Goal: Task Accomplishment & Management: Manage account settings

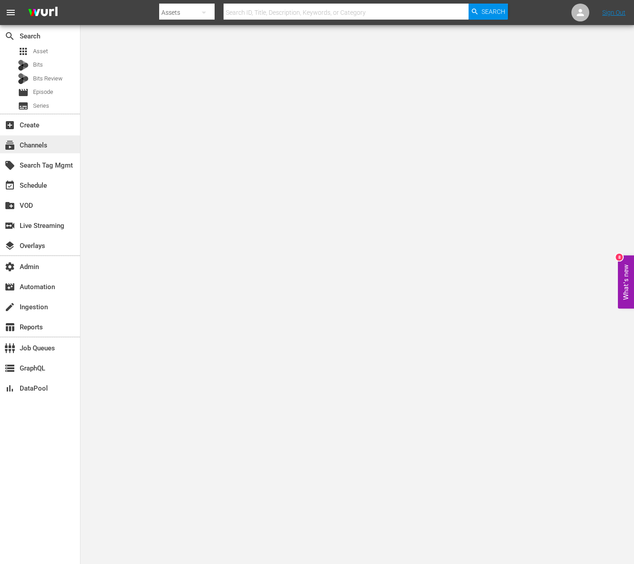
click at [38, 144] on div "subscriptions Channels" at bounding box center [25, 144] width 50 height 8
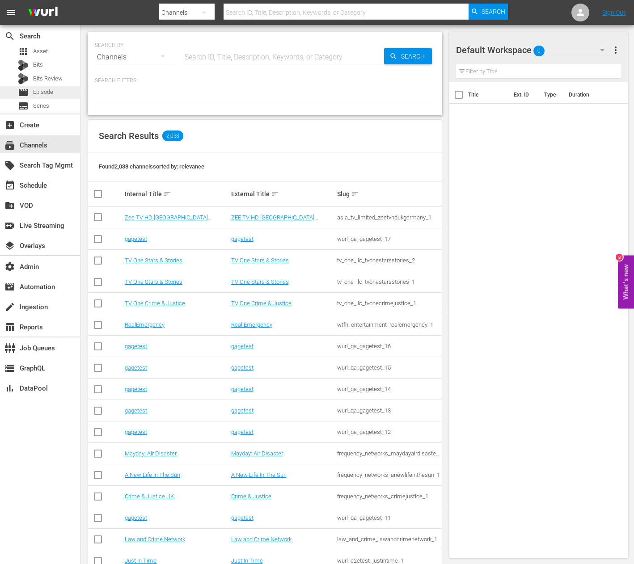
click at [50, 92] on span "Episode" at bounding box center [43, 92] width 20 height 9
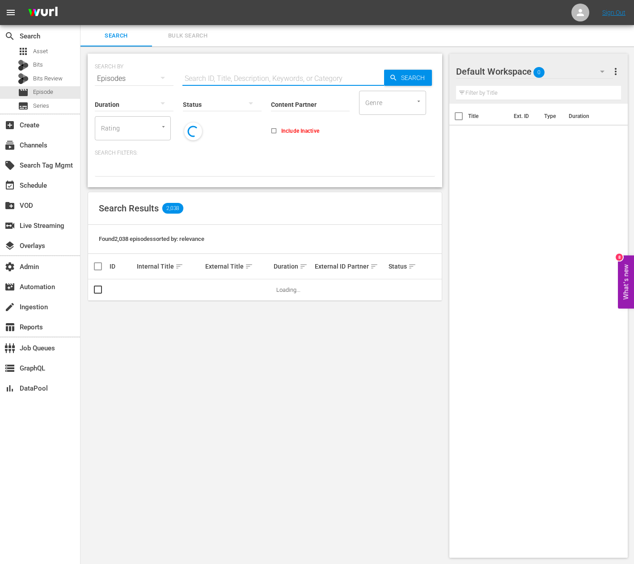
click at [218, 78] on input "text" at bounding box center [283, 78] width 202 height 21
click at [223, 80] on input "text" at bounding box center [283, 78] width 202 height 21
click at [277, 65] on div "SEARCH BY Search By Episodes Search ID, Title, Description, Keywords, or Catego…" at bounding box center [265, 73] width 340 height 32
click at [319, 109] on input "Content Partner" at bounding box center [310, 105] width 79 height 32
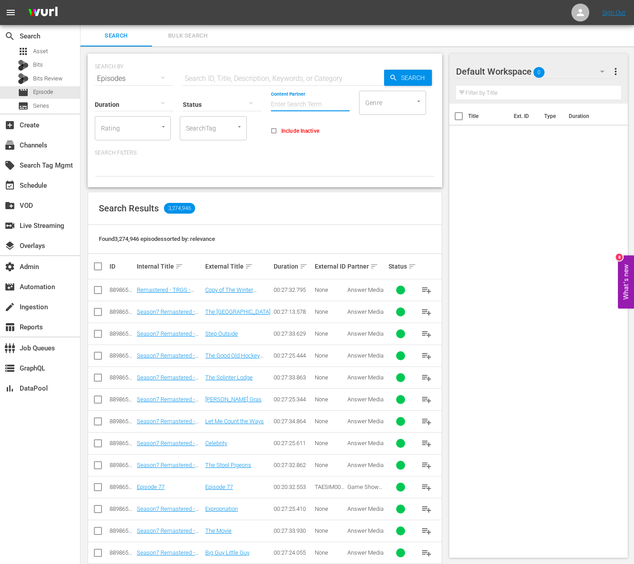
click at [215, 134] on input "SearchTag" at bounding box center [201, 128] width 34 height 16
click at [200, 72] on input "text" at bounding box center [283, 78] width 202 height 21
paste input "Classic Fights From World Series Of Fighting"
type input "Classic Fights From World Series Of Fighting"
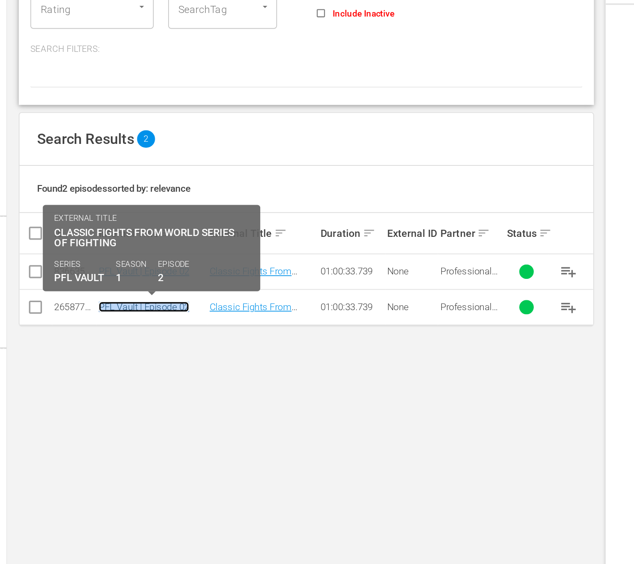
drag, startPoint x: 169, startPoint y: 314, endPoint x: 200, endPoint y: 234, distance: 86.1
click at [204, 230] on div "Found 2 episodes sorted by: relevance ID Internal Title sort External Title sor…" at bounding box center [265, 274] width 354 height 98
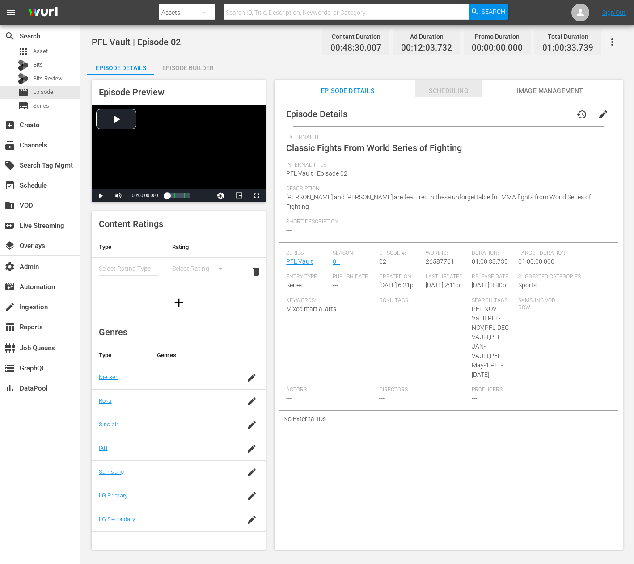
click at [317, 86] on span "Scheduling" at bounding box center [448, 90] width 67 height 11
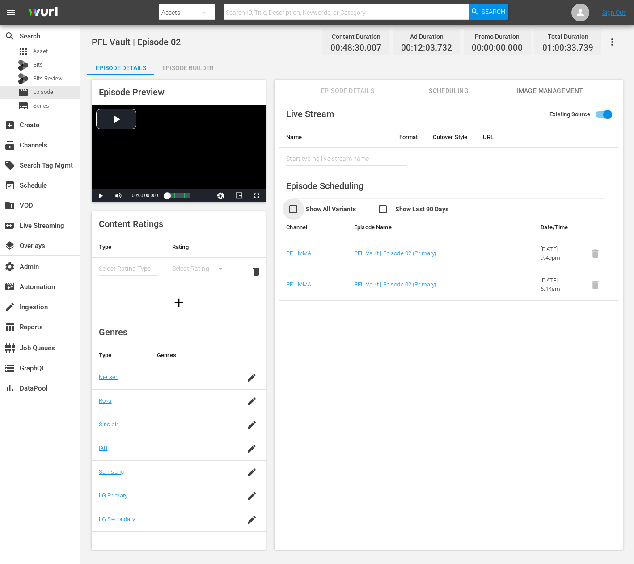
click at [291, 217] on input "checkbox" at bounding box center [332, 210] width 89 height 13
checkbox input "true"
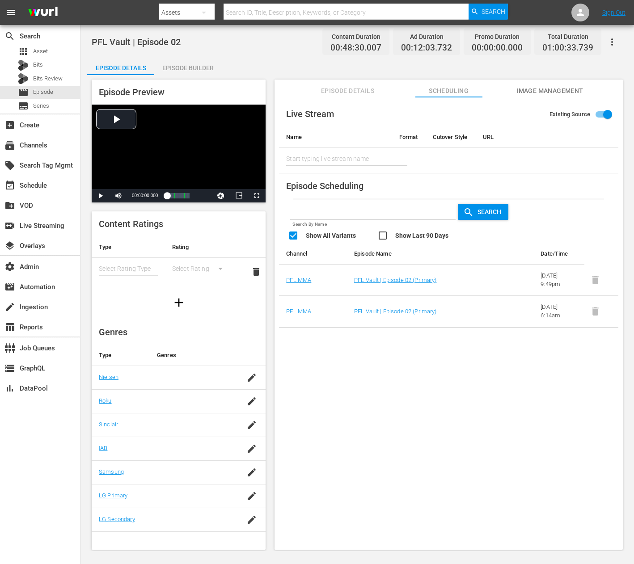
click at [317, 94] on span "Episode Details" at bounding box center [347, 90] width 67 height 11
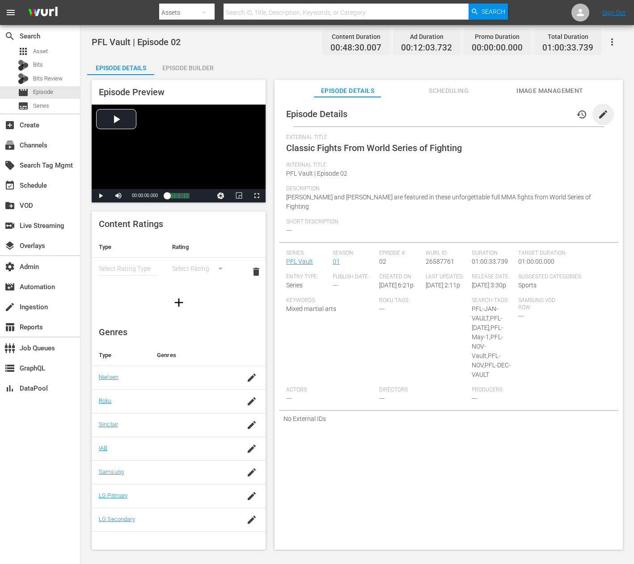
click at [317, 116] on span "edit" at bounding box center [603, 114] width 11 height 11
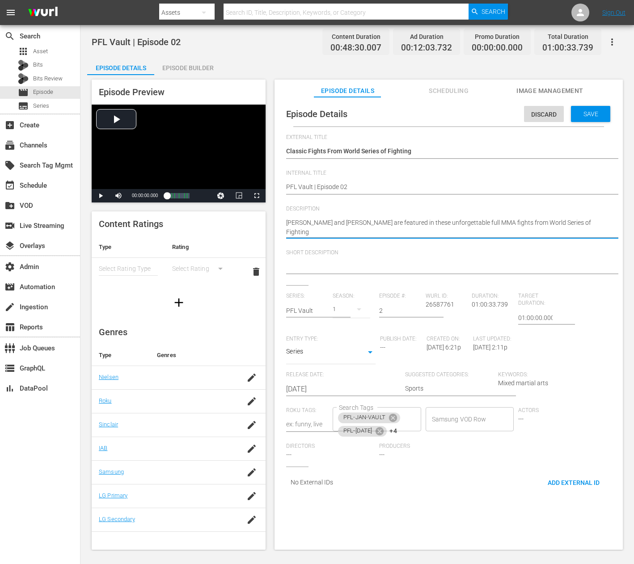
paste textarea "’s"
type textarea "Rumble Johnson, Justin Gaethje and Andrei Arlovski’s fights from World Series o…"
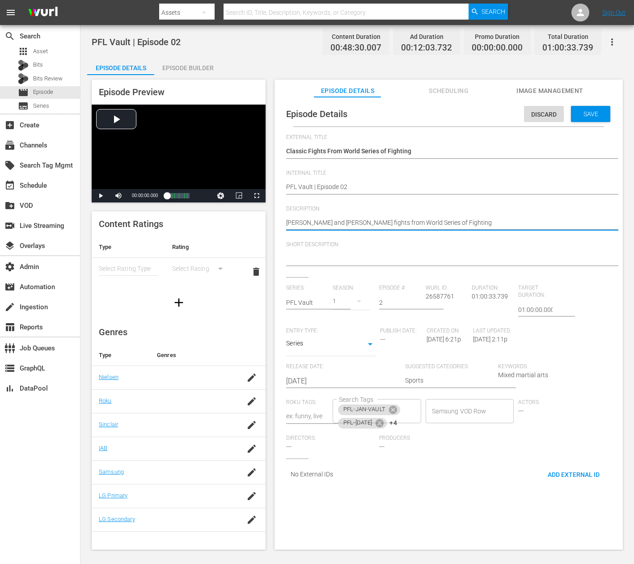
type textarea "Rumble Johnson, Justin Gaethje and Andrei Arlovski’s fights from World Series o…"
click at [317, 255] on textarea at bounding box center [446, 259] width 321 height 11
paste textarea "Rumble Johnson, Justin Gaethje and Andrei Arlovski’s fights from World Series o…"
type textarea "Rumble Johnson, Justin Gaethje and Andrei Arlovski’s fights from World Series o…"
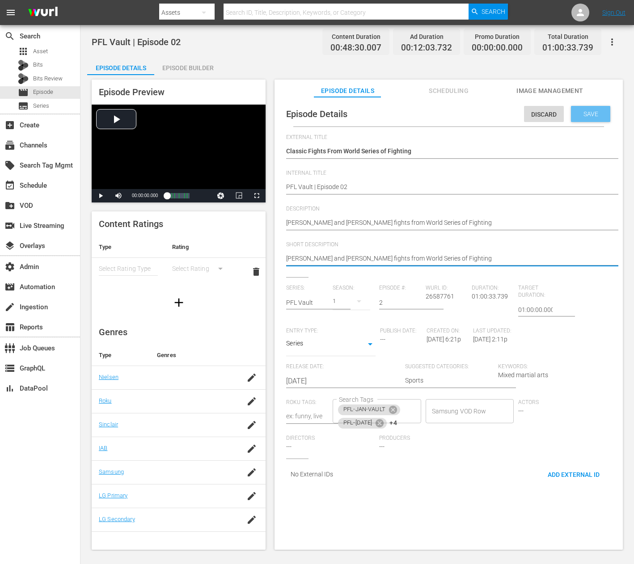
type textarea "Rumble Johnson, Justin Gaethje and Andrei Arlovski’s fights from World Series o…"
click at [317, 114] on span "Save" at bounding box center [590, 113] width 29 height 7
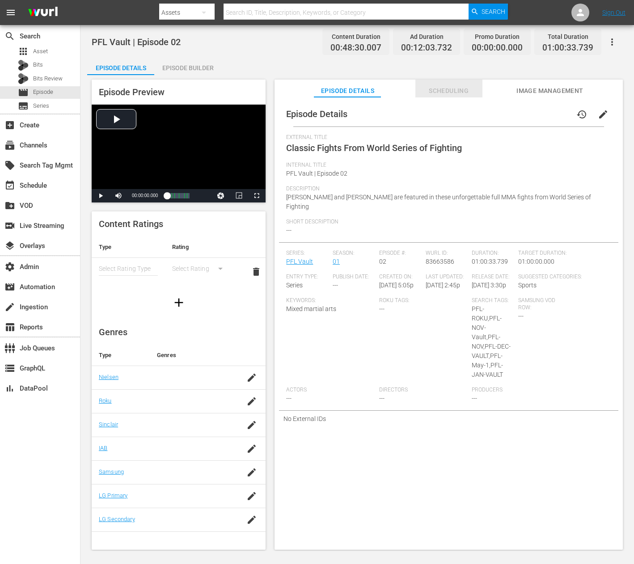
click at [317, 91] on span "Scheduling" at bounding box center [448, 90] width 67 height 11
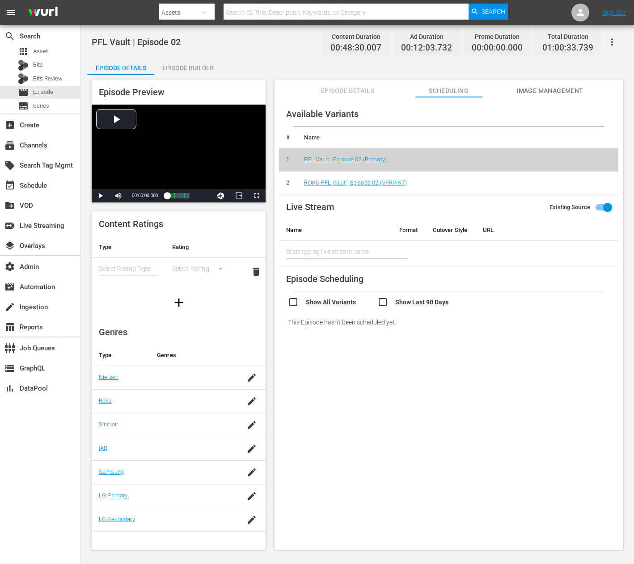
click at [187, 71] on div "Episode Builder" at bounding box center [187, 67] width 67 height 21
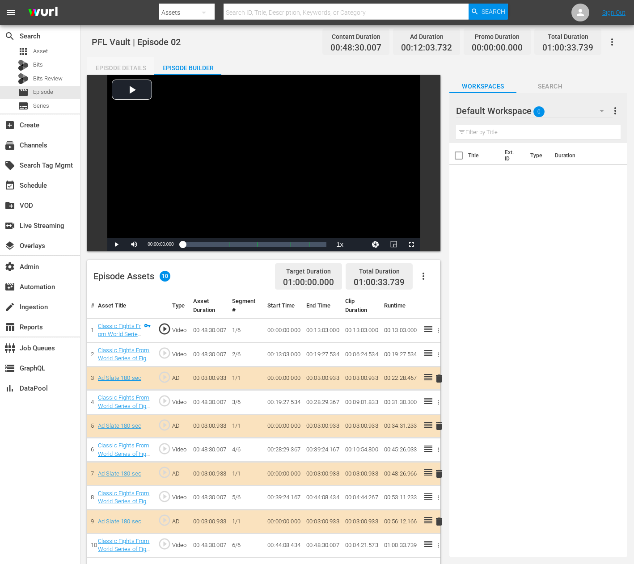
click at [130, 71] on div "Episode Details" at bounding box center [120, 67] width 67 height 21
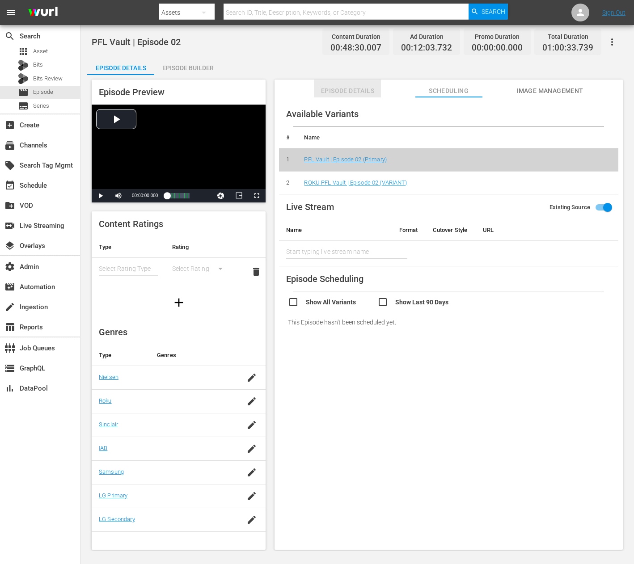
click at [317, 92] on span "Episode Details" at bounding box center [347, 90] width 67 height 11
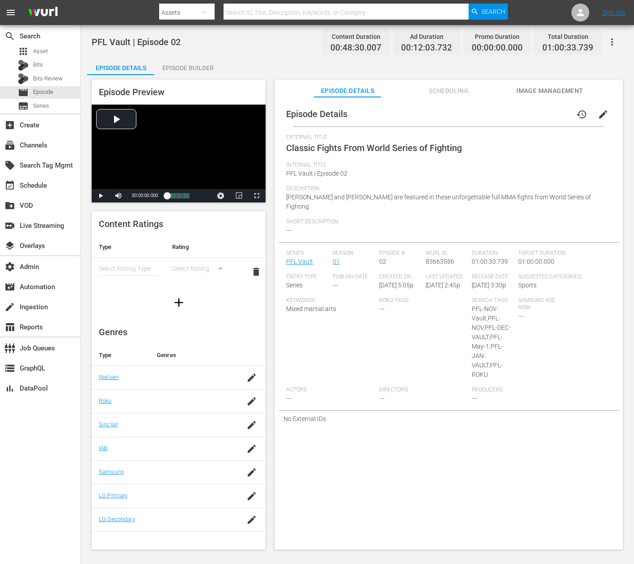
click at [317, 115] on span "edit" at bounding box center [603, 114] width 11 height 11
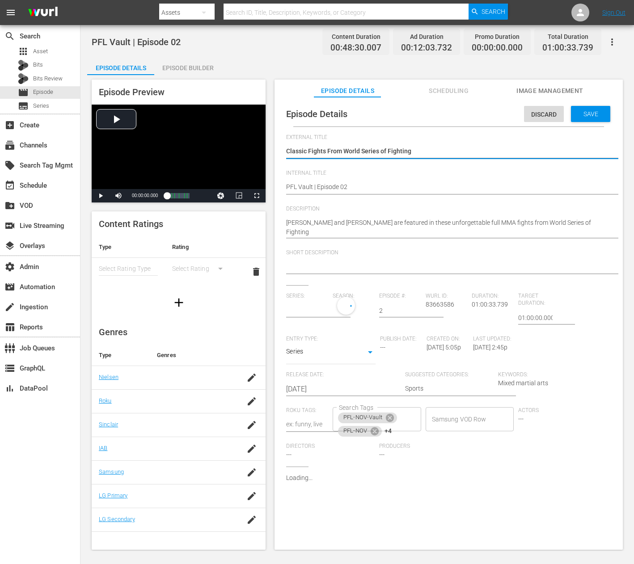
type input "PFL Vault"
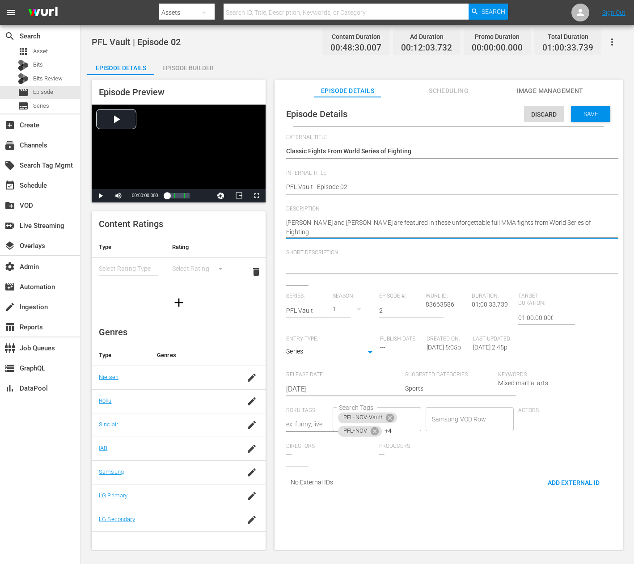
paste textarea "’s"
type textarea "Rumble Johnson, Justin Gaethje and Andrei Arlovski’s fights from World Series o…"
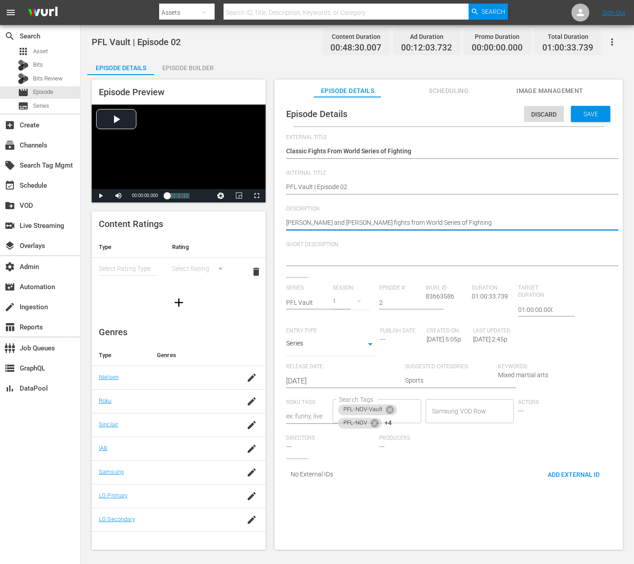
type textarea "Rumble Johnson, Justin Gaethje and Andrei Arlovski’s fights from World Series o…"
click at [317, 269] on div at bounding box center [446, 259] width 321 height 21
click at [317, 258] on textarea at bounding box center [446, 259] width 321 height 11
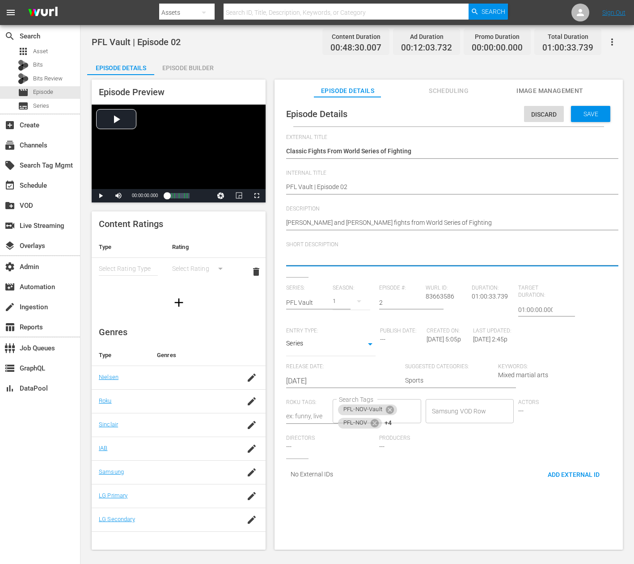
paste textarea "Rumble Johnson, Justin Gaethje and Andrei Arlovski’s fights from World Series o…"
type textarea "Rumble Johnson, Justin Gaethje and Andrei Arlovski’s fights from World Series o…"
click at [317, 115] on div "Save" at bounding box center [590, 114] width 39 height 16
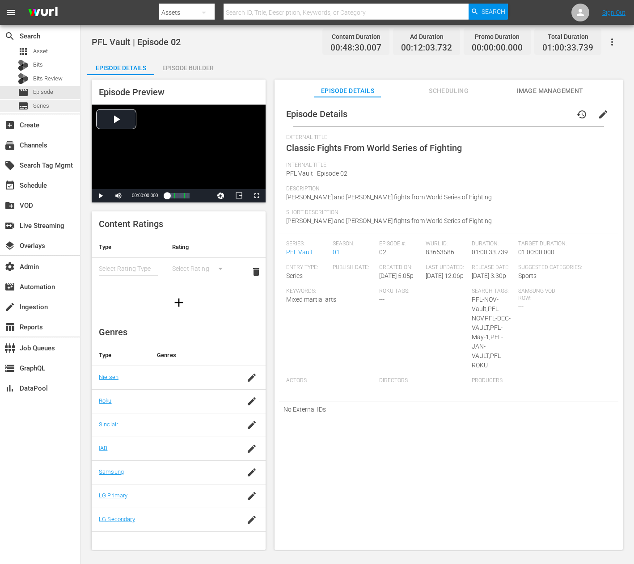
click at [62, 100] on div "subtitles Series" at bounding box center [40, 106] width 80 height 13
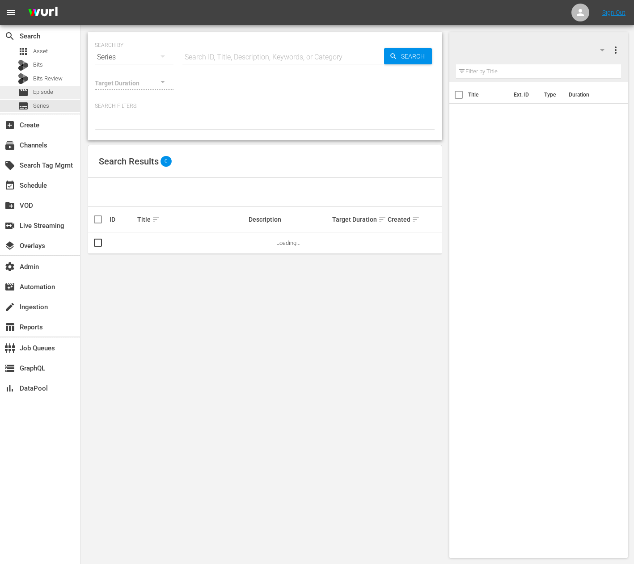
click at [62, 92] on div "movie Episode" at bounding box center [40, 92] width 80 height 13
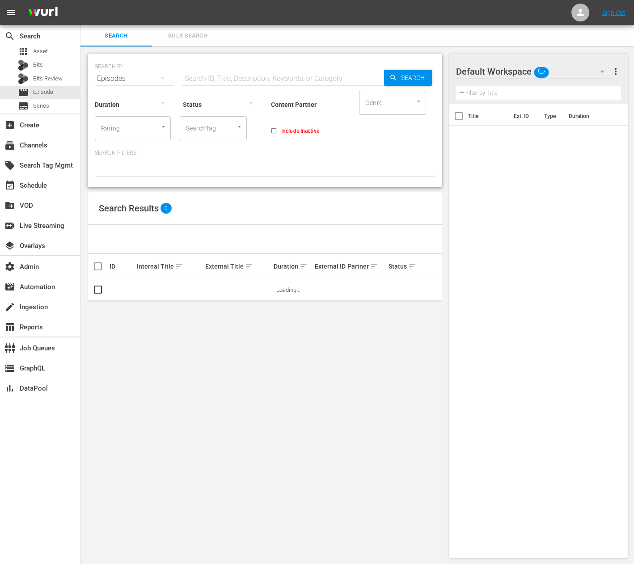
click at [231, 79] on input "text" at bounding box center [283, 78] width 202 height 21
paste input "Slick Submissions"
type input "Slick Submissions"
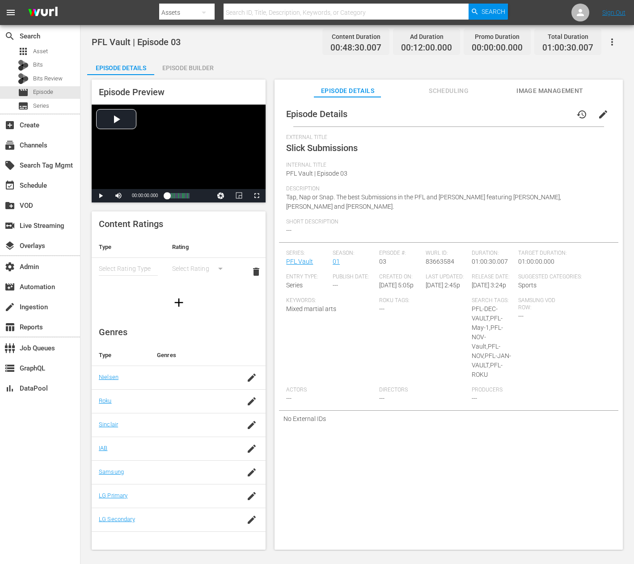
click at [317, 116] on span "edit" at bounding box center [603, 114] width 11 height 11
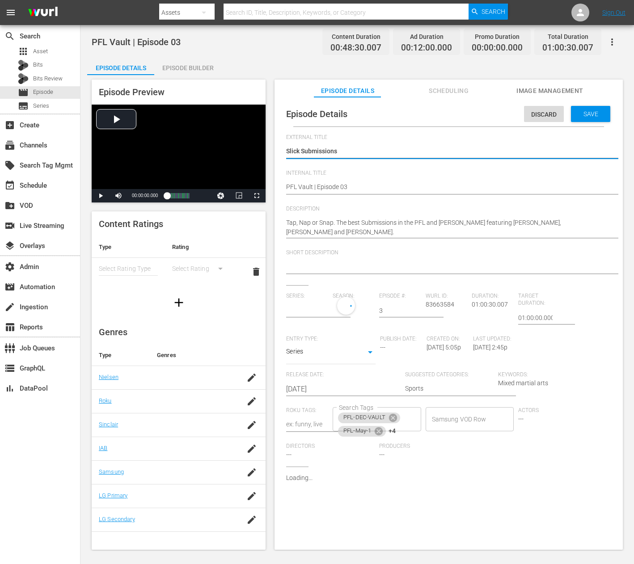
type input "PFL Vault"
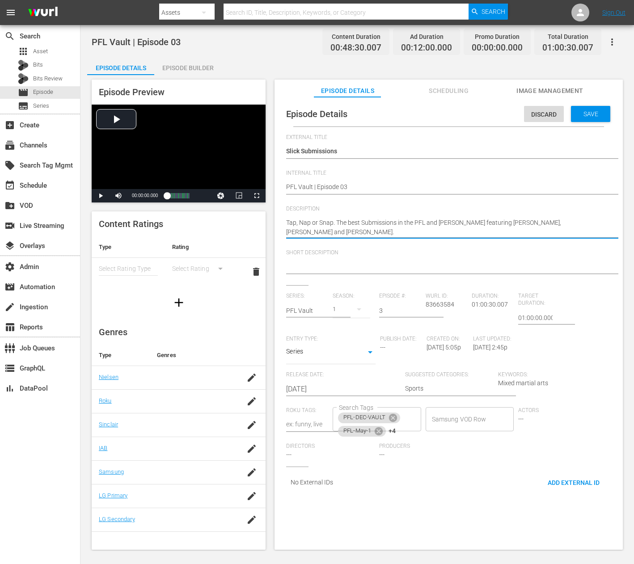
paste textarea
type textarea "Tap, Nap or Snap. The best Submissions in the PFL and WSOF"
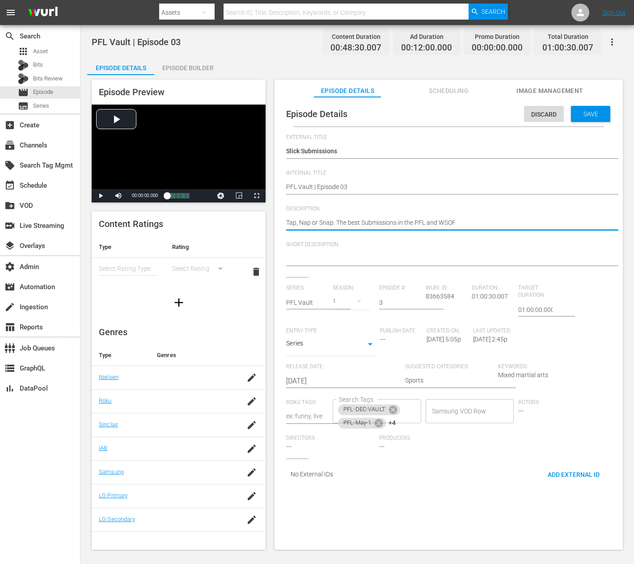
type textarea "Tap, Nap or Snap. The best Submissions in the PFL and WSOF"
click at [317, 114] on span "Save" at bounding box center [590, 113] width 29 height 7
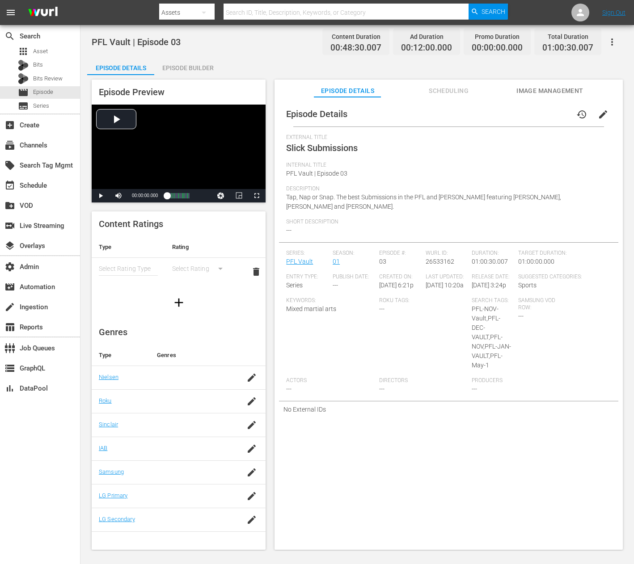
click at [317, 116] on button "edit" at bounding box center [603, 114] width 21 height 21
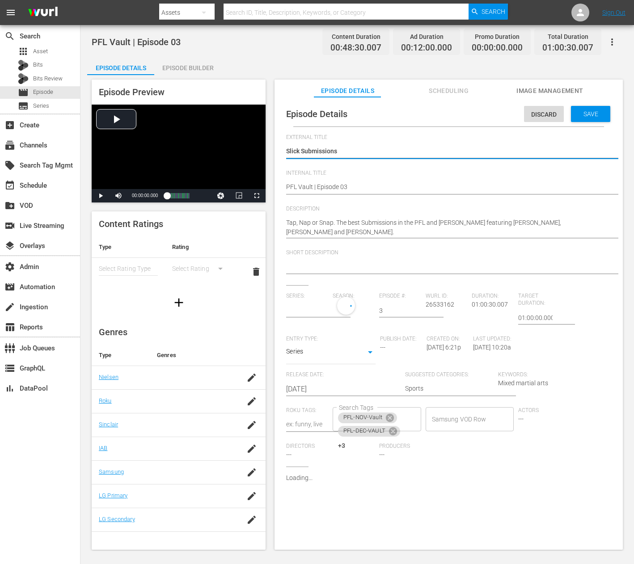
type input "PFL Vault"
click at [317, 214] on div "Tap, Nap or Snap. The best Submissions in the PFL and [PERSON_NAME] featuring […" at bounding box center [446, 228] width 321 height 30
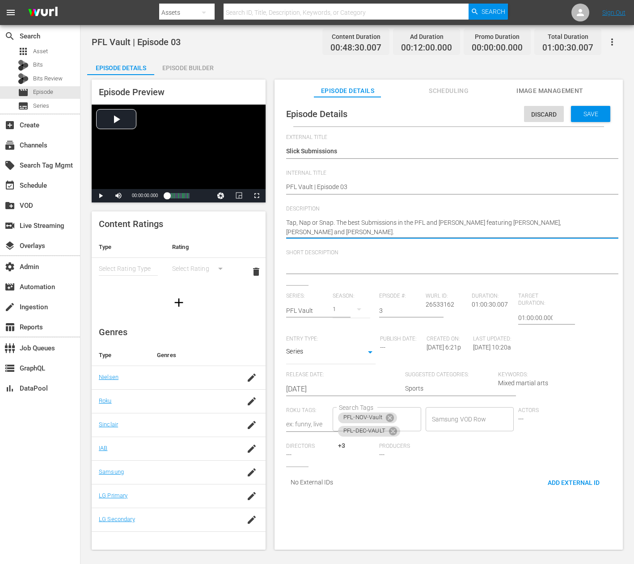
paste textarea
type textarea "Tap, Nap or Snap. The best Submissions in the PFL and WSOF"
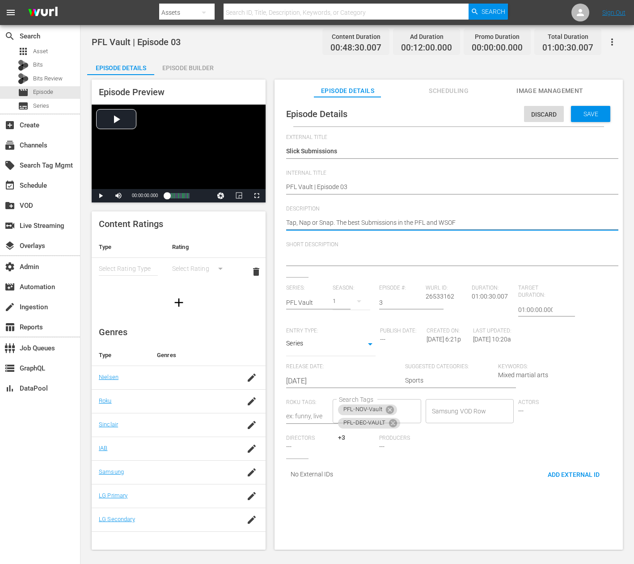
type textarea "Tap, Nap or Snap. The best Submissions in the PFL and WSOF"
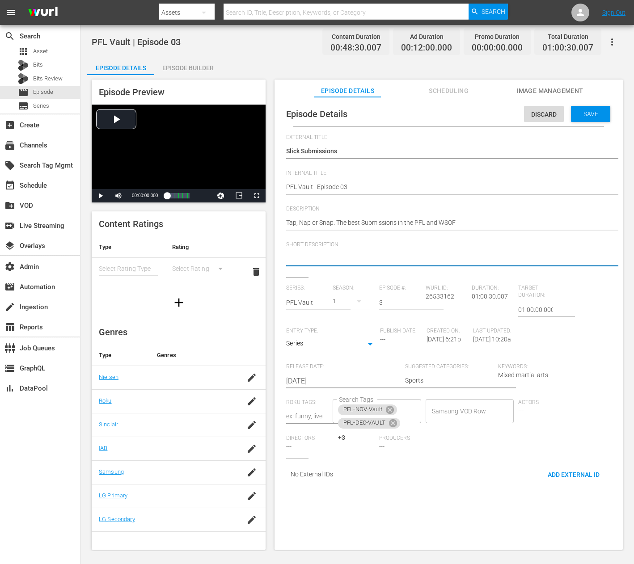
click at [317, 254] on textarea at bounding box center [446, 259] width 321 height 11
paste textarea "Tap, Nap or Snap. The best Submissions in the PFL and WSOF"
type textarea "Tap, Nap or Snap. The best Submissions in the PFL and WSOF"
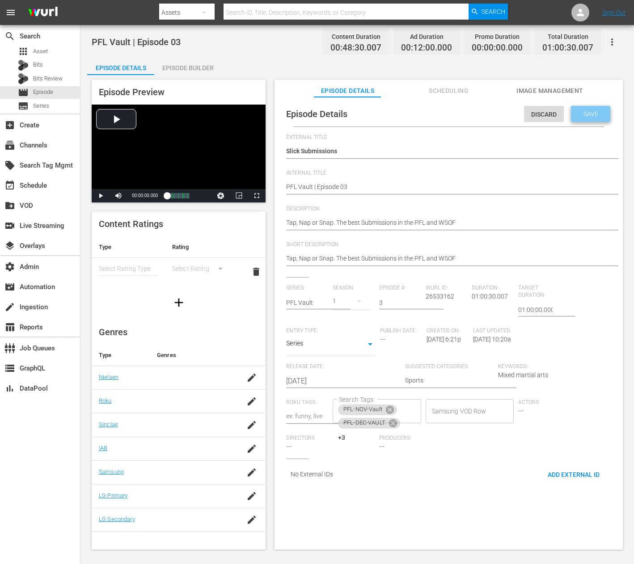
click at [317, 121] on div "Save" at bounding box center [590, 114] width 39 height 16
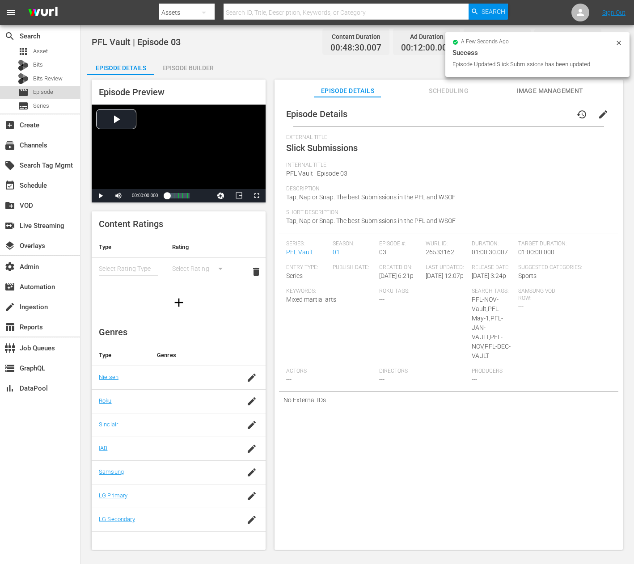
click at [37, 92] on span "Episode" at bounding box center [43, 92] width 20 height 9
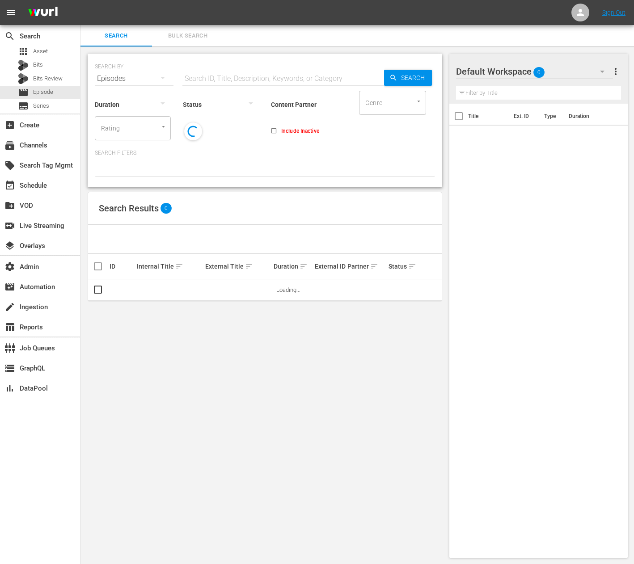
click at [281, 97] on input "Content Partner" at bounding box center [310, 105] width 79 height 32
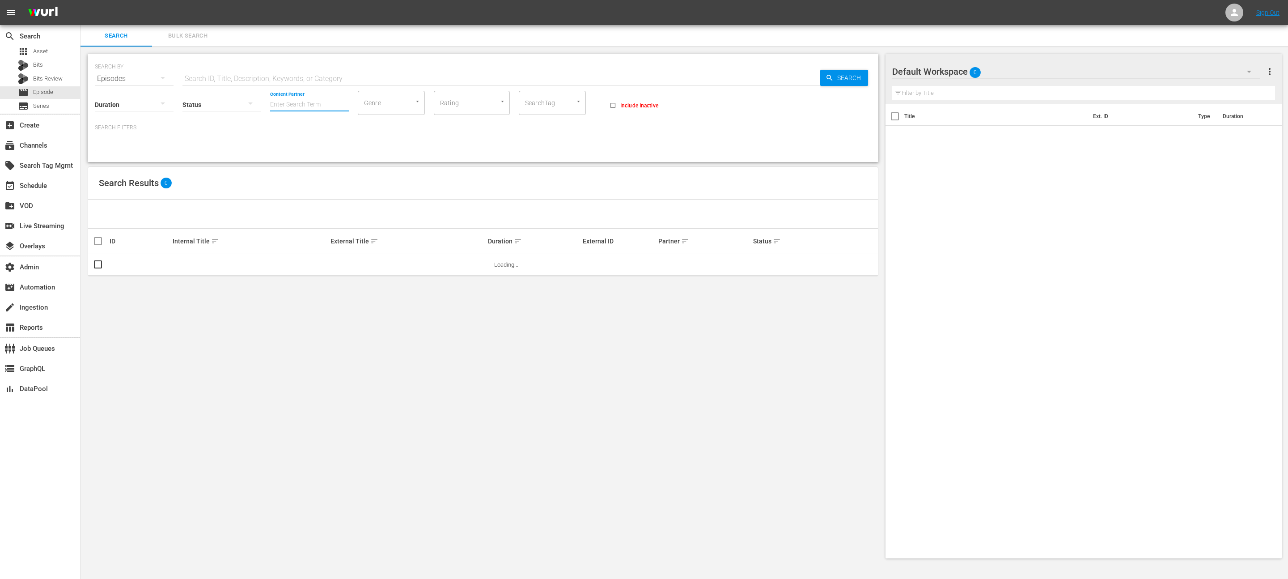
click at [317, 111] on div "SearchTag" at bounding box center [552, 103] width 67 height 24
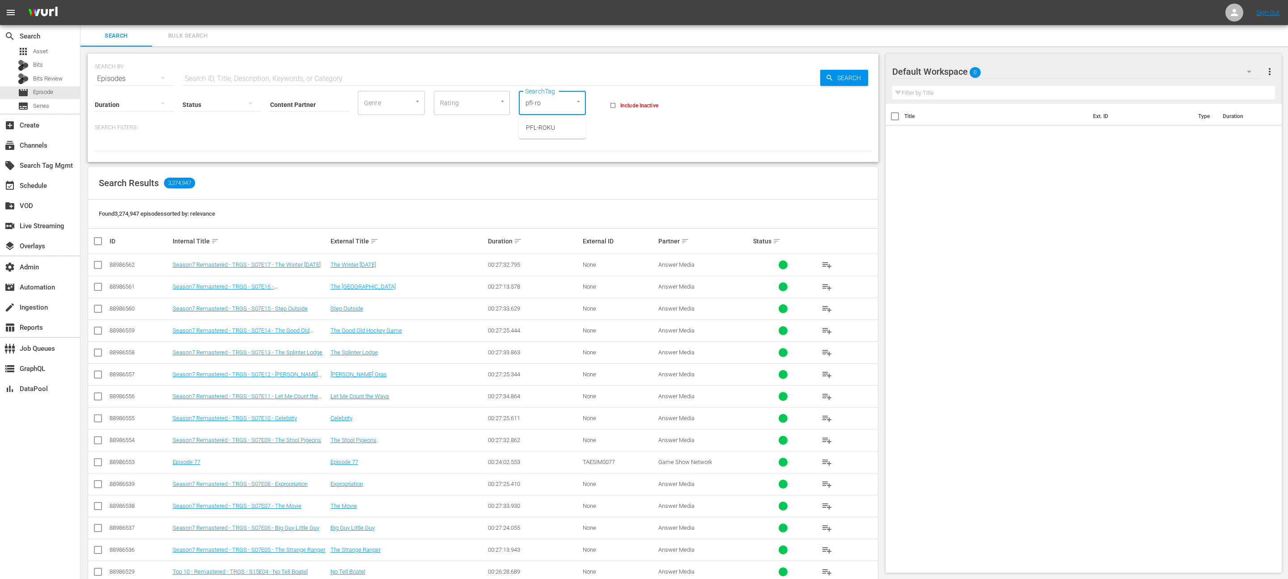
type input "pfl-rok"
click at [317, 128] on span "PFL-ROKU" at bounding box center [540, 127] width 29 height 9
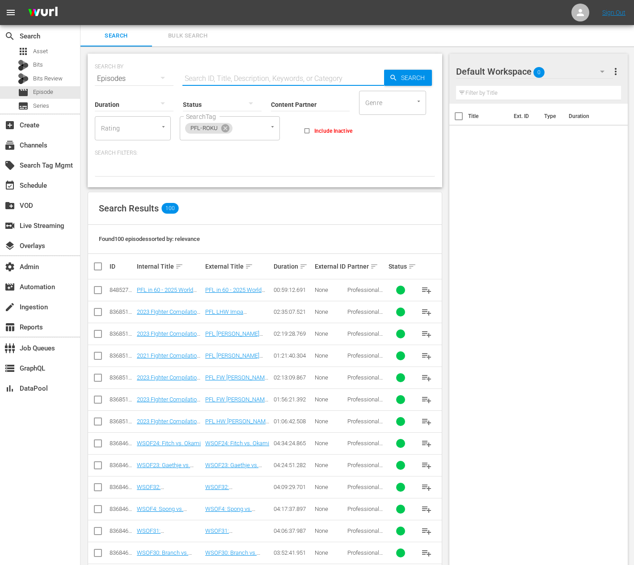
click at [210, 73] on input "text" at bounding box center [283, 78] width 202 height 21
type input "heavy"
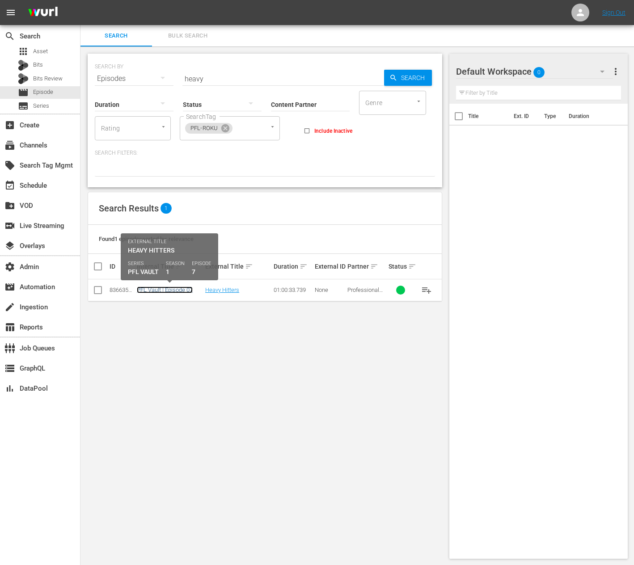
click at [180, 282] on link "PFL Vault | Episode 07" at bounding box center [165, 290] width 56 height 7
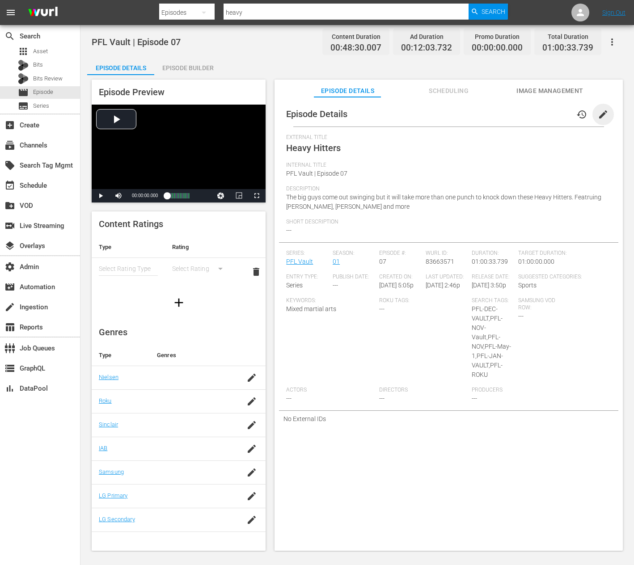
click at [317, 114] on span "edit" at bounding box center [603, 114] width 11 height 11
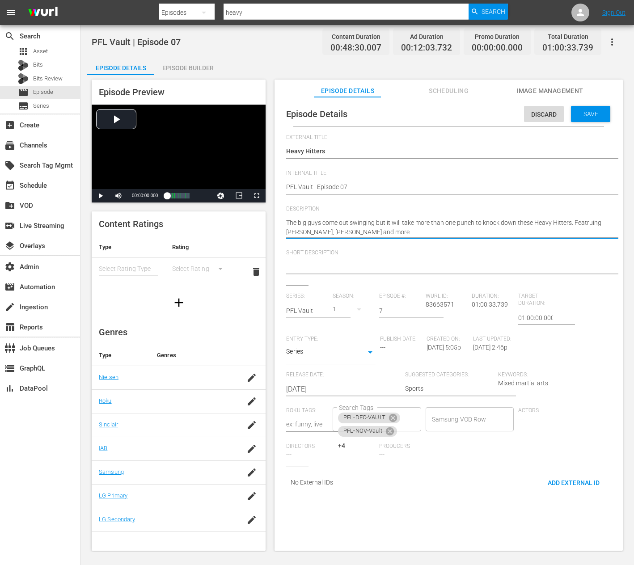
paste textarea "out the Heavy Hitters."
type textarea "The big guys come out swinging but it will take more than one punch to knock ou…"
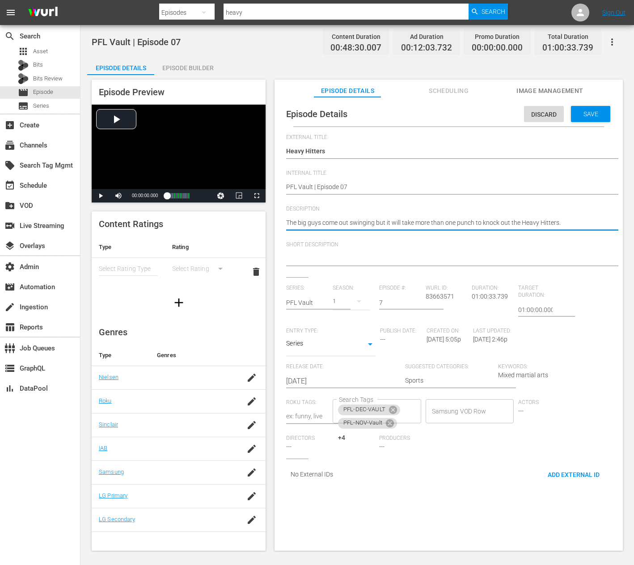
type textarea "The big guys come out swinging but it will take more than one punch to knock ou…"
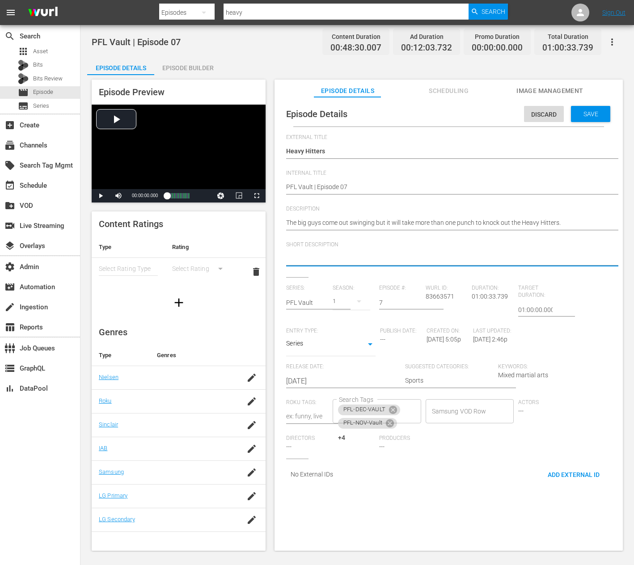
click at [317, 254] on textarea at bounding box center [446, 259] width 321 height 11
paste textarea "The big guys come out swinging but it will take more than one punch to knock ou…"
type textarea "The big guys come out swinging but it will take more than one punch to knock ou…"
click at [317, 113] on span "Save" at bounding box center [590, 113] width 29 height 7
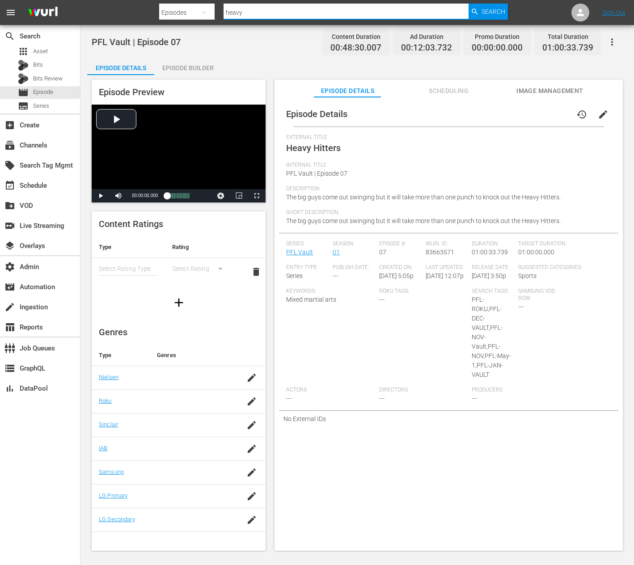
click at [289, 10] on input "heavy" at bounding box center [346, 12] width 245 height 21
type input "welcome"
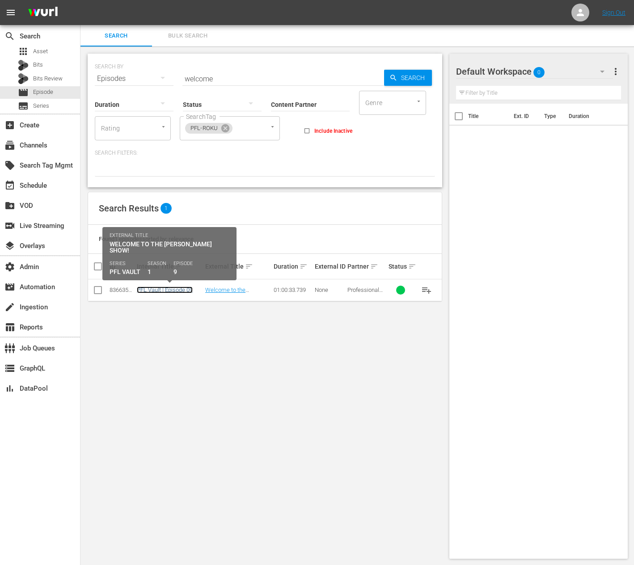
click at [161, 282] on link "PFL Vault | Episode 09" at bounding box center [165, 290] width 56 height 7
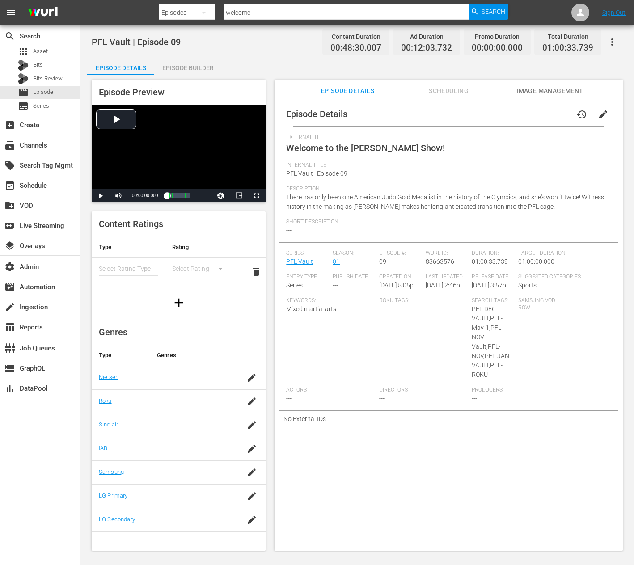
click at [317, 115] on span "edit" at bounding box center [603, 114] width 11 height 11
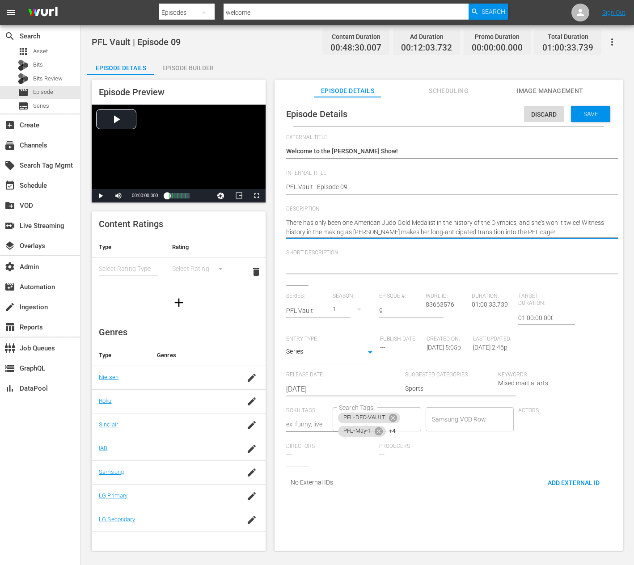
paste textarea "Witness history"
type textarea "Witness history as Kayla Harrison makes her long-anticipated transition into th…"
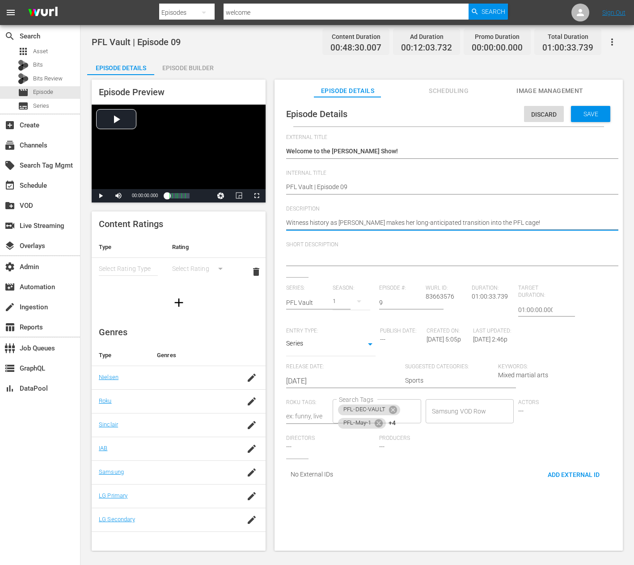
type textarea "Witness history as Kayla Harrison makes her long-anticipated transition into th…"
click at [317, 249] on div at bounding box center [446, 259] width 321 height 21
click at [317, 253] on div at bounding box center [446, 259] width 321 height 21
click at [317, 265] on div at bounding box center [446, 259] width 321 height 21
click at [317, 256] on textarea at bounding box center [446, 259] width 321 height 11
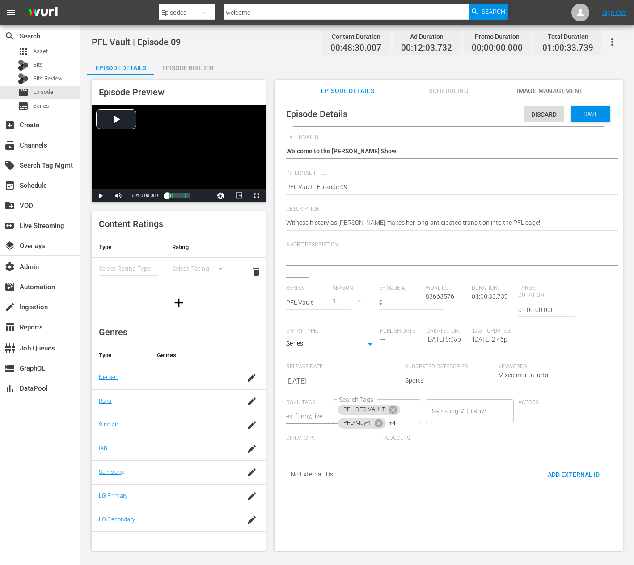
paste textarea "Witness history as Kayla Harrison makes her long-anticipated transition into th…"
type textarea "Witness history as Kayla Harrison makes her long-anticipated transition into th…"
click at [317, 106] on div "Save" at bounding box center [590, 114] width 39 height 16
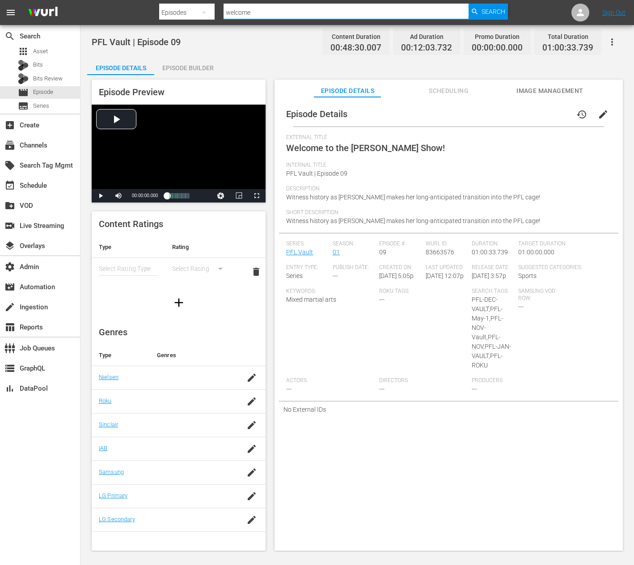
click at [314, 9] on input "welcome" at bounding box center [346, 12] width 245 height 21
type input "going the distanc"
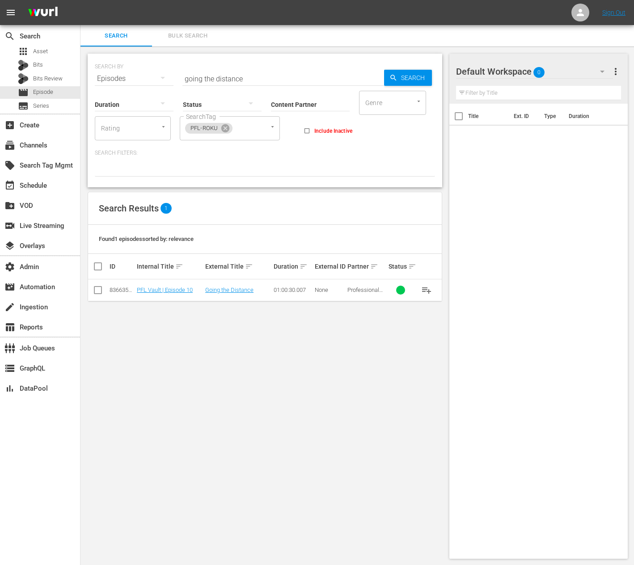
click at [163, 282] on td "PFL Vault | Episode 10" at bounding box center [170, 291] width 68 height 22
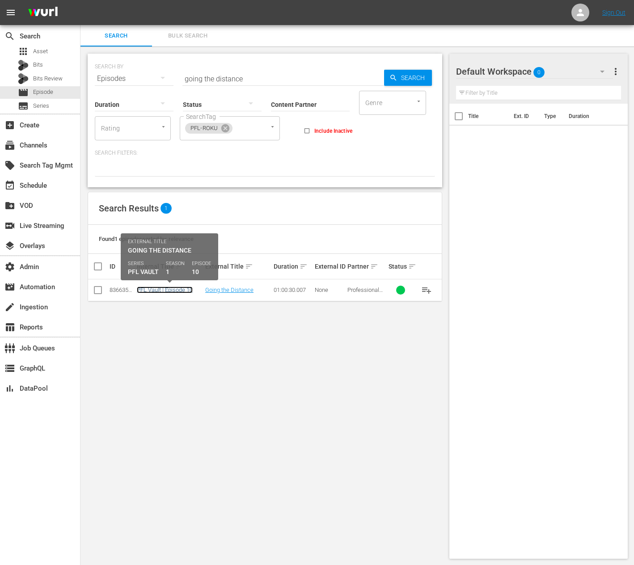
click at [163, 282] on link "PFL Vault | Episode 10" at bounding box center [165, 290] width 56 height 7
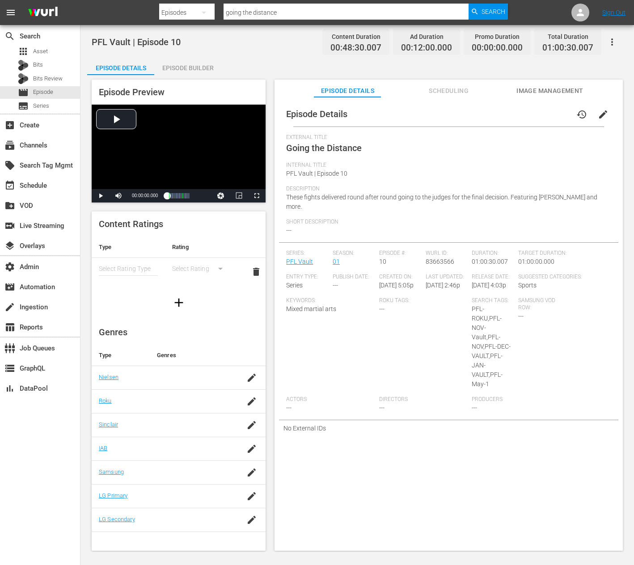
click at [317, 115] on span "edit" at bounding box center [603, 114] width 11 height 11
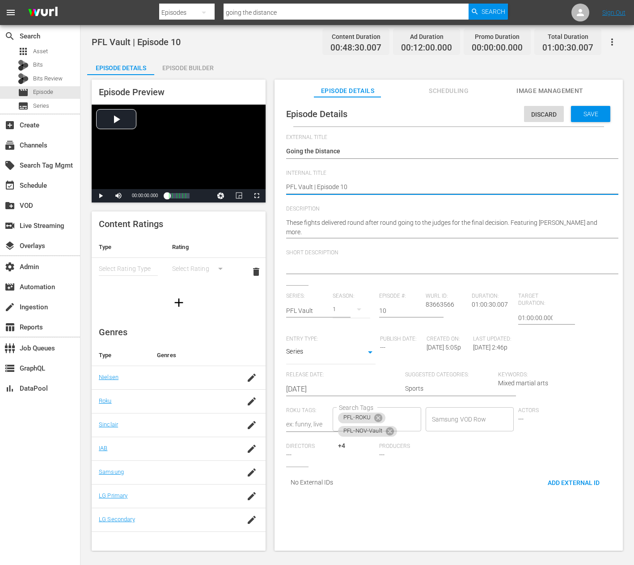
paste textarea "These fights delivered round after round going to the judges for the final deci…"
type textarea "These fights delivered round after round going to the judges for the final deci…"
type textarea "PFL Vault | Episode 10"
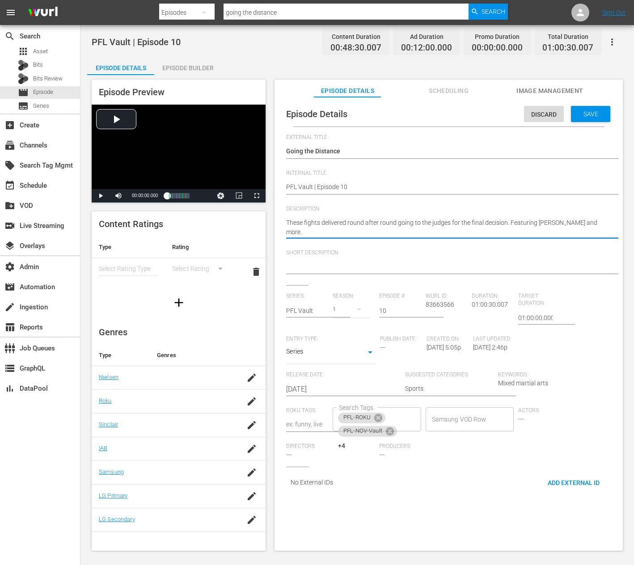
paste textarea
type textarea "These fights delivered round after round going to the judges for the final deci…"
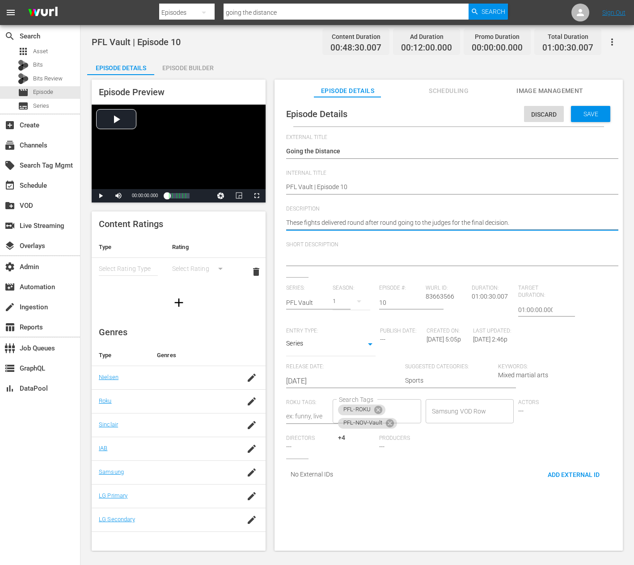
type textarea "These fights delivered round after round going to the judges for the final deci…"
click at [317, 261] on textarea at bounding box center [446, 259] width 321 height 11
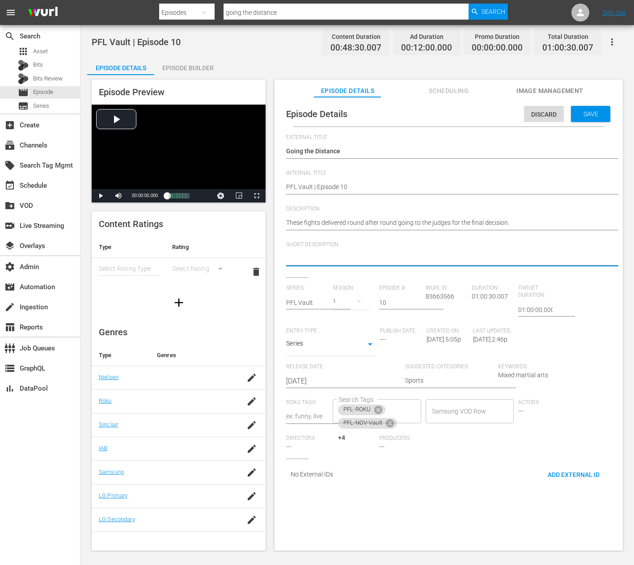
paste textarea "These fights delivered round after round going to the judges for the final deci…"
type textarea "These fights delivered round after round going to the judges for the final deci…"
click at [317, 110] on span "Save" at bounding box center [590, 113] width 29 height 7
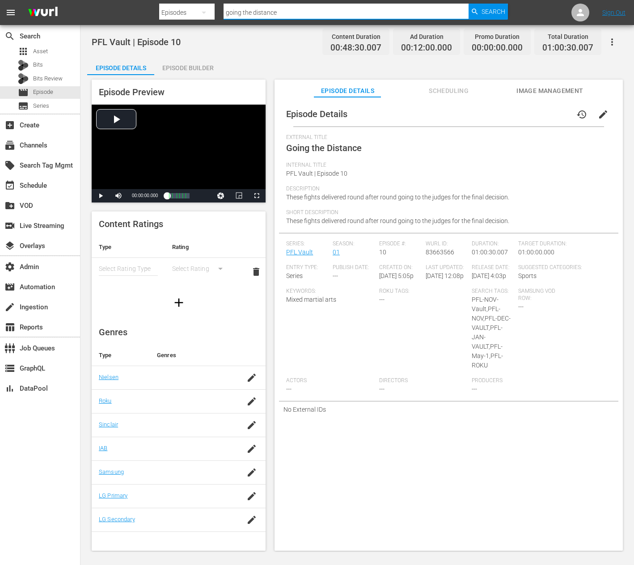
click at [317, 18] on input "going the distance" at bounding box center [346, 12] width 245 height 21
type input "don't leave"
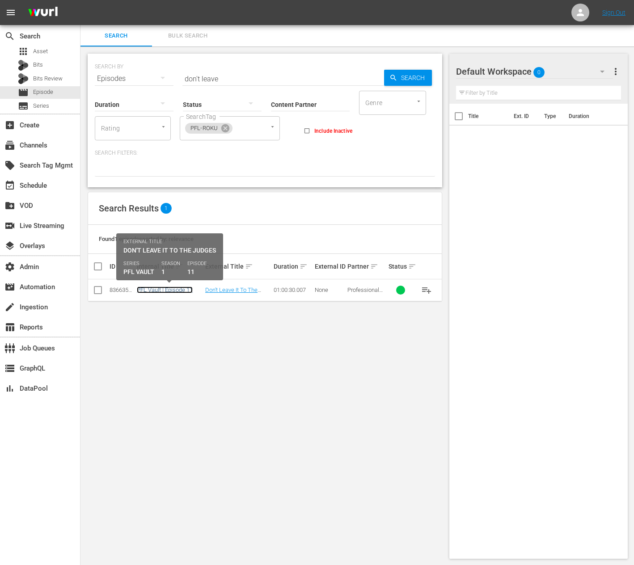
click at [161, 282] on link "PFL Vault | Episode 11" at bounding box center [165, 290] width 56 height 7
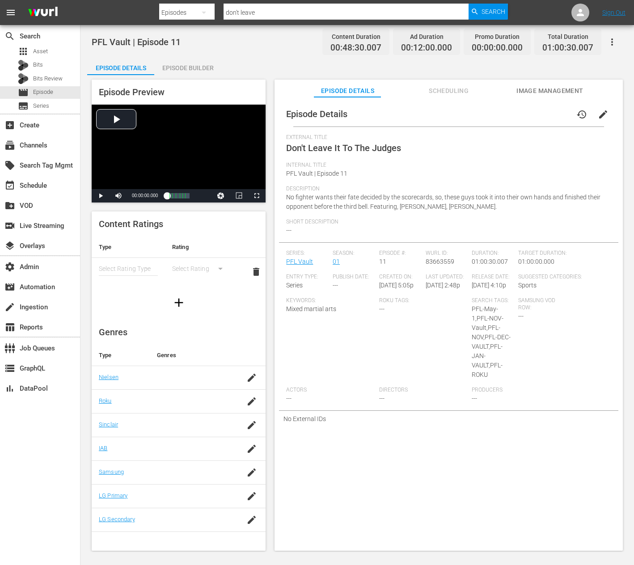
click at [317, 116] on button "edit" at bounding box center [603, 114] width 21 height 21
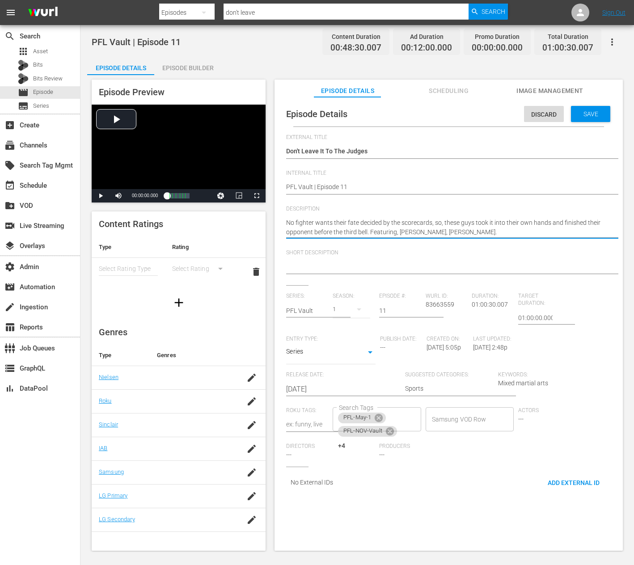
paste textarea
type textarea "No fighter wants their fate decided by the scorecards, so, these guys took it i…"
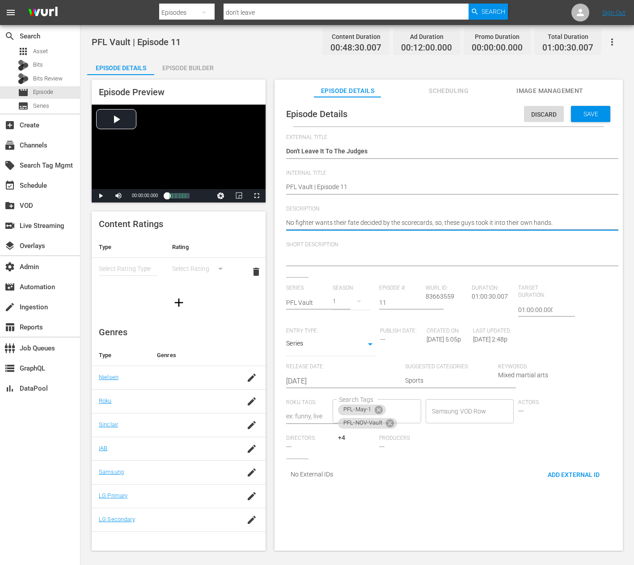
type textarea "No fighter wants their fate decided by the scorecards, so, these guys took it i…"
click at [317, 257] on textarea at bounding box center [446, 259] width 321 height 11
paste textarea "No fighter wants their fate decided by the scorecards, so, these guys took it i…"
type textarea "No fighter wants their fate decided by the scorecards, so, these guys took it i…"
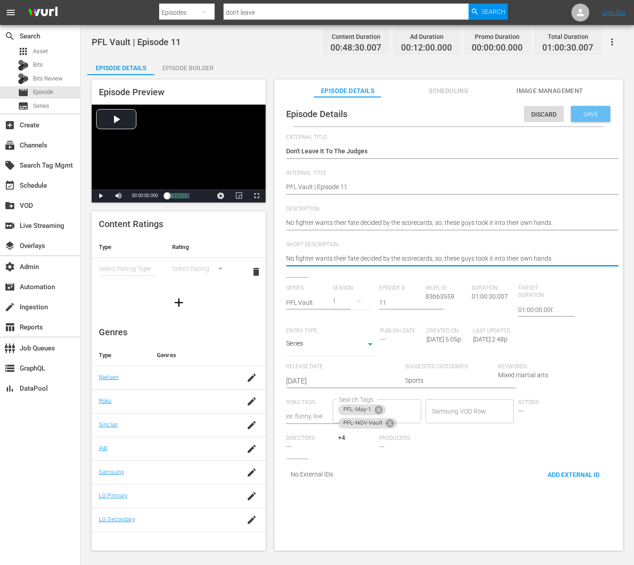
type textarea "No fighter wants their fate decided by the scorecards, so, these guys took it i…"
click at [317, 114] on span "Save" at bounding box center [590, 113] width 29 height 7
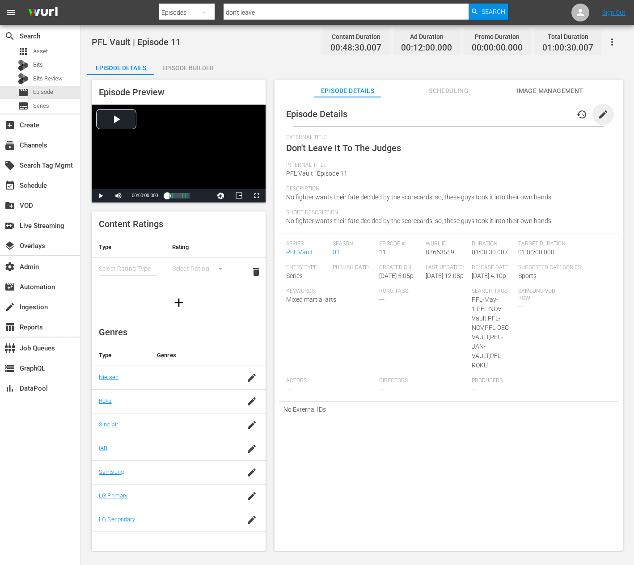
click at [317, 110] on span "edit" at bounding box center [603, 114] width 11 height 11
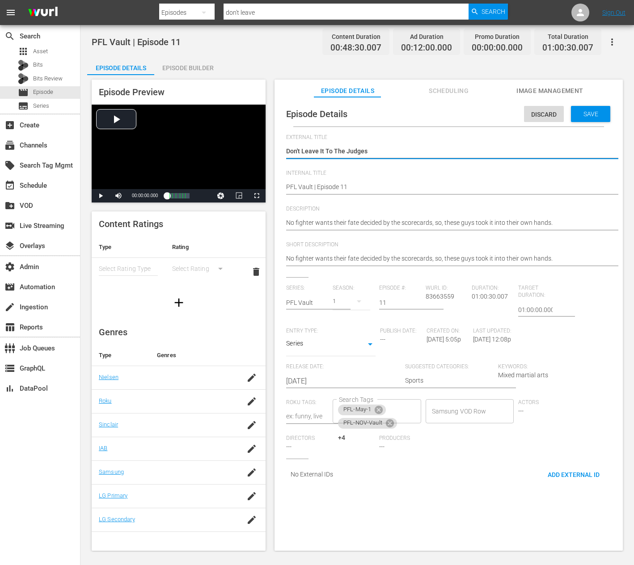
click at [317, 234] on div "No fighter wants their fate decided by the scorecards, so, these guys took it i…" at bounding box center [446, 223] width 321 height 21
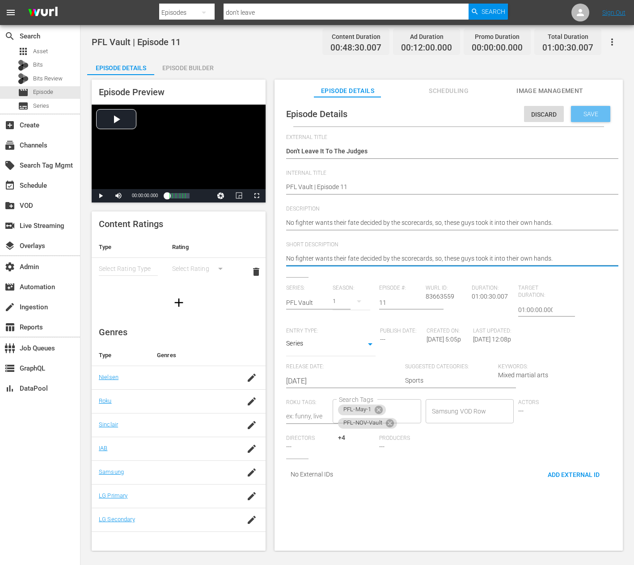
click at [317, 118] on div "Save" at bounding box center [590, 114] width 39 height 16
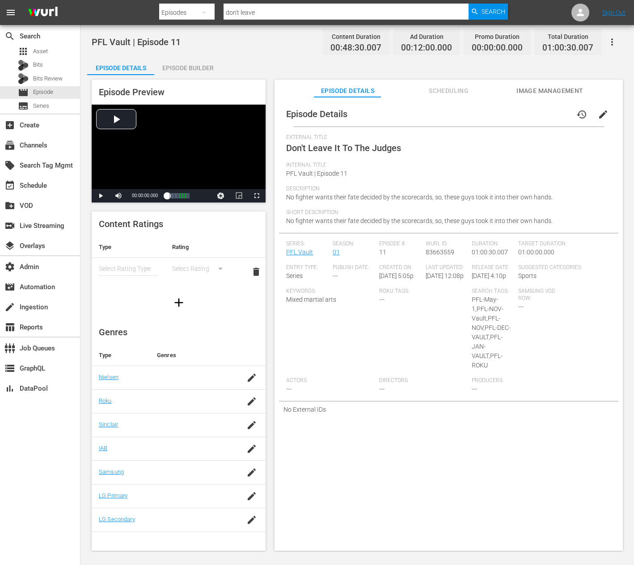
click at [275, 13] on input "don't leave" at bounding box center [346, 12] width 245 height 21
type input "go to slee"
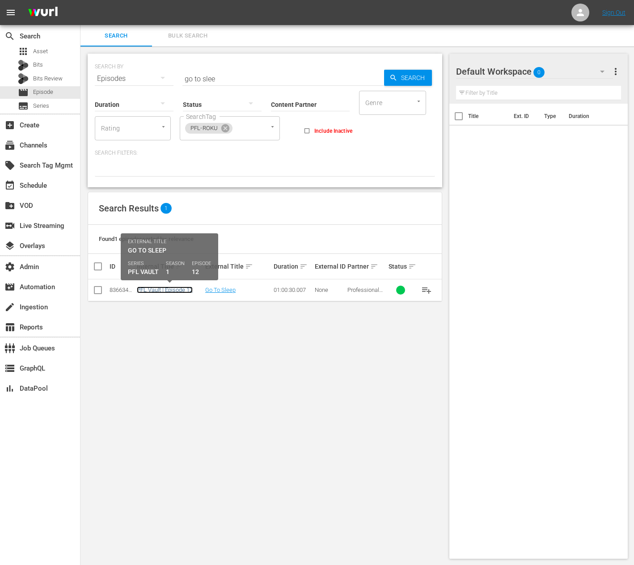
click at [163, 282] on link "PFL Vault | Episode 12" at bounding box center [165, 290] width 56 height 7
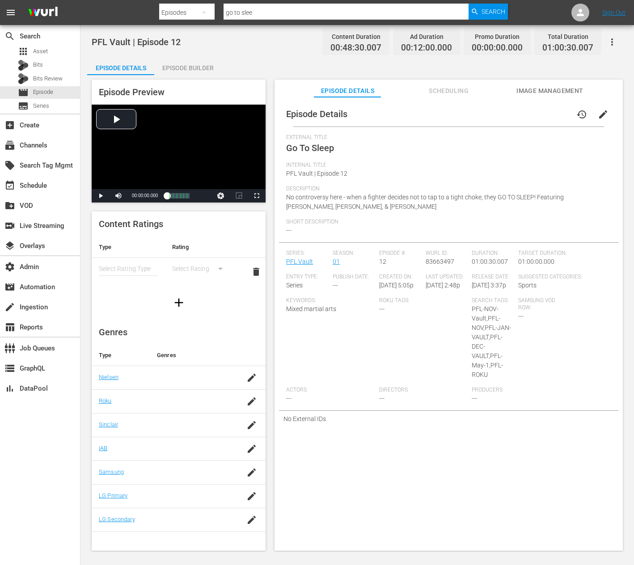
click at [317, 121] on button "edit" at bounding box center [603, 114] width 21 height 21
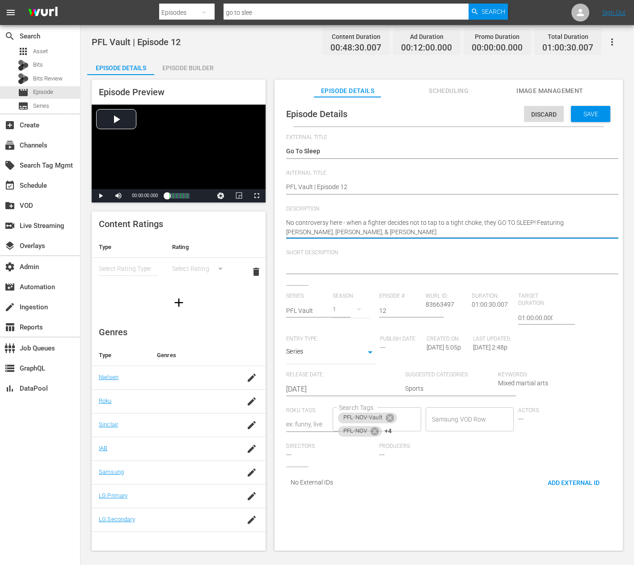
paste textarea
type textarea "No controversy here - when a fighter decides not to tap to a tight choke, they …"
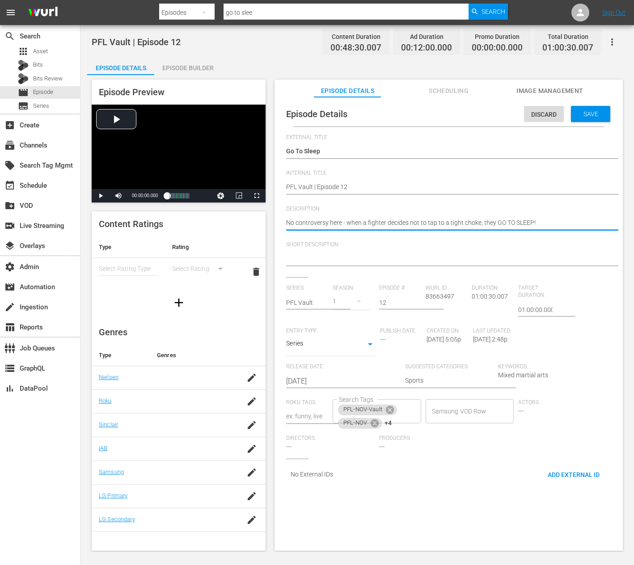
type textarea "No controversy here - when a fighter decides not to tap to a tight choke, they …"
click at [317, 266] on hr at bounding box center [457, 266] width 343 height 1
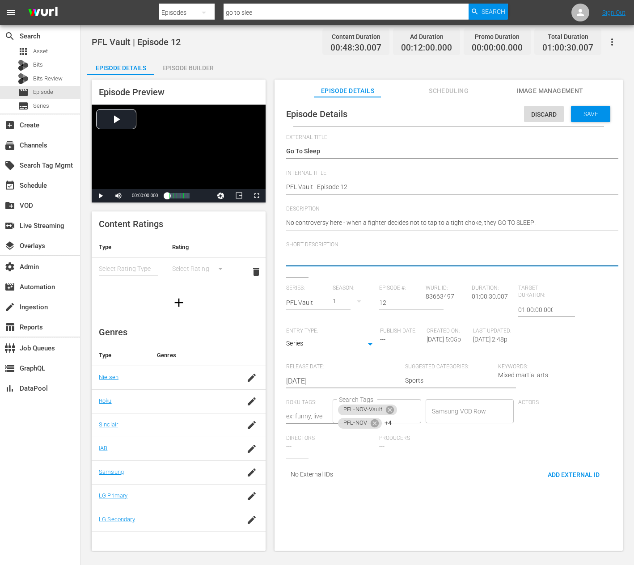
click at [317, 258] on textarea at bounding box center [446, 259] width 321 height 11
paste textarea "No controversy here - when a fighter decides not to tap to a tight choke, they …"
type textarea "No controversy here - when a fighter decides not to tap to a tight choke, they …"
click at [317, 122] on div "Episode Details Discard Save" at bounding box center [448, 114] width 339 height 25
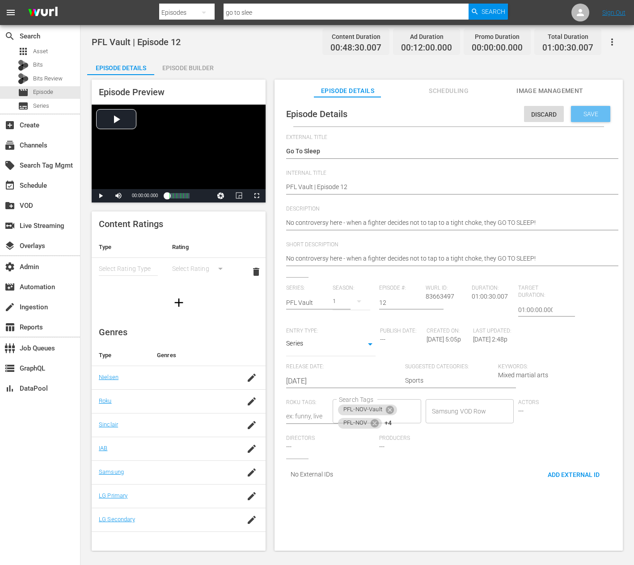
click at [317, 114] on span "Save" at bounding box center [590, 113] width 29 height 7
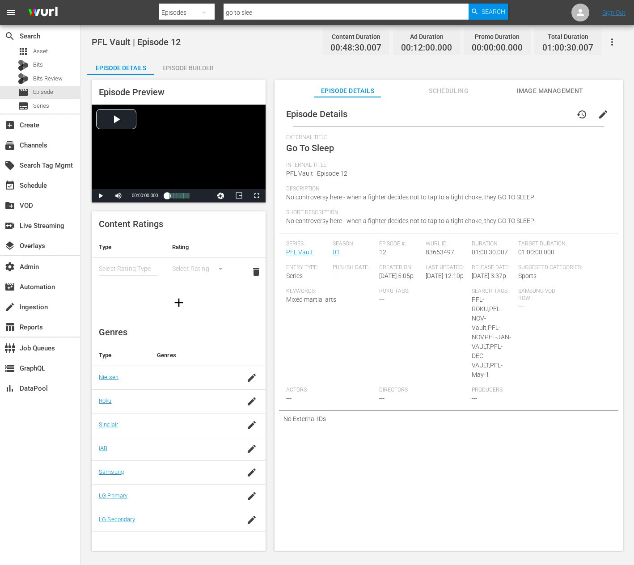
click at [292, 12] on input "go to slee" at bounding box center [346, 12] width 245 height 21
type input "breakout"
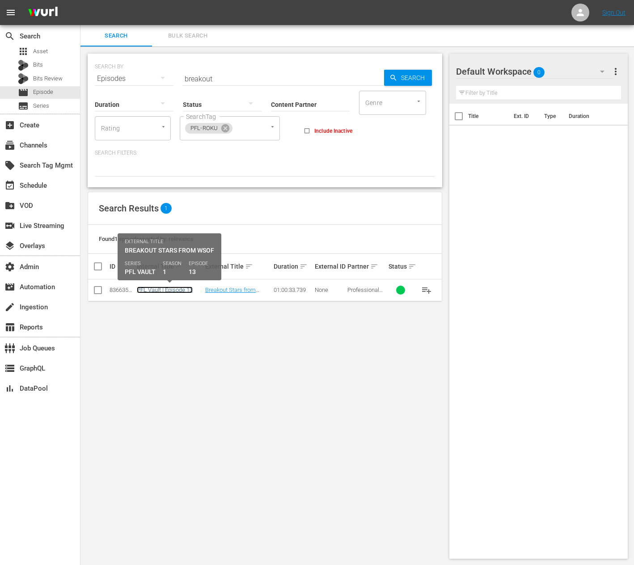
click at [156, 282] on link "PFL Vault | Episode 13" at bounding box center [165, 290] width 56 height 7
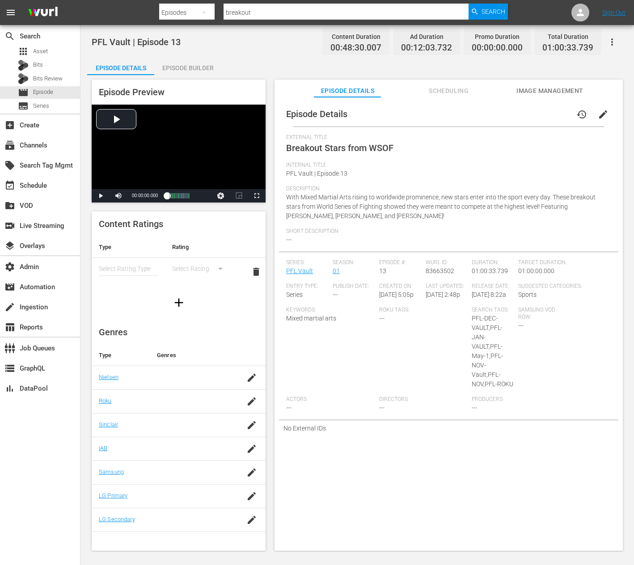
click at [317, 118] on span "edit" at bounding box center [603, 114] width 11 height 11
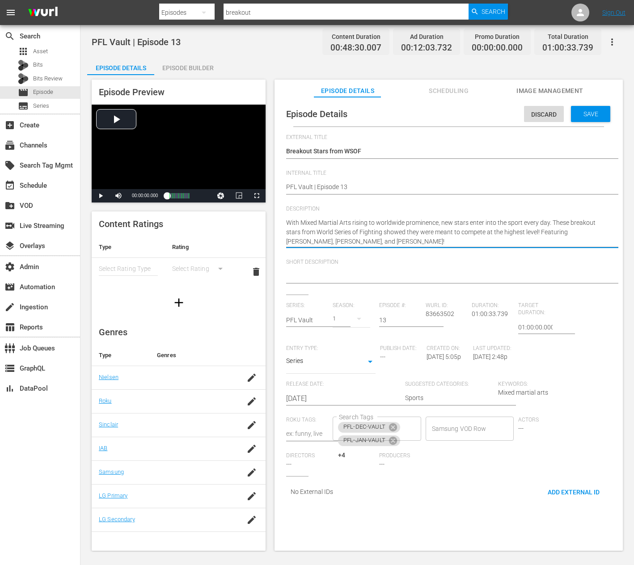
paste textarea "These breakout stars from World Series of Fighting showed they were meant to co…"
type textarea "These breakout stars from World Series of Fighting showed they were meant to co…"
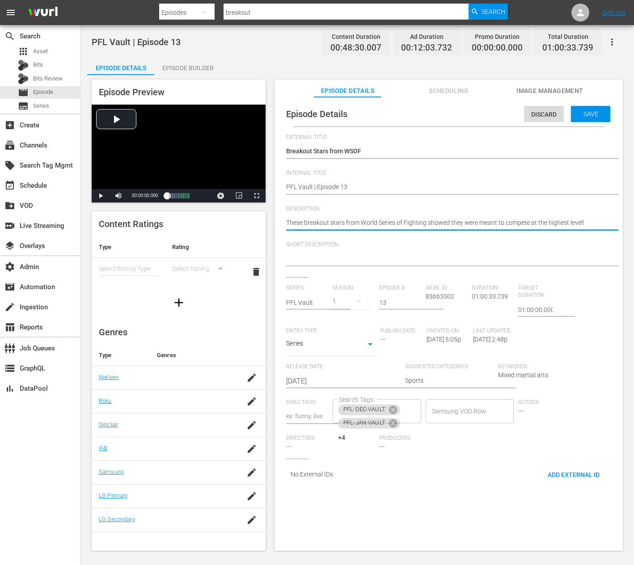
type textarea "These breakout stars from World Series of Fighting showed they were meant to co…"
click at [317, 258] on textarea at bounding box center [446, 259] width 321 height 11
paste textarea "These breakout stars from World Series of Fighting showed they were meant to co…"
type textarea "These breakout stars from World Series of Fighting showed they were meant to co…"
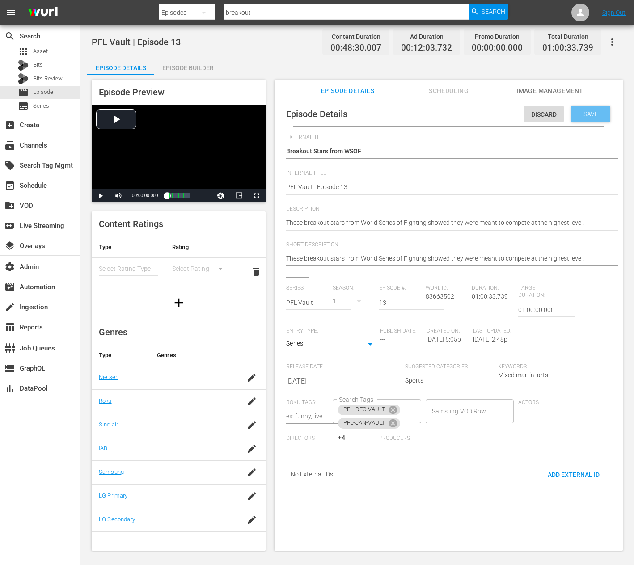
type textarea "These breakout stars from World Series of Fighting showed they were meant to co…"
click at [317, 118] on div "Save" at bounding box center [590, 114] width 39 height 16
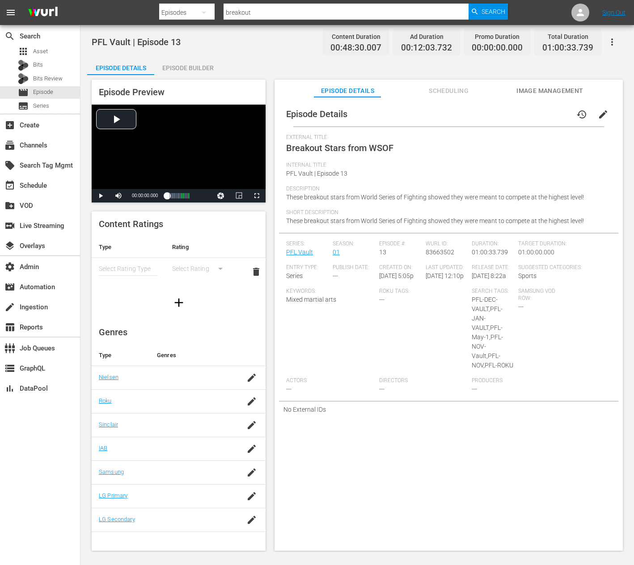
drag, startPoint x: 279, startPoint y: 11, endPoint x: 148, endPoint y: 10, distance: 131.0
click at [148, 10] on nav "menu Search By Episodes Search ID, Title, Description, Keywords, or Category br…" at bounding box center [317, 12] width 634 height 25
type input "dage"
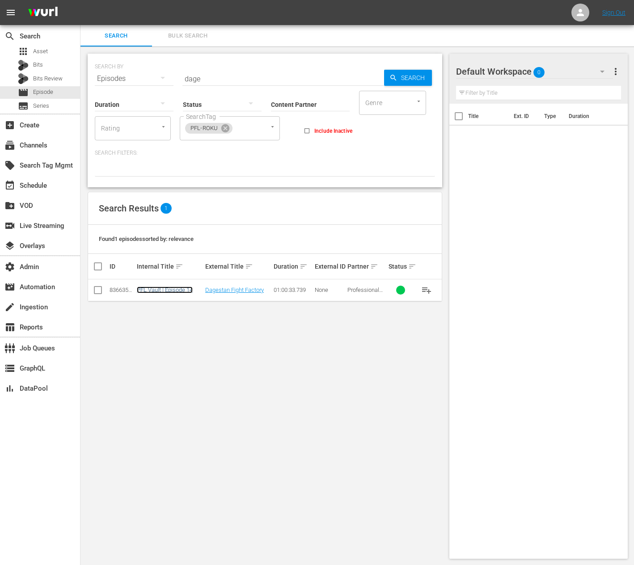
click at [173, 282] on link "PFL Vault | Episode 14" at bounding box center [165, 290] width 56 height 7
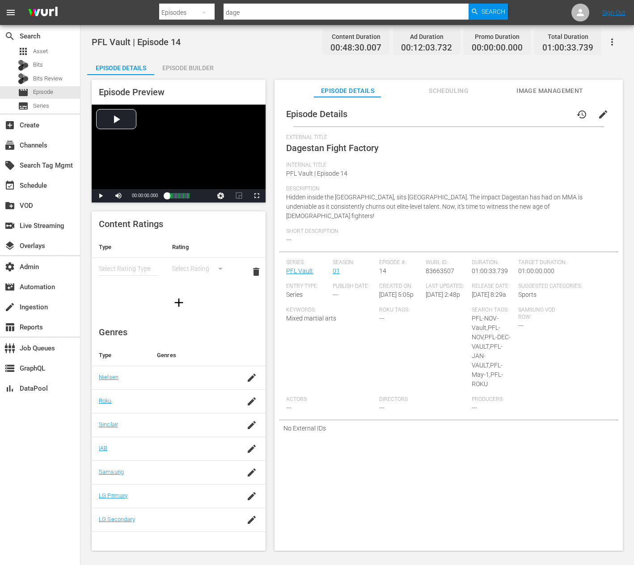
click at [317, 117] on span "edit" at bounding box center [603, 114] width 11 height 11
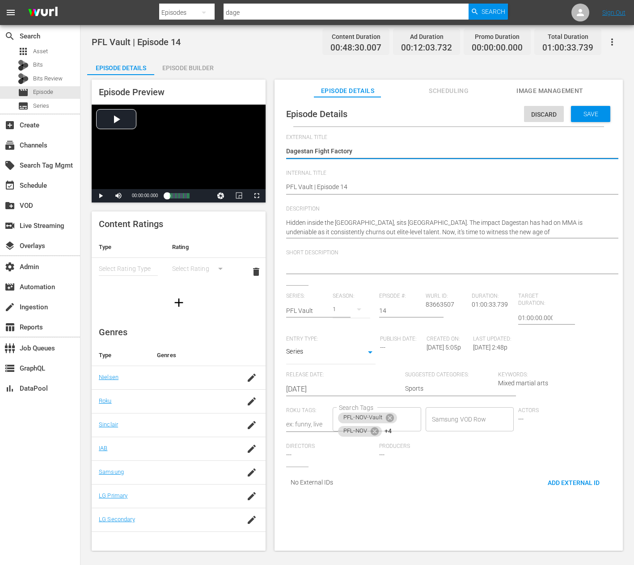
click at [317, 242] on div "Hidden inside the Caucasus Mountains, sits Dagestan. The impact Dagestan has ha…" at bounding box center [446, 228] width 321 height 30
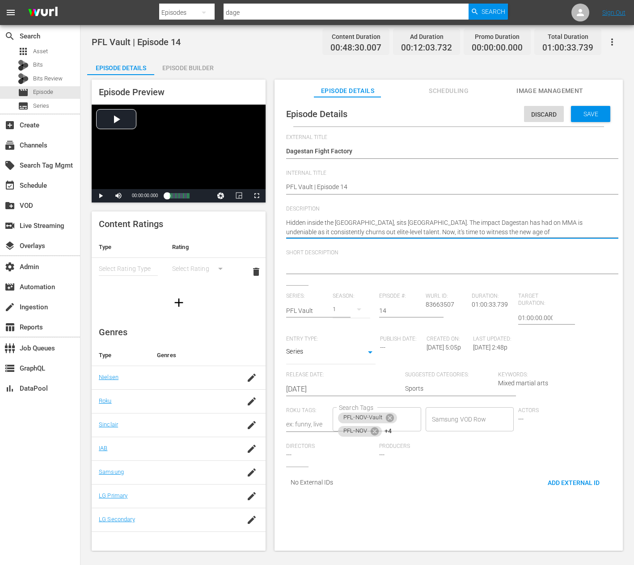
paste textarea "The impact Dagestan has on MMA is undeniable as it produces elite-level talent.…"
type textarea "The impact Dagestan has on MMA is undeniable as it produces elite-level talent.…"
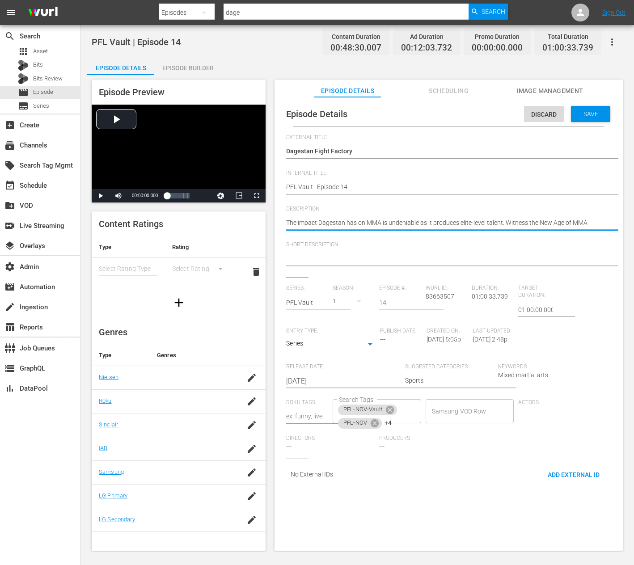
type textarea "The impact Dagestan has on MMA is undeniable as it produces elite-level talent.…"
click at [317, 250] on div at bounding box center [446, 259] width 321 height 21
click at [317, 254] on textarea at bounding box center [446, 259] width 321 height 11
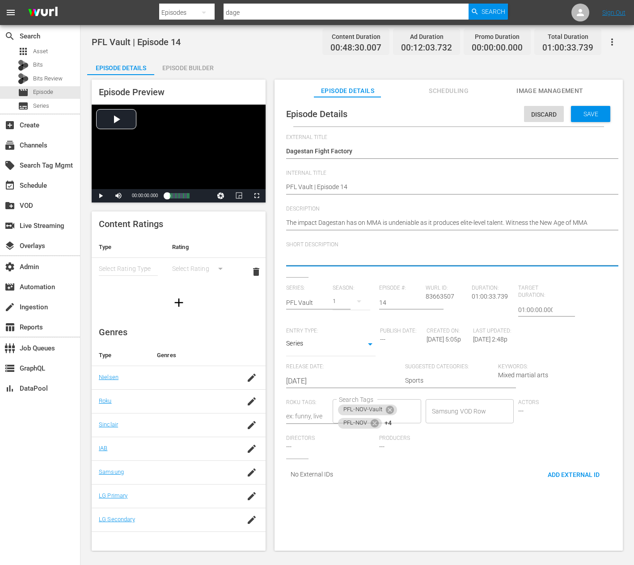
paste textarea "The impact Dagestan has on MMA is undeniable as it produces elite-level talent.…"
type textarea "The impact Dagestan has on MMA is undeniable as it produces elite-level talent.…"
click at [317, 114] on span "Save" at bounding box center [590, 113] width 29 height 7
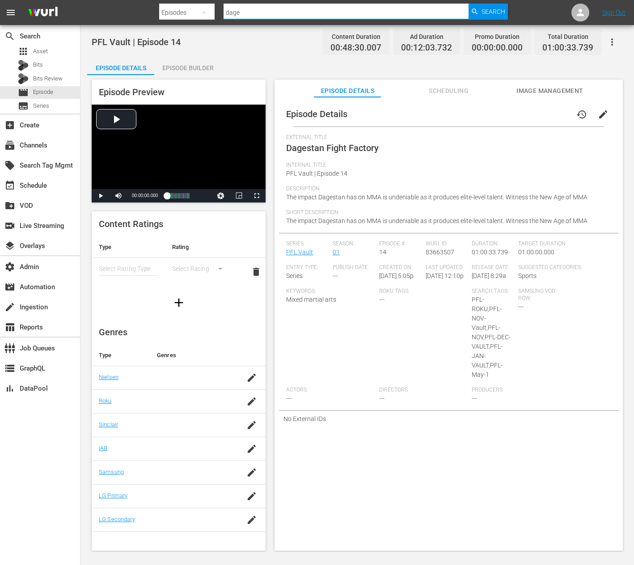
click at [286, 23] on div at bounding box center [346, 23] width 245 height 0
type input "nata"
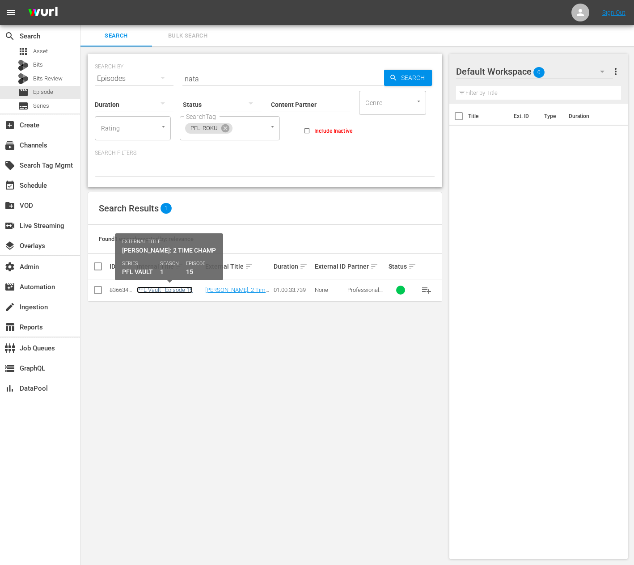
click at [140, 282] on link "PFL Vault | Episode 15" at bounding box center [165, 290] width 56 height 7
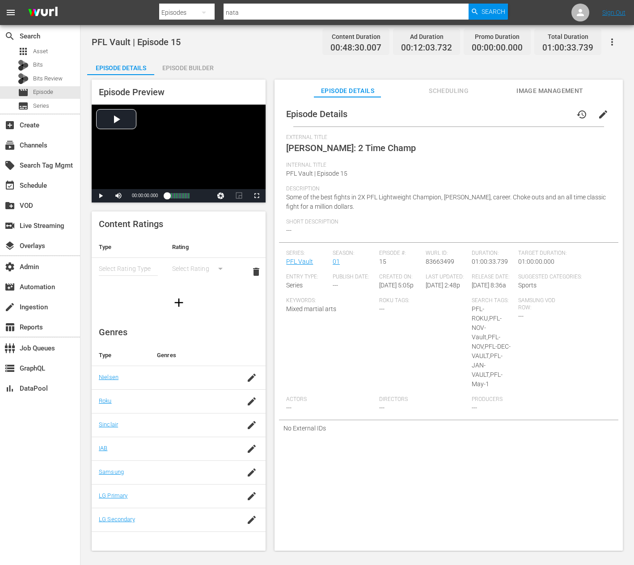
click at [317, 116] on button "edit" at bounding box center [603, 114] width 21 height 21
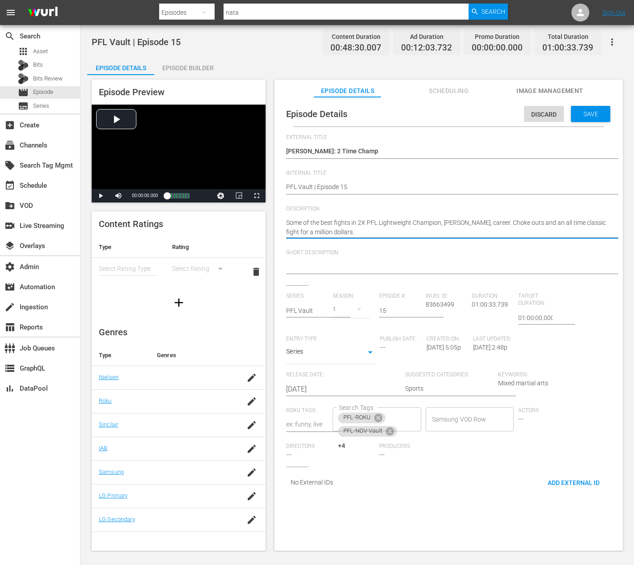
paste textarea
type textarea "Some of the best fights in 2X PFL Lightweight Champion, Natan Schulte's, career."
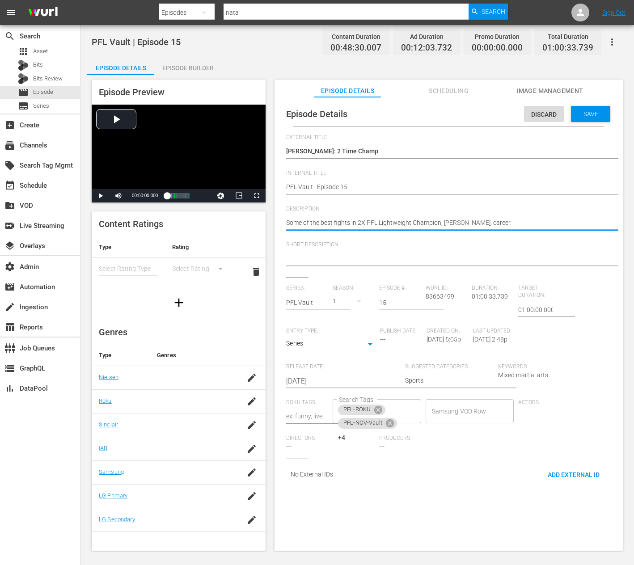
type textarea "Some of the best fights in 2X PFL Lightweight Champion, Natan Schulte's, career."
click at [317, 261] on textarea at bounding box center [446, 259] width 321 height 11
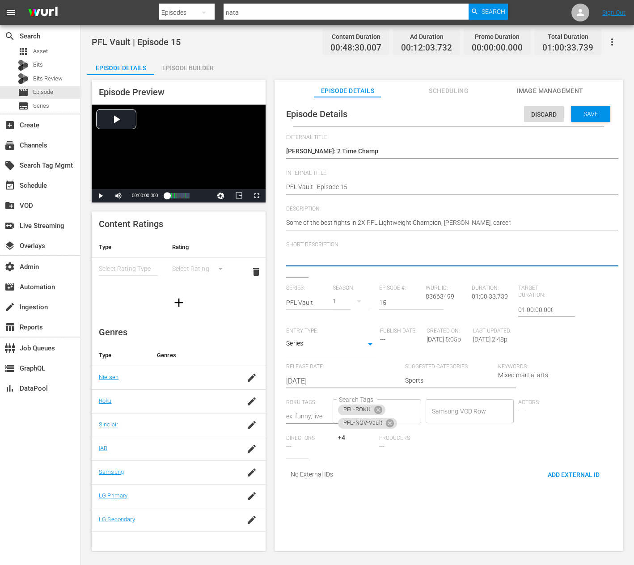
paste textarea "Some of the best fights in 2X PFL Lightweight Champion, Natan Schulte's, career."
type textarea "Some of the best fights in 2X PFL Lightweight Champion, Natan Schulte's, career."
click at [317, 119] on div "Save" at bounding box center [590, 114] width 39 height 16
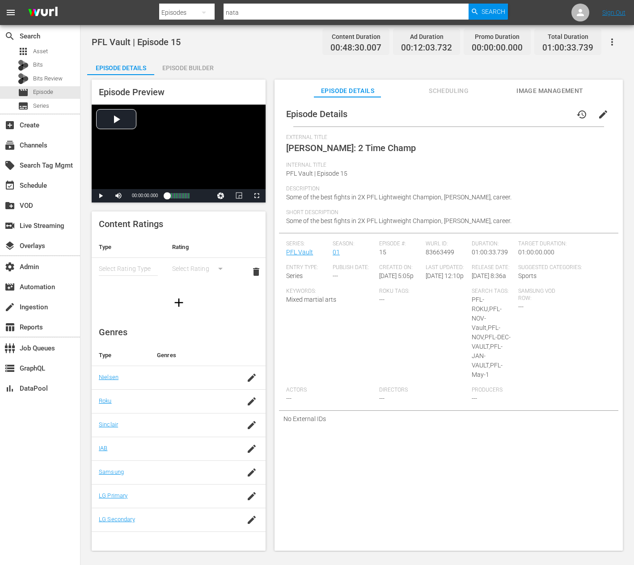
click at [282, 17] on input "nata" at bounding box center [346, 12] width 245 height 21
type input "lance"
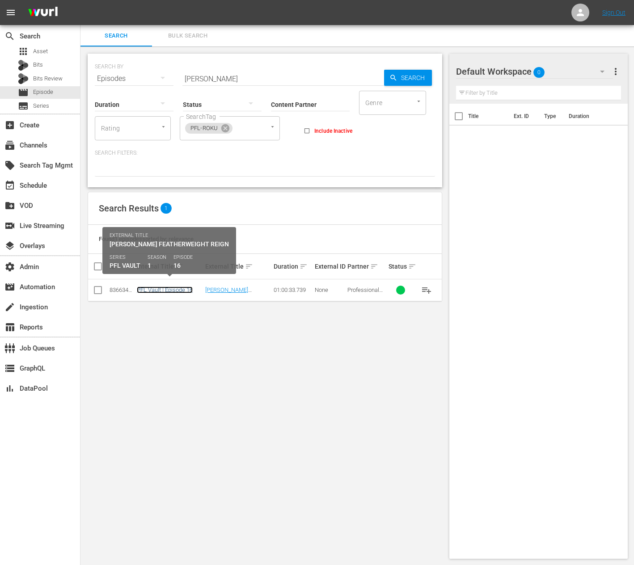
click at [182, 282] on link "PFL Vault | Episode 16" at bounding box center [165, 290] width 56 height 7
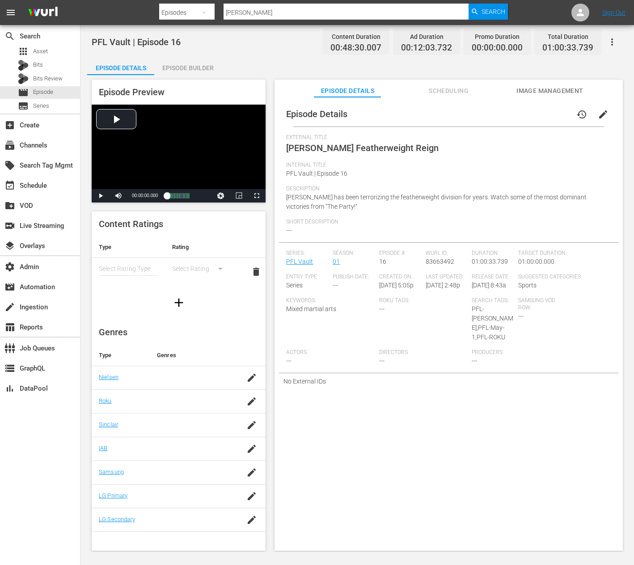
click at [317, 119] on button "edit" at bounding box center [603, 114] width 21 height 21
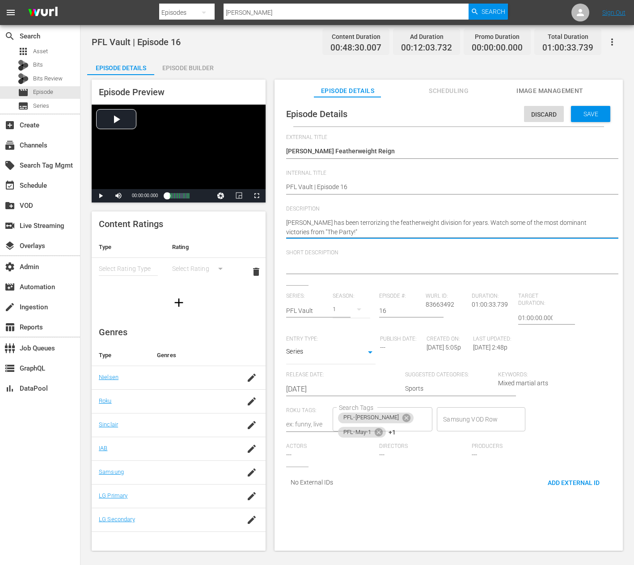
paste textarea "Watch some of the most dominant victories from "The Party” Lance Palmer."
type textarea "Watch some of the most dominant victories from "The Party” Lance Palmer."
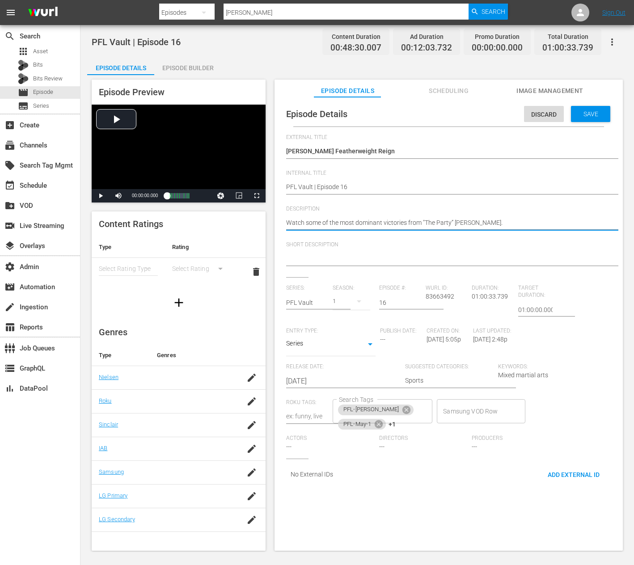
type textarea "Watch some of the most dominant victories from "The Party” Lance Palmer."
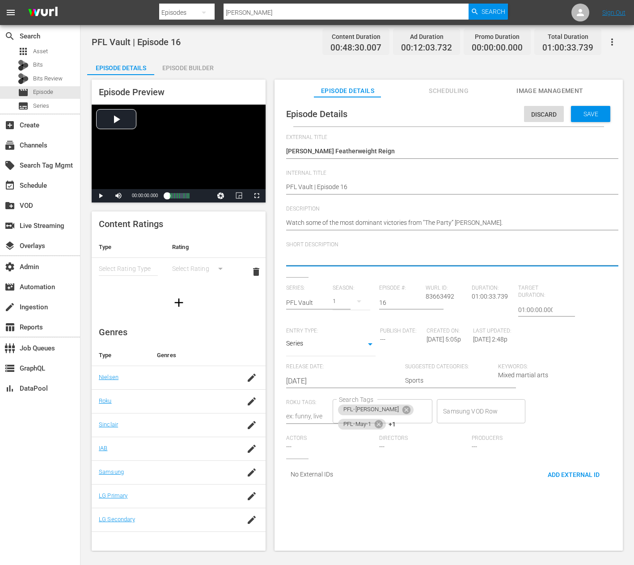
click at [317, 254] on textarea at bounding box center [446, 259] width 321 height 11
paste textarea "Watch some of the most dominant victories from "The Party” Lance Palmer."
type textarea "Watch some of the most dominant victories from "The Party” Lance Palmer."
click at [317, 106] on div "Save" at bounding box center [590, 114] width 39 height 16
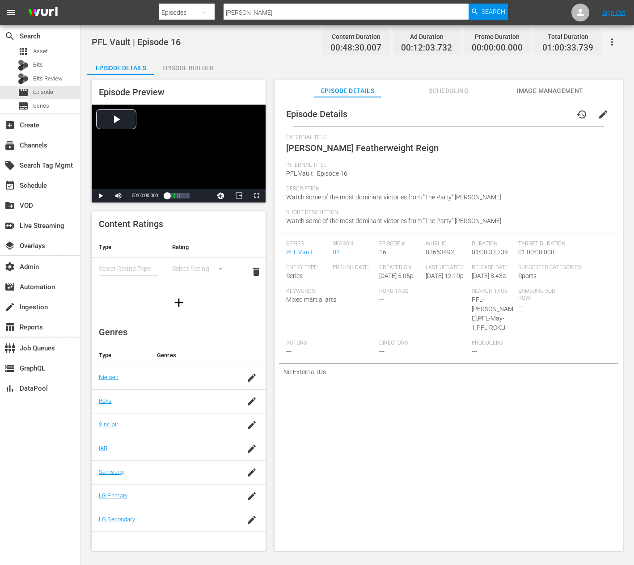
click at [254, 13] on input "lance" at bounding box center [346, 12] width 245 height 21
type input "flying"
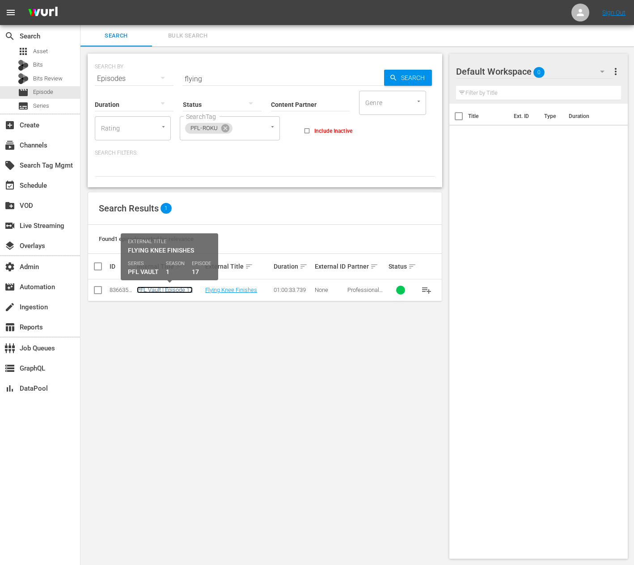
click at [163, 282] on link "PFL Vault | Episode 17" at bounding box center [165, 290] width 56 height 7
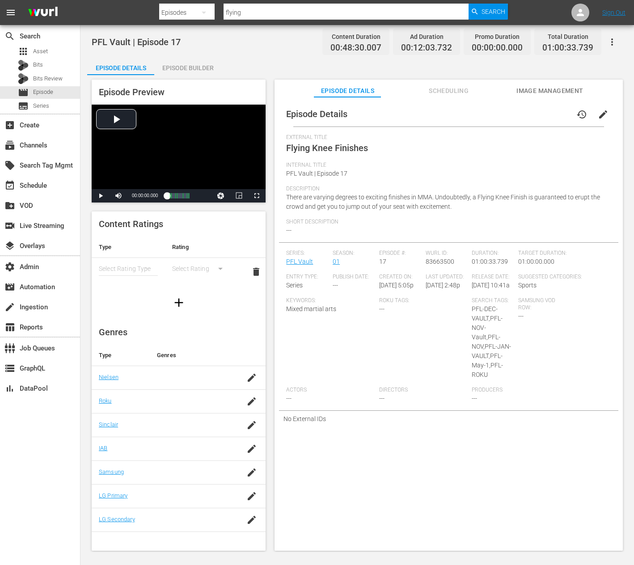
click at [317, 118] on button "edit" at bounding box center [603, 114] width 21 height 21
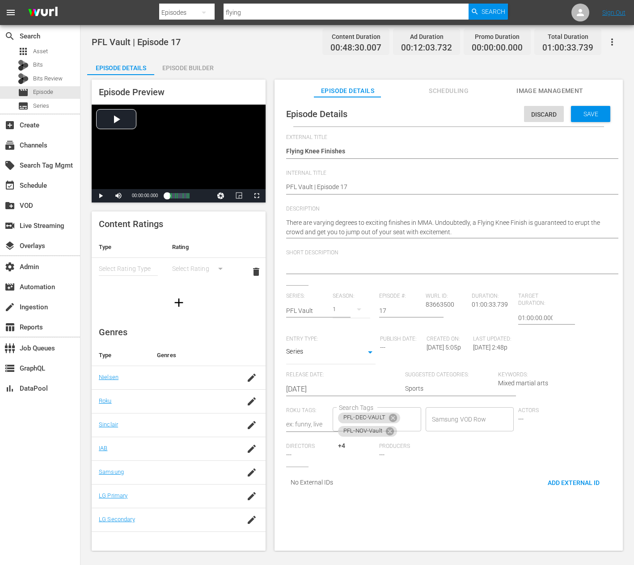
click at [317, 215] on div "There are varying degrees to exciting finishes in MMA. Undoubtedly, a Flying Kn…" at bounding box center [446, 228] width 321 height 30
paste textarea "A Flying Knee Finish is guaranteed to get you out of your seat. Witness the bes…"
type textarea "A Flying Knee Finish is guaranteed to get you out of your seat. Witness the bes…"
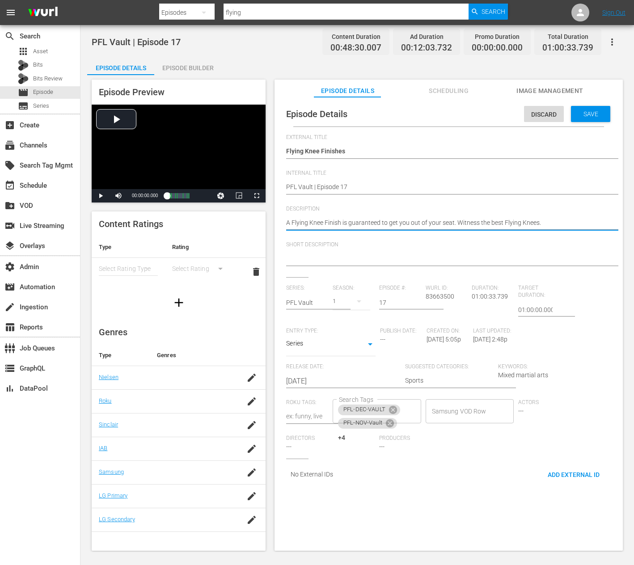
type textarea "A Flying Knee Finish is guaranteed to get you out of your seat. Witness the bes…"
click at [317, 262] on textarea at bounding box center [446, 259] width 321 height 11
paste textarea "A Flying Knee Finish is guaranteed to get you out of your seat. Witness the bes…"
type textarea "A Flying Knee Finish is guaranteed to get you out of your seat. Witness the bes…"
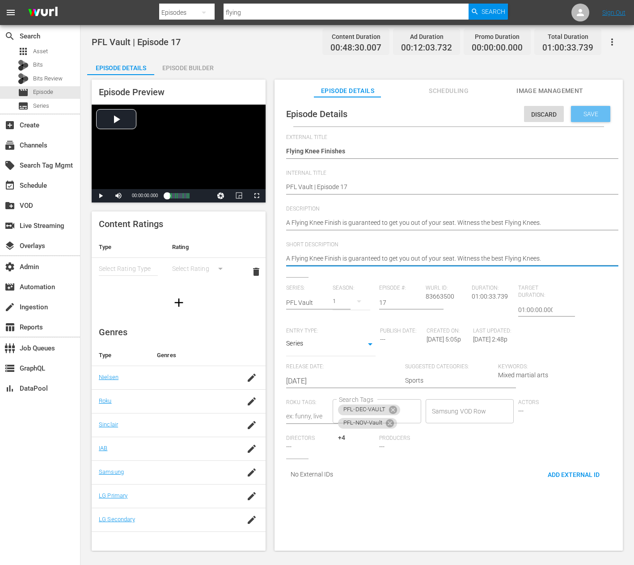
type textarea "A Flying Knee Finish is guaranteed to get you out of your seat. Witness the bes…"
click at [317, 114] on span "Save" at bounding box center [590, 113] width 29 height 7
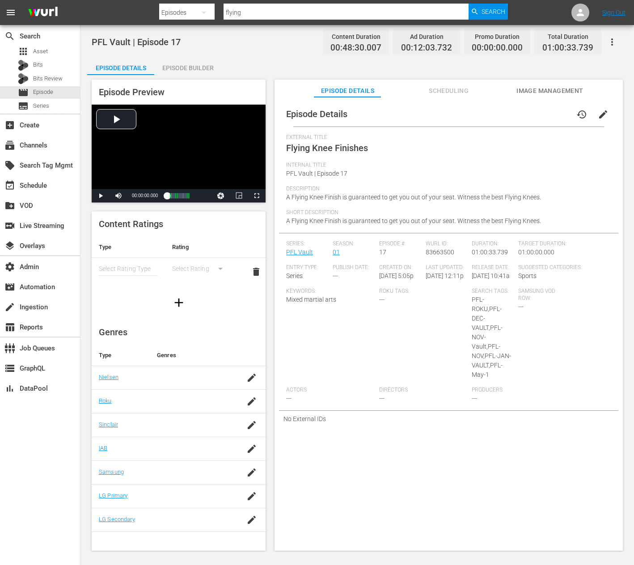
click at [252, 11] on input "flying" at bounding box center [346, 12] width 245 height 21
type input "marlon"
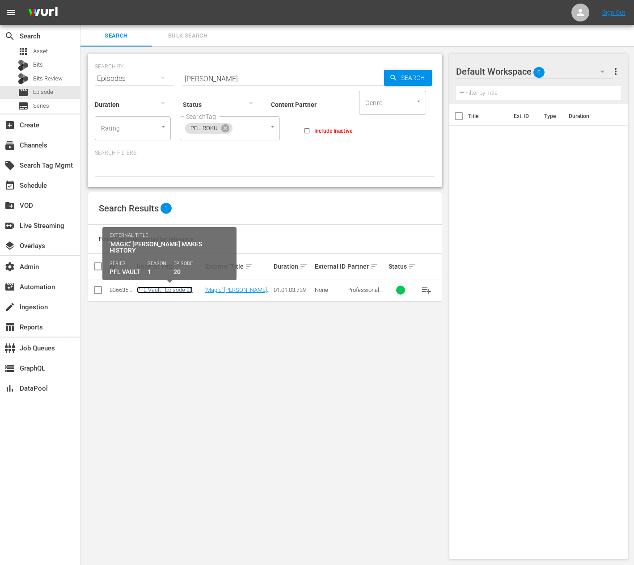
click at [181, 282] on link "PFL Vault | Episode 20" at bounding box center [165, 290] width 56 height 7
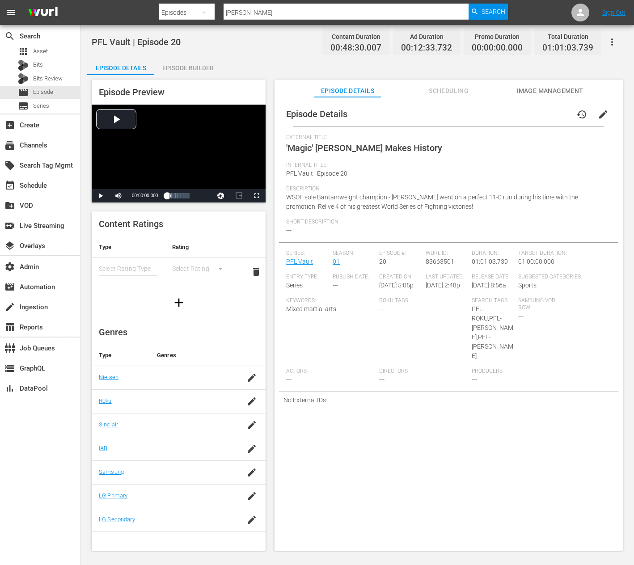
click at [317, 119] on span "edit" at bounding box center [603, 114] width 11 height 11
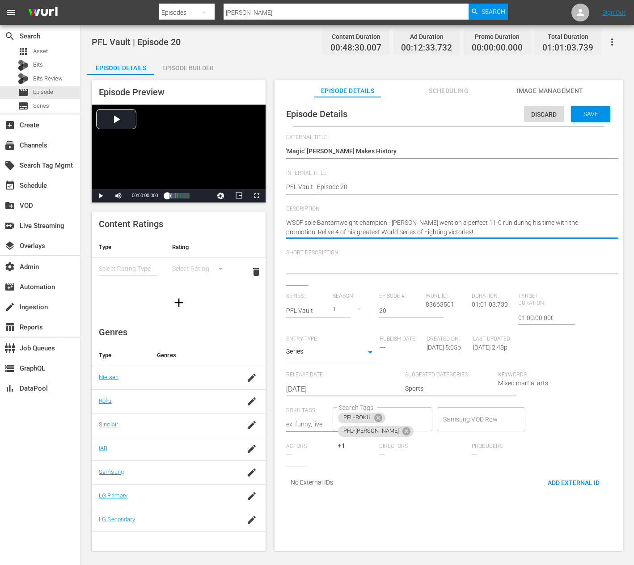
paste textarea "Marlon Moraes went on a perfect 11-0 run during his time with WSOF. Relive his …"
type textarea "Marlon Moraes went on a perfect 11-0 run during his time with WSOF. Relive his …"
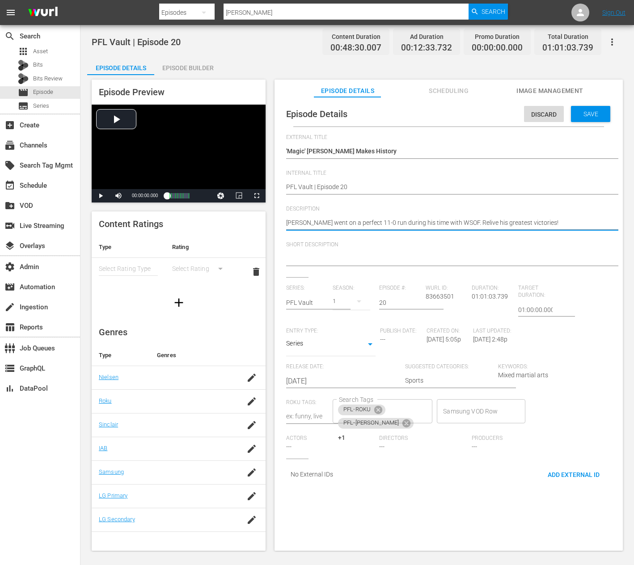
type textarea "Marlon Moraes went on a perfect 11-0 run during his time with WSOF. Relive his …"
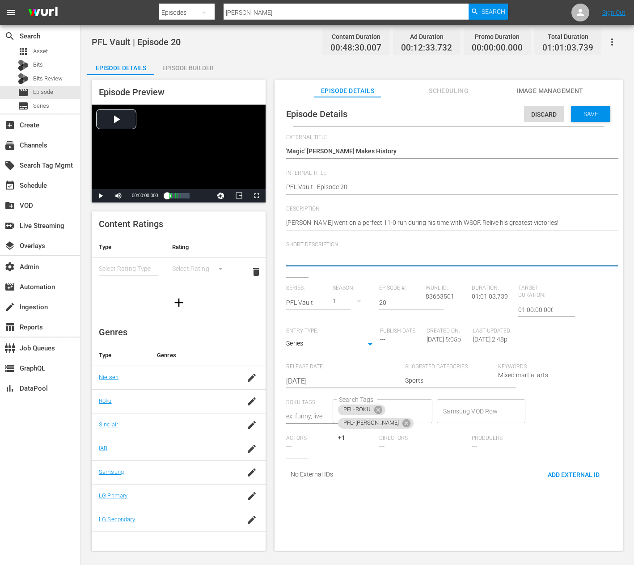
click at [317, 260] on textarea at bounding box center [446, 259] width 321 height 11
paste textarea "Marlon Moraes went on a perfect 11-0 run during his time with WSOF. Relive his …"
type textarea "Marlon Moraes went on a perfect 11-0 run during his time with WSOF. Relive his …"
click at [317, 117] on span "Save" at bounding box center [590, 113] width 29 height 7
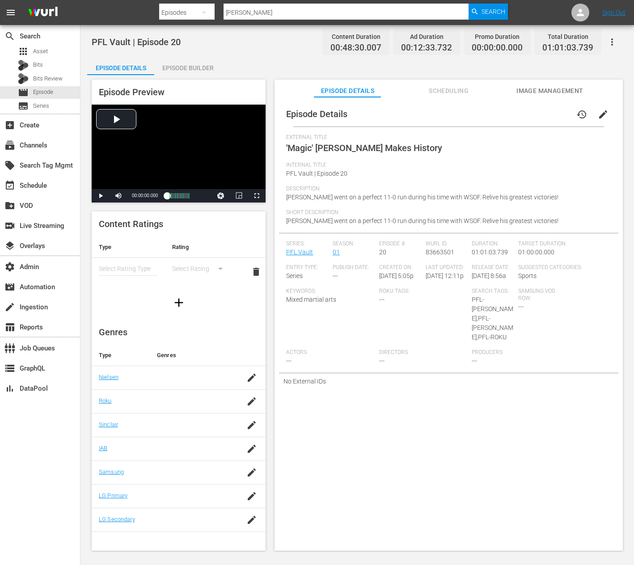
click at [288, 9] on input "marlon" at bounding box center [346, 12] width 245 height 21
type input "greatest"
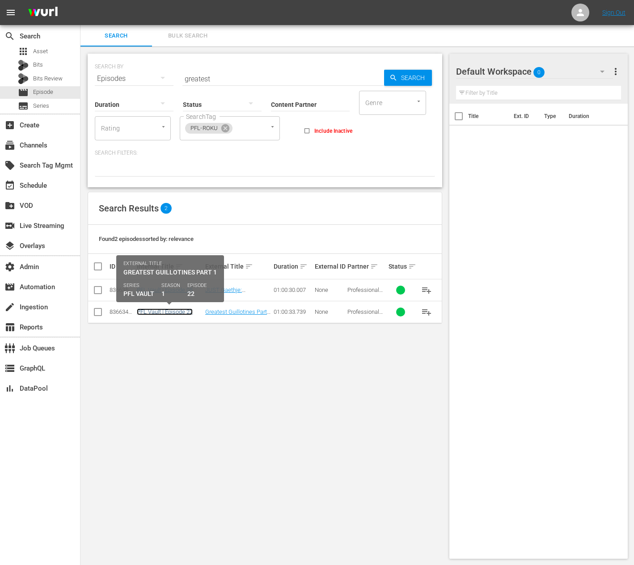
click at [176, 282] on link "PFL Vault | Episode 22" at bounding box center [165, 312] width 56 height 7
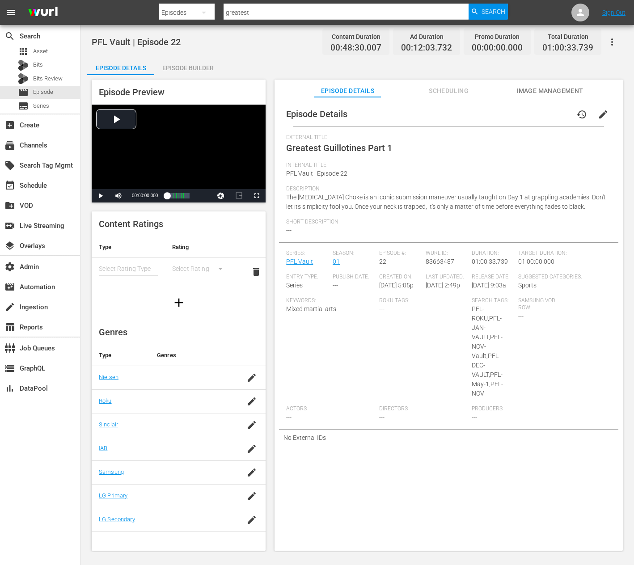
click at [317, 107] on button "edit" at bounding box center [603, 114] width 21 height 21
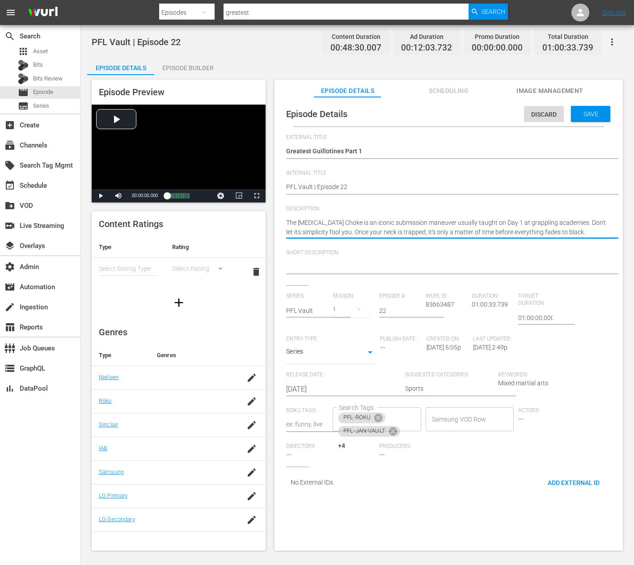
click at [317, 231] on textarea "The Guillotine Choke is an iconic submission maneuver usually taught on Day 1 a…" at bounding box center [446, 227] width 321 height 19
paste textarea ", once your neck is trapped, it's only a matter of time"
type textarea "The Guillotine Choke is an iconic submission, once your neck is trapped, it's o…"
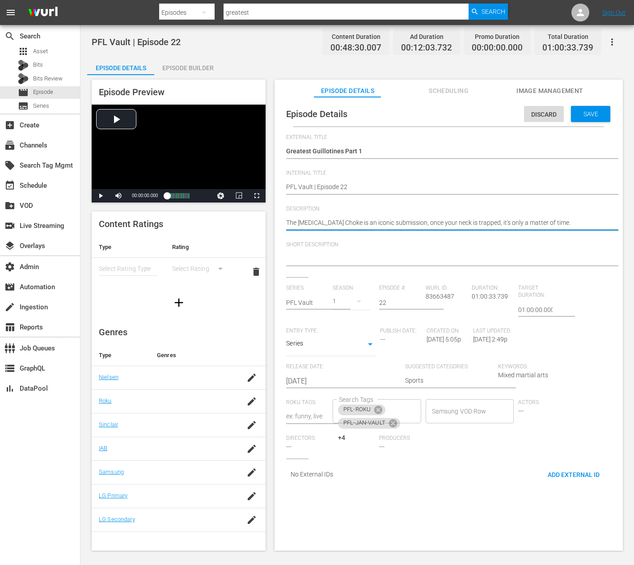
type textarea "The Guillotine Choke is an iconic submission, once your neck is trapped, it's o…"
click at [317, 250] on div at bounding box center [446, 259] width 321 height 21
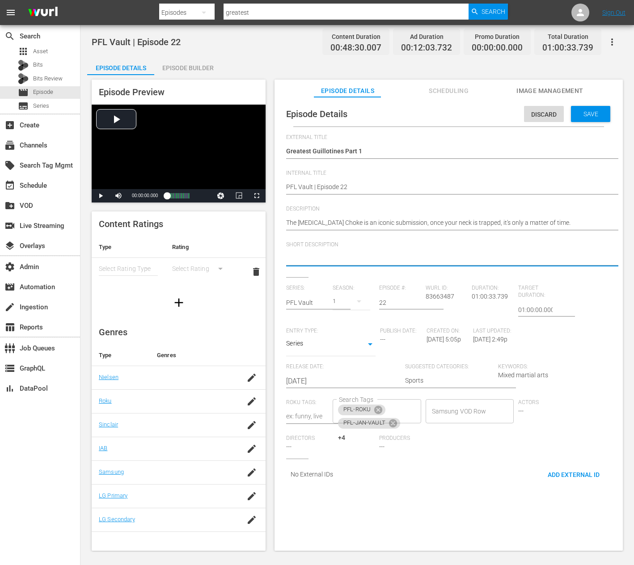
click at [317, 260] on textarea at bounding box center [446, 259] width 321 height 11
paste textarea "The Guillotine Choke is an iconic submission, once your neck is trapped, it's o…"
type textarea "The Guillotine Choke is an iconic submission, once your neck is trapped, it's o…"
click at [317, 110] on span "Save" at bounding box center [590, 113] width 29 height 7
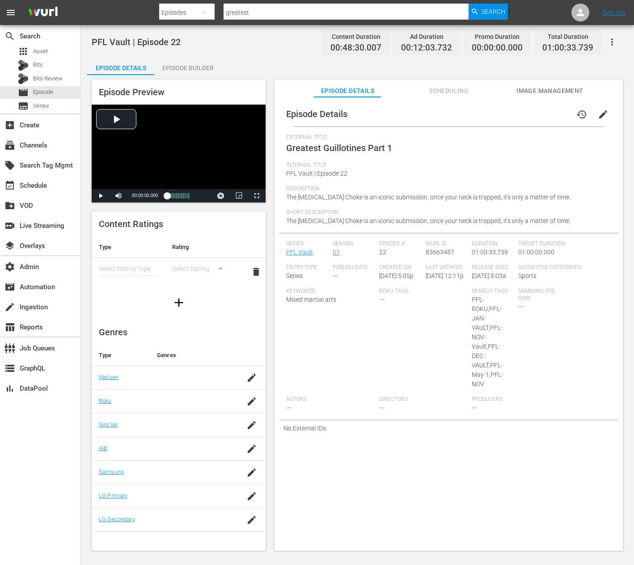
click at [241, 11] on input "greatest" at bounding box center [346, 12] width 245 height 21
type input "leg locks"
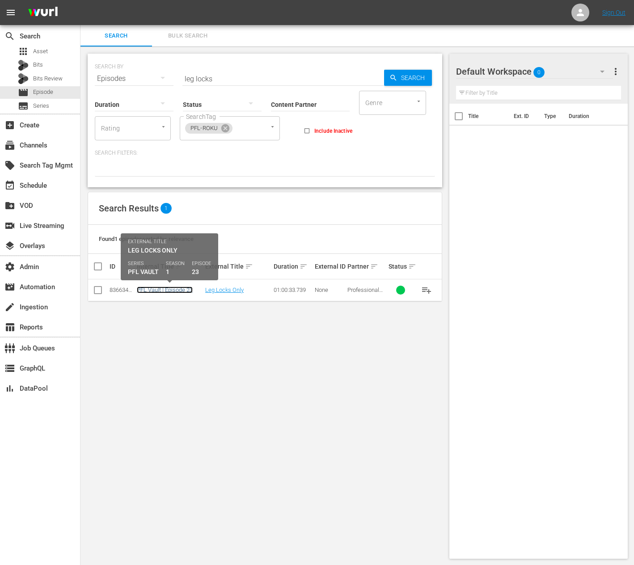
click at [176, 282] on link "PFL Vault | Episode 23" at bounding box center [165, 290] width 56 height 7
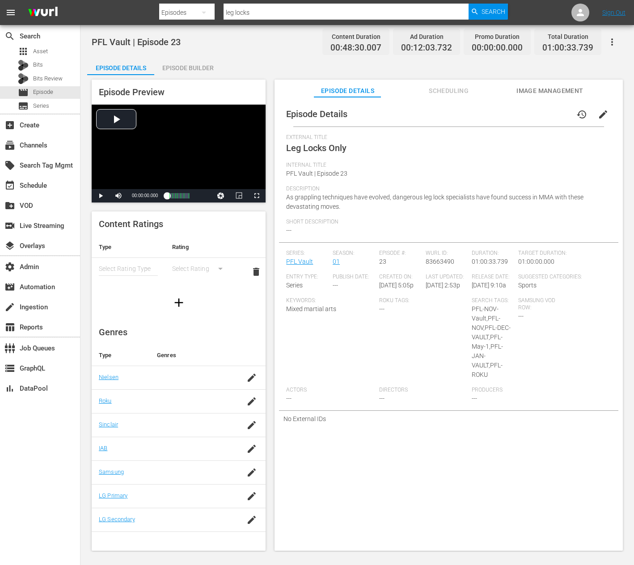
drag, startPoint x: 598, startPoint y: 115, endPoint x: 563, endPoint y: 127, distance: 37.3
click at [317, 115] on span "edit" at bounding box center [603, 114] width 11 height 11
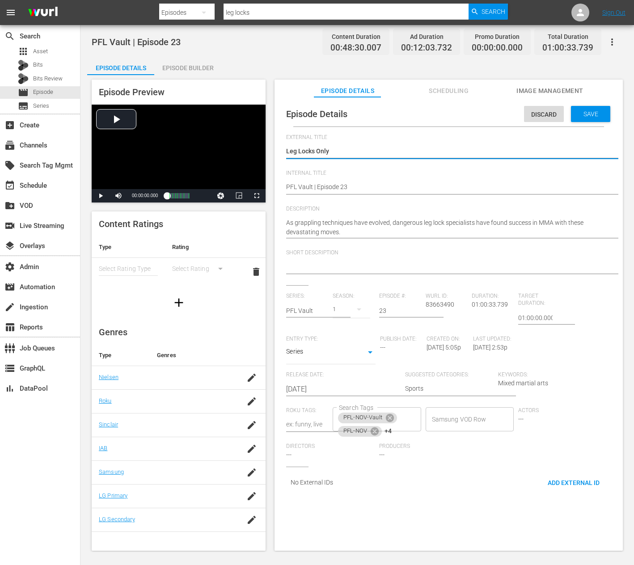
click at [317, 217] on div "As grappling techniques have evolved, dangerous leg lock specialists have found…" at bounding box center [446, 228] width 321 height 30
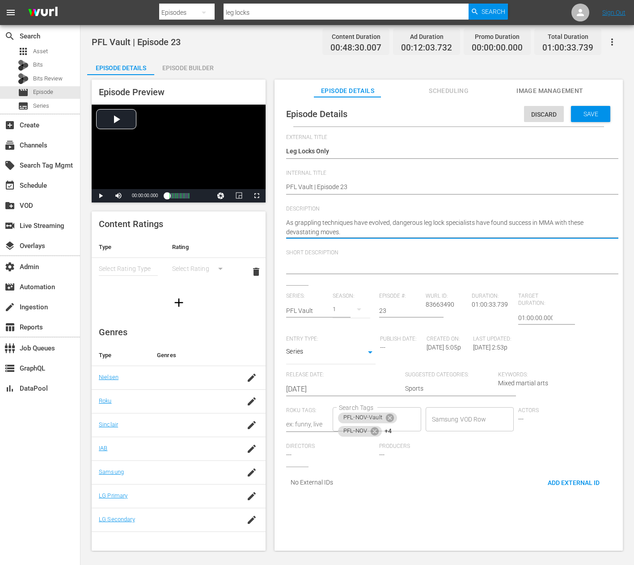
paste textarea "Witness some of the best Leg Lock submissions in PFL and WSOF history"
type textarea "Witness some of the best Leg Lock submissions in PFL and WSOF history."
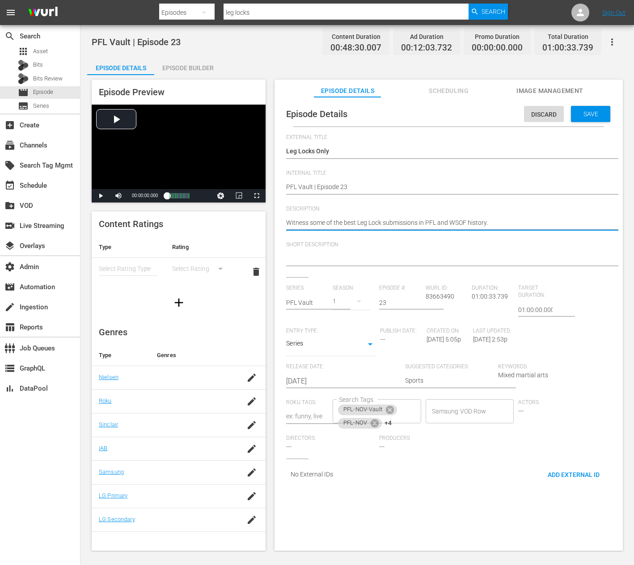
type textarea "Witness some of the best Leg Lock submissions in PFL and WSOF history."
click at [317, 257] on textarea at bounding box center [446, 259] width 321 height 11
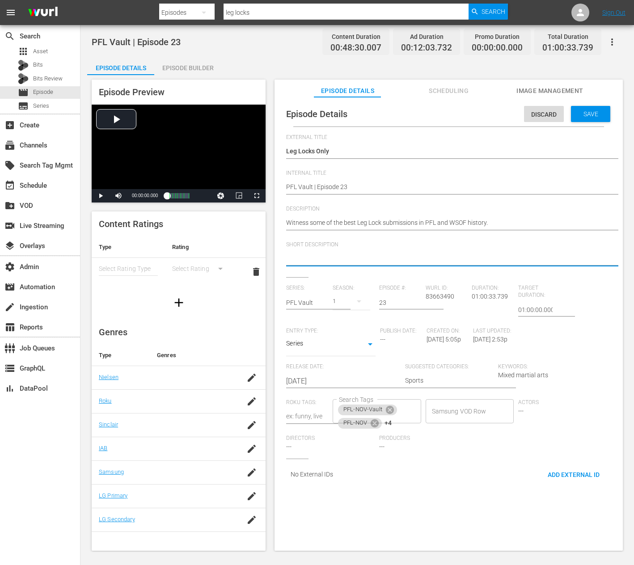
paste textarea "Witness some of the best Leg Lock submissions in PFL and WSOF history."
type textarea "Witness some of the best Leg Lock submissions in PFL and WSOF history."
click at [317, 115] on span "Save" at bounding box center [590, 113] width 29 height 7
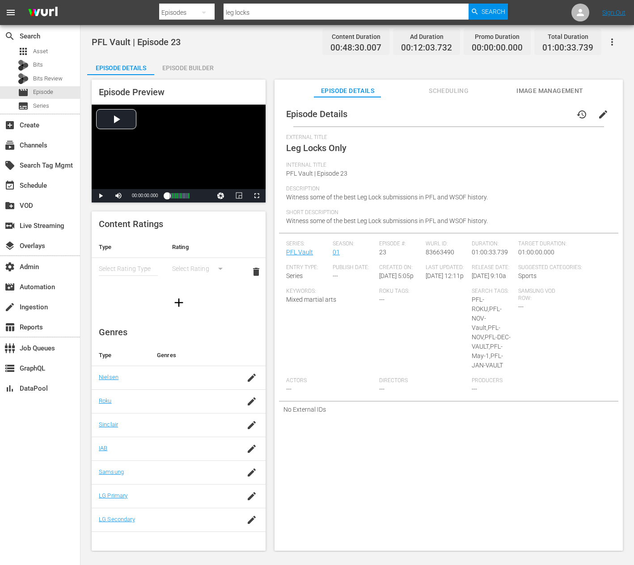
click at [312, 14] on input "leg locks" at bounding box center [346, 12] width 245 height 21
type input "notor"
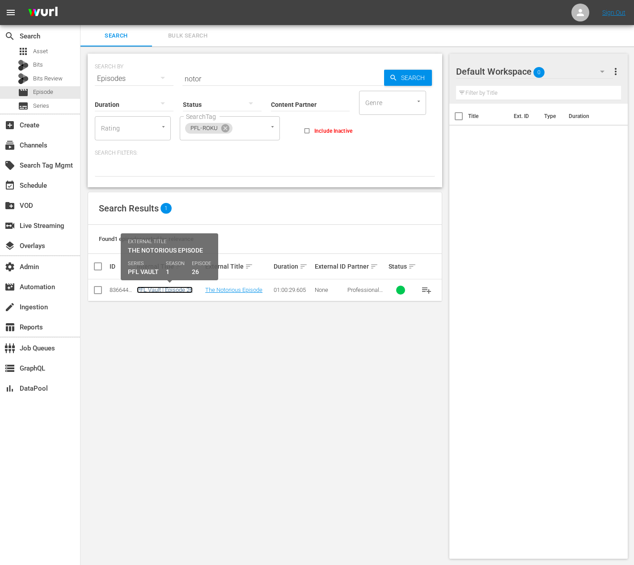
click at [172, 282] on link "PFL Vault | Episode 26" at bounding box center [165, 290] width 56 height 7
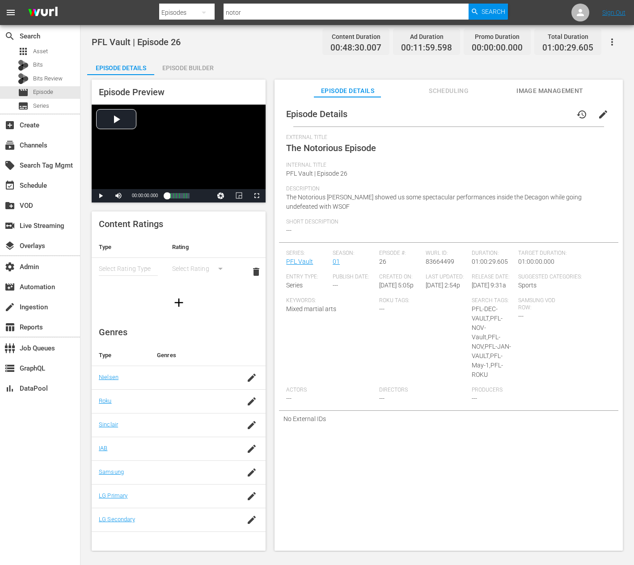
click at [317, 122] on button "edit" at bounding box center [603, 114] width 21 height 21
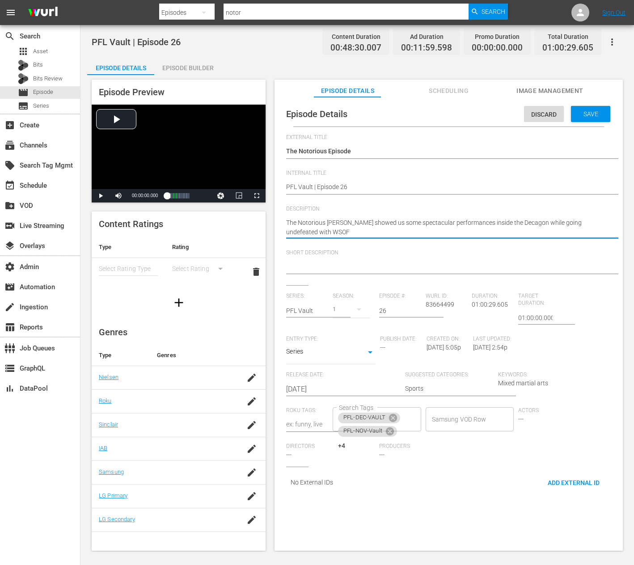
paste textarea
type textarea "The Notorious Nick Newell showed us some spectacular performances while going u…"
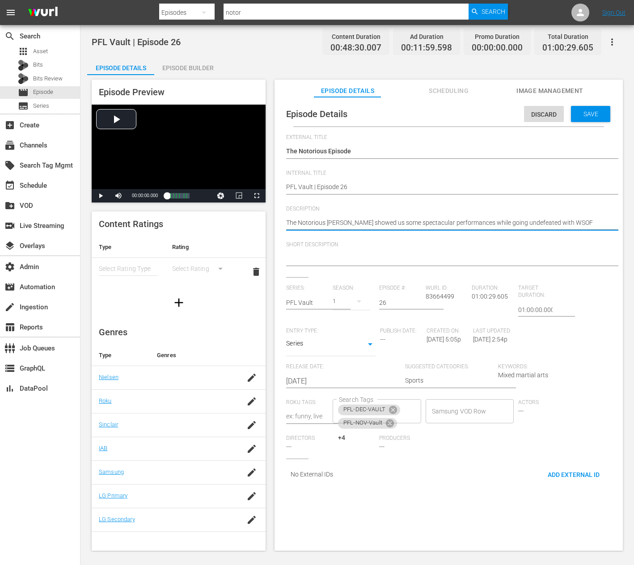
type textarea "The Notorious Nick Newell showed us some spectacular performances while going u…"
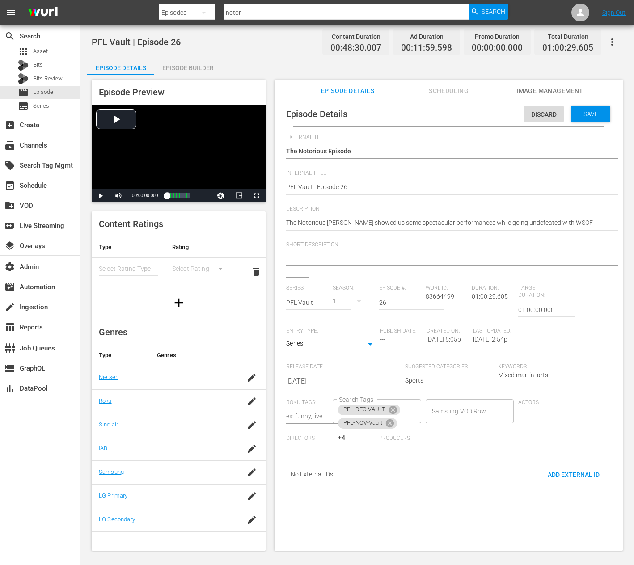
click at [317, 256] on textarea at bounding box center [446, 259] width 321 height 11
paste textarea "The Notorious Nick Newell showed us some spectacular performances while going u…"
type textarea "The Notorious Nick Newell showed us some spectacular performances while going u…"
click at [317, 118] on div "Save" at bounding box center [590, 114] width 39 height 16
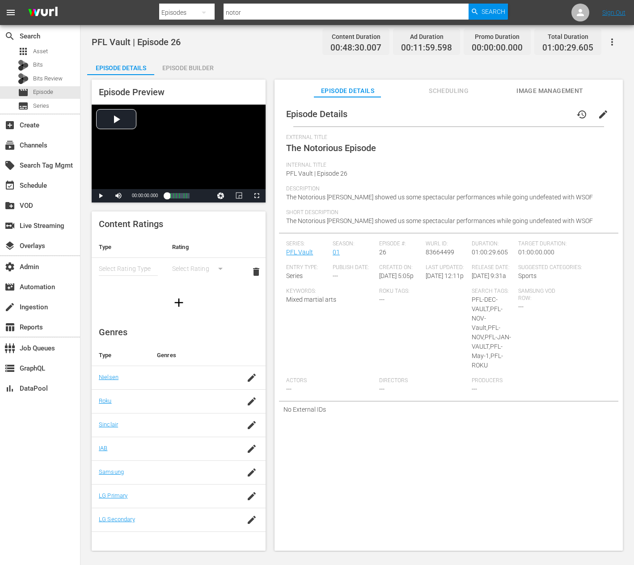
click at [271, 13] on input "notor" at bounding box center [346, 12] width 245 height 21
type input "champ cham"
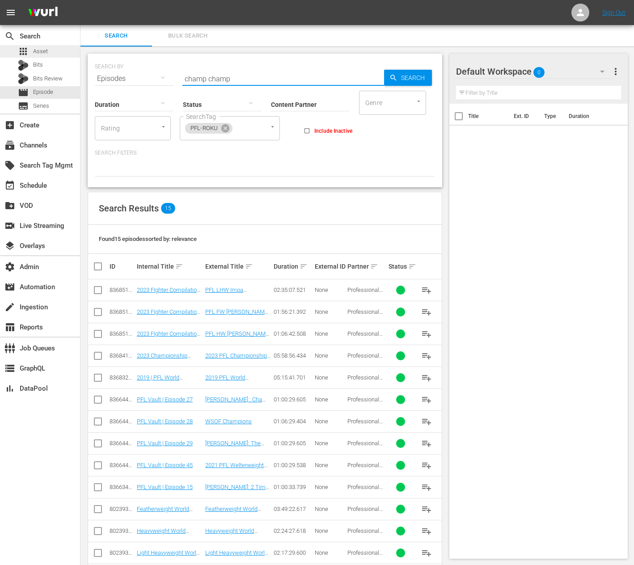
drag, startPoint x: 234, startPoint y: 80, endPoint x: 71, endPoint y: 53, distance: 165.4
click at [80, 0] on div "search Search apps Asset Bits Bits Review movie Episode subtitles Series add_bo…" at bounding box center [357, 0] width 554 height 0
type input "david bran"
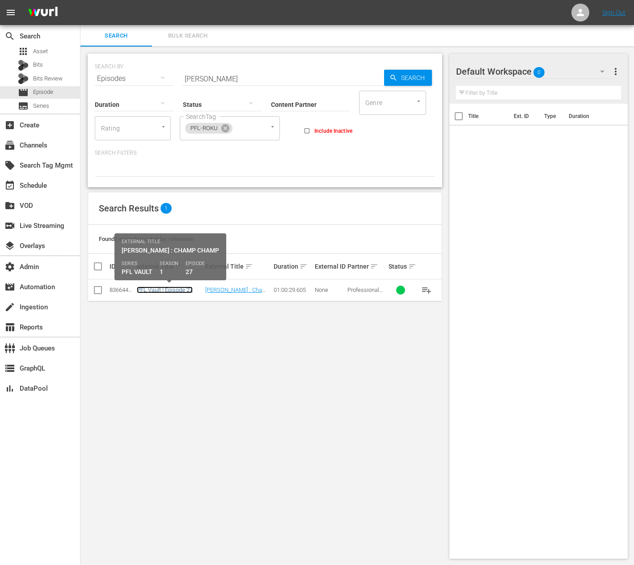
click at [165, 282] on link "PFL Vault | Episode 27" at bounding box center [165, 290] width 56 height 7
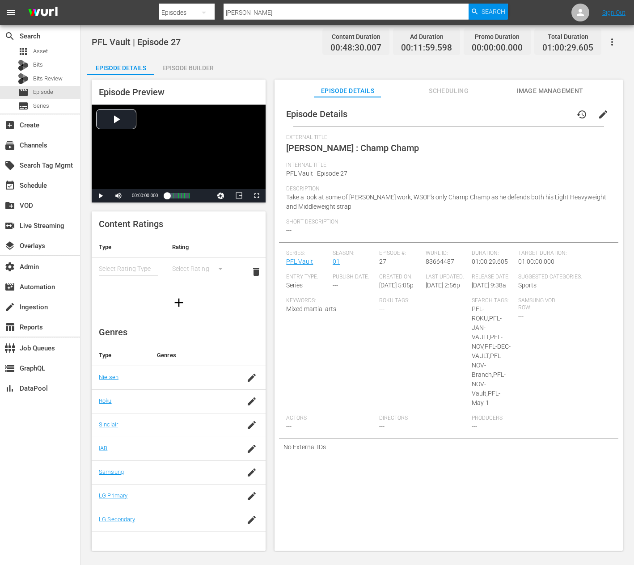
click at [317, 119] on span "edit" at bounding box center [603, 114] width 11 height 11
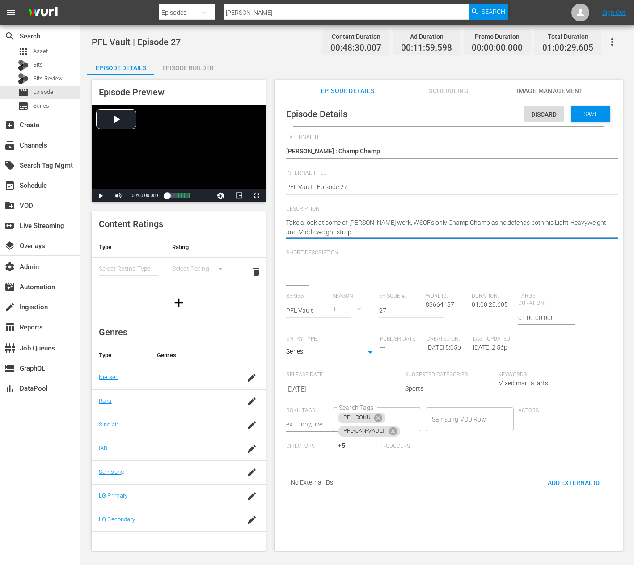
paste textarea "belts."
type textarea "Take a look at some of David Branch's work, WSOF's only Champ Champ as he defen…"
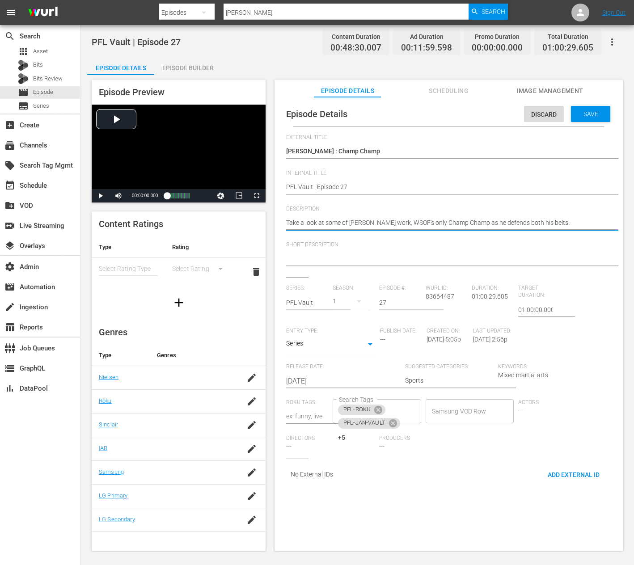
type textarea "Take a look at some of David Branch's work, WSOF's only Champ Champ as he defen…"
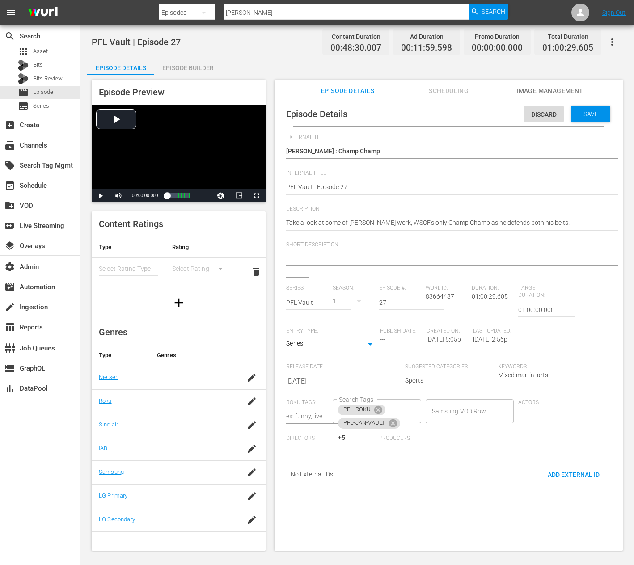
click at [317, 259] on textarea at bounding box center [446, 259] width 321 height 11
paste textarea "Take a look at some of David Branch's work, WSOF's only Champ Champ as he defen…"
type textarea "Take a look at some of David Branch's work, WSOF's only Champ Champ as he defen…"
click at [317, 115] on span "Save" at bounding box center [590, 113] width 29 height 7
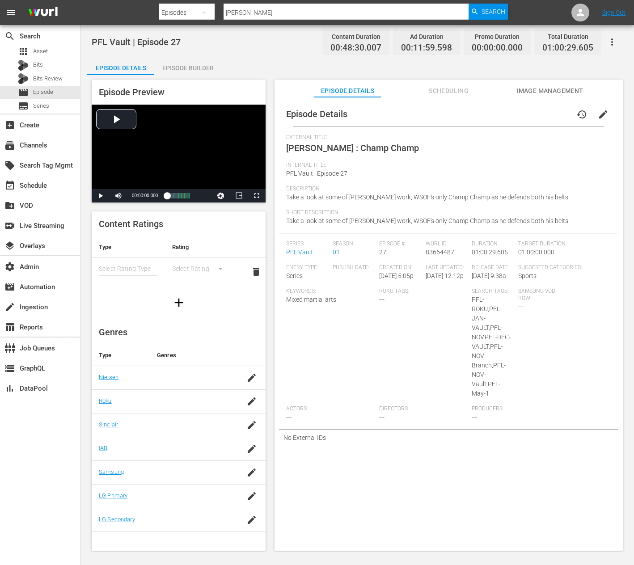
click at [256, 12] on input "david bran" at bounding box center [346, 12] width 245 height 21
type input "jessica"
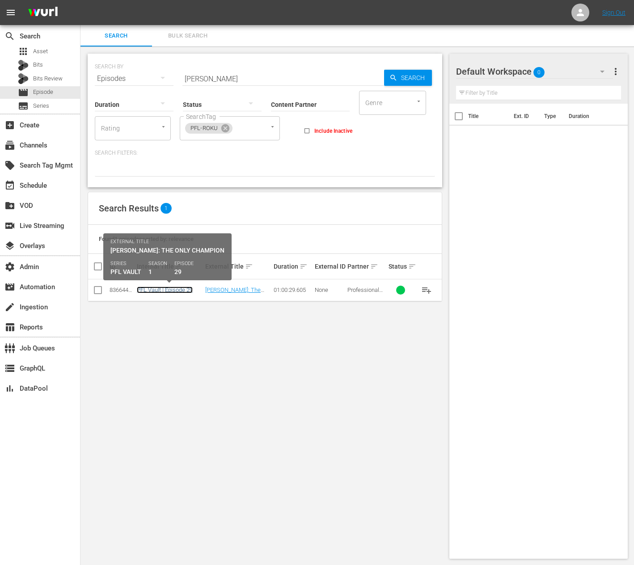
click at [165, 282] on link "PFL Vault | Episode 29" at bounding box center [165, 290] width 56 height 7
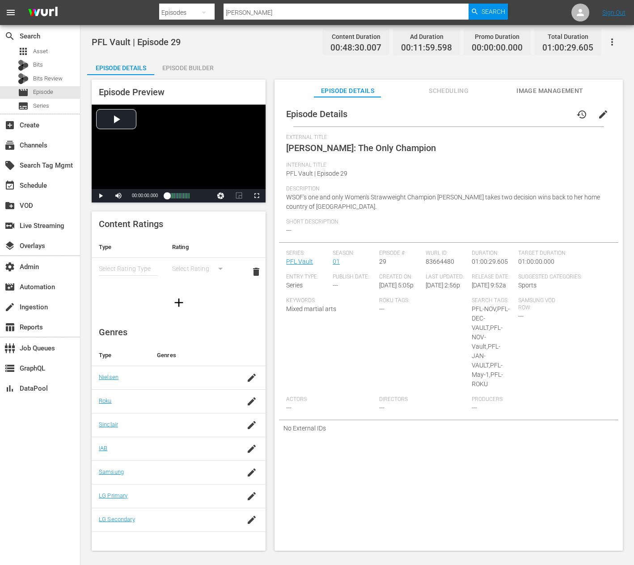
click at [317, 119] on button "edit" at bounding box center [603, 114] width 21 height 21
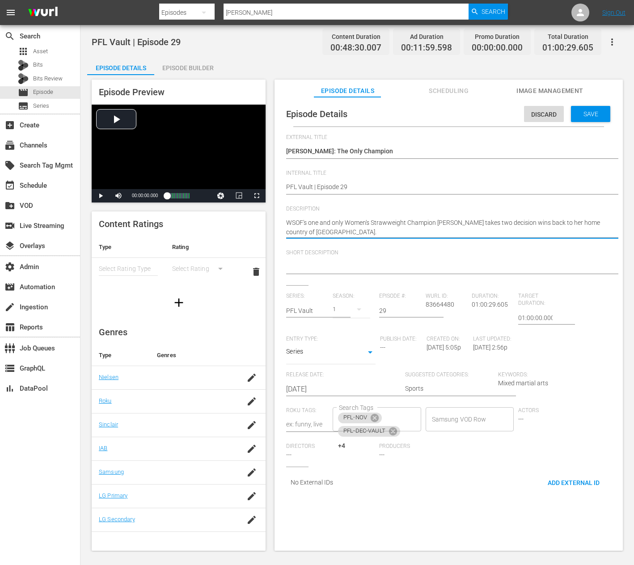
paste textarea
type textarea "WSOF's one and only Women's Strawweight Champion Jessica Aguillar takes two dec…"
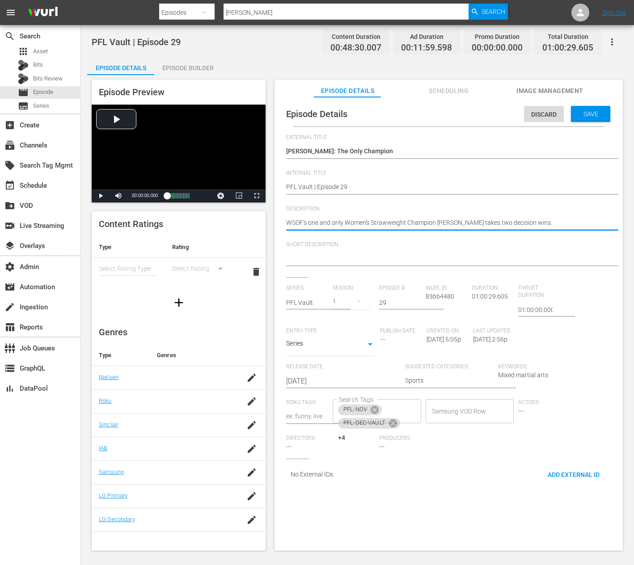
type textarea "WSOF's one and only Women's Strawweight Champion Jessica Aguillar takes two dec…"
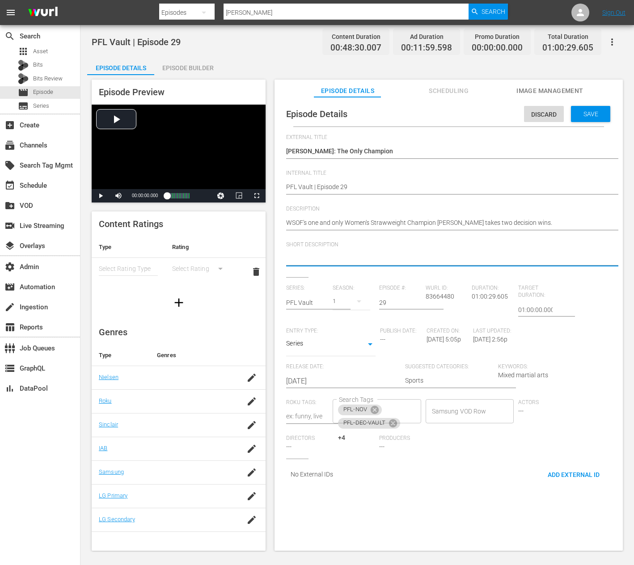
click at [317, 254] on textarea at bounding box center [446, 259] width 321 height 11
paste textarea "WSOF's one and only Women's Strawweight Champion Jessica Aguillar takes two dec…"
type textarea "WSOF's one and only Women's Strawweight Champion Jessica Aguillar takes two dec…"
click at [317, 109] on div "Save" at bounding box center [590, 114] width 39 height 16
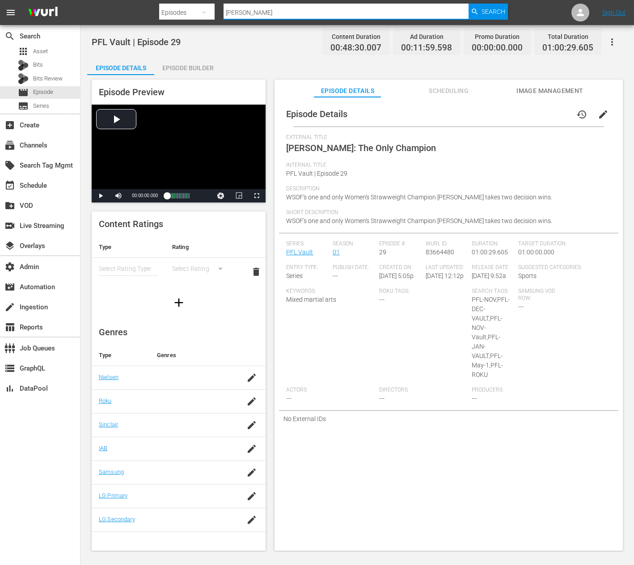
click at [309, 16] on input "jessica" at bounding box center [346, 12] width 245 height 21
type input "all women"
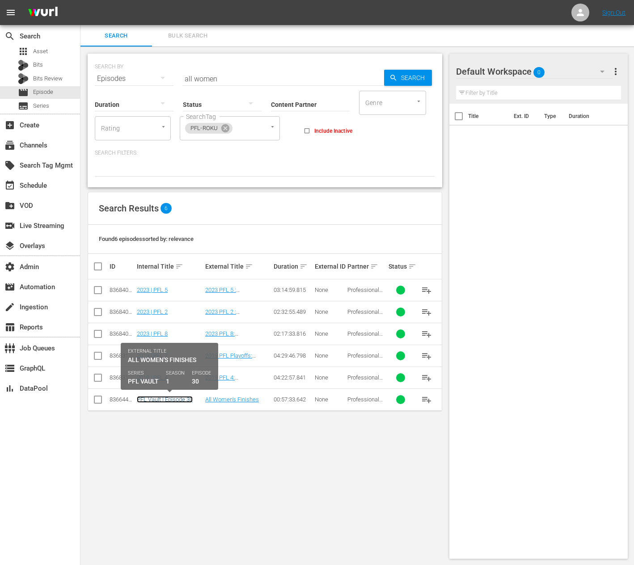
click at [163, 282] on link "PFL Vault | Episode 30" at bounding box center [165, 399] width 56 height 7
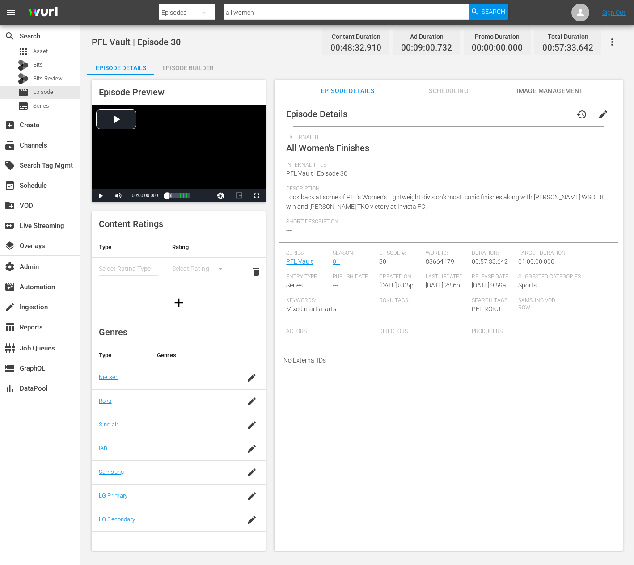
click at [317, 104] on button "edit" at bounding box center [603, 114] width 21 height 21
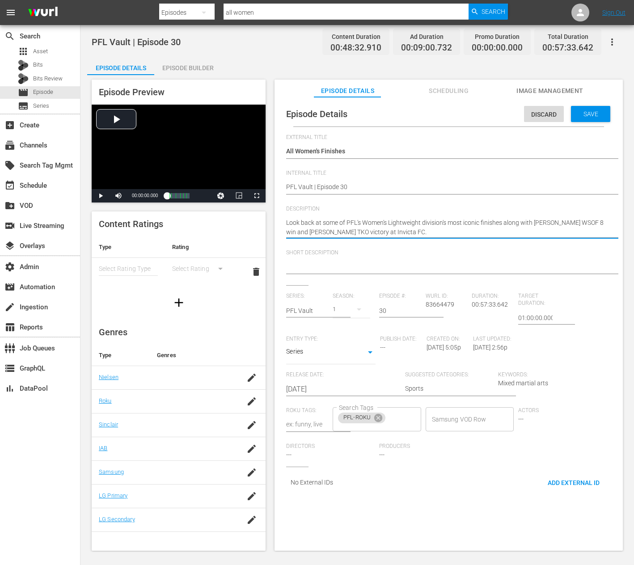
paste textarea "including Kayla Harrison"
type textarea "Look back at some of PFL's Women's Lightweight division's most iconic finishes …"
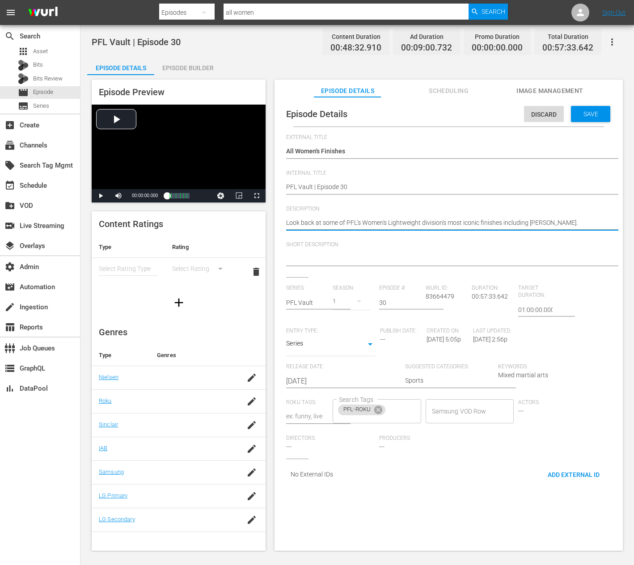
type textarea "Look back at some of PFL's Women's Lightweight division's most iconic finishes …"
click at [317, 249] on div at bounding box center [446, 259] width 321 height 21
click at [317, 259] on textarea at bounding box center [446, 259] width 321 height 11
paste textarea "Look back at some of PFL's Women's Lightweight division's most iconic finishes …"
type textarea "Look back at some of PFL's Women's Lightweight division's most iconic finishes …"
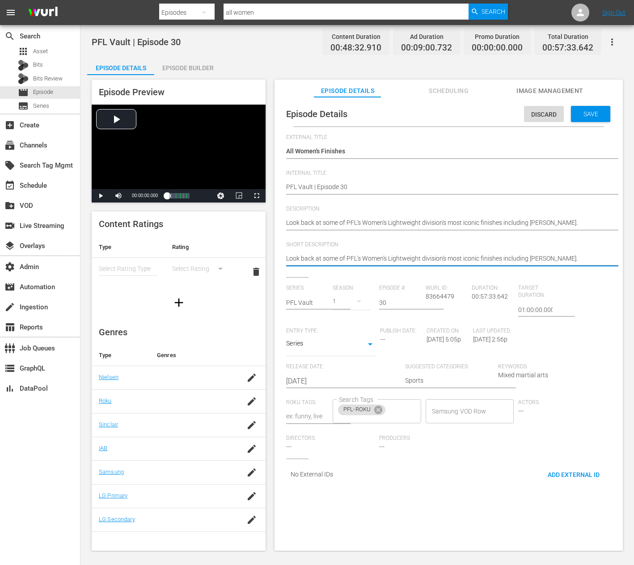
type textarea "Look back at some of PFL's Women's Lightweight division's most iconic finishes …"
click at [317, 107] on div "Save" at bounding box center [590, 114] width 39 height 16
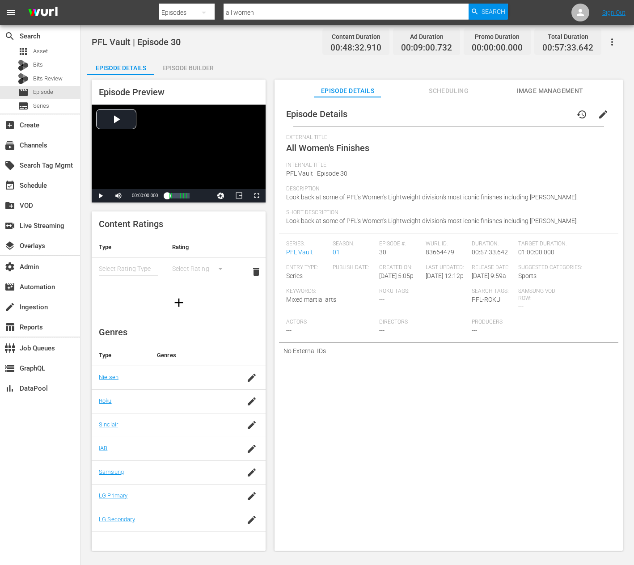
click at [274, 21] on div at bounding box center [333, 22] width 349 height 4
click at [46, 94] on span "Episode" at bounding box center [43, 92] width 20 height 9
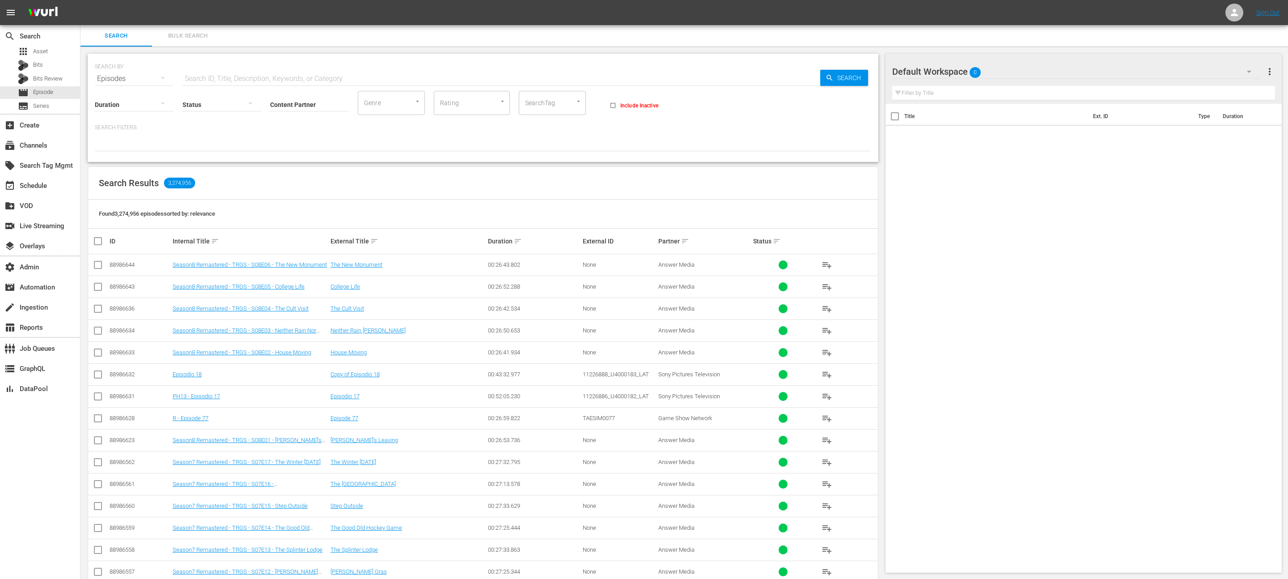
click at [547, 100] on input "SearchTag" at bounding box center [540, 103] width 34 height 16
type input "PFL-ROK"
click at [538, 123] on span "PFL-ROKU" at bounding box center [540, 127] width 29 height 9
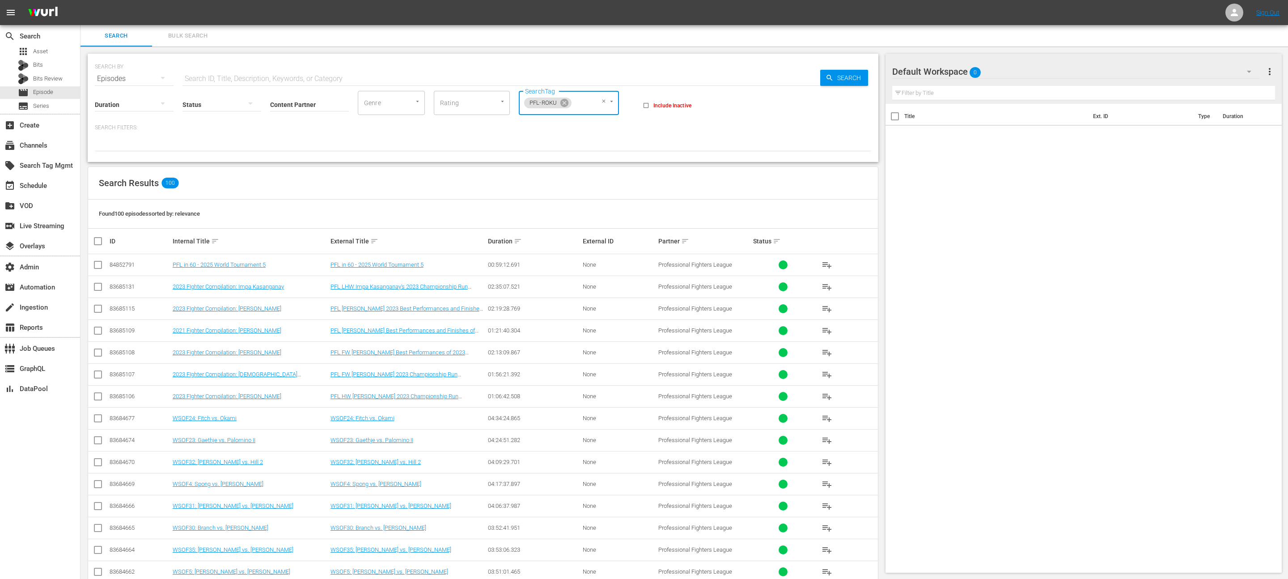
click at [237, 77] on input "text" at bounding box center [501, 78] width 638 height 21
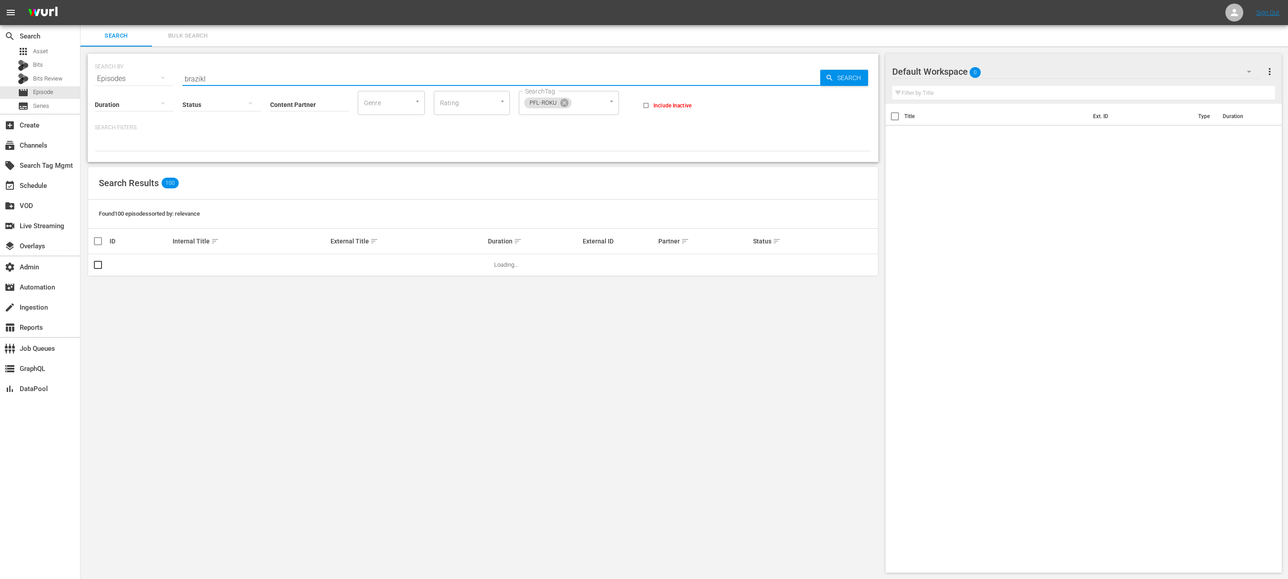
click at [237, 76] on input "brazikl" at bounding box center [501, 78] width 638 height 21
type input "brazil"
click at [210, 264] on link "PFL Vault | Episode 31" at bounding box center [201, 264] width 56 height 7
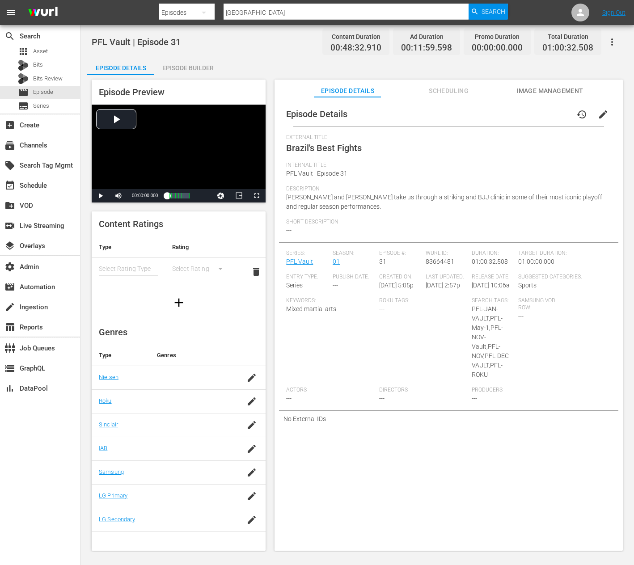
click at [599, 108] on button "edit" at bounding box center [603, 114] width 21 height 21
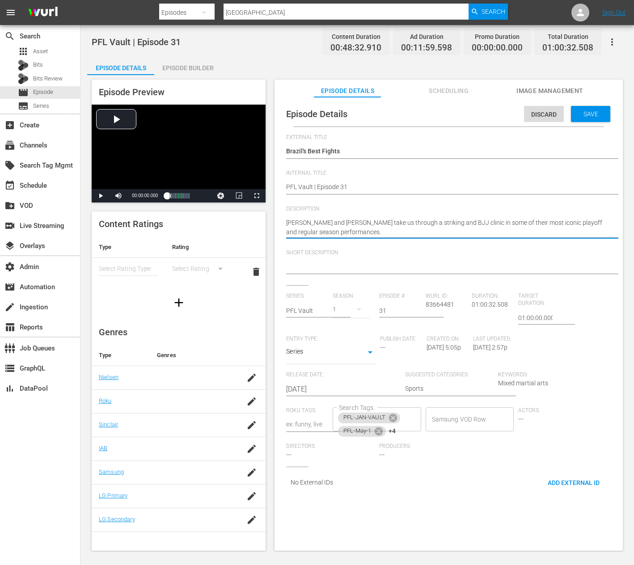
paste textarea "Some of the most iconic fights featuring Brazil’s best MMA talent"
type textarea "Some of the most iconic fights featuring Brazil’s best MMA talent."
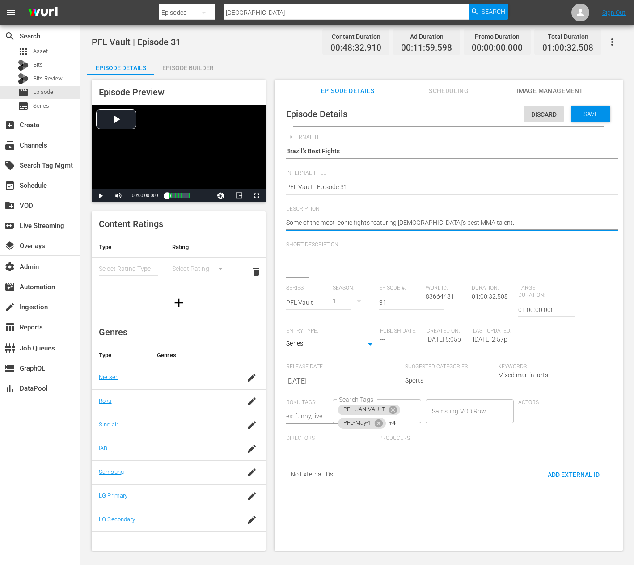
type textarea "Some of the most iconic fights featuring Brazil’s best MMA talent."
click at [333, 254] on textarea at bounding box center [446, 259] width 321 height 11
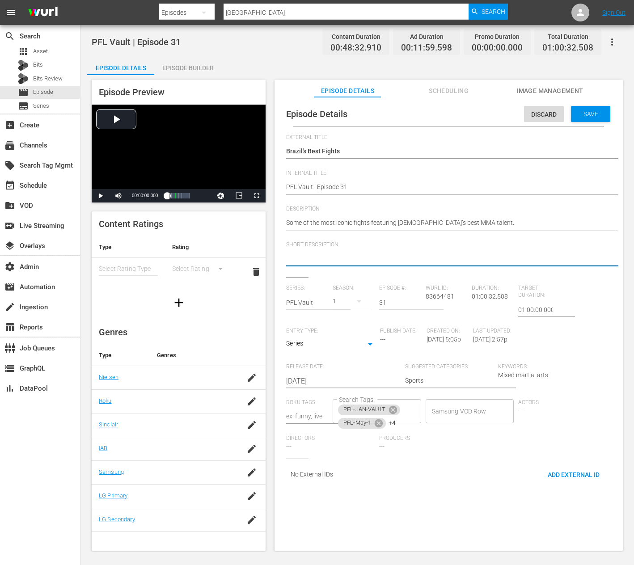
paste textarea "Some of the most iconic fights featuring Brazil’s best MMA talent."
type textarea "Some of the most iconic fights featuring Brazil’s best MMA talent."
click at [585, 118] on div "Save" at bounding box center [590, 114] width 39 height 16
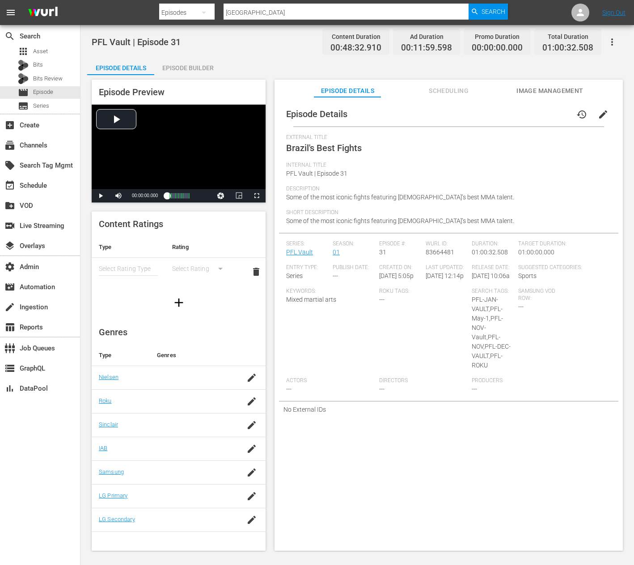
click at [263, 18] on input "brazil" at bounding box center [346, 12] width 245 height 21
type input "ozzy"
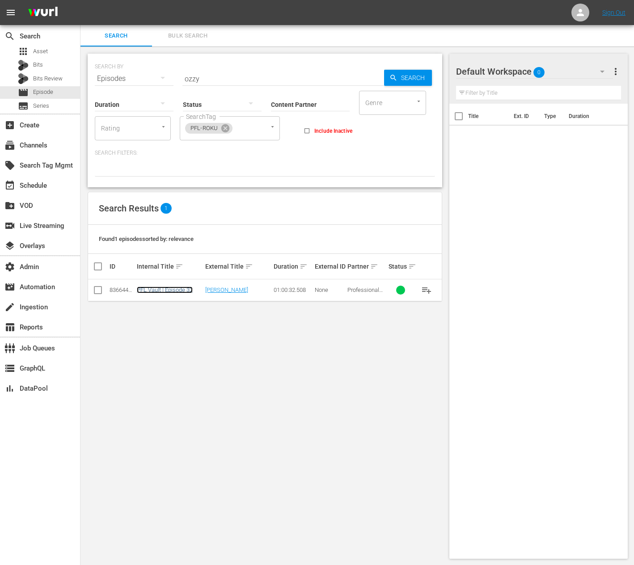
click at [175, 292] on link "PFL Vault | Episode 32" at bounding box center [165, 290] width 56 height 7
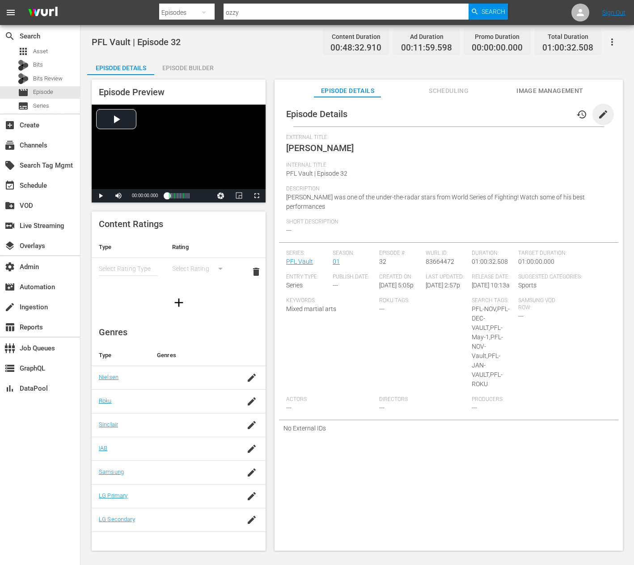
click at [598, 111] on span "edit" at bounding box center [603, 114] width 11 height 11
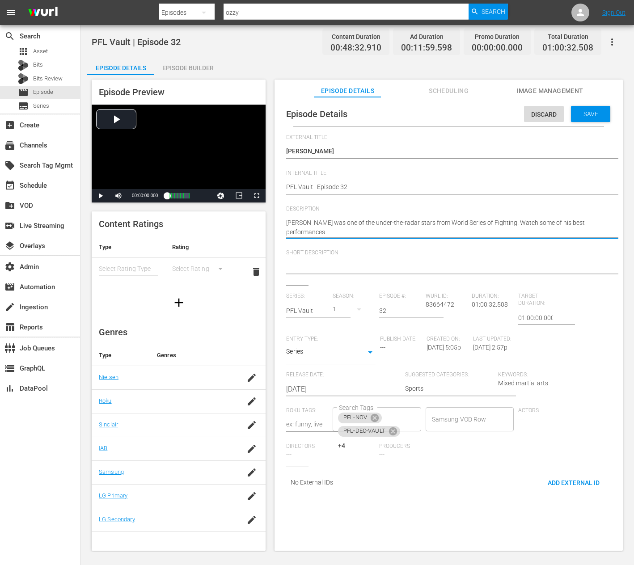
paste textarea
type textarea "Ozzy Dugulubgov was one of the under-the-radar stars from World Series of Fight…"
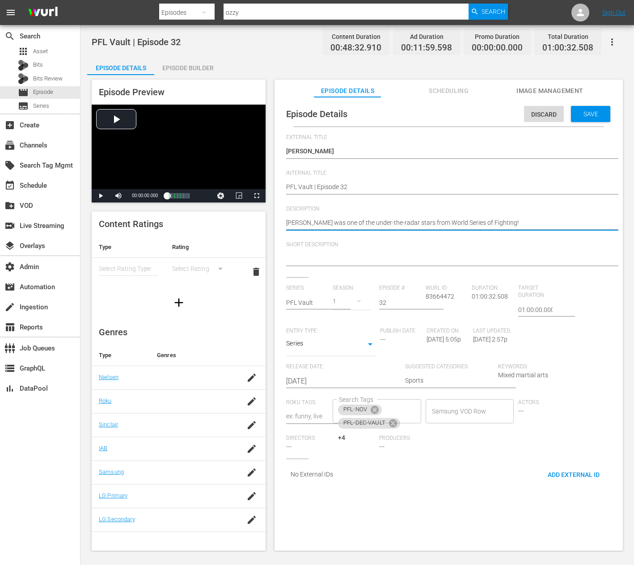
type textarea "Ozzy Dugulubgov was one of the under-the-radar stars from World Series of Fight…"
drag, startPoint x: 340, startPoint y: 260, endPoint x: 345, endPoint y: 254, distance: 8.6
click at [340, 260] on textarea at bounding box center [446, 259] width 321 height 11
paste textarea "Ozzy Dugulubgov was one of the under-the-radar stars from World Series of Fight…"
type textarea "Ozzy Dugulubgov was one of the under-the-radar stars from World Series of Fight…"
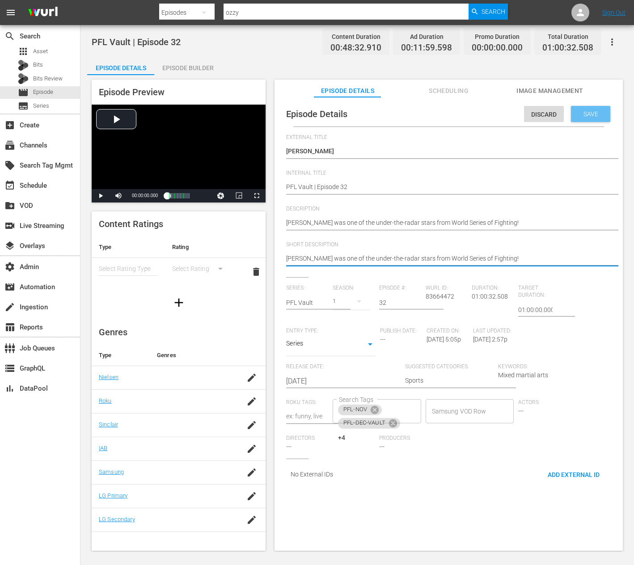
type textarea "Ozzy Dugulubgov was one of the under-the-radar stars from World Series of Fight…"
click at [584, 114] on span "Save" at bounding box center [590, 113] width 29 height 7
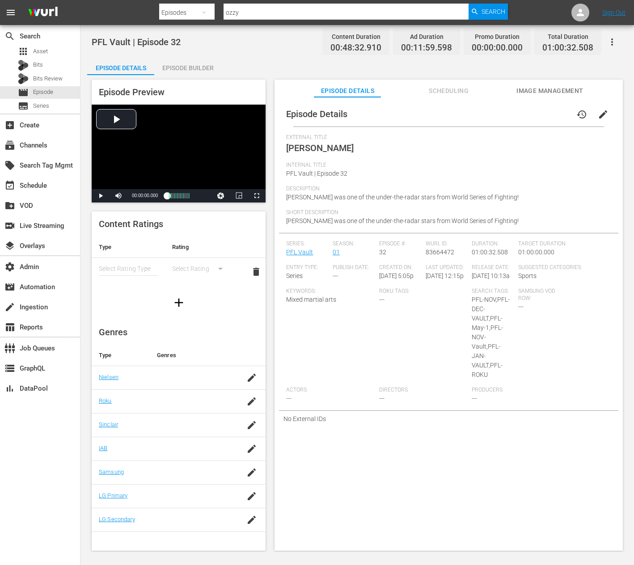
click at [258, 15] on input "ozzy" at bounding box center [346, 12] width 245 height 21
type input "2 2018"
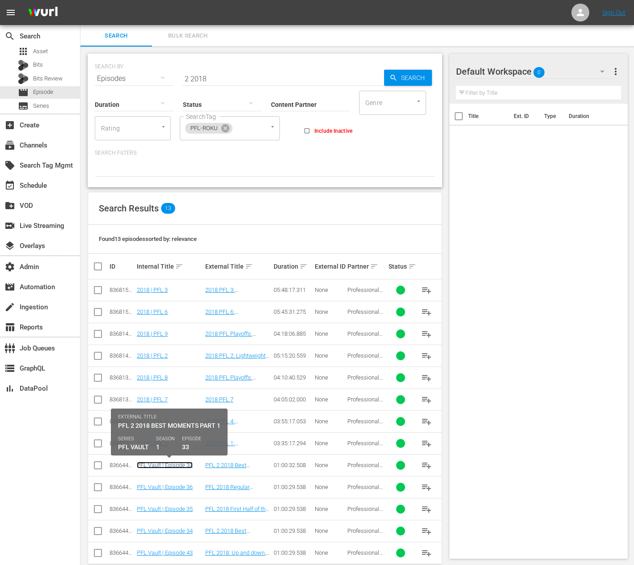
click at [165, 466] on link "PFL Vault | Episode 33" at bounding box center [165, 465] width 56 height 7
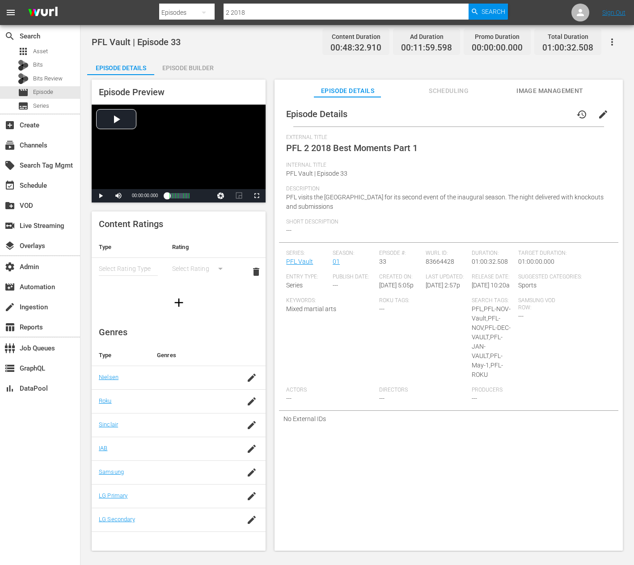
click at [601, 122] on button "edit" at bounding box center [603, 114] width 21 height 21
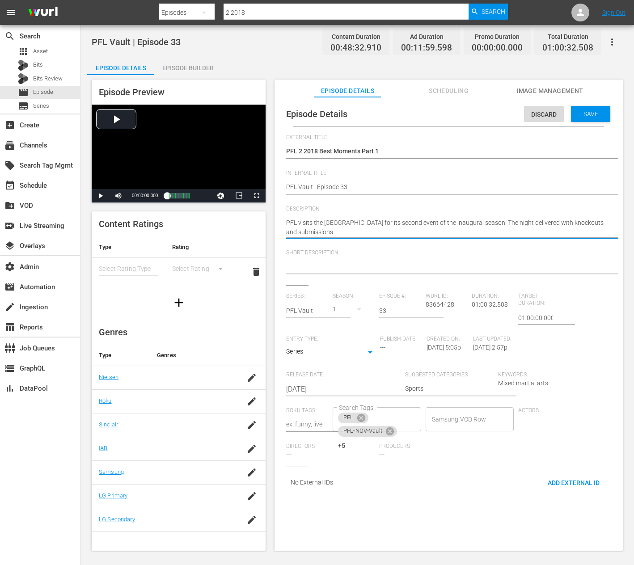
paste textarea
type textarea "PFL visits the Windy City for its second event of the inaugural season."
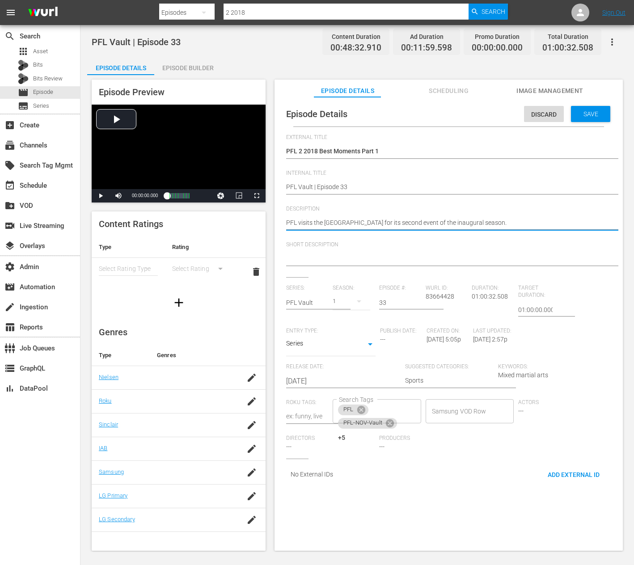
type textarea "PFL visits the Windy City for its second event of the inaugural season."
click at [338, 257] on textarea at bounding box center [446, 259] width 321 height 11
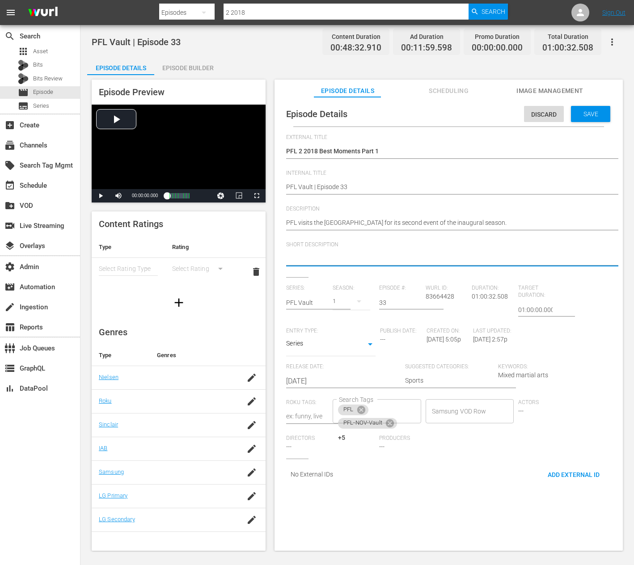
paste textarea "PFL visits the Windy City for its second event of the inaugural season."
type textarea "PFL visits the Windy City for its second event of the inaugural season."
click at [577, 117] on span "Save" at bounding box center [590, 113] width 29 height 7
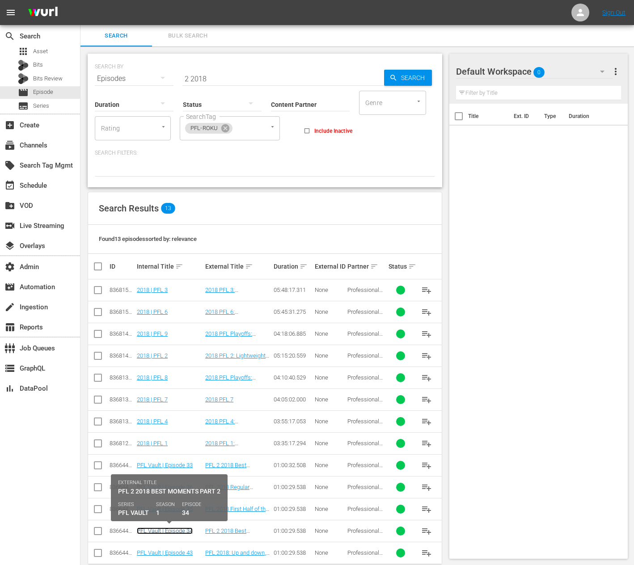
click at [181, 531] on link "PFL Vault | Episode 34" at bounding box center [165, 531] width 56 height 7
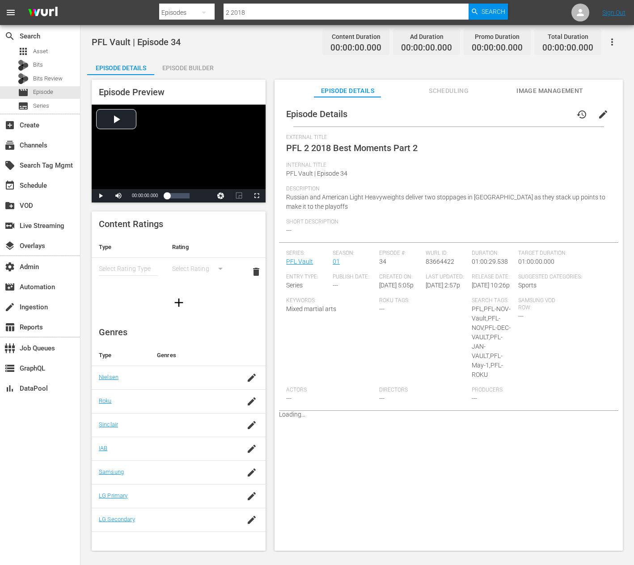
drag, startPoint x: 595, startPoint y: 117, endPoint x: 552, endPoint y: 129, distance: 44.6
click at [598, 117] on span "edit" at bounding box center [603, 114] width 11 height 11
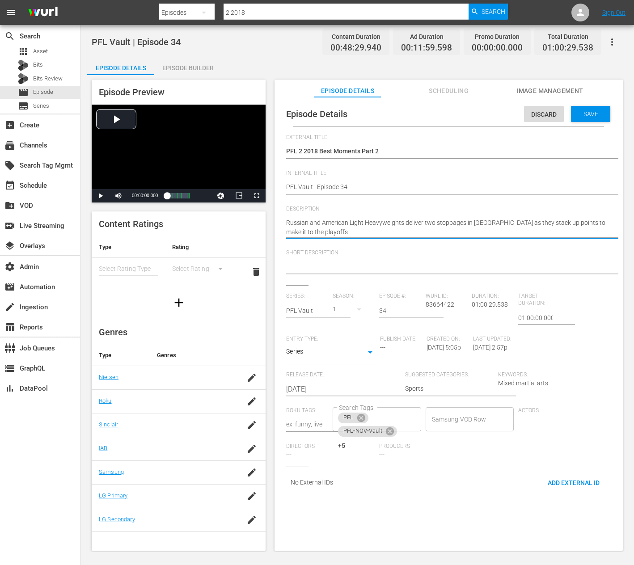
paste textarea "."
type textarea "Russian and American Light Heavyweights deliver two stoppages in Chicago."
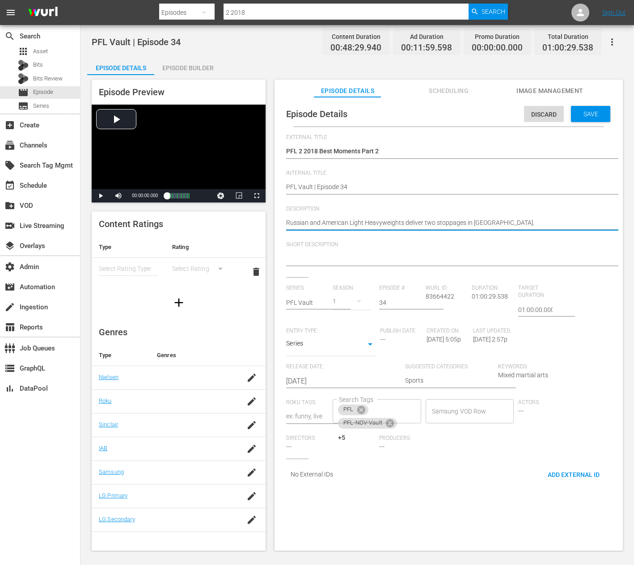
type textarea "Russian and American Light Heavyweights deliver two stoppages in Chicago."
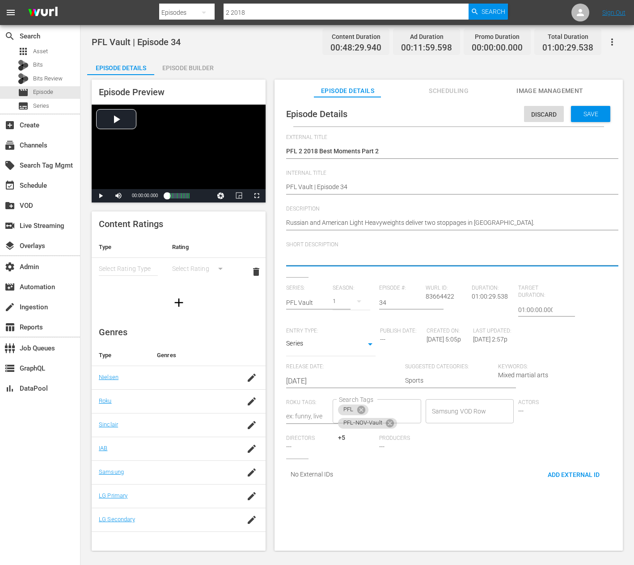
click at [342, 261] on textarea at bounding box center [446, 259] width 321 height 11
paste textarea "Russian and American Light Heavyweights deliver two stoppages in Chicago."
type textarea "Russian and American Light Heavyweights deliver two stoppages in Chicago."
click at [584, 104] on div "Discard Save" at bounding box center [569, 112] width 90 height 21
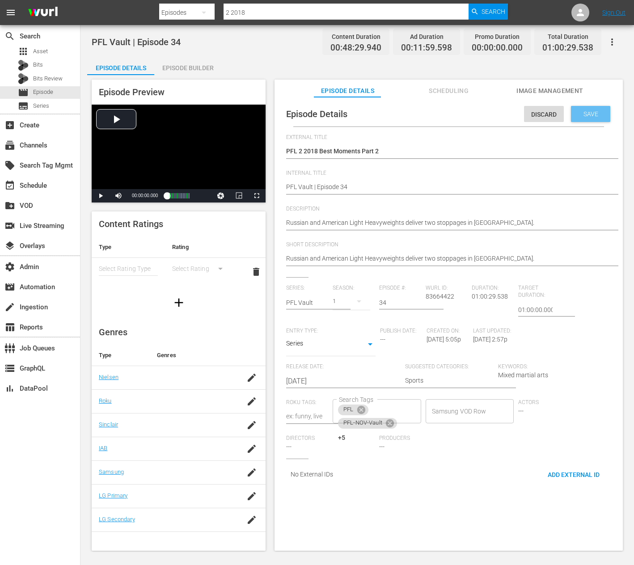
click at [584, 111] on span "Save" at bounding box center [590, 113] width 29 height 7
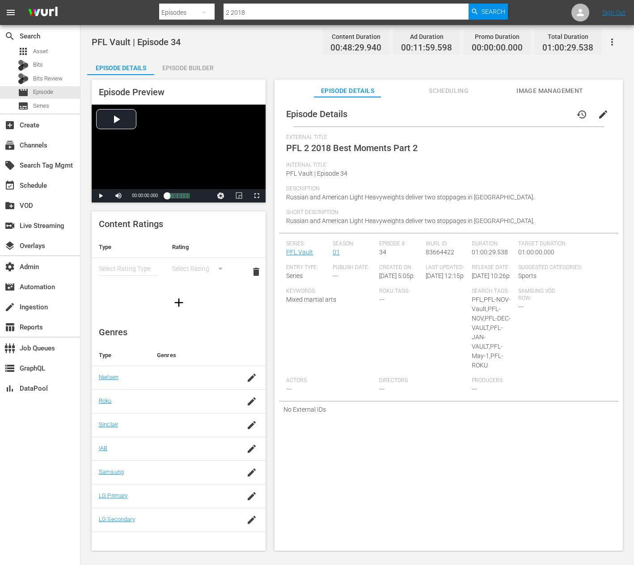
click at [271, 13] on input "2 2018" at bounding box center [346, 12] width 245 height 21
type input "first half"
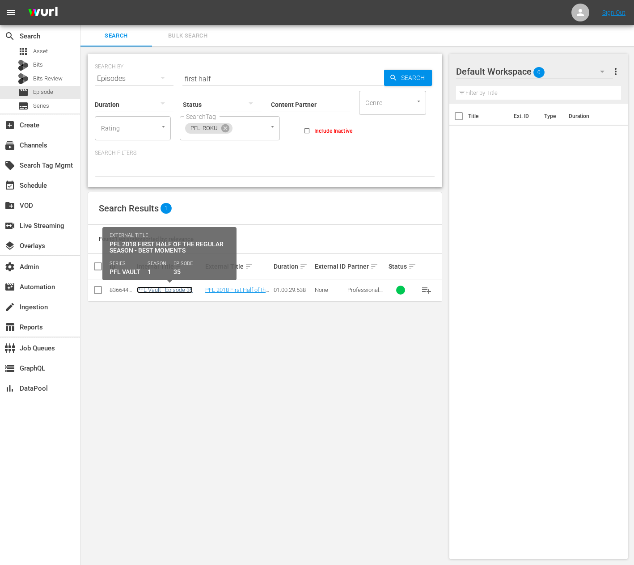
click at [173, 290] on link "PFL Vault | Episode 35" at bounding box center [165, 290] width 56 height 7
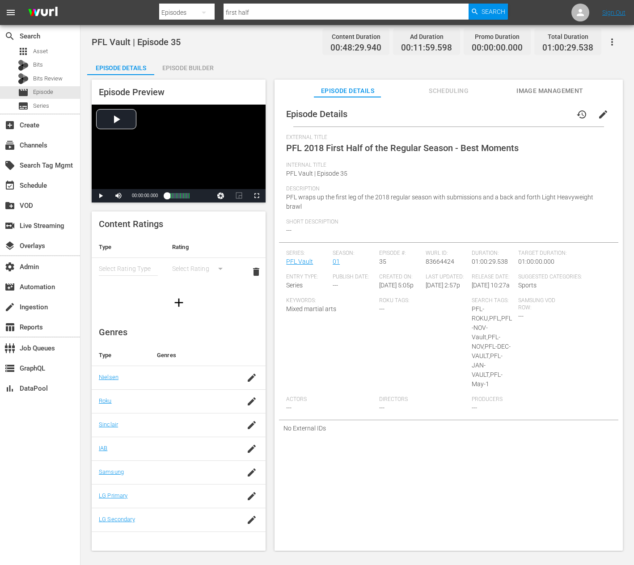
click at [605, 118] on button "edit" at bounding box center [603, 114] width 21 height 21
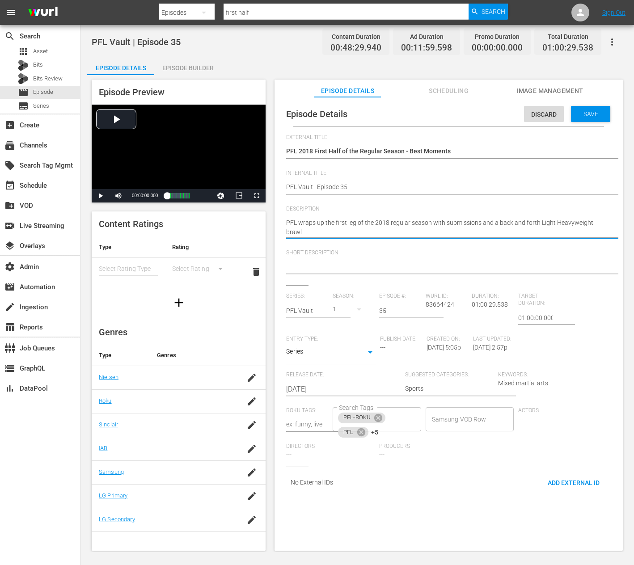
paste textarea "The best moments from the first leg of the 2018 PFL regular season."
type textarea "The best moments from the first leg of the 2018 PFL regular season."
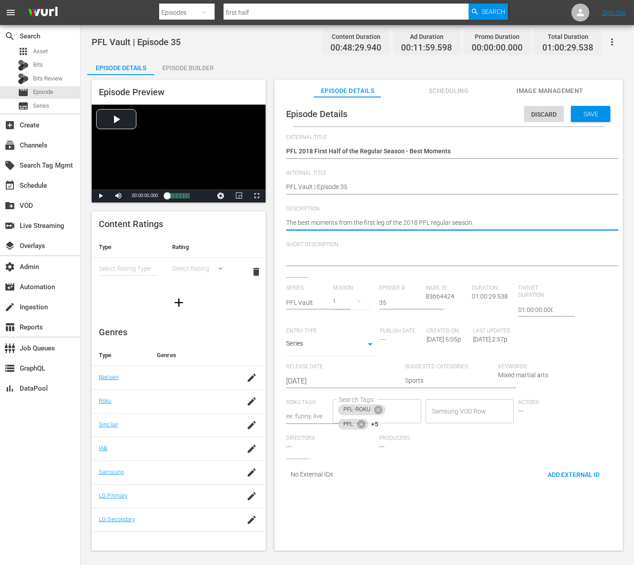
type textarea "The best moments from the first leg of the 2018 PFL regular season."
click at [329, 255] on textarea at bounding box center [446, 259] width 321 height 11
paste textarea "The best moments from the first leg of the 2018 PFL regular season."
type textarea "The best moments from the first leg of the 2018 PFL regular season."
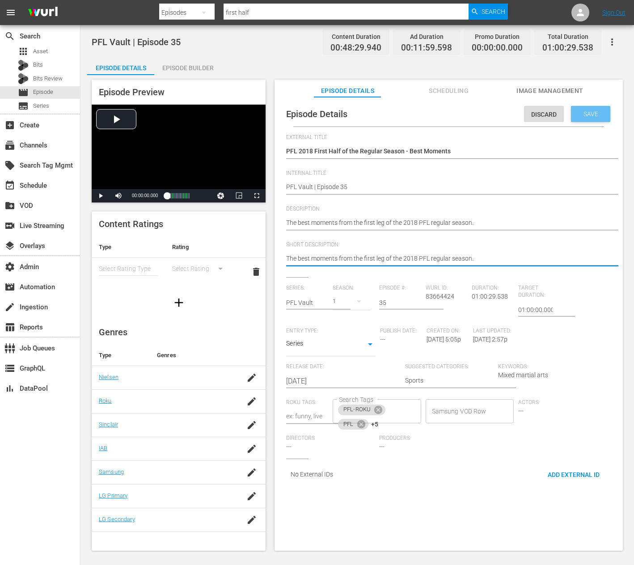
type textarea "The best moments from the first leg of the 2018 PFL regular season."
click at [589, 114] on span "Save" at bounding box center [590, 113] width 29 height 7
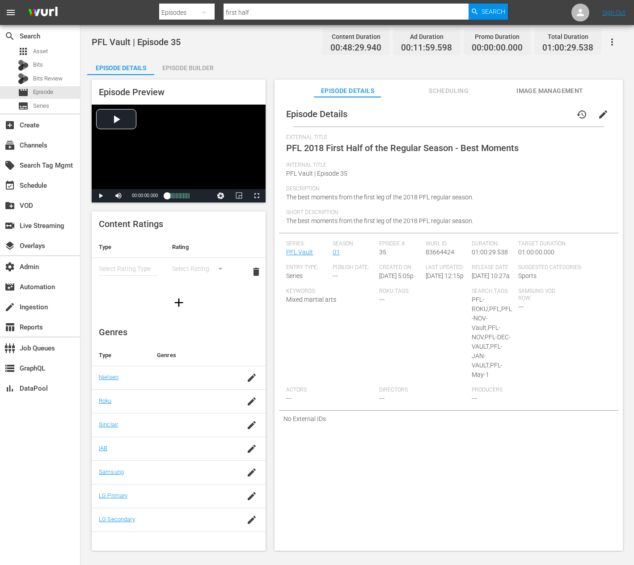
click at [278, 8] on input "first half" at bounding box center [346, 12] width 245 height 21
type input "best's"
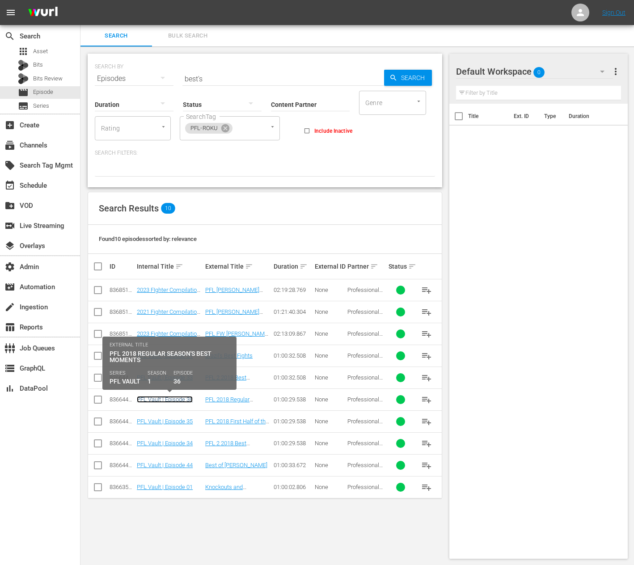
click at [173, 401] on link "PFL Vault | Episode 36" at bounding box center [165, 399] width 56 height 7
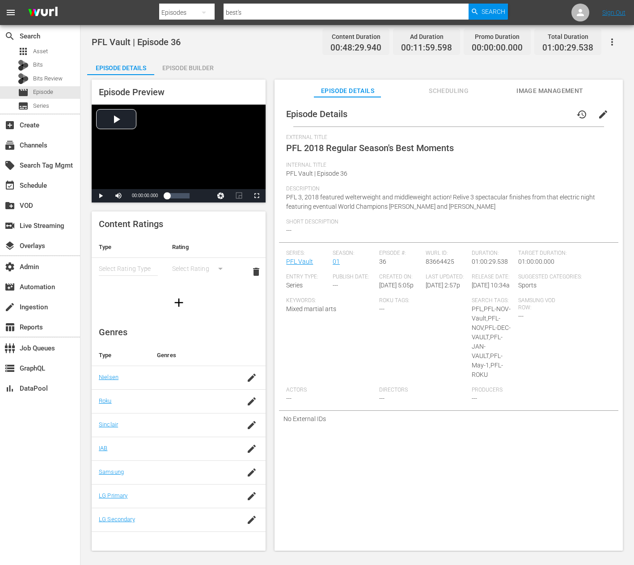
click at [602, 112] on span "edit" at bounding box center [603, 114] width 11 height 11
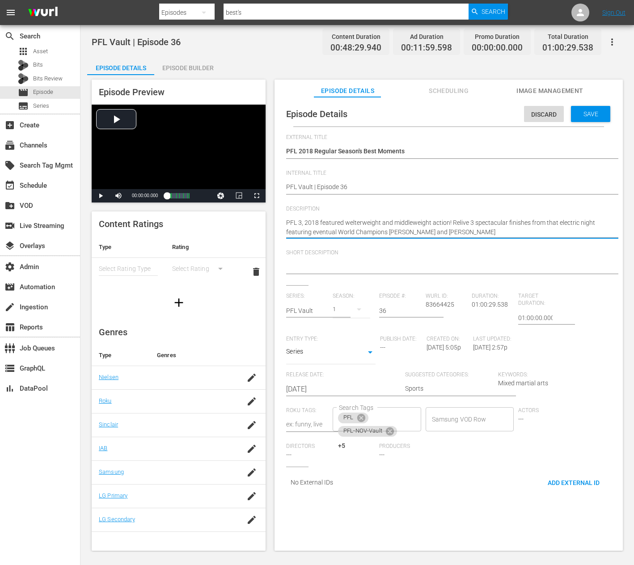
paste textarea "delivered nonstop action! Relive 3 spectacular finishes from that electric night"
type textarea "PFL 3, 2018 delivered nonstop action! Relive 3 spectacular finishes from that e…"
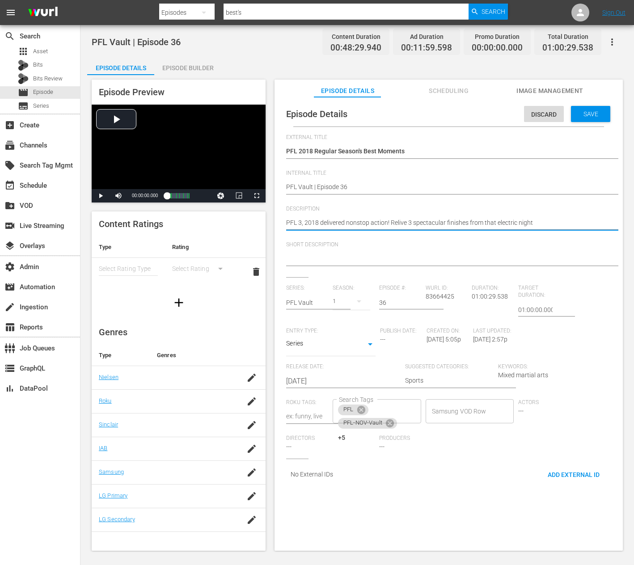
type textarea "PFL 3, 2018 delivered nonstop action! Relive 3 spectacular finishes from that e…"
click at [423, 255] on textarea at bounding box center [446, 259] width 321 height 11
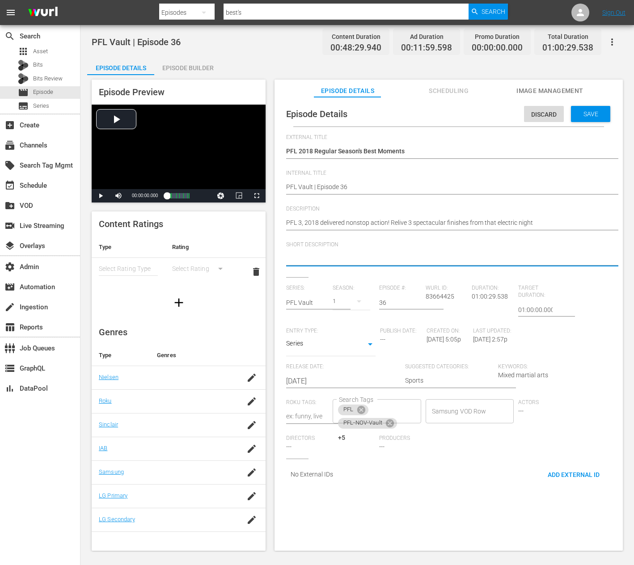
paste textarea "PFL 3, 2018 delivered nonstop action! Relive 3 spectacular finishes from that e…"
type textarea "PFL 3, 2018 delivered nonstop action! Relive 3 spectacular finishes from that e…"
click at [588, 118] on div "Save" at bounding box center [590, 114] width 39 height 16
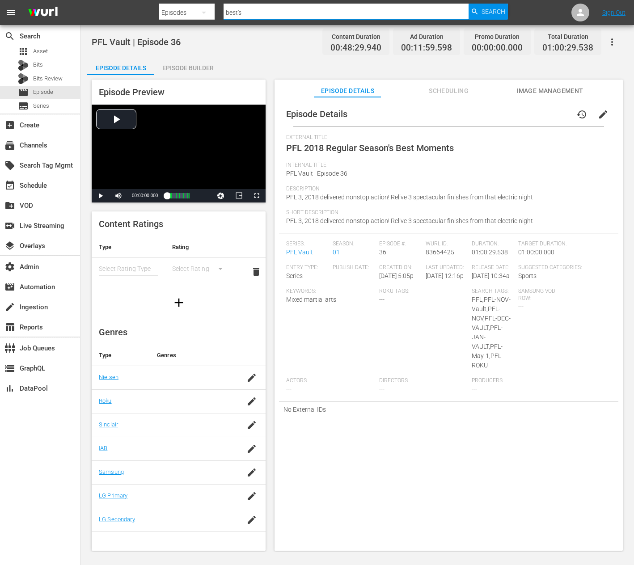
click at [254, 14] on input "best's" at bounding box center [346, 12] width 245 height 21
type input "relive"
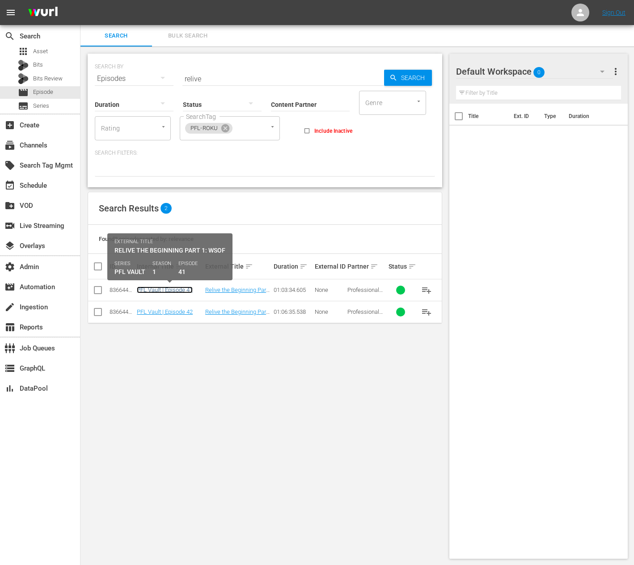
click at [175, 287] on link "PFL Vault | Episode 41" at bounding box center [165, 290] width 56 height 7
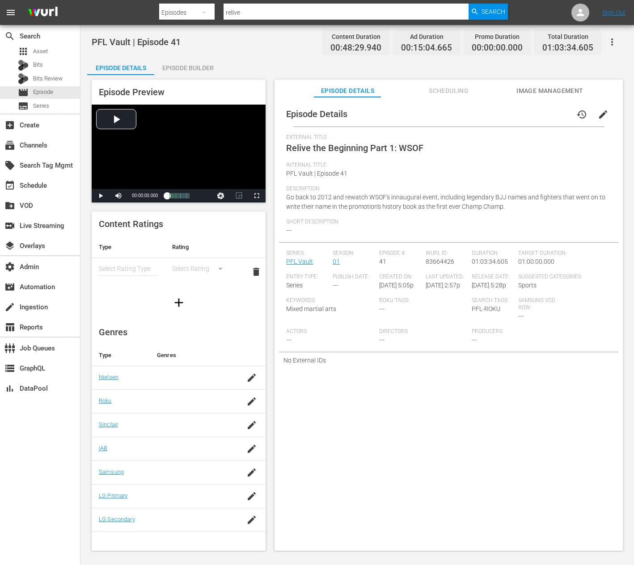
click at [598, 114] on span "edit" at bounding box center [603, 114] width 11 height 11
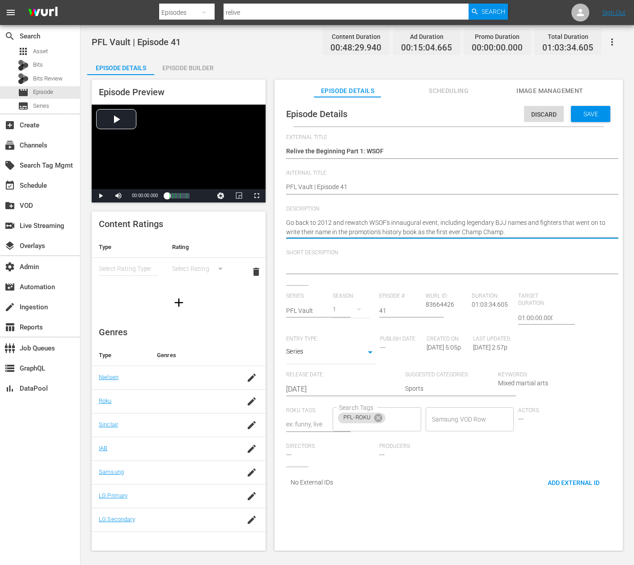
paste textarea "augural event,"
type textarea "Go back to 2012 and rewatch WSOF's inaugural event,"
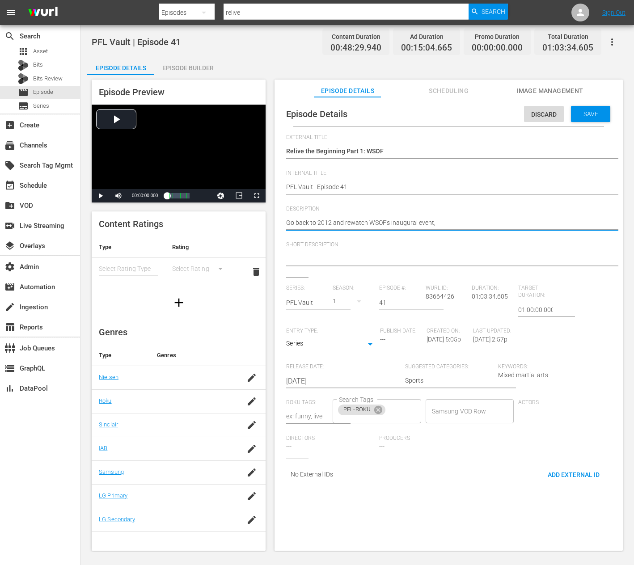
type textarea "Go back to 2012 and rewatch WSOF's inaugural event,"
click at [368, 254] on textarea at bounding box center [446, 259] width 321 height 11
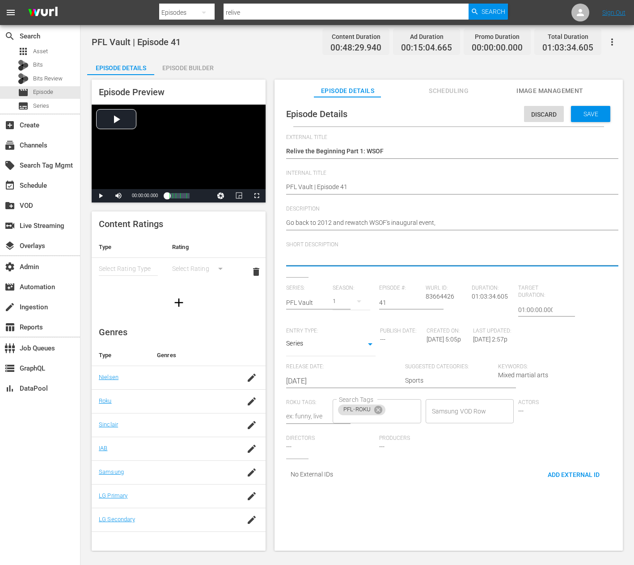
paste textarea "Go back to 2012 and rewatch WSOF's inaugural event,"
type textarea "Go back to 2012 and rewatch WSOF's inaugural event,"
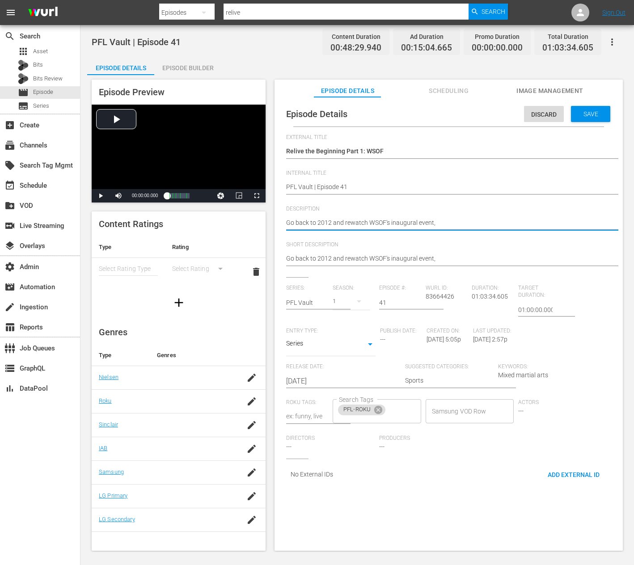
type textarea "Go back to 2012 and rewatch WSOF's inaugural event"
type textarea "Go back to 2012 and rewatch WSOF's inaugural event."
click at [460, 258] on textarea "Go back to 2012 and rewatch WSOF's inaugural event," at bounding box center [446, 259] width 321 height 11
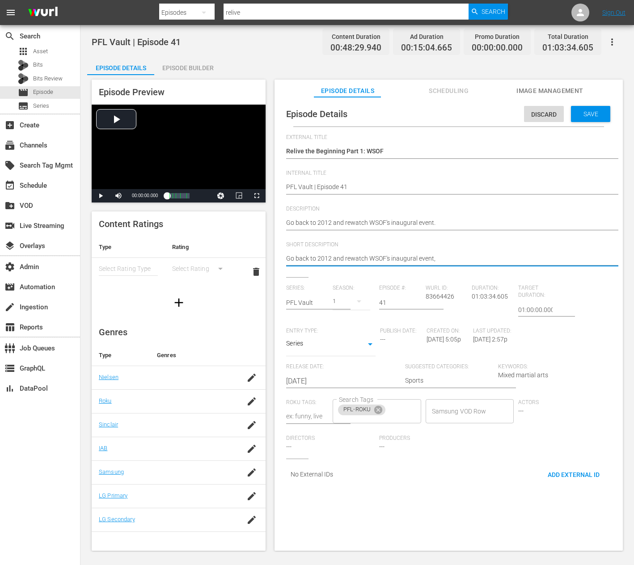
type textarea "Go back to 2012 and rewatch WSOF's inaugural event"
type textarea "Go back to 2012 and rewatch WSOF's inaugural event."
click at [587, 117] on span "Save" at bounding box center [590, 113] width 29 height 7
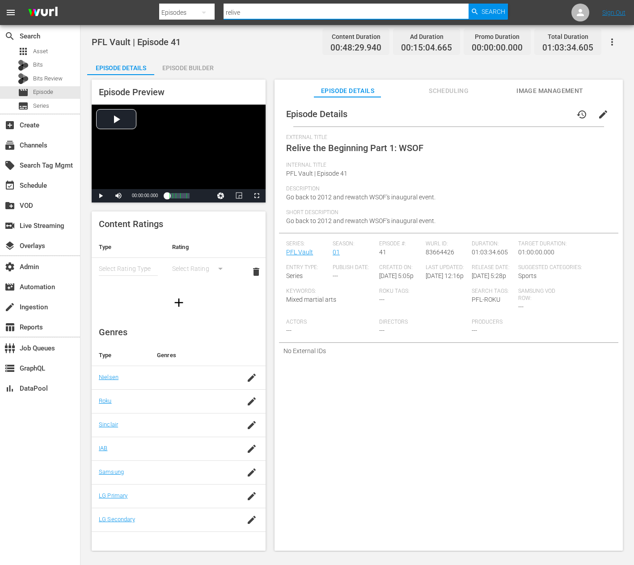
click at [279, 11] on input "relive" at bounding box center [346, 12] width 245 height 21
type input "up and down"
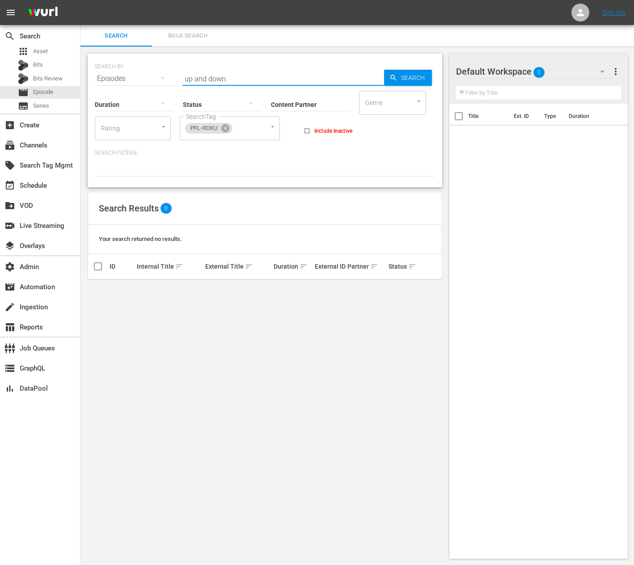
click at [225, 79] on input "up and down" at bounding box center [283, 78] width 202 height 21
click at [256, 80] on input "up and down" at bounding box center [283, 78] width 202 height 21
drag, startPoint x: 256, startPoint y: 80, endPoint x: 152, endPoint y: 80, distance: 103.8
click at [152, 80] on div "SEARCH BY Search By Episodes Search ID, Title, Description, Keywords, or Catego…" at bounding box center [265, 73] width 340 height 32
type input "back"
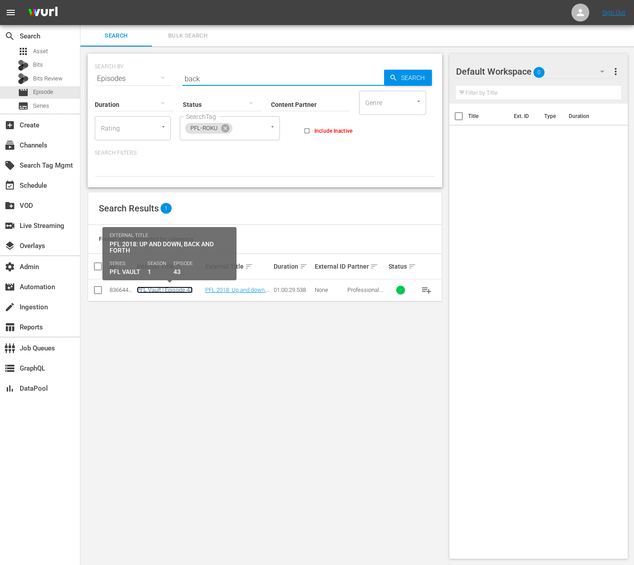
click at [161, 290] on link "PFL Vault | Episode 43" at bounding box center [165, 290] width 56 height 7
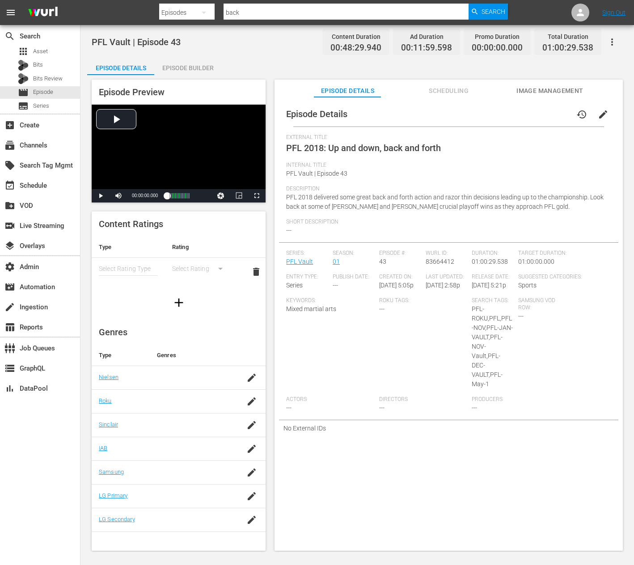
click at [603, 118] on button "edit" at bounding box center [603, 114] width 21 height 21
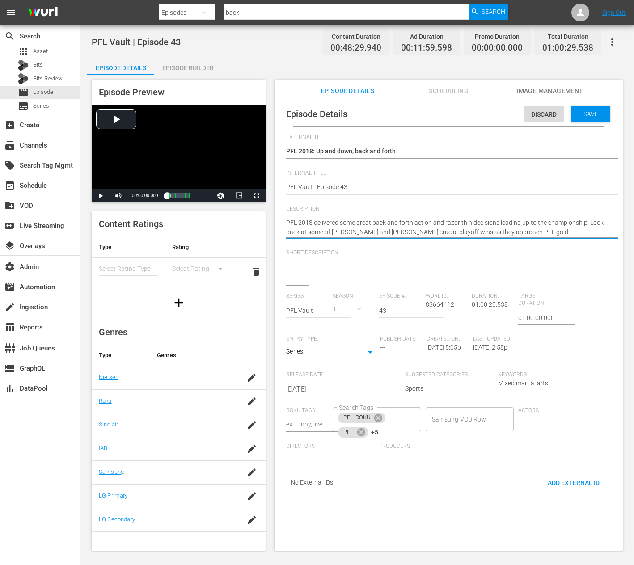
paste textarea "action. Look back at some of Schulte and O'Connell's crucial playoff wins"
type textarea "PFL 2018 delivered some great action. Look back at some of Schulte and O'Connel…"
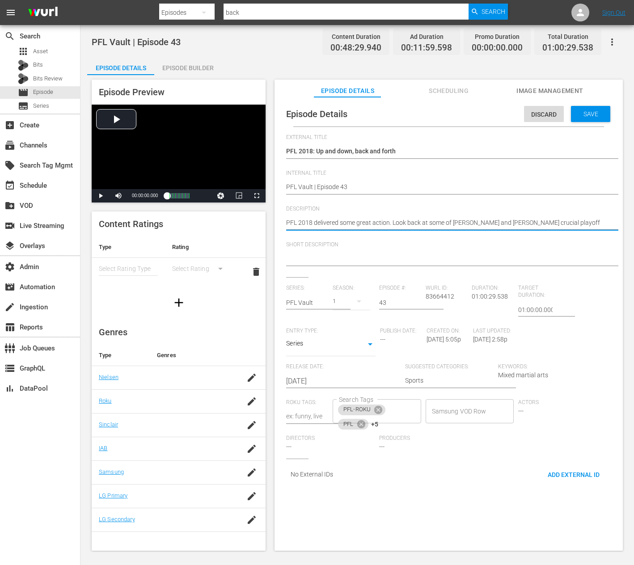
type textarea "PFL 2018 delivered some great action. Look back at some of Schulte and O'Connel…"
click at [331, 261] on textarea at bounding box center [446, 259] width 321 height 11
paste textarea "PFL 2018 delivered some great action. Look back at some of Schulte and O'Connel…"
type textarea "PFL 2018 delivered some great action. Look back at some of Schulte and O'Connel…"
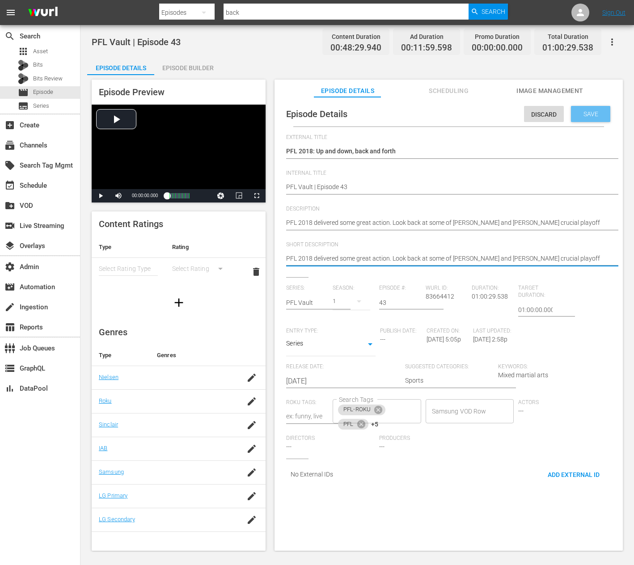
type textarea "PFL 2018 delivered some great action. Look back at some of Schulte and O'Connel…"
click at [576, 115] on span "Save" at bounding box center [590, 113] width 29 height 7
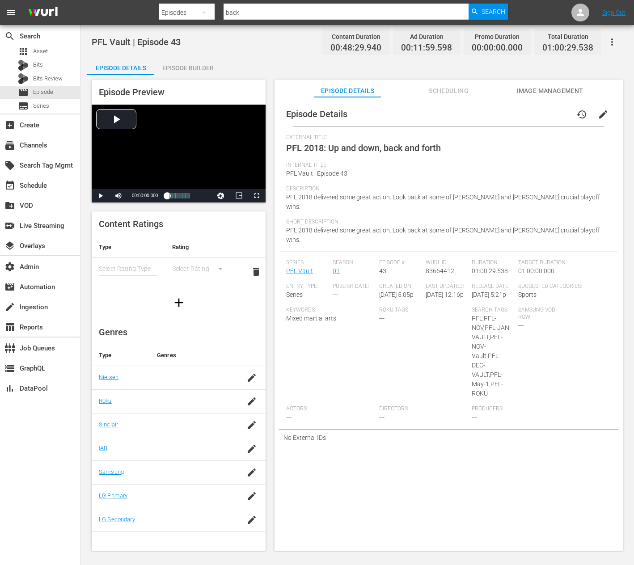
click at [257, 12] on input "back" at bounding box center [346, 12] width 245 height 21
type input "chris wade"
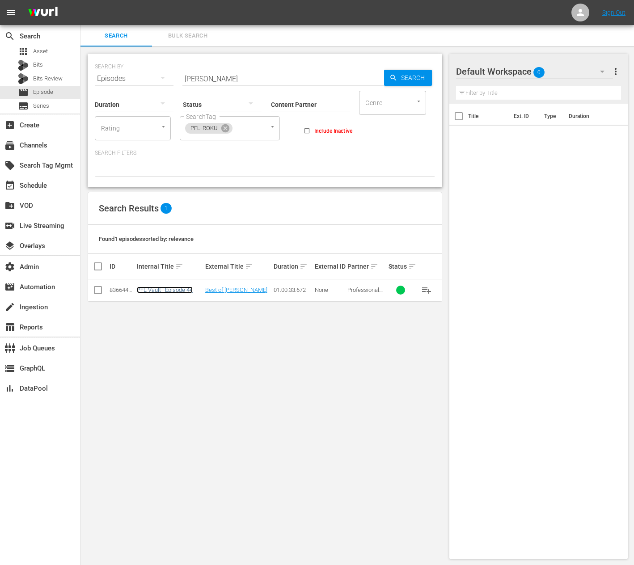
click at [170, 288] on link "PFL Vault | Episode 44" at bounding box center [165, 290] width 56 height 7
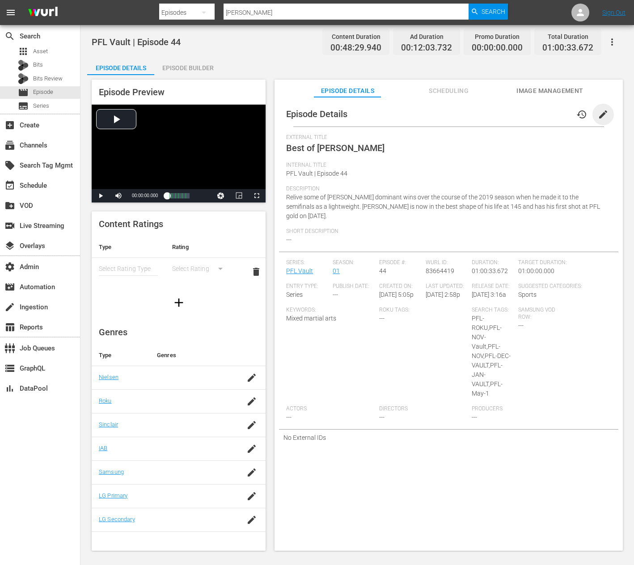
click at [598, 110] on span "edit" at bounding box center [603, 114] width 11 height 11
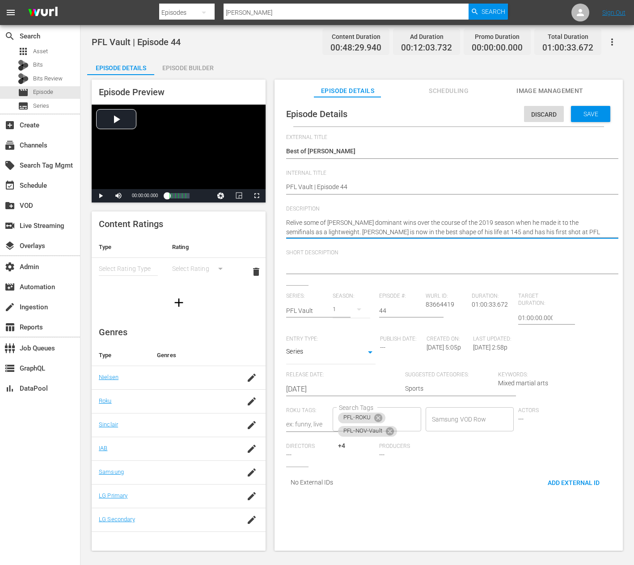
paste textarea "Relive some of Chris Wade's dominant wins over the course of the 2019 season"
type textarea "Relive some of Chris Wade's dominant wins over the course of the 2019 season."
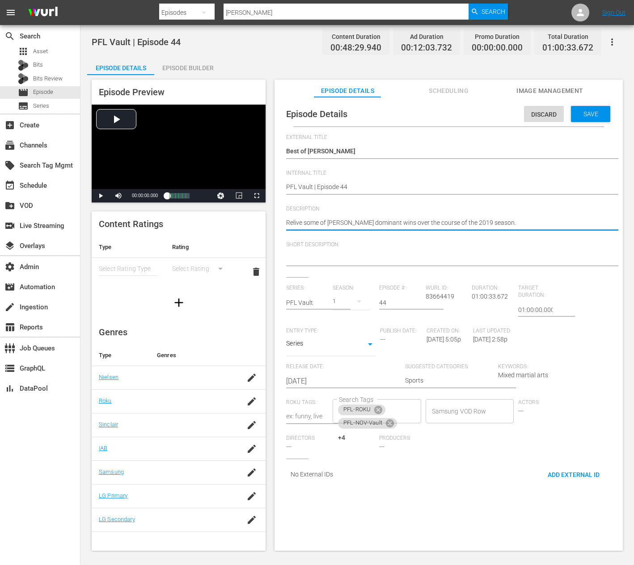
type textarea "Relive some of Chris Wade's dominant wins over the course of the 2019 season."
click at [328, 258] on textarea at bounding box center [446, 259] width 321 height 11
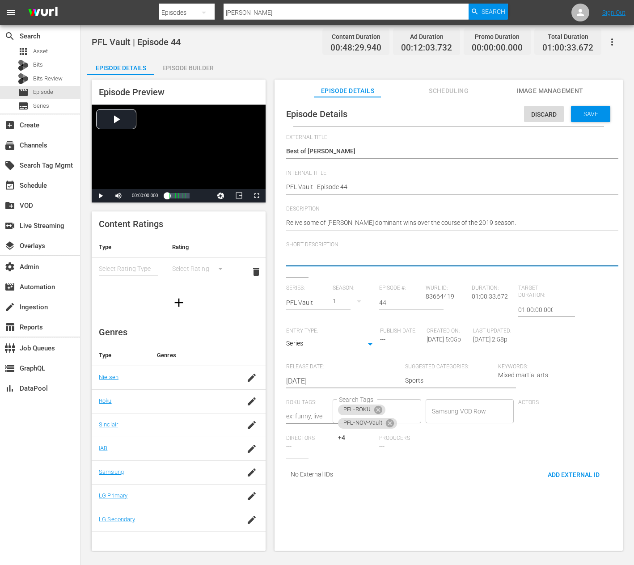
paste textarea "Relive some of Chris Wade's dominant wins over the course of the 2019 season."
type textarea "Relive some of Chris Wade's dominant wins over the course of the 2019 season."
click at [580, 125] on div "Episode Details Discard Save" at bounding box center [448, 114] width 339 height 25
click at [580, 119] on div "Save" at bounding box center [590, 114] width 39 height 16
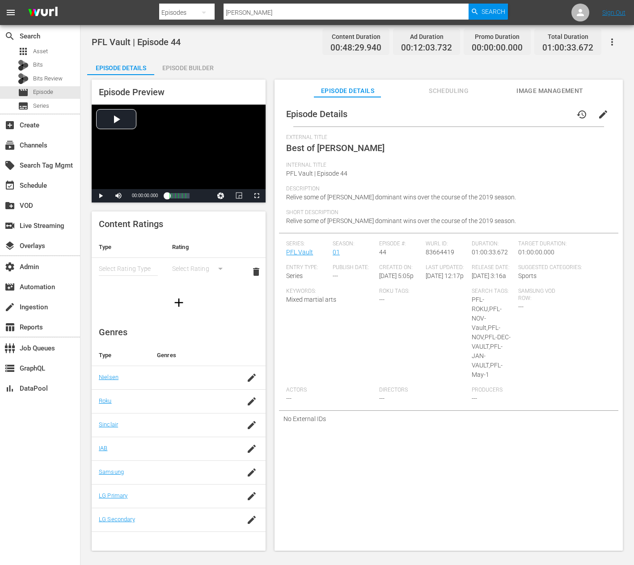
click at [273, 11] on input "chris wade" at bounding box center [346, 12] width 245 height 21
type input "prep list"
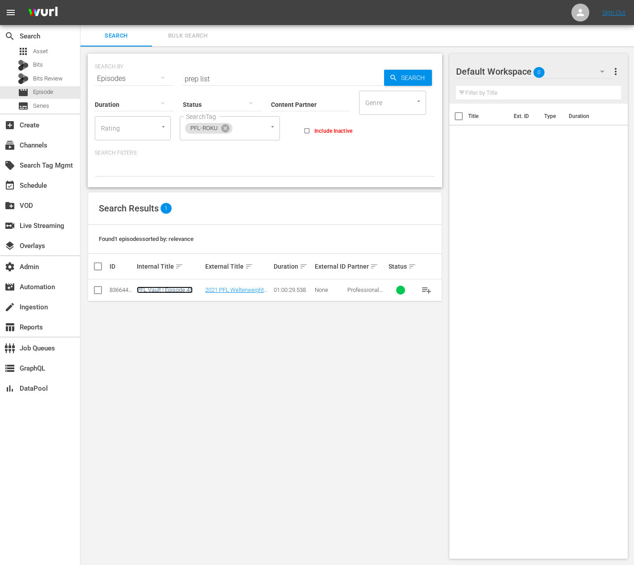
click at [175, 288] on link "PFL Vault | Episode 45" at bounding box center [165, 290] width 56 height 7
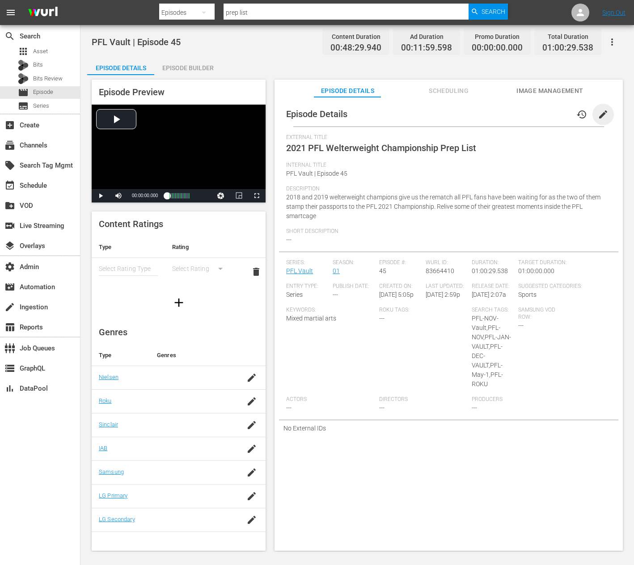
click at [600, 119] on span "edit" at bounding box center [603, 114] width 11 height 11
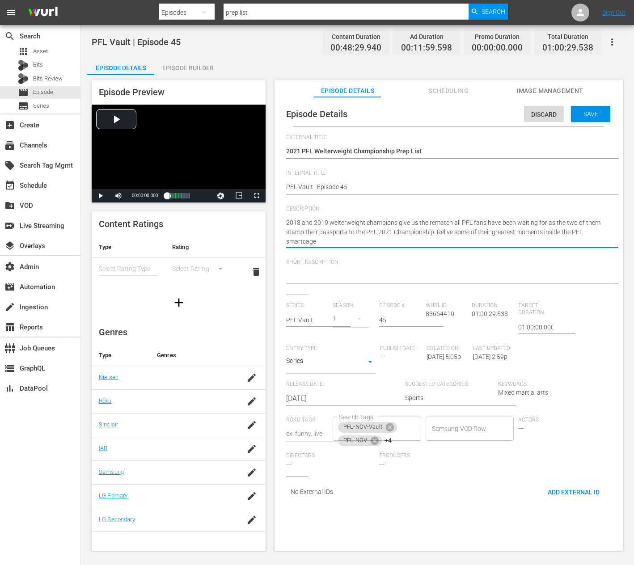
paste textarea "PFL Champs give us the rematch everyone has been waiting for as they make it to…"
type textarea "PFL Champs give us the rematch everyone has been waiting for as they make it to…"
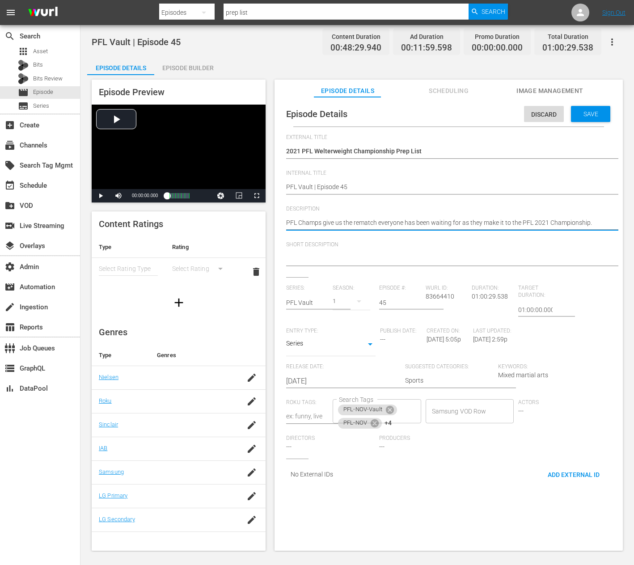
type textarea "PFL Champs give us the rematch everyone has been waiting for as they make it to…"
click at [315, 259] on textarea at bounding box center [446, 259] width 321 height 11
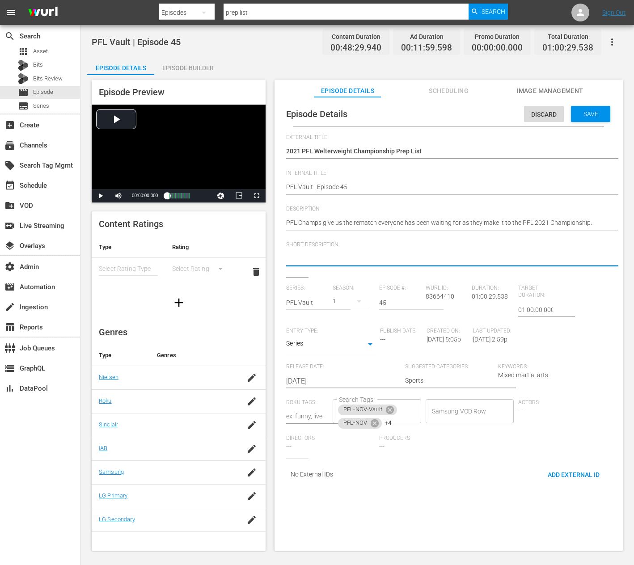
paste textarea "PFL Champs give us the rematch everyone has been waiting for as they make it to…"
type textarea "PFL Champs give us the rematch everyone has been waiting for as they make it to…"
click at [587, 119] on div "Save" at bounding box center [590, 114] width 39 height 16
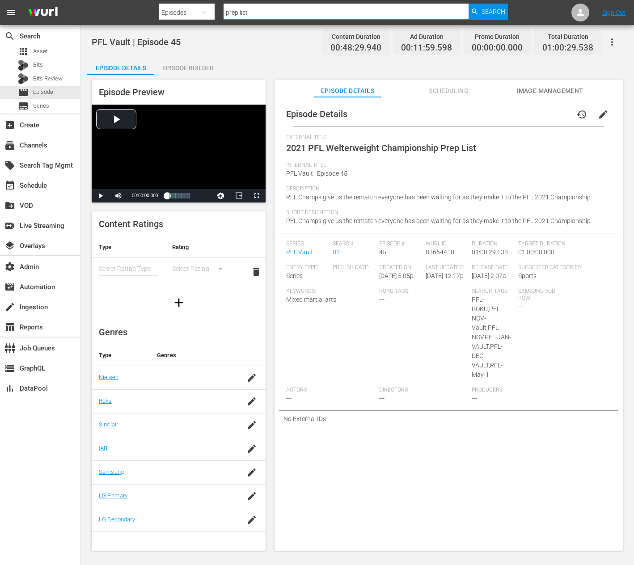
click at [276, 12] on input "prep list" at bounding box center [346, 12] width 245 height 21
type input "big bows"
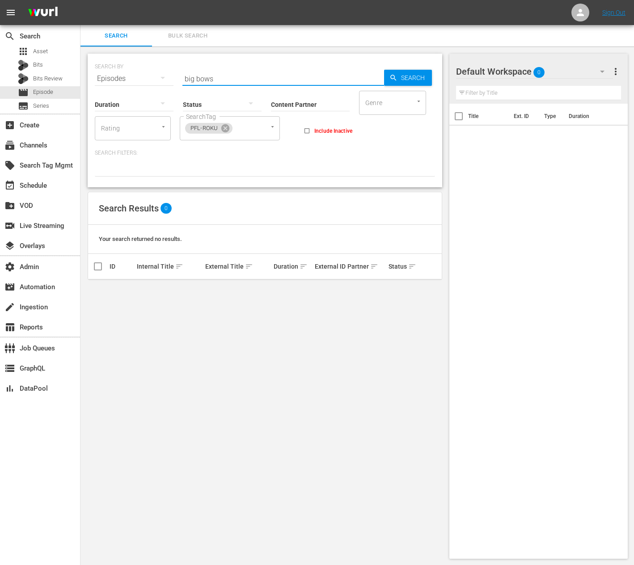
click at [200, 78] on input "big bows" at bounding box center [283, 78] width 202 height 21
type input "big blows"
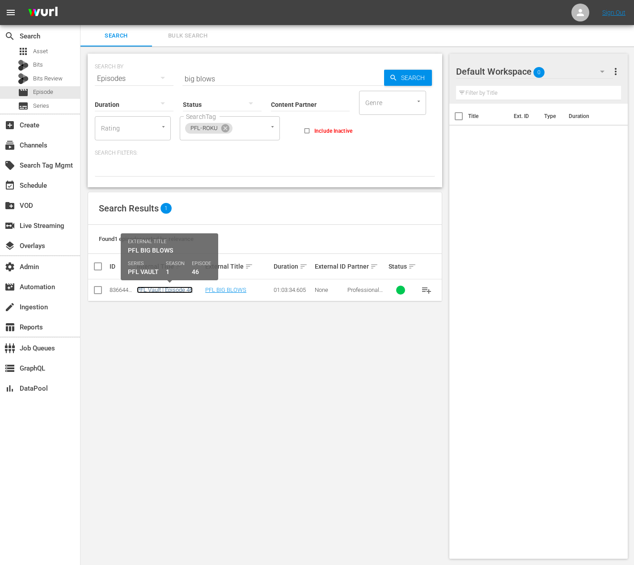
click at [165, 287] on link "PFL Vault | Episode 46" at bounding box center [165, 290] width 56 height 7
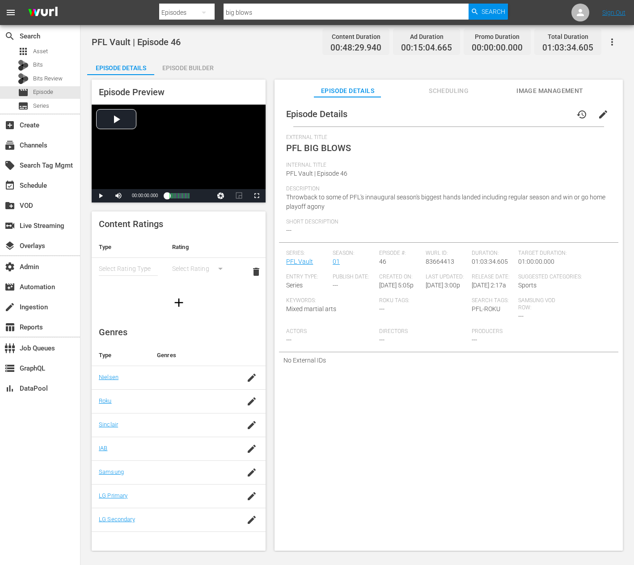
click at [605, 113] on button "edit" at bounding box center [603, 114] width 21 height 21
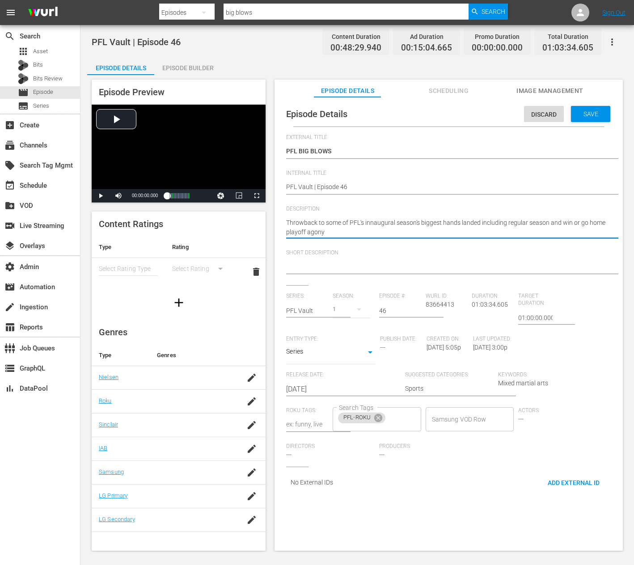
paste textarea "augural season's biggest knockouts."
type textarea "Throwback to some of PFL's inaugural season's biggest knockouts."
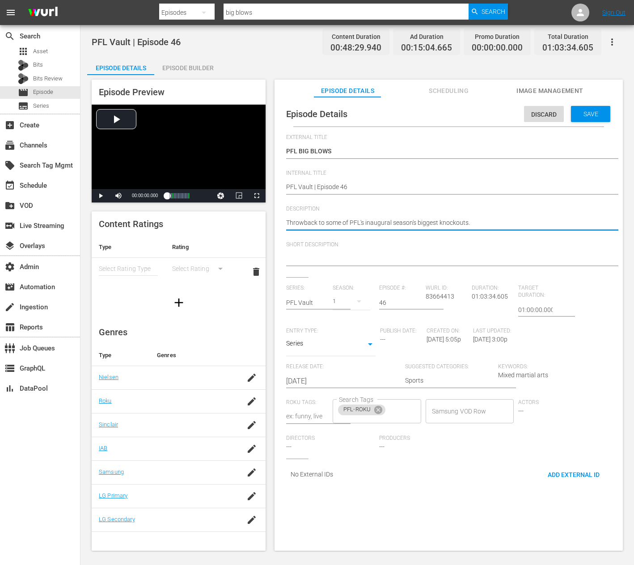
type textarea "Throwback to some of PFL's inaugural season's biggest knockouts."
click at [330, 252] on div at bounding box center [446, 259] width 321 height 21
click at [330, 257] on textarea at bounding box center [446, 259] width 321 height 11
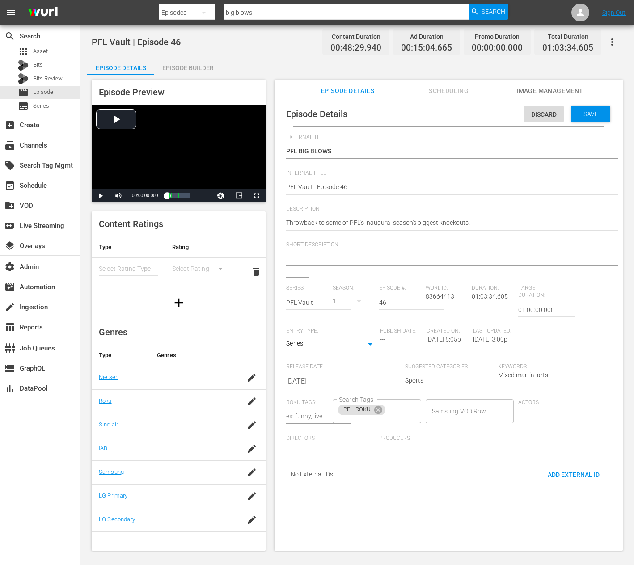
paste textarea "Throwback to some of PFL's inaugural season's biggest knockouts."
type textarea "Throwback to some of PFL's inaugural season's biggest knockouts."
click at [576, 112] on span "Save" at bounding box center [590, 113] width 29 height 7
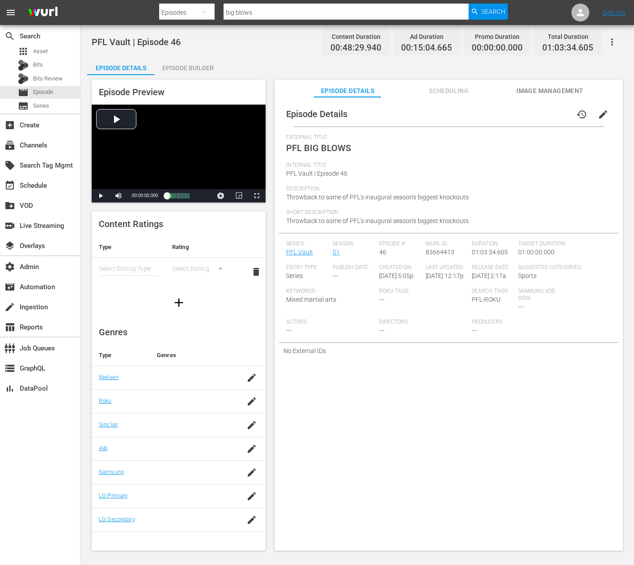
click at [254, 12] on input "big blows" at bounding box center [346, 12] width 245 height 21
type input "wsof returns"
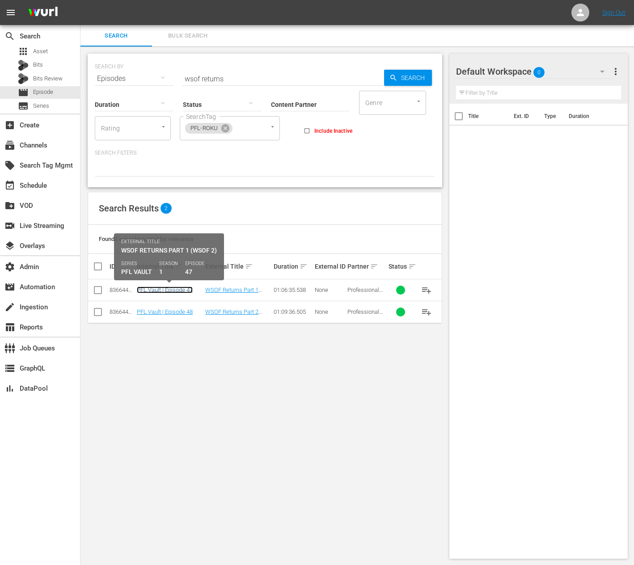
click at [170, 289] on link "PFL Vault | Episode 47" at bounding box center [165, 290] width 56 height 7
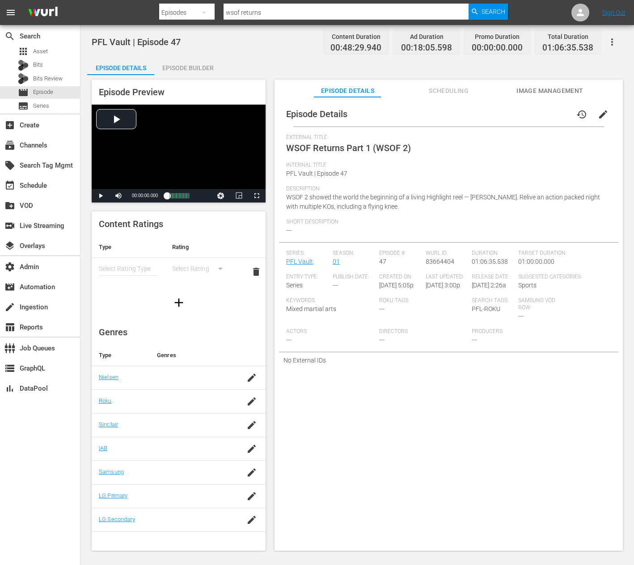
click at [598, 115] on span "edit" at bounding box center [603, 114] width 11 height 11
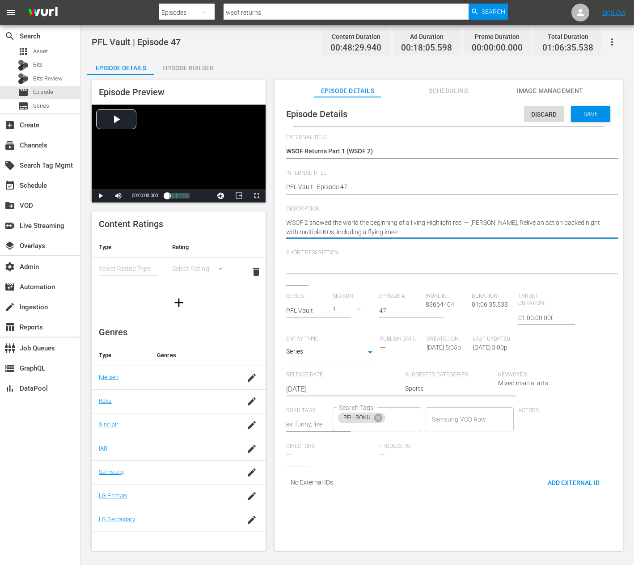
paste textarea
type textarea "WSOF 2 showed the world the beginning of a living Highlight reel — Justin Gaeth…"
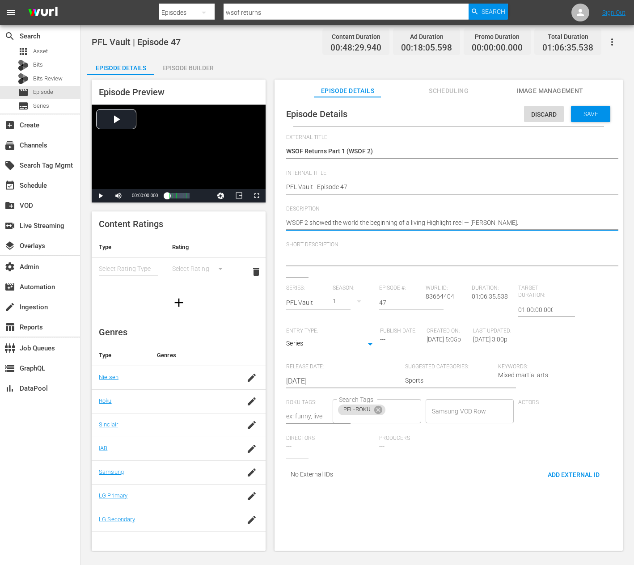
type textarea "WSOF 2 showed the world the beginning of a living Highlight reel — Justin Gaeth…"
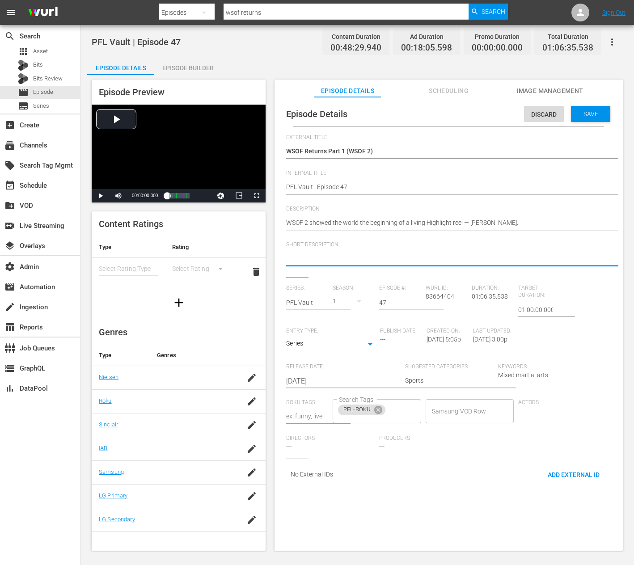
click at [345, 256] on textarea at bounding box center [446, 259] width 321 height 11
paste textarea "WSOF 2 showed the world the beginning of a living Highlight reel — Justin Gaeth…"
type textarea "WSOF 2 showed the world the beginning of a living Highlight reel — Justin Gaeth…"
click at [592, 114] on span "Save" at bounding box center [590, 113] width 29 height 7
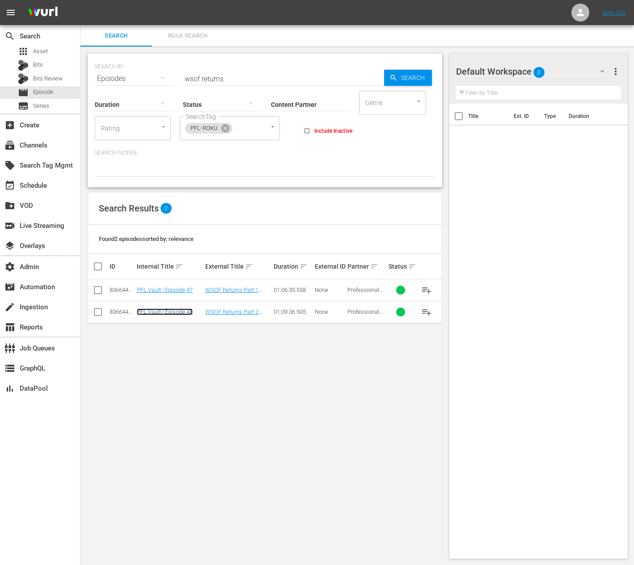
click at [182, 313] on link "PFL Vault | Episode 48" at bounding box center [165, 312] width 56 height 7
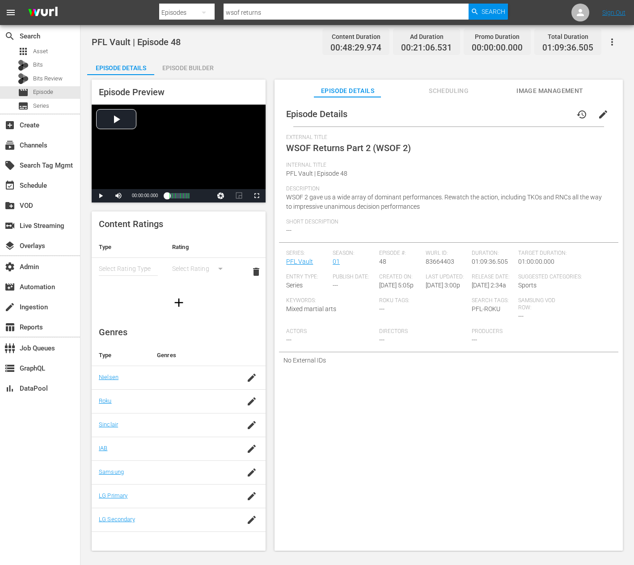
click at [602, 120] on button "edit" at bounding box center [603, 114] width 21 height 21
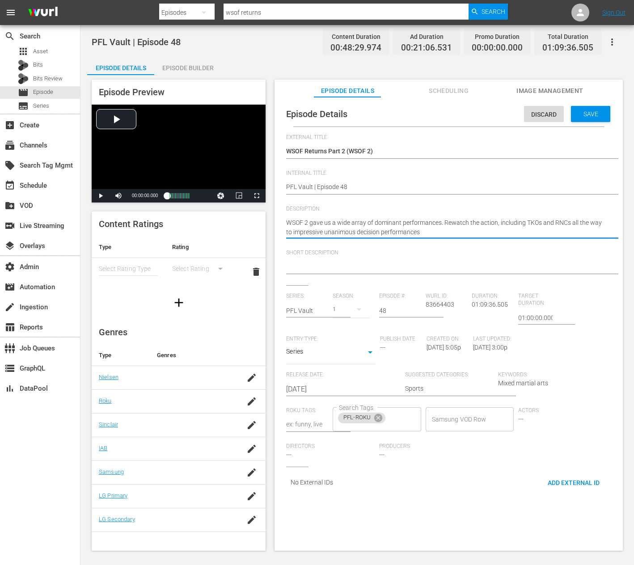
paste textarea "."
type textarea "WSOF 2 gave us a wide array of dominant performances. Rewatch the action."
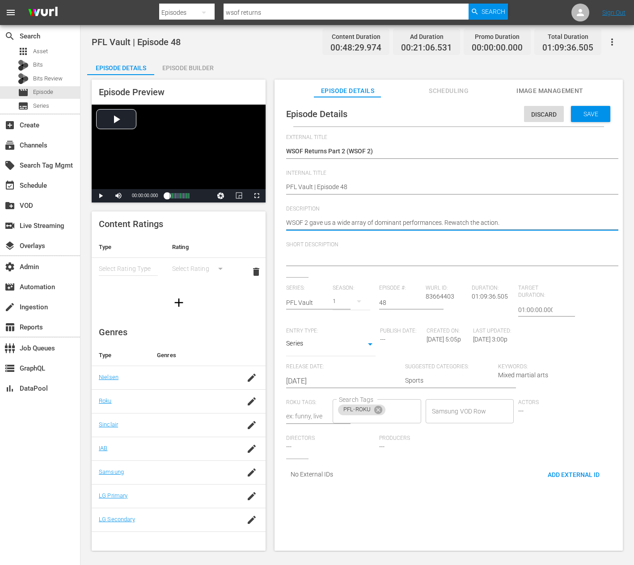
type textarea "WSOF 2 gave us a wide array of dominant performances. Rewatch the action."
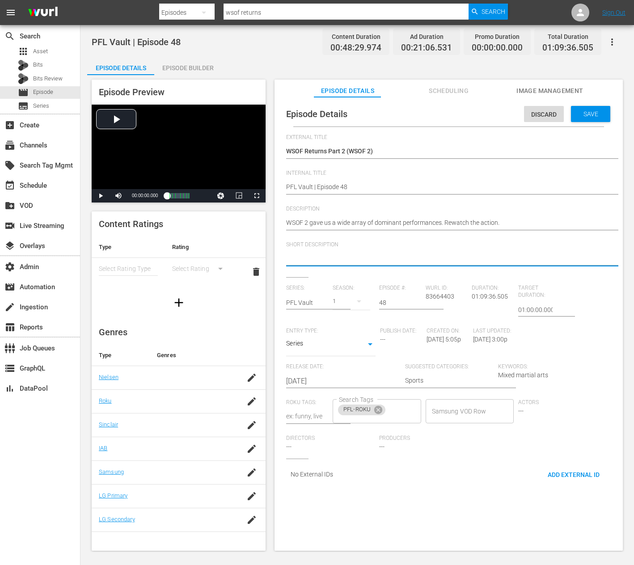
click at [343, 258] on textarea at bounding box center [446, 259] width 321 height 11
paste textarea "WSOF 2 gave us a wide array of dominant performances. Rewatch the action."
type textarea "WSOF 2 gave us a wide array of dominant performances. Rewatch the action."
click at [579, 105] on div "Discard Save" at bounding box center [569, 112] width 90 height 21
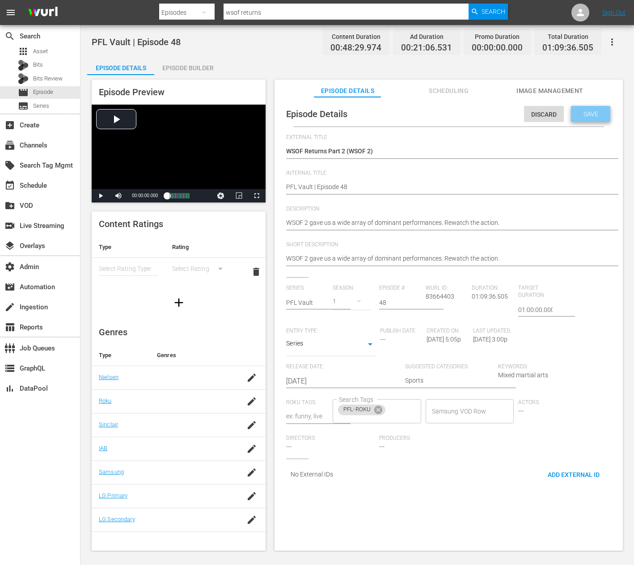
click at [580, 110] on span "Save" at bounding box center [590, 113] width 29 height 7
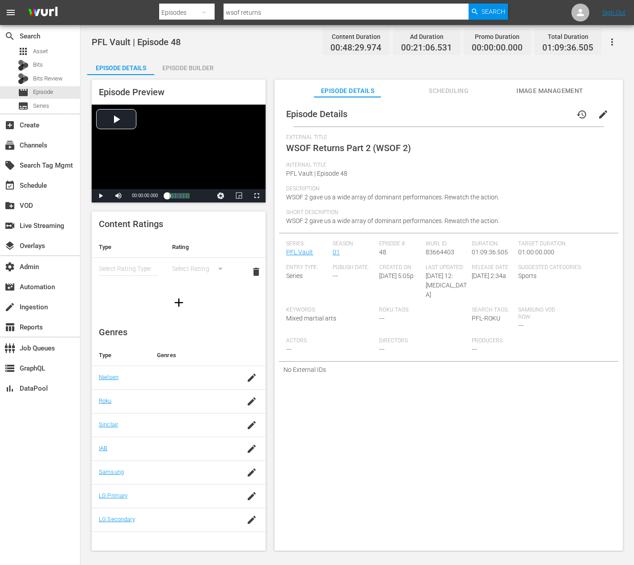
click at [282, 11] on input "wsof returns" at bounding box center [346, 12] width 245 height 21
type input "pfl 1:"
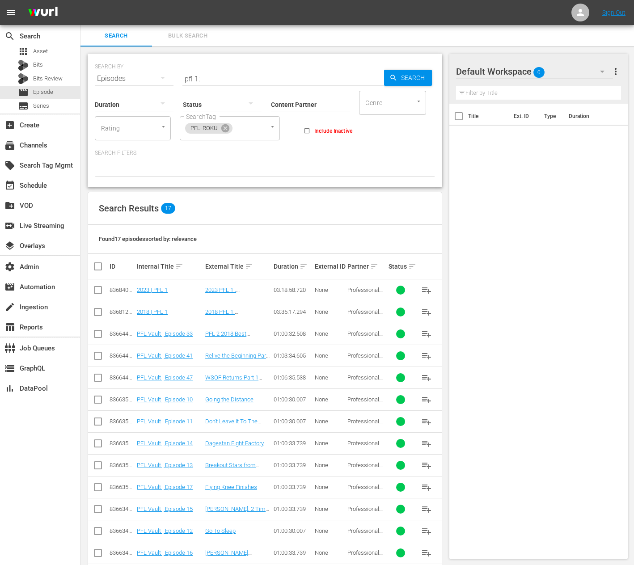
click at [236, 80] on input "pfl 1:" at bounding box center [283, 78] width 202 height 21
type input "pfl 1: f"
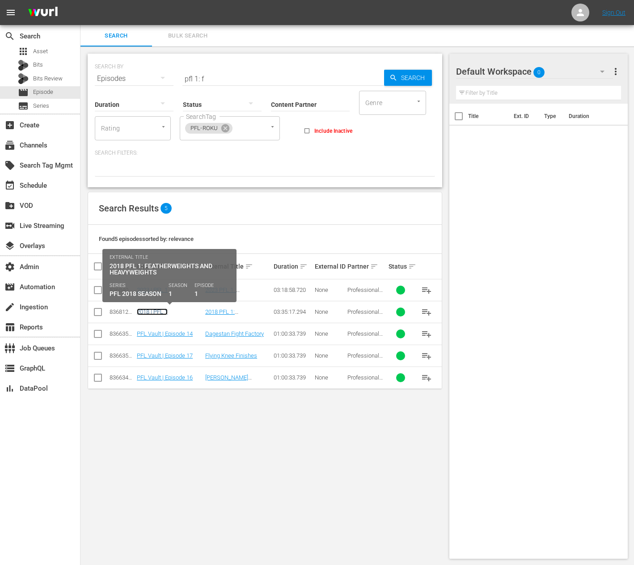
click at [158, 309] on link "2018 | PFL 1" at bounding box center [152, 312] width 31 height 7
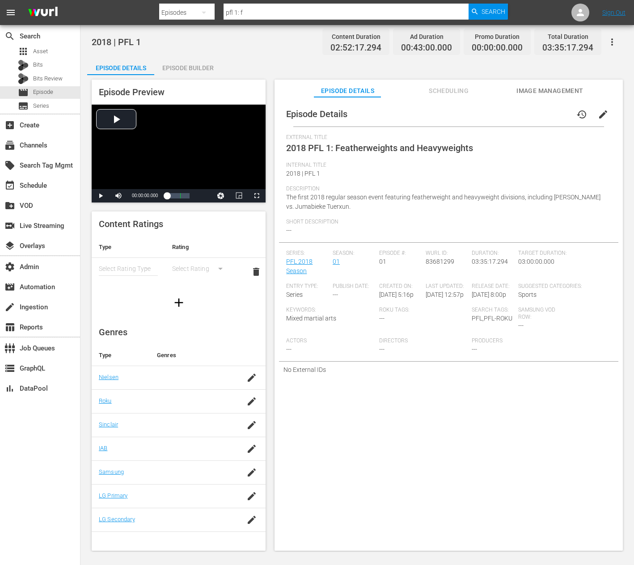
click at [603, 111] on span "edit" at bounding box center [603, 114] width 11 height 11
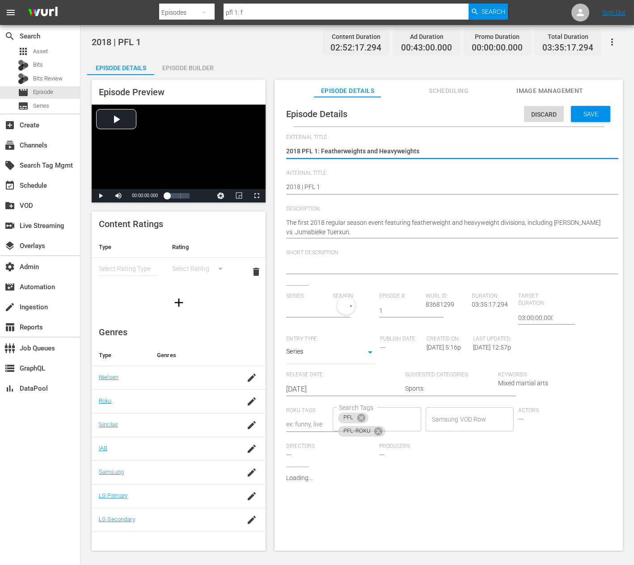
type input "PFL 2018 Season"
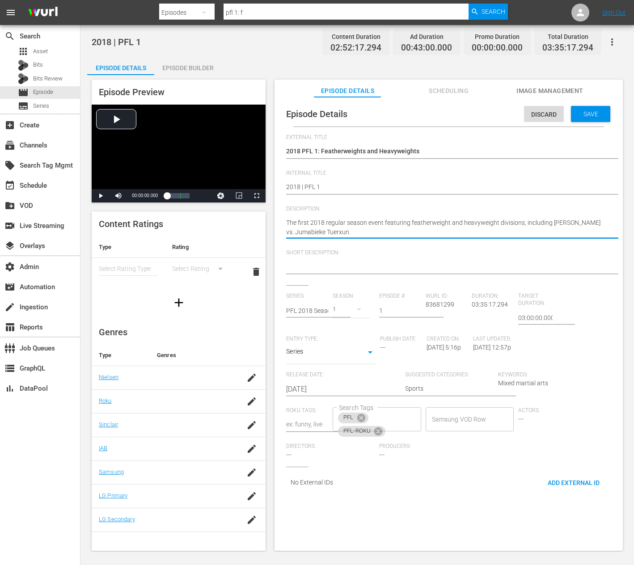
paste textarea "s and heavyweights"
type textarea "The first 2018 regular season event featuring featherweights and heavyweights"
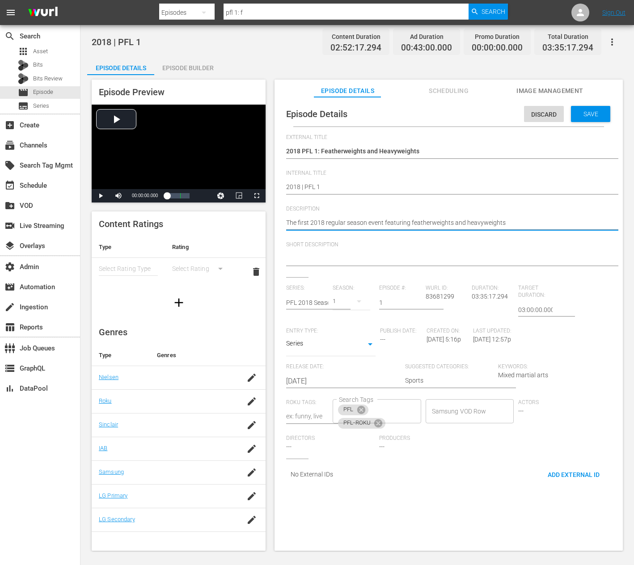
type textarea "The first 2018 regular season event featuring featherweights and heavyweights"
click at [353, 252] on div at bounding box center [446, 259] width 321 height 21
click at [353, 256] on textarea at bounding box center [446, 259] width 321 height 11
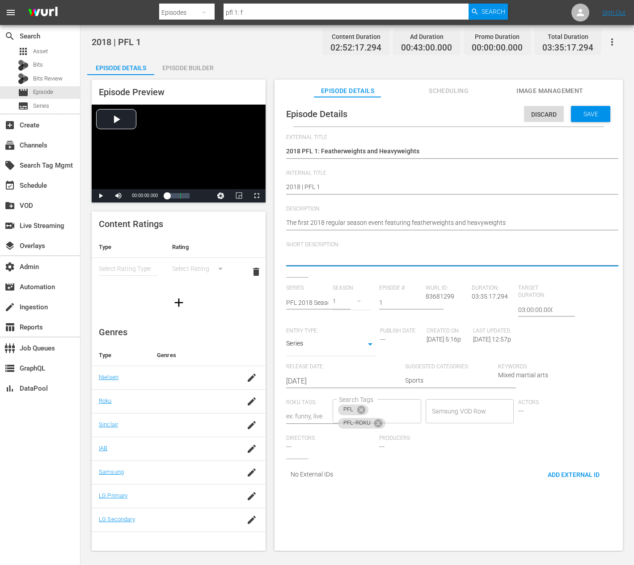
paste textarea "The first 2018 regular season event featuring featherweights and heavyweights"
type textarea "The first 2018 regular season event featuring featherweights and heavyweights"
click at [576, 111] on span "Save" at bounding box center [590, 113] width 29 height 7
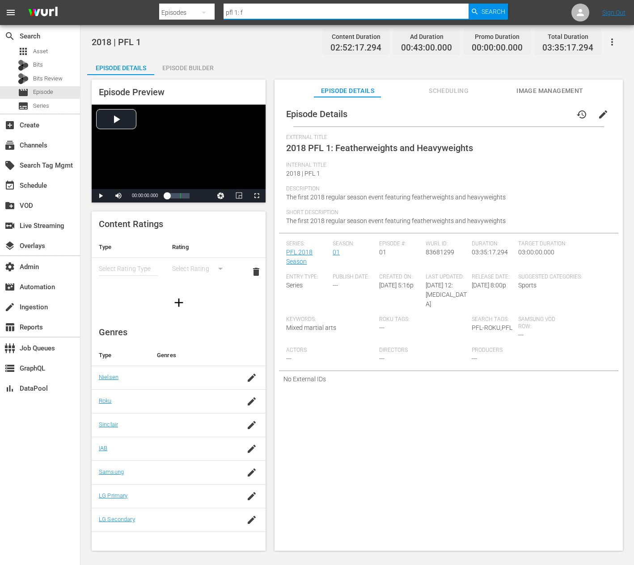
click at [237, 13] on input "pfl 1: f" at bounding box center [346, 12] width 245 height 21
type input "pfl 4: f"
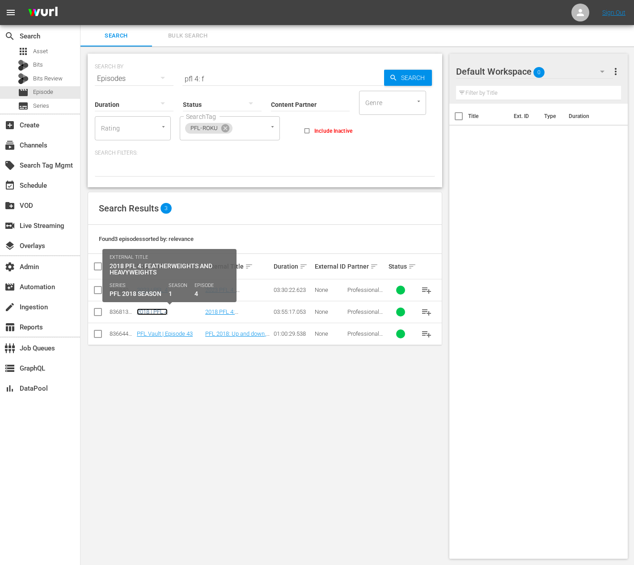
click at [166, 311] on link "2018 | PFL 4" at bounding box center [152, 312] width 31 height 7
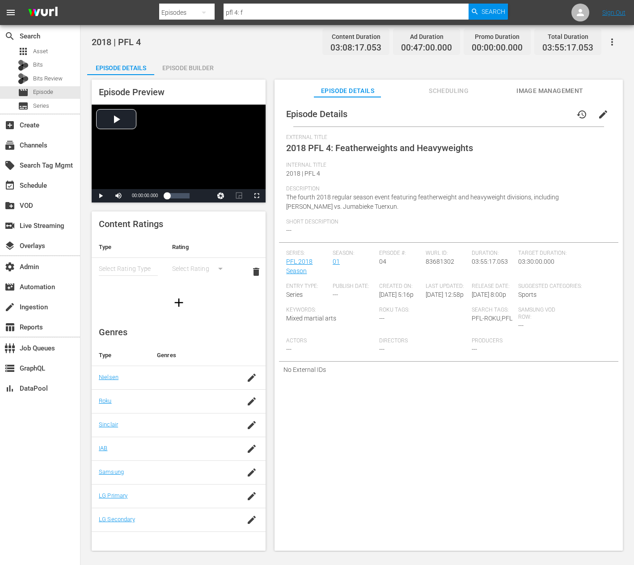
click at [601, 120] on button "edit" at bounding box center [603, 114] width 21 height 21
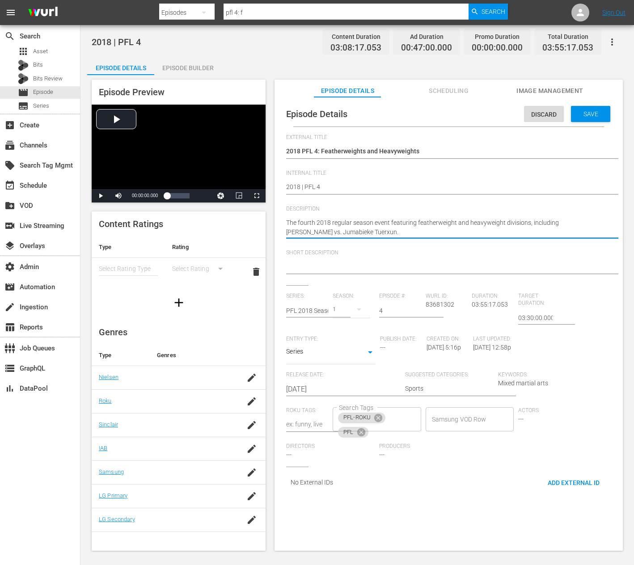
paste textarea "4th 2018 regular season event featuring featherweights and heavyweights"
type textarea "The 4th 2018 regular season event featuring featherweights and heavyweights"
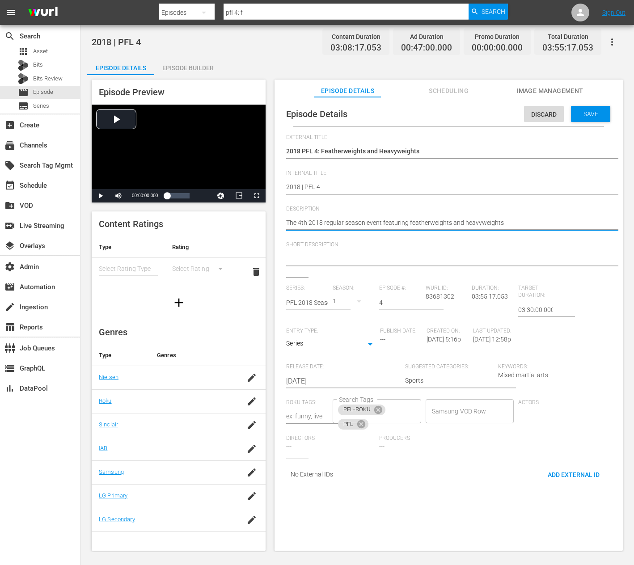
type textarea "The 4th 2018 regular season event featuring featherweights and heavyweights"
click at [337, 258] on textarea at bounding box center [446, 259] width 321 height 11
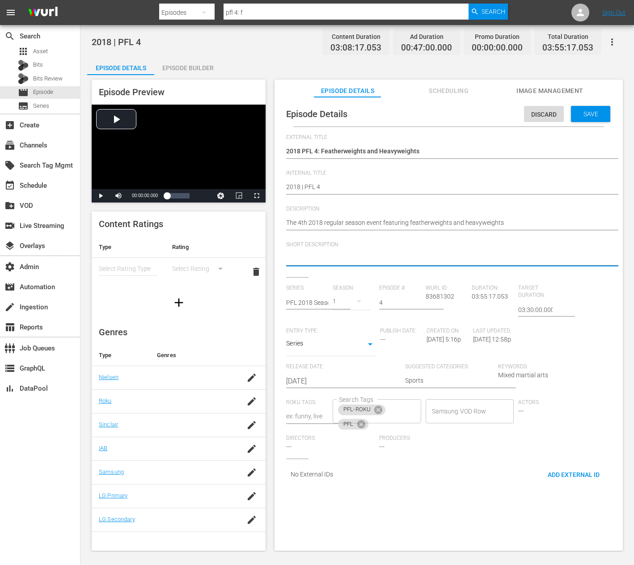
paste textarea "The 4th 2018 regular season event featuring featherweights and heavyweights"
type textarea "The 4th 2018 regular season event featuring featherweights and heavyweights"
click at [591, 120] on div "Save" at bounding box center [590, 114] width 39 height 16
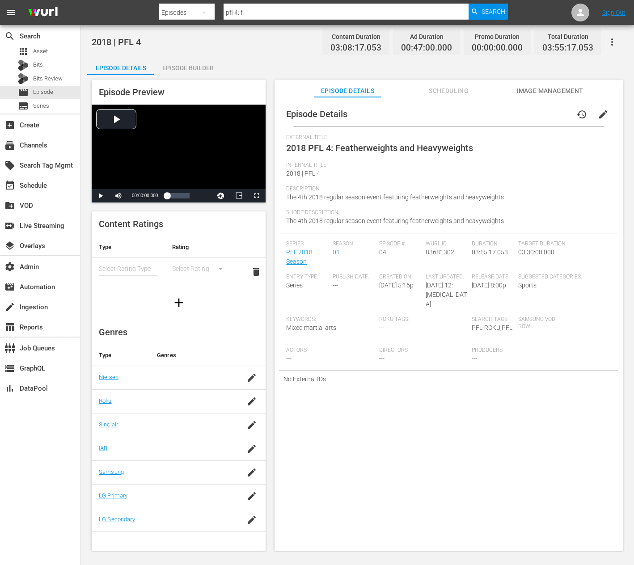
click at [238, 13] on input "pfl 4: f" at bounding box center [346, 12] width 245 height 21
type input "pfl 7"
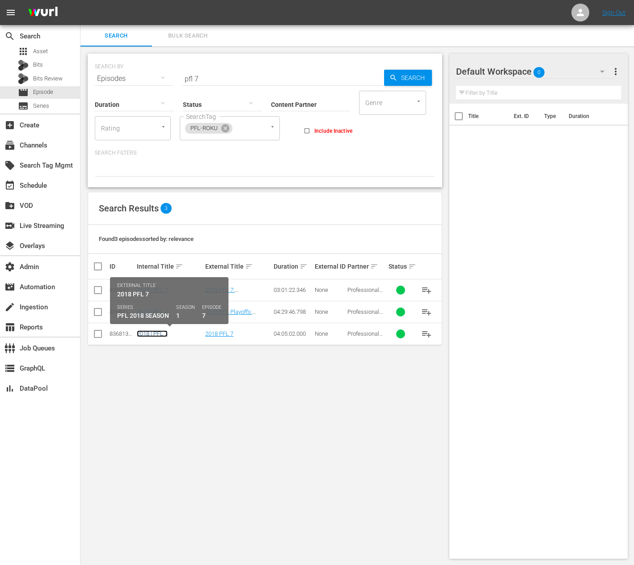
click at [161, 333] on link "2018 | PFL 7" at bounding box center [152, 333] width 31 height 7
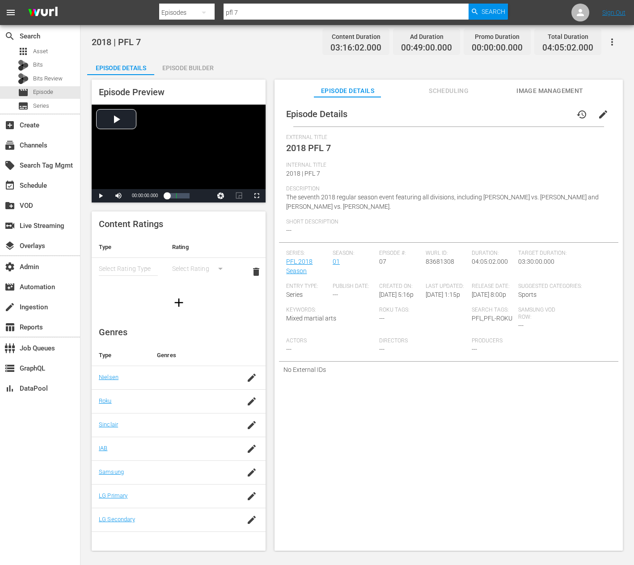
click at [604, 117] on button "edit" at bounding box center [603, 114] width 21 height 21
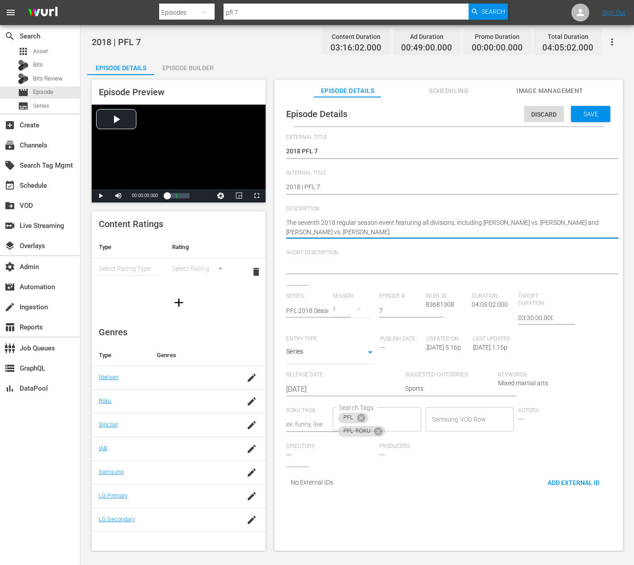
paste textarea "7th 2018 regular season event featuring all divisions"
type textarea "The 7th 2018 regular season event featuring all divisions."
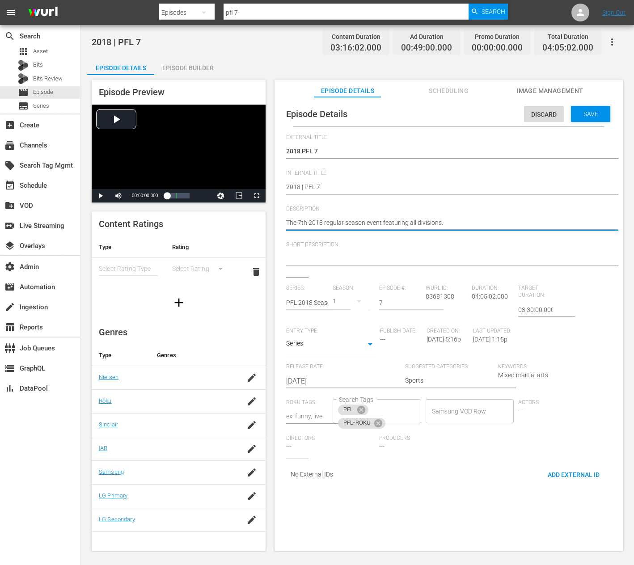
type textarea "The 7th 2018 regular season event featuring all divisions."
click at [354, 260] on textarea at bounding box center [446, 259] width 321 height 11
paste textarea "The 7th 2018 regular season event featuring all divisions."
type textarea "The 7th 2018 regular season event featuring all divisions."
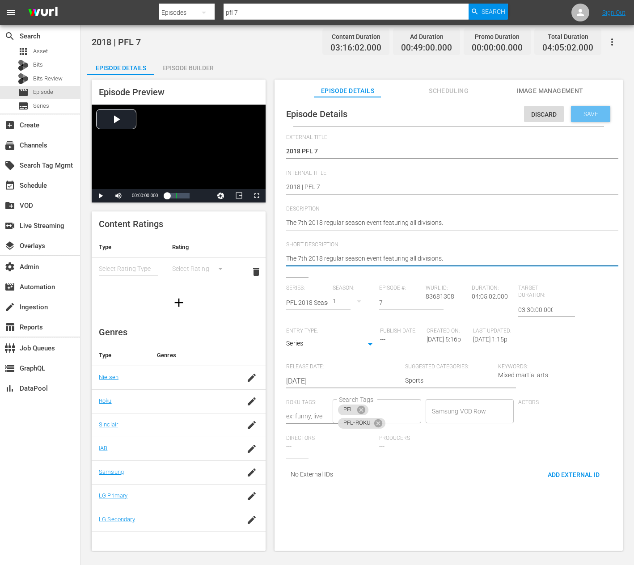
type textarea "The 7th 2018 regular season event featuring all divisions."
click at [581, 111] on span "Save" at bounding box center [590, 113] width 29 height 7
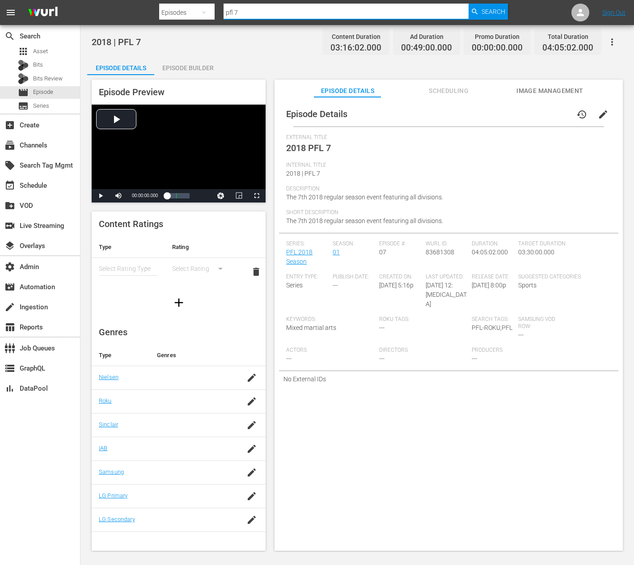
drag, startPoint x: 248, startPoint y: 12, endPoint x: 148, endPoint y: 6, distance: 100.3
click at [148, 6] on nav "menu Search By Episodes Search ID, Title, Description, Keywords, or Category pf…" at bounding box center [317, 12] width 634 height 25
type input "playoffs"
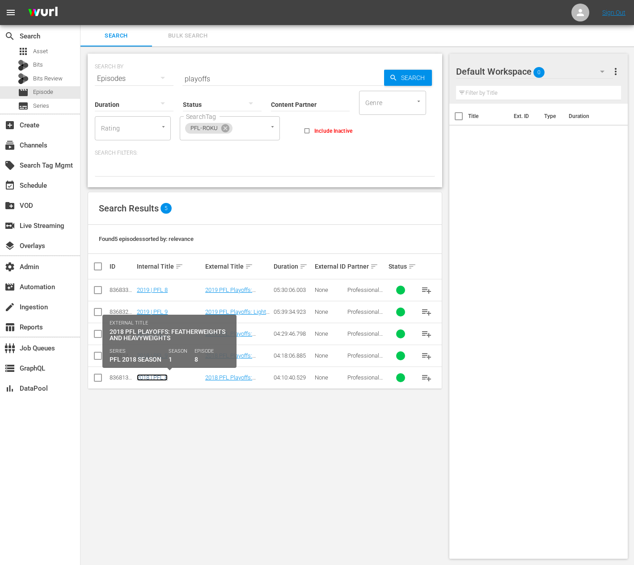
click at [160, 377] on link "2018 | PFL 8" at bounding box center [152, 377] width 31 height 7
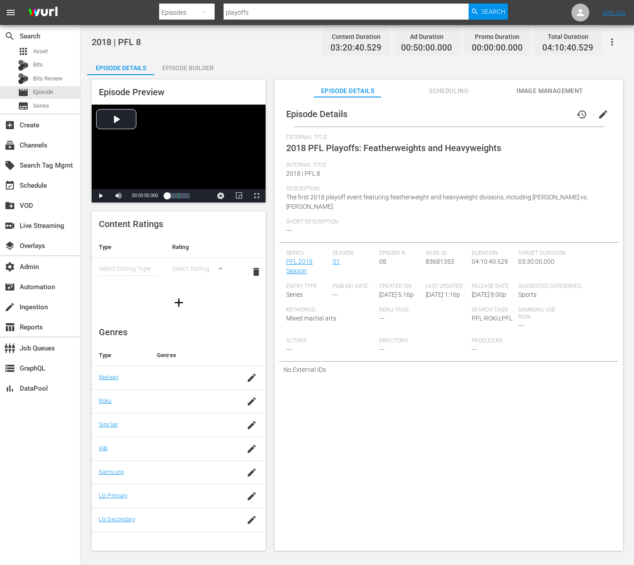
click at [606, 111] on button "edit" at bounding box center [603, 114] width 21 height 21
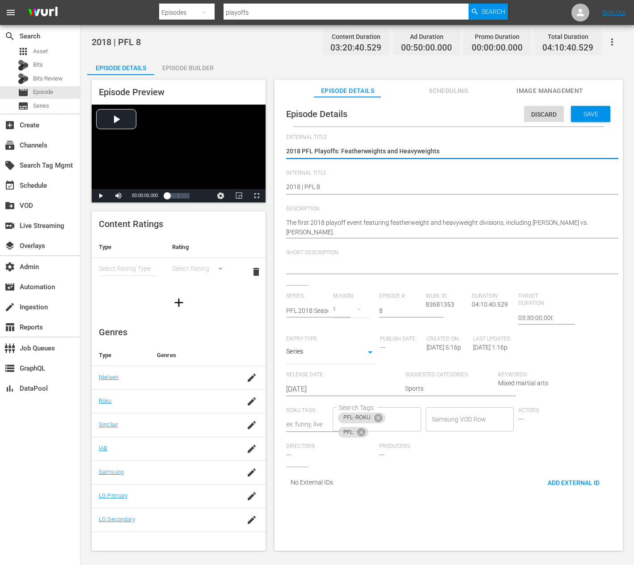
click at [390, 216] on div "The first 2018 playoff event featuring featherweight and heavyweight divisions,…" at bounding box center [446, 228] width 321 height 30
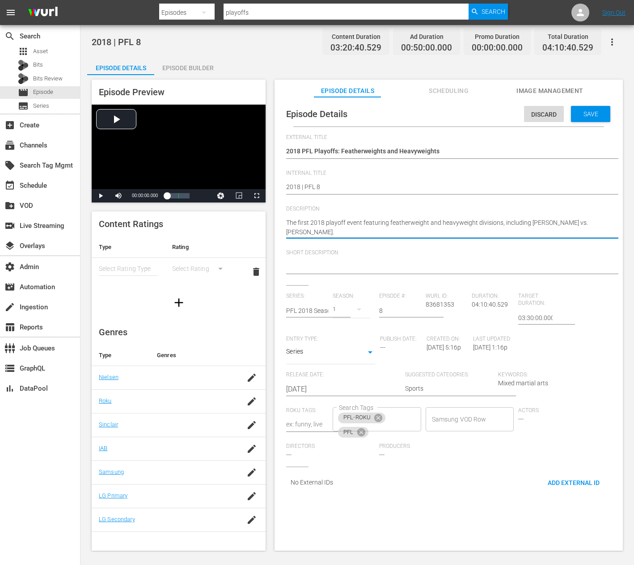
paste textarea "s and heavyweights"
type textarea "The first 2018 playoff event featuring featherweights and heavyweights."
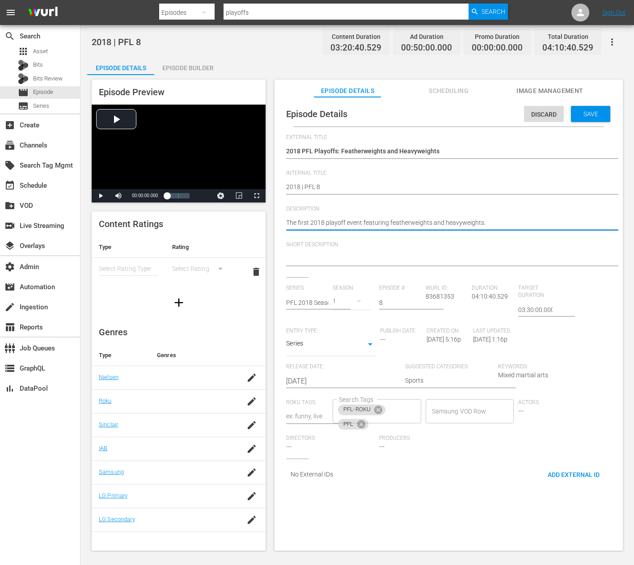
type textarea "The first 2018 playoff event featuring featherweights and heavyweights."
click at [329, 258] on textarea at bounding box center [446, 259] width 321 height 11
paste textarea "The first 2018 playoff event featuring featherweights and heavyweights."
type textarea "The first 2018 playoff event featuring featherweights and heavyweights."
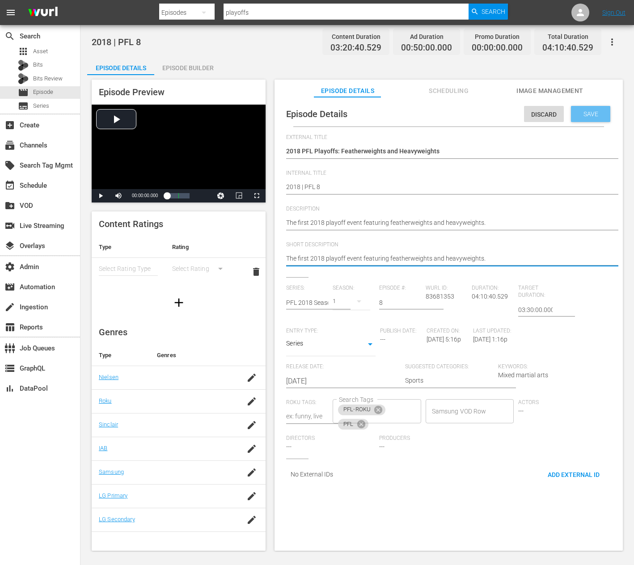
type textarea "The first 2018 playoff event featuring featherweights and heavyweights."
click at [580, 118] on div "Save" at bounding box center [590, 114] width 39 height 16
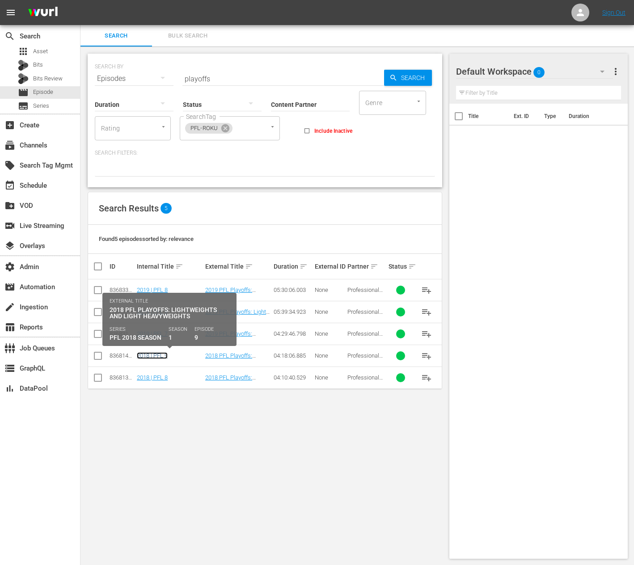
click at [160, 354] on link "2018 | PFL 9" at bounding box center [152, 355] width 31 height 7
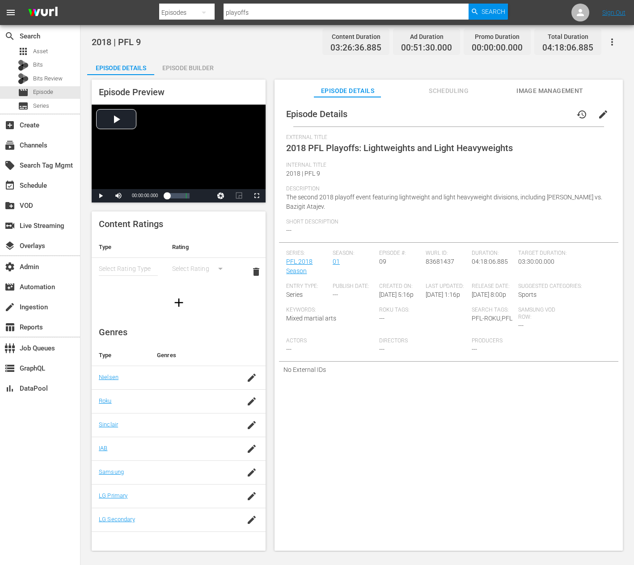
click at [600, 120] on button "edit" at bounding box center [603, 114] width 21 height 21
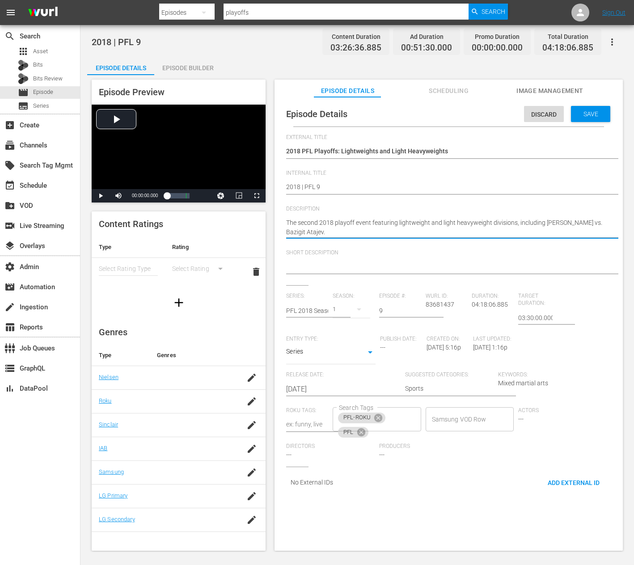
paste textarea "s and light heavyweights"
type textarea "The second 2018 playoff event featuring lightweights and light heavyweights"
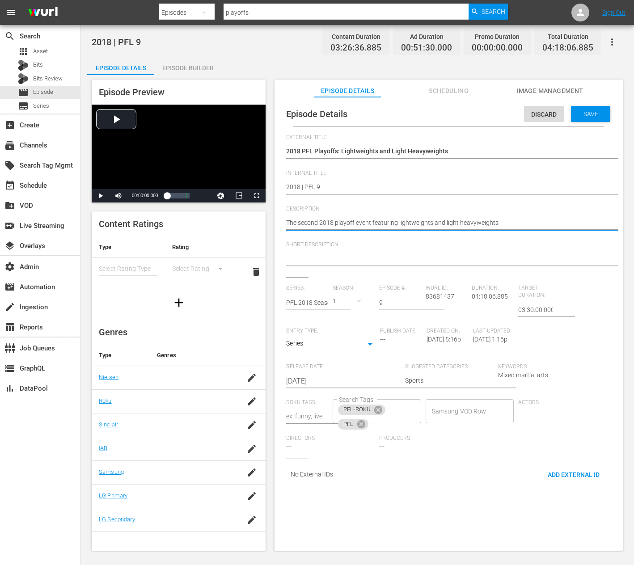
type textarea "The second 2018 playoff event featuring lightweights and light heavyweights"
click at [330, 254] on textarea at bounding box center [446, 259] width 321 height 11
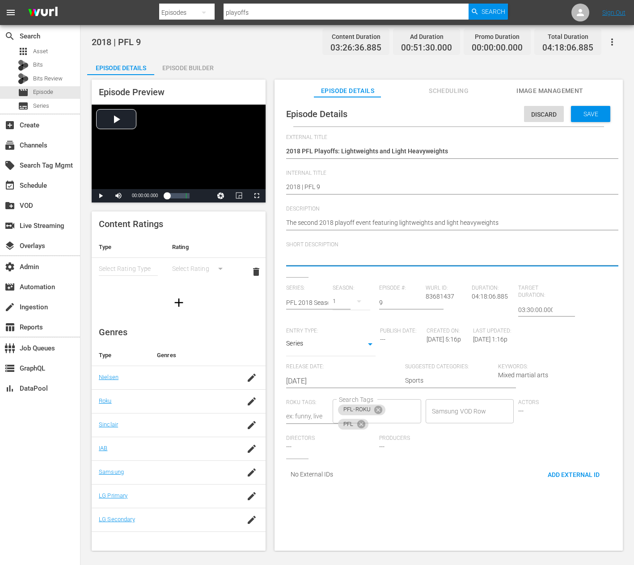
paste textarea "The second 2018 playoff event featuring lightweights and light heavyweights"
type textarea "The second 2018 playoff event featuring lightweights and light heavyweights"
click at [573, 119] on div "Save" at bounding box center [590, 114] width 39 height 16
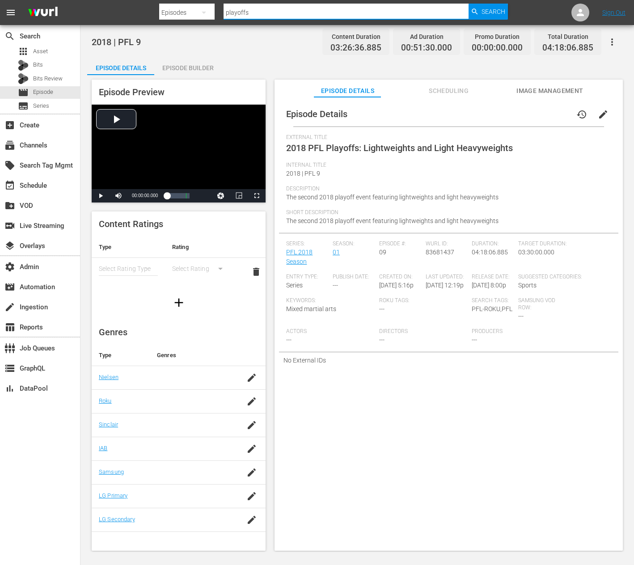
drag, startPoint x: 269, startPoint y: 11, endPoint x: 3, endPoint y: -58, distance: 274.3
click at [3, 0] on html "menu Search By Episodes Search ID, Title, Description, Keywords, or Category pl…" at bounding box center [317, 282] width 634 height 565
type input "2019 pfl 4"
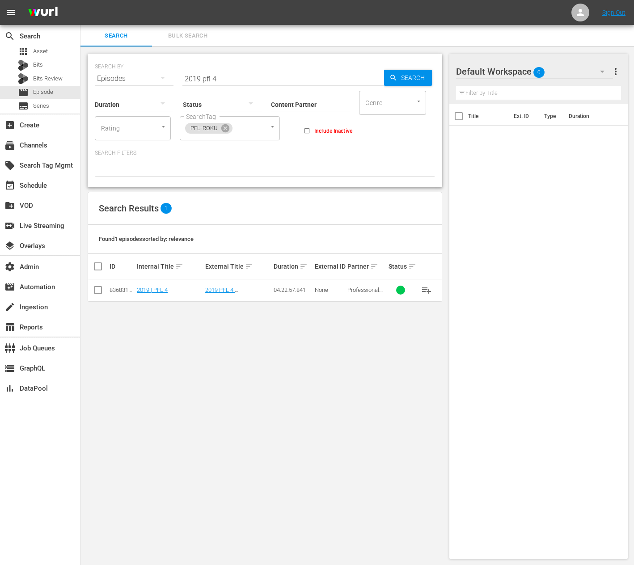
click at [160, 285] on td "2019 | PFL 4" at bounding box center [170, 291] width 68 height 22
click at [160, 288] on link "2019 | PFL 4" at bounding box center [152, 290] width 31 height 7
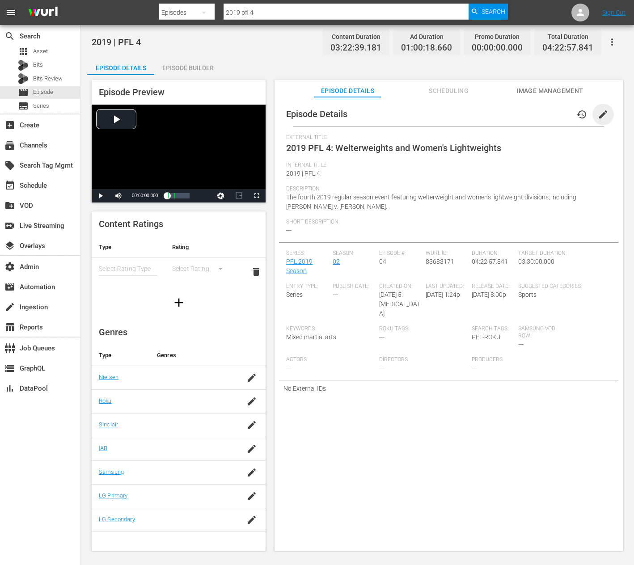
click at [598, 116] on span "edit" at bounding box center [603, 114] width 11 height 11
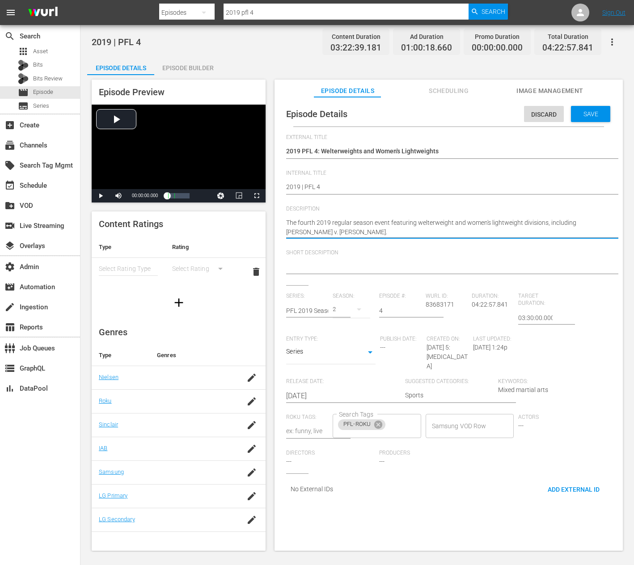
paste textarea "4th 2019 season event featuring welterweights and women's lightweights"
type textarea "The 4th 2019 season event featuring welterweights and women's lightweights"
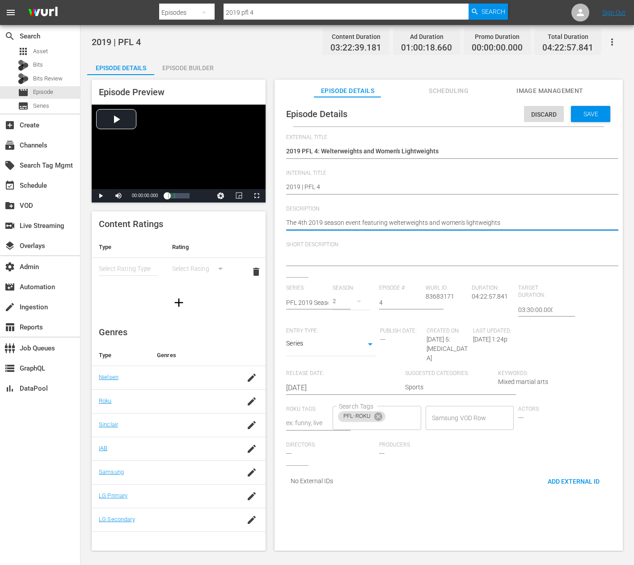
type textarea "The 4th 2019 season event featuring welterweights and women's lightweights"
click at [343, 250] on div at bounding box center [446, 259] width 321 height 21
click at [343, 257] on textarea at bounding box center [446, 259] width 321 height 11
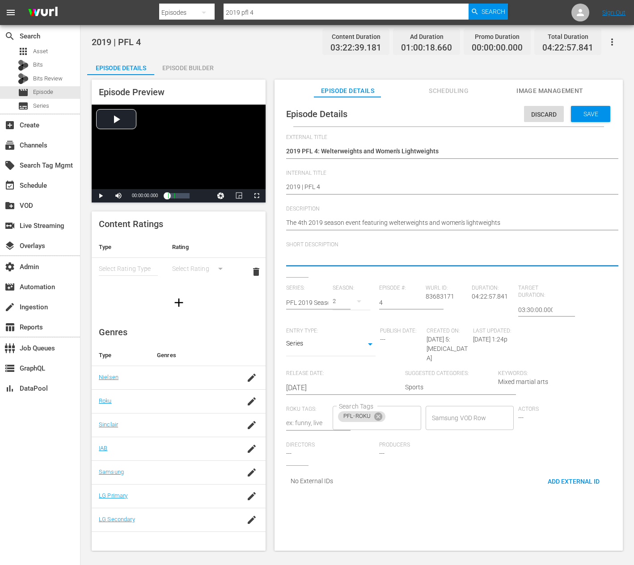
paste textarea "The 4th 2019 season event featuring welterweights and women's lightweights"
type textarea "The 4th 2019 season event featuring welterweights and women's lightweights"
click at [587, 112] on span "Save" at bounding box center [590, 113] width 29 height 7
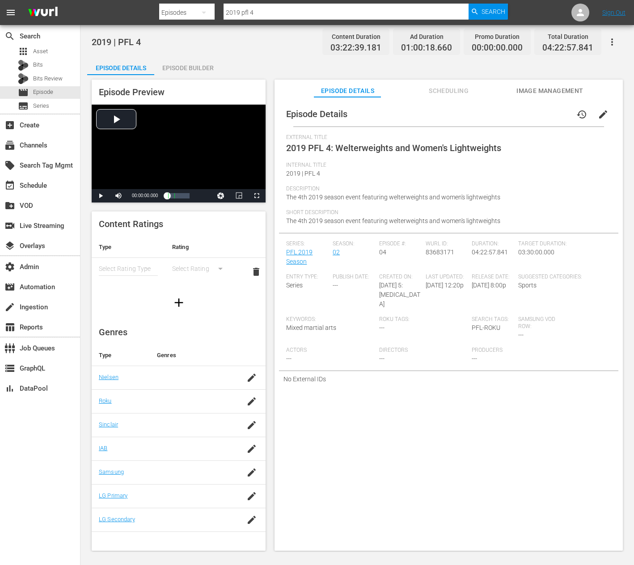
click at [265, 13] on input "2019 pfl 4" at bounding box center [346, 12] width 245 height 21
type input "impa"
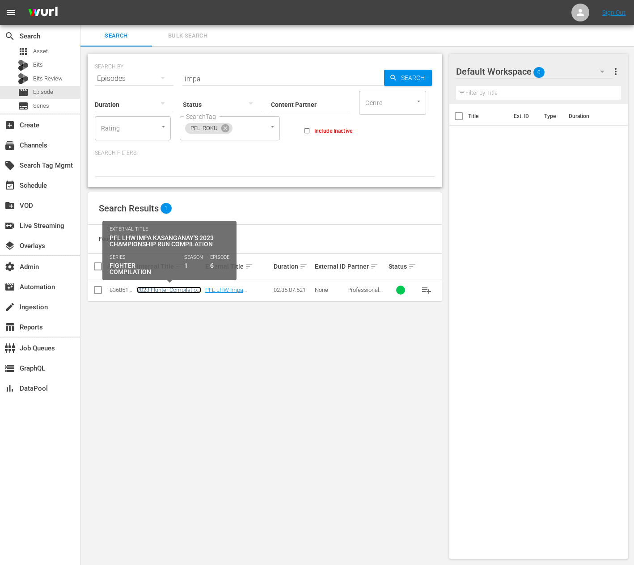
click at [170, 288] on link "2023 FIghter Compilation: Impa Kasanganay" at bounding box center [169, 293] width 64 height 13
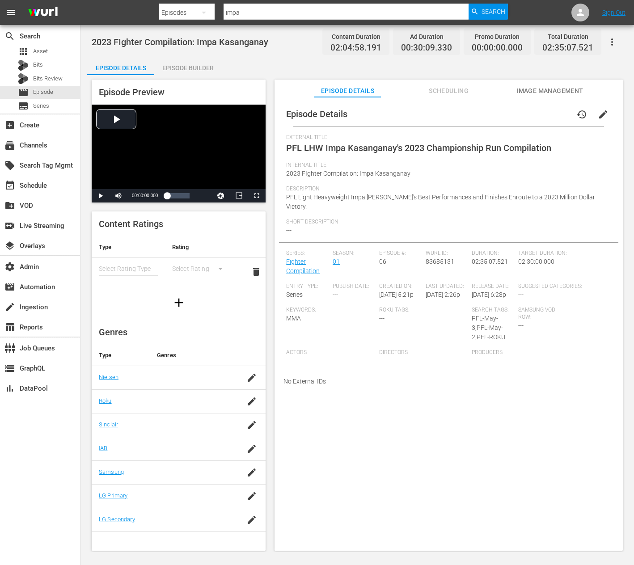
click at [599, 117] on span "edit" at bounding box center [603, 114] width 11 height 11
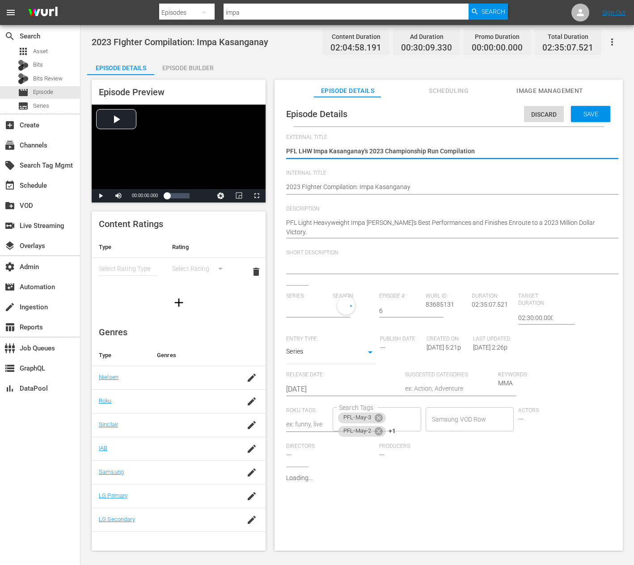
type input "Fighter Compilation"
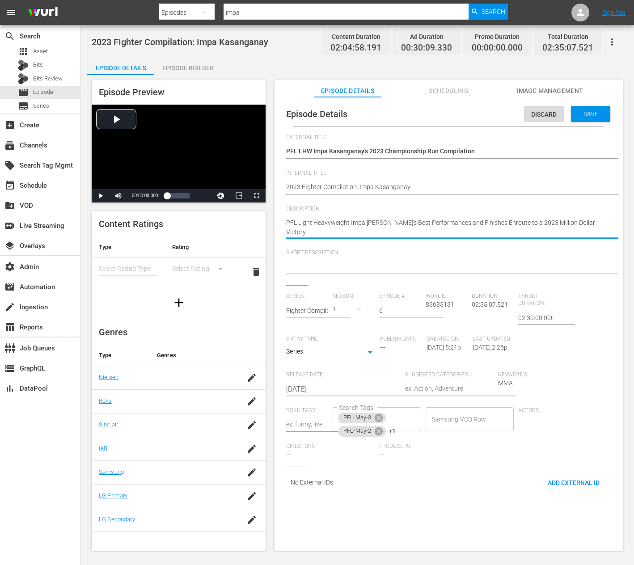
paste textarea "Impa Kasanganay's best performances in his Championship season"
type textarea "Impa Kasanganay's best performances in his Championship season."
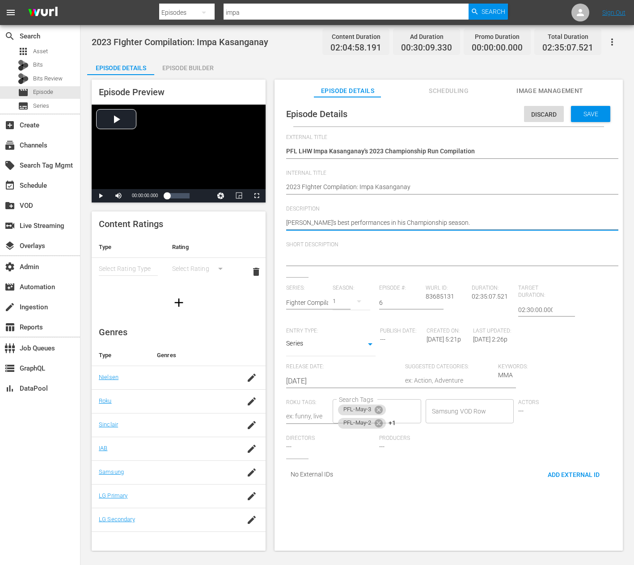
type textarea "Impa Kasanganay's best performances in his Championship season."
click at [329, 256] on textarea at bounding box center [446, 259] width 321 height 11
paste textarea "Impa Kasanganay's best performances in his Championship season."
type textarea "Impa Kasanganay's best performances in his Championship season."
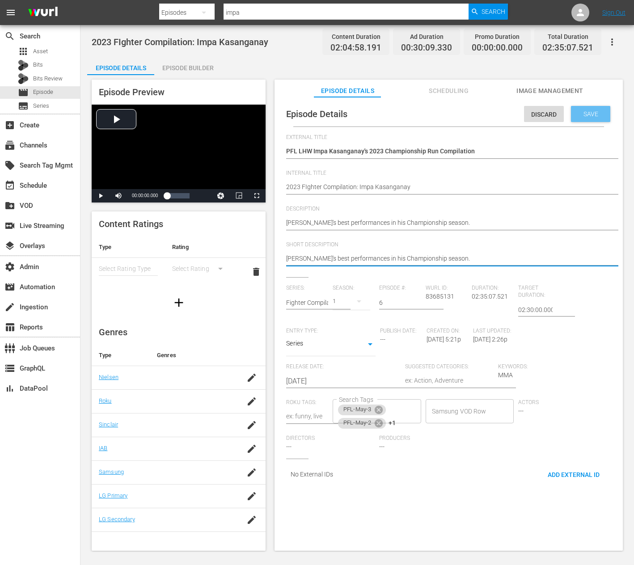
type textarea "Impa Kasanganay's best performances in his Championship season."
click at [593, 112] on span "Save" at bounding box center [590, 113] width 29 height 7
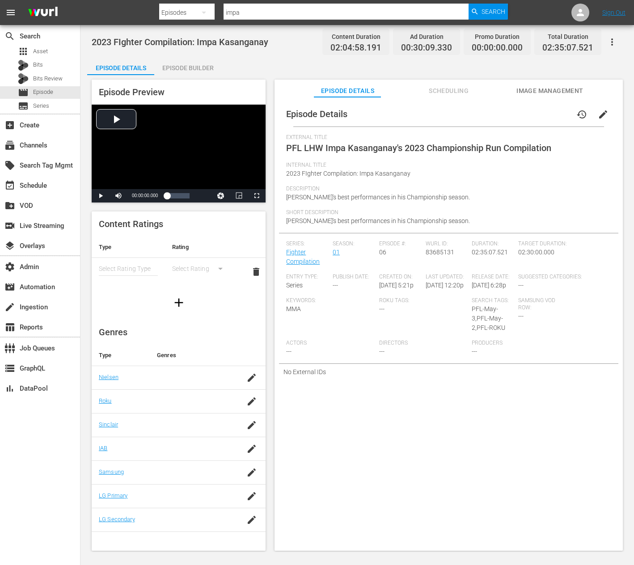
click at [303, 16] on input "impa" at bounding box center [346, 12] width 245 height 21
drag, startPoint x: 303, startPoint y: 16, endPoint x: 98, endPoint y: -16, distance: 206.8
click at [98, 0] on html "menu Search By Episodes Search ID, Title, Description, Keywords, or Category im…" at bounding box center [317, 282] width 634 height 565
type input "2023"
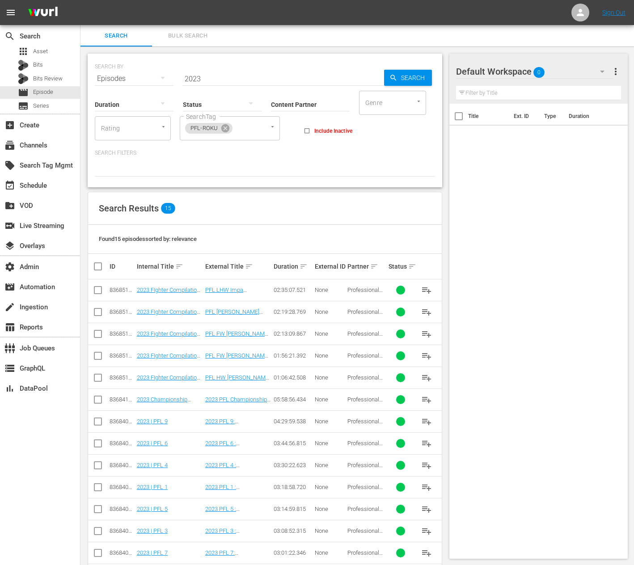
click at [254, 76] on input "2023" at bounding box center [283, 78] width 202 height 21
type input "2023 pfl 1"
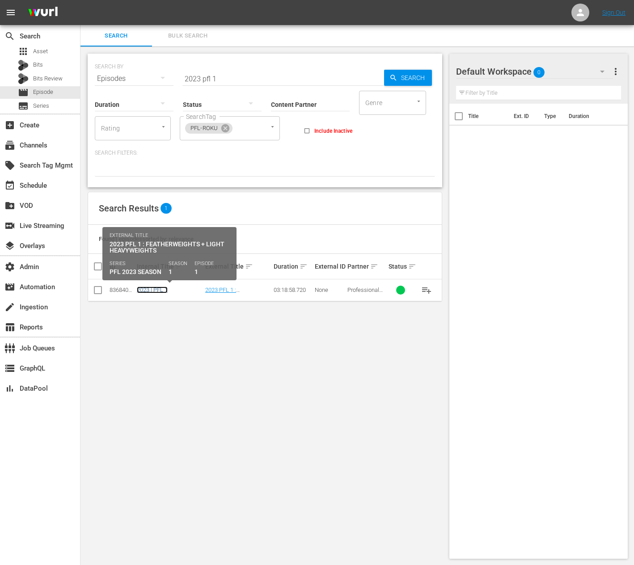
click at [163, 288] on link "2023 | PFL 1" at bounding box center [152, 290] width 31 height 7
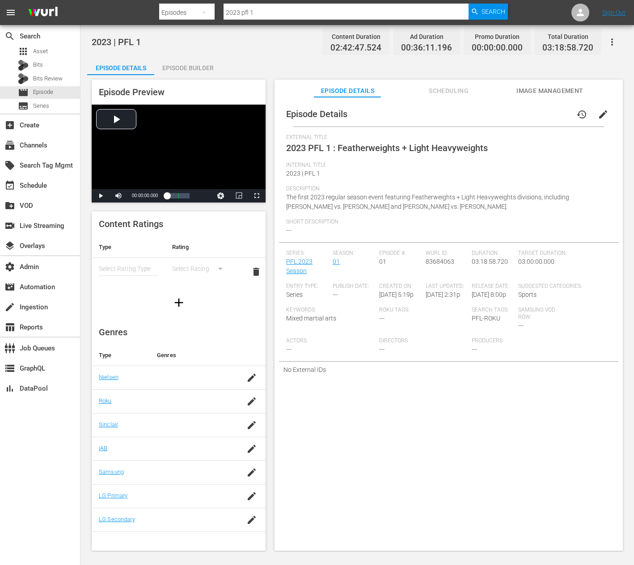
drag, startPoint x: 593, startPoint y: 106, endPoint x: 597, endPoint y: 120, distance: 14.4
click at [597, 120] on button "edit" at bounding box center [603, 114] width 21 height 21
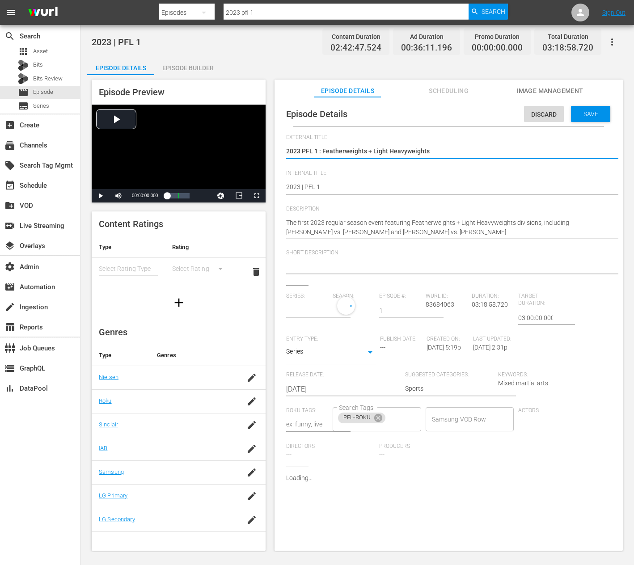
type input "PFL 2023 Season"
click at [597, 120] on div "Save" at bounding box center [590, 114] width 39 height 16
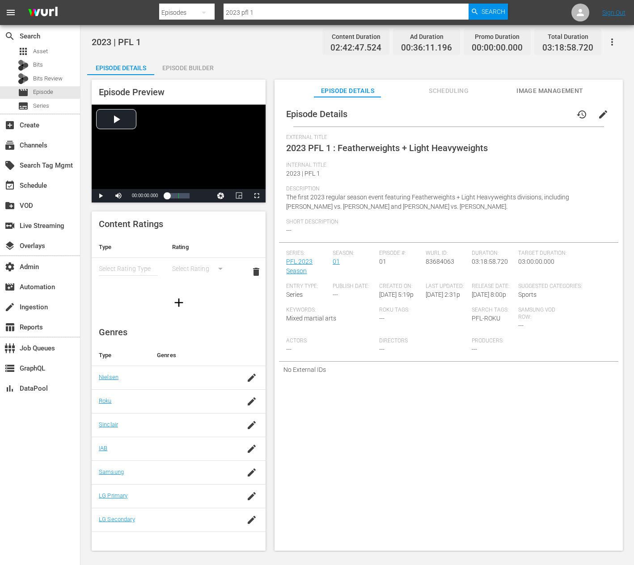
click at [597, 120] on button "edit" at bounding box center [603, 114] width 21 height 21
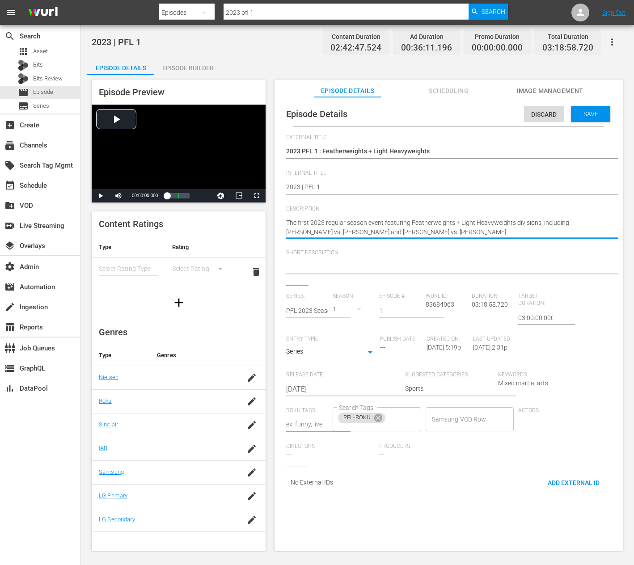
paste textarea "1st 2023 regular season event featuring Featherweights + Light Heavyweights"
type textarea "The 1st 2023 regular season event featuring Featherweights + Light Heavyweights"
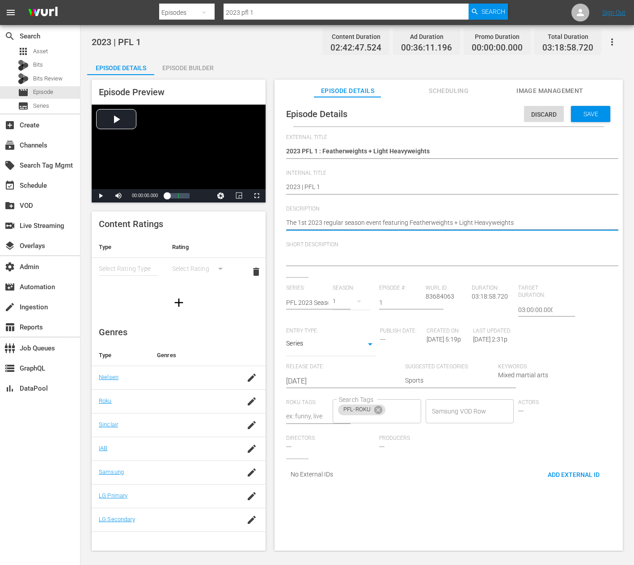
type textarea "The 1st 2023 regular season event featuring Featherweights + Light Heavyweights"
click at [328, 259] on textarea at bounding box center [446, 259] width 321 height 11
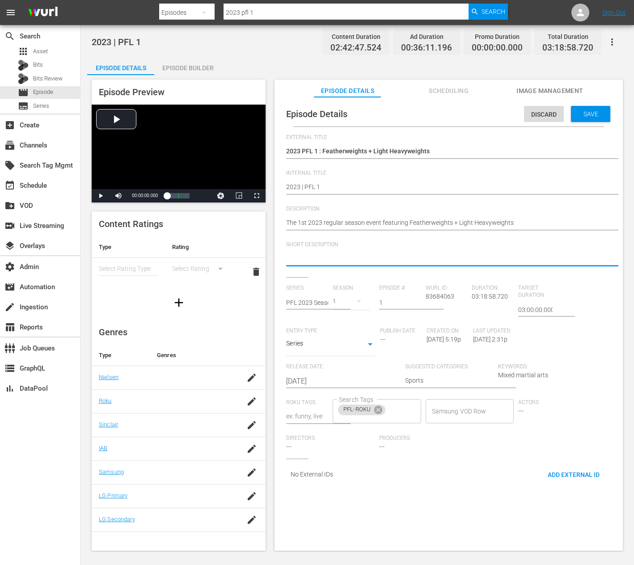
paste textarea "The 1st 2023 regular season event featuring Featherweights + Light Heavyweights"
type textarea "The 1st 2023 regular season event featuring Featherweights + Light Heavyweights"
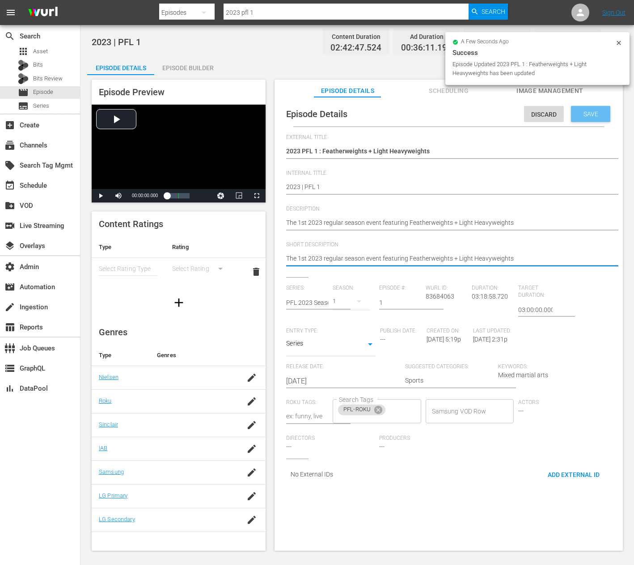
type textarea "The 1st 2023 regular season event featuring Featherweights + Light Heavyweights"
click at [597, 117] on span "Save" at bounding box center [590, 113] width 29 height 7
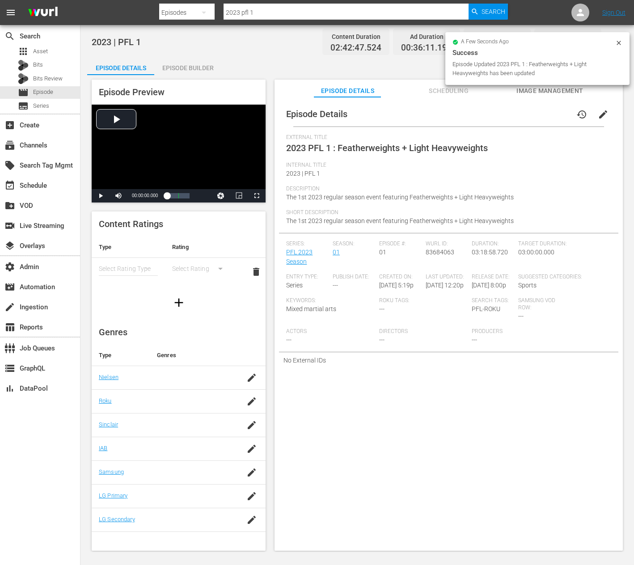
click at [279, 13] on input "2023 pfl 1" at bounding box center [346, 12] width 245 height 21
type input "2023 pfl 2"
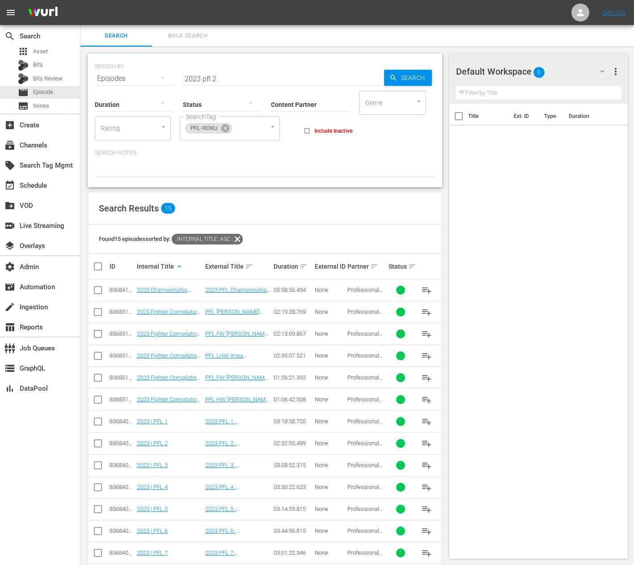
scroll to position [5, 0]
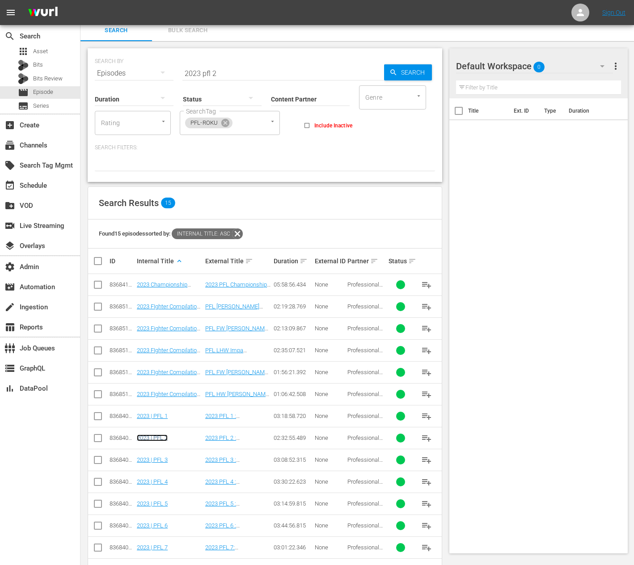
click at [157, 438] on link "2023 | PFL 2" at bounding box center [152, 438] width 31 height 7
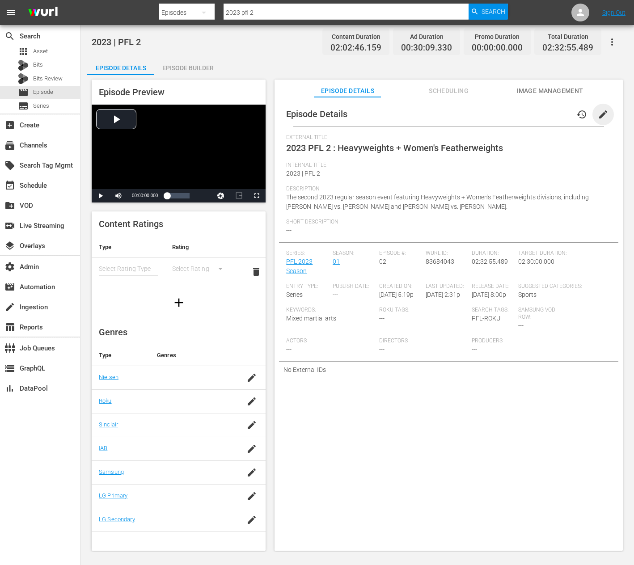
click at [603, 115] on span "edit" at bounding box center [603, 114] width 11 height 11
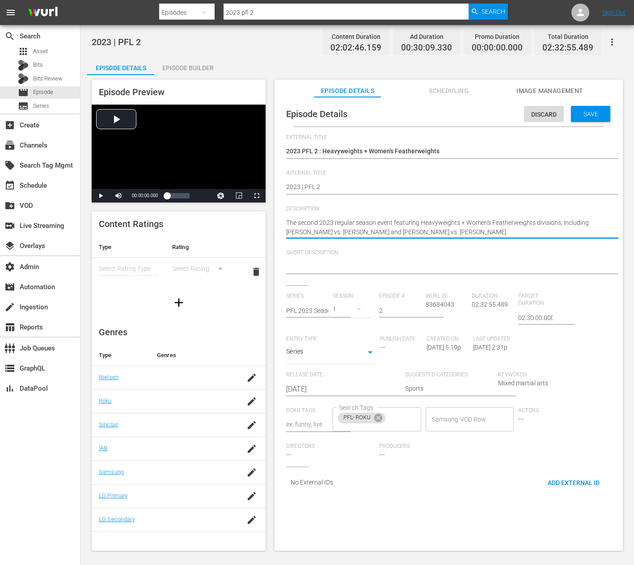
paste textarea "The 2nd 2023 regular season event featuring Heavyweights + Women's Featherweigh…"
type textarea "The 2nd 2023 regular season event featuring Heavyweights + Women's Featherweigh…"
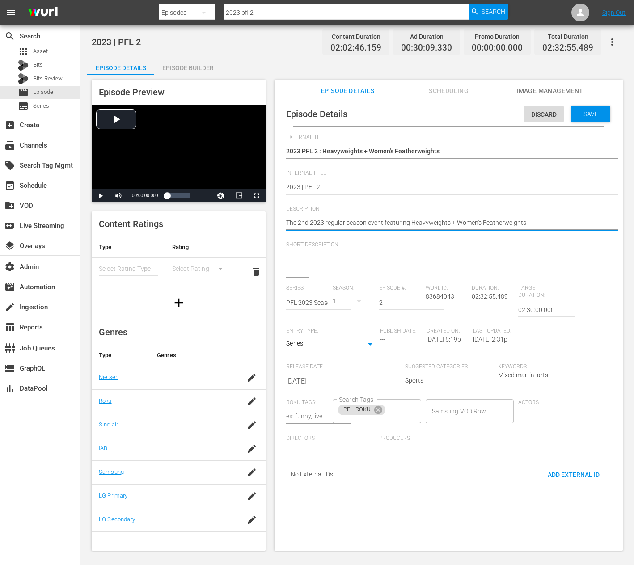
type textarea "The 2nd 2023 regular season event featuring Heavyweights + Women's Featherweigh…"
click at [337, 260] on textarea at bounding box center [446, 259] width 321 height 11
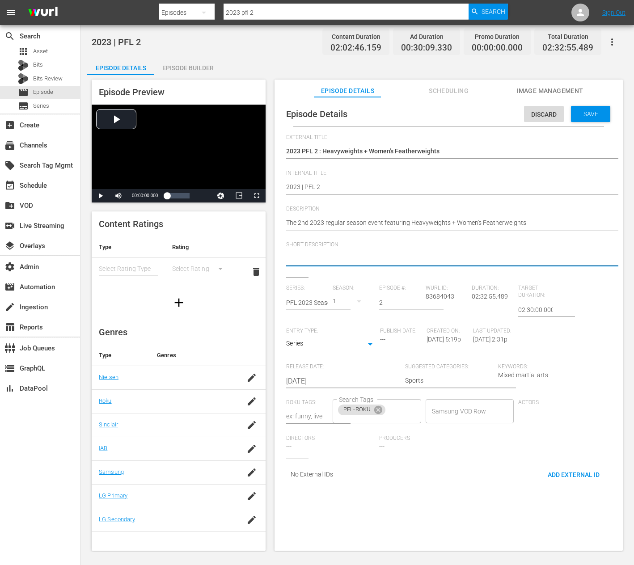
paste textarea "The 2nd 2023 regular season event featuring Heavyweights + Women's Featherweigh…"
type textarea "The 2nd 2023 regular season event featuring Heavyweights + Women's Featherweigh…"
click at [589, 106] on div "Save" at bounding box center [590, 114] width 39 height 16
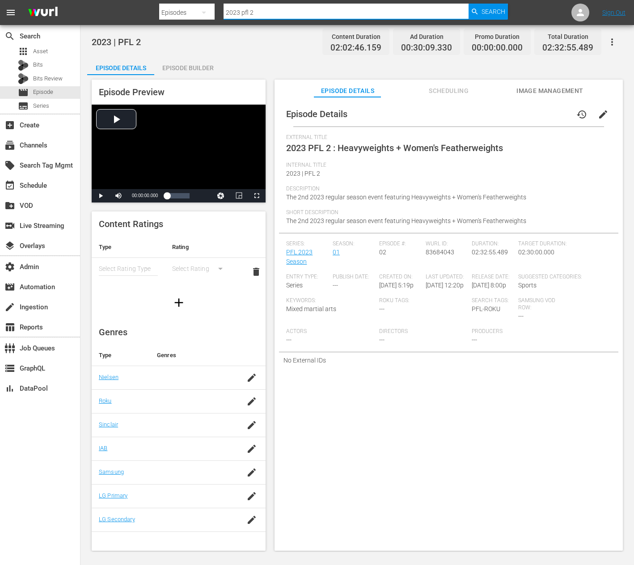
click at [272, 7] on input "2023 pfl 2" at bounding box center [346, 12] width 245 height 21
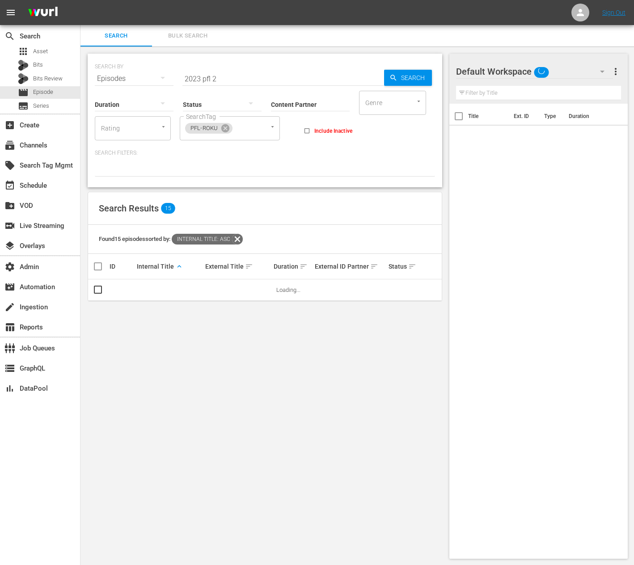
scroll to position [1, 0]
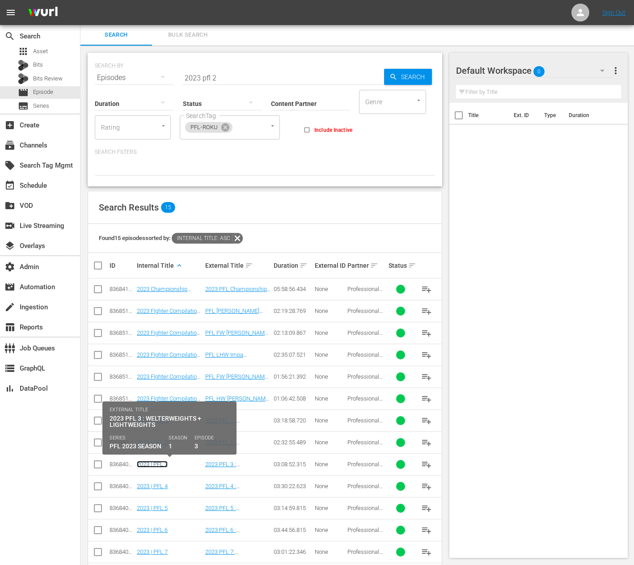
click at [165, 465] on link "2023 | PFL 3" at bounding box center [152, 464] width 31 height 7
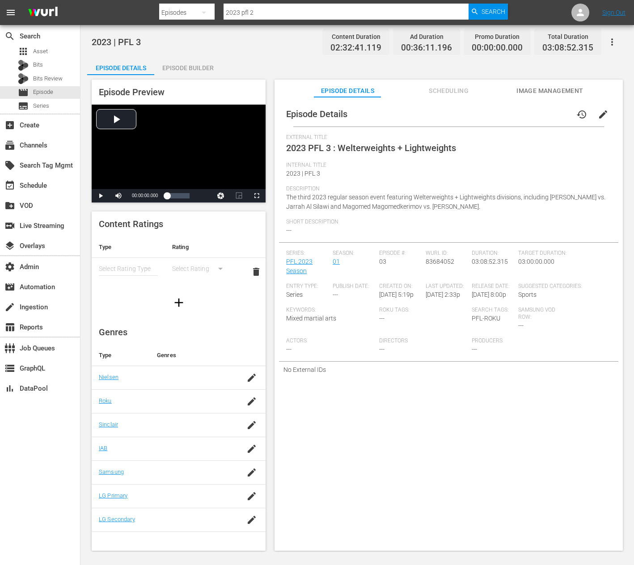
click at [602, 113] on span "edit" at bounding box center [603, 114] width 11 height 11
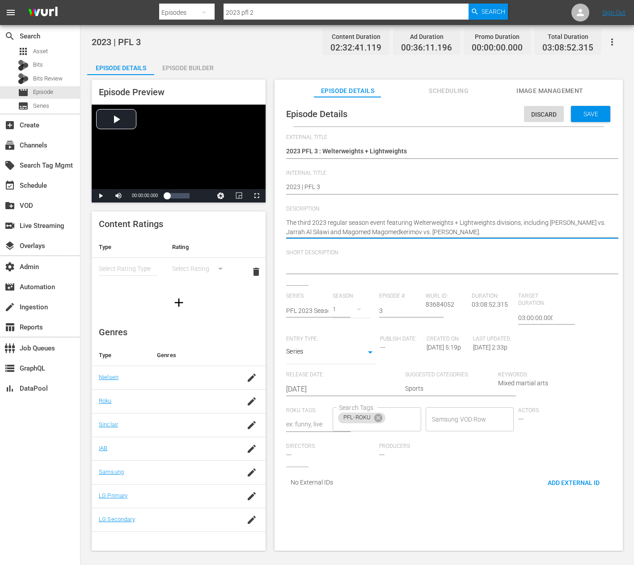
paste textarea "3rd 2023 regular season event featuring Welterweights + Lightweights"
type textarea "The 3rd 2023 regular season event featuring Welterweights + Lightweights"
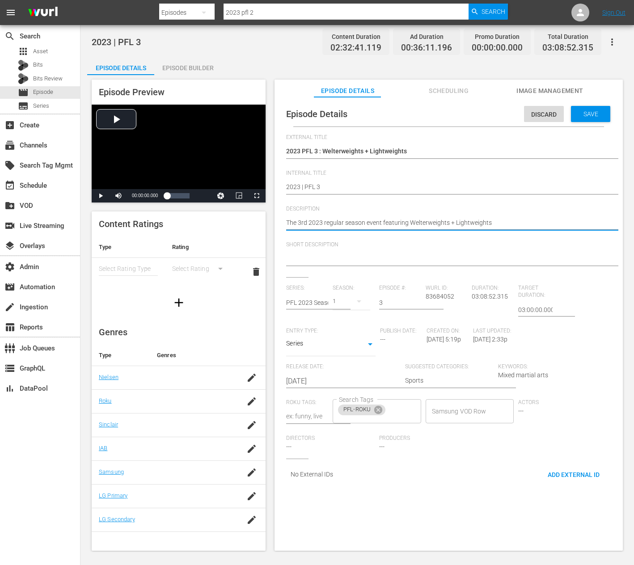
type textarea "The 3rd 2023 regular season event featuring Welterweights + Lightweights"
click at [339, 254] on textarea at bounding box center [446, 259] width 321 height 11
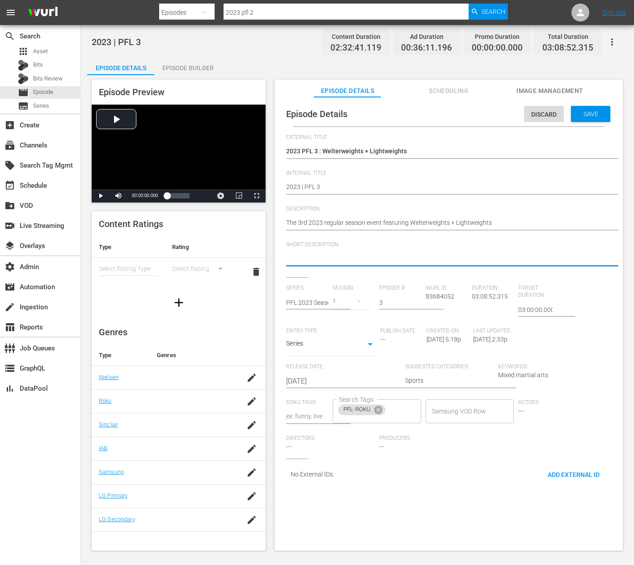
paste textarea "The 3rd 2023 regular season event featuring Welterweights + Lightweights"
type textarea "The 3rd 2023 regular season event featuring Welterweights + Lightweights"
click at [559, 113] on div "Discard Save" at bounding box center [569, 112] width 90 height 21
click at [571, 114] on div "Save" at bounding box center [590, 114] width 39 height 16
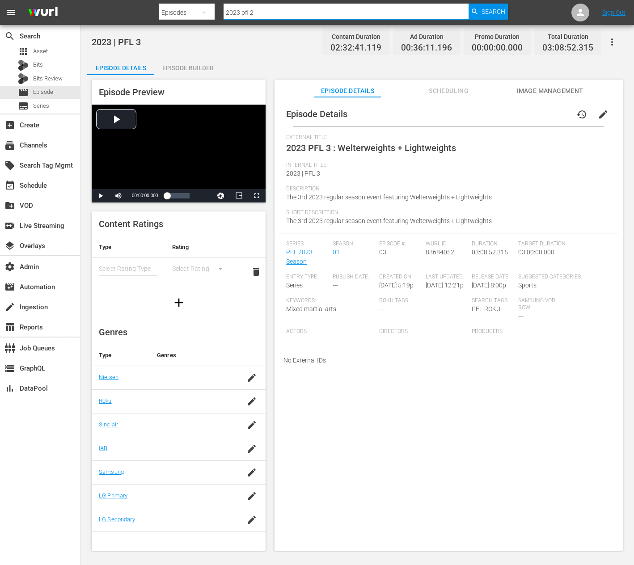
click at [277, 12] on input "2023 pfl 2" at bounding box center [346, 12] width 245 height 21
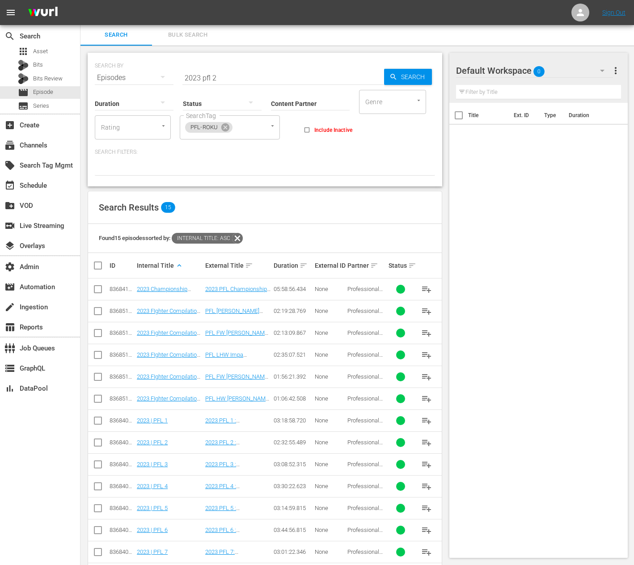
scroll to position [5, 0]
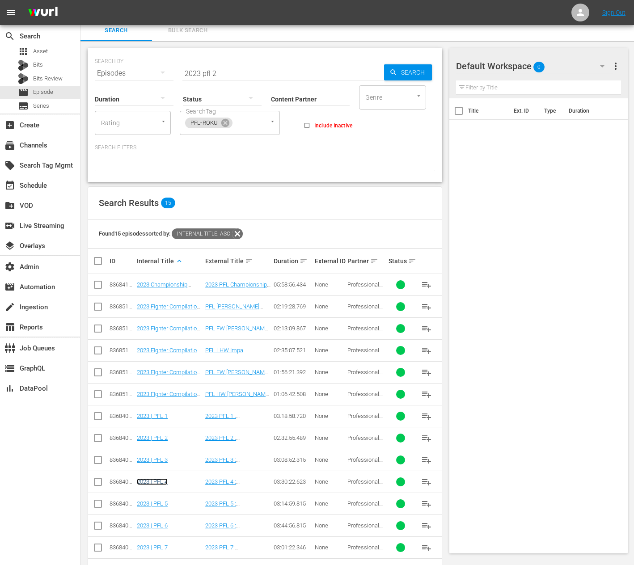
click at [162, 479] on link "2023 | PFL 4" at bounding box center [152, 482] width 31 height 7
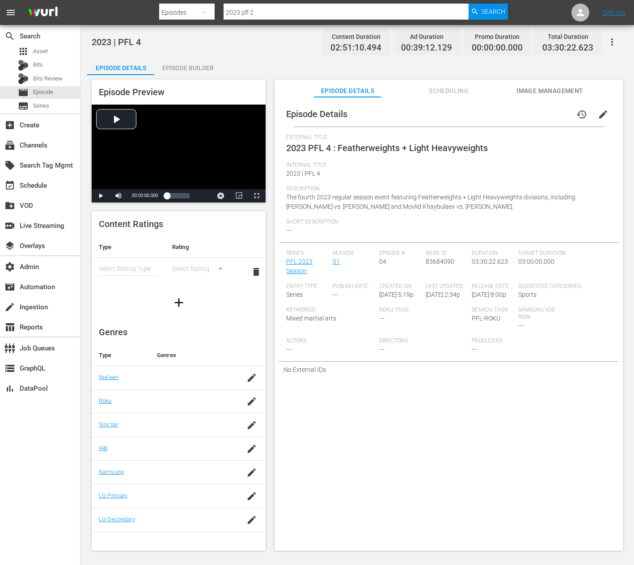
click at [602, 116] on span "edit" at bounding box center [603, 114] width 11 height 11
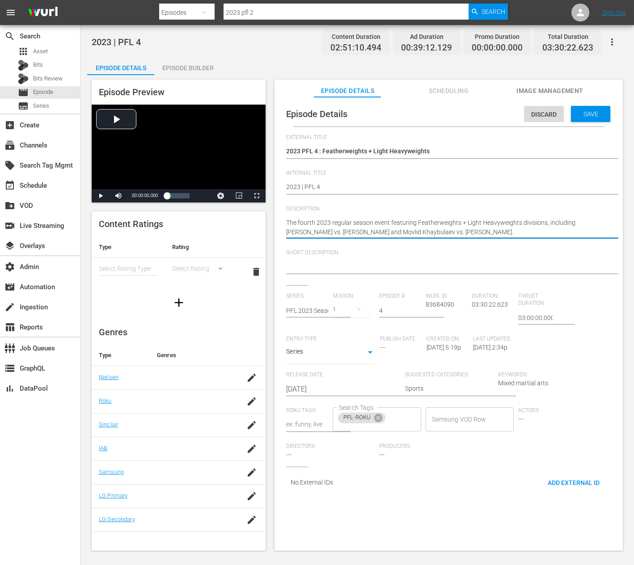
paste textarea "4th 2023 regular season event featuring Featherweights + Light Heavyweights"
type textarea "The 4th 2023 regular season event featuring Featherweights + Light Heavyweights"
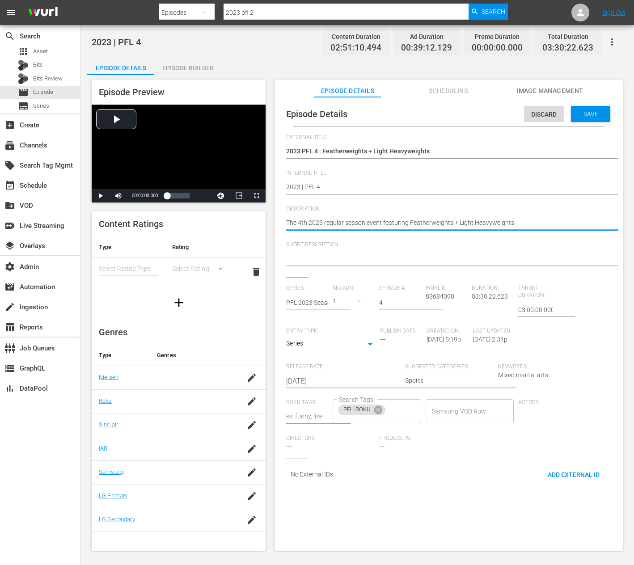
type textarea "The 4th 2023 regular season event featuring Featherweights + Light Heavyweights"
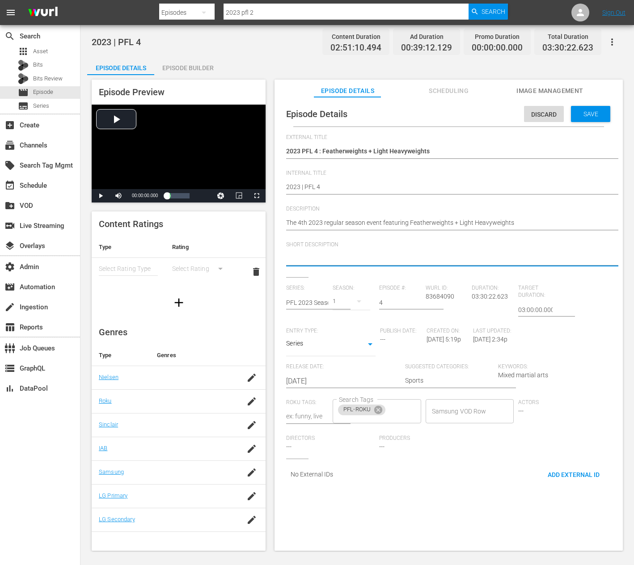
click at [320, 259] on textarea at bounding box center [446, 259] width 321 height 11
paste textarea "The 4th 2023 regular season event featuring Featherweights + Light Heavyweights"
type textarea "The 4th 2023 regular season event featuring Featherweights + Light Heavyweights"
click at [579, 122] on div "Episode Details Discard Save" at bounding box center [448, 114] width 339 height 25
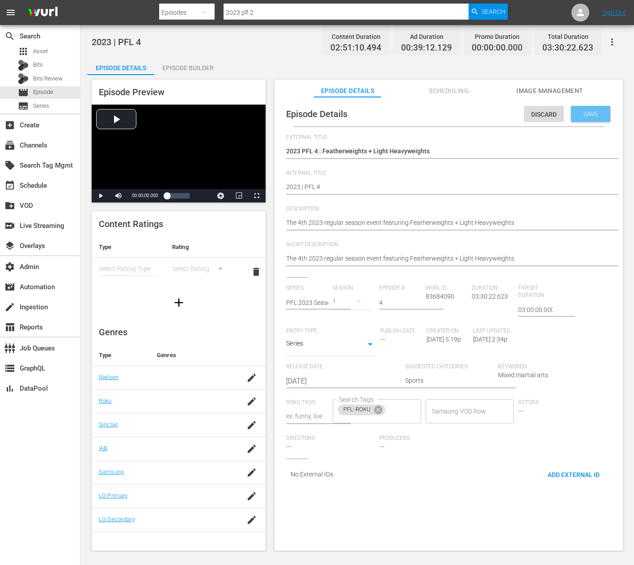
click at [581, 119] on div "Save" at bounding box center [590, 114] width 39 height 16
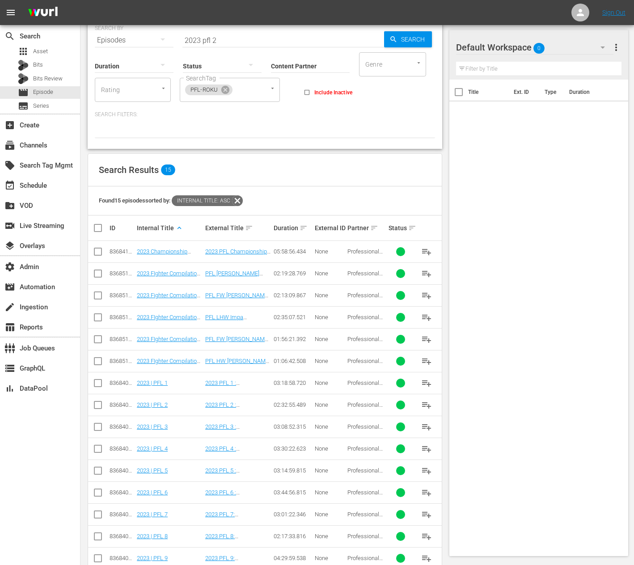
scroll to position [45, 0]
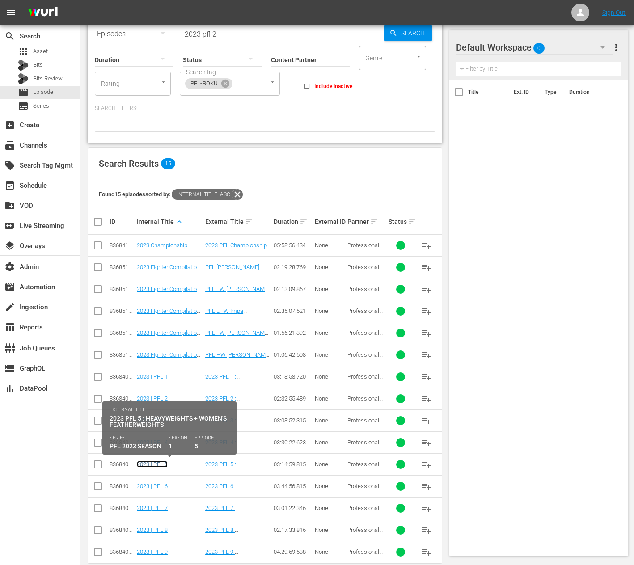
click at [152, 466] on link "2023 | PFL 5" at bounding box center [152, 464] width 31 height 7
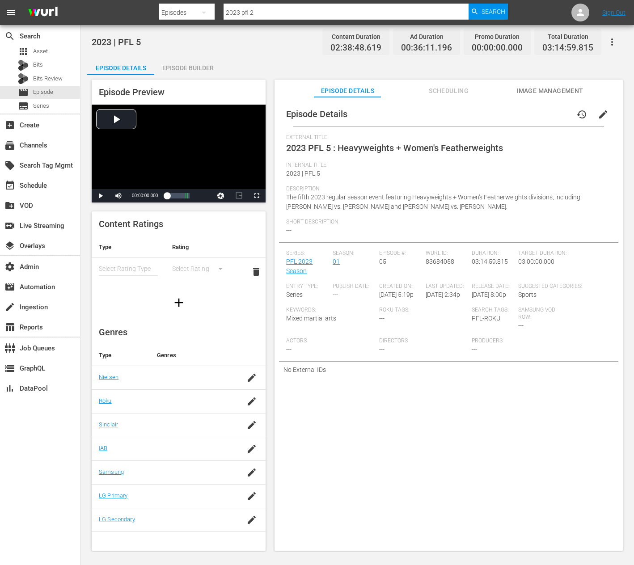
click at [602, 114] on span "edit" at bounding box center [603, 114] width 11 height 11
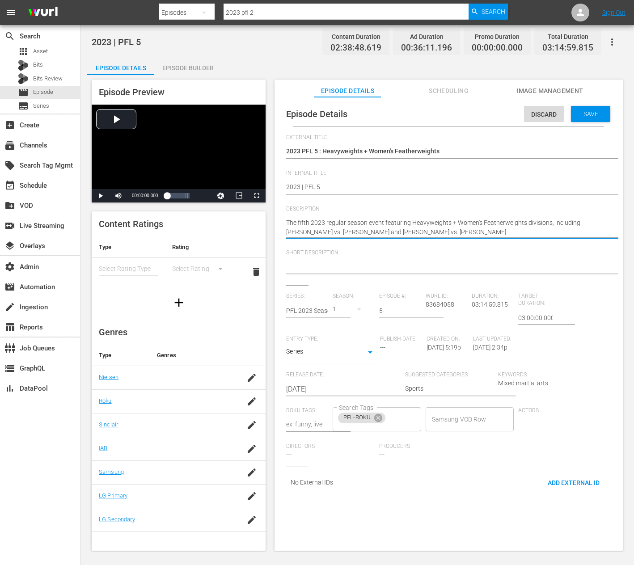
paste textarea "5th 2023 regular season event featuring Heavyweights + Women's Featherweights"
type textarea "The 5th 2023 regular season event featuring Heavyweights + Women's Featherweigh…"
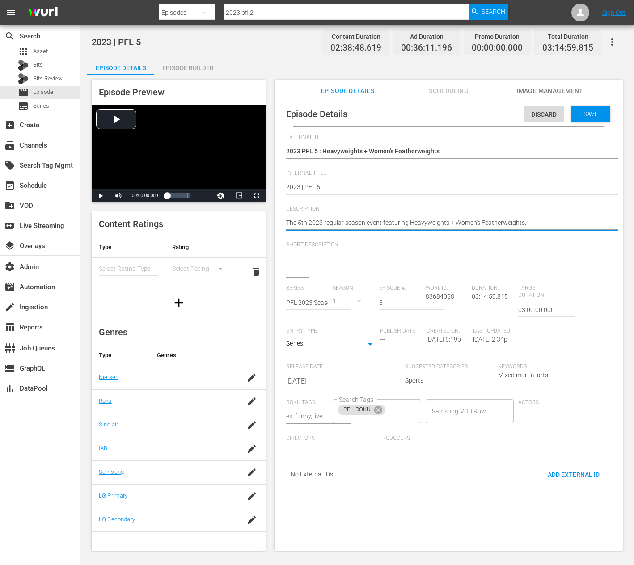
type textarea "The 5th 2023 regular season event featuring Heavyweights + Women's Featherweigh…"
click at [326, 258] on textarea at bounding box center [446, 259] width 321 height 11
paste textarea "The 5th 2023 regular season event featuring Heavyweights + Women's Featherweigh…"
type textarea "The 5th 2023 regular season event featuring Heavyweights + Women's Featherweigh…"
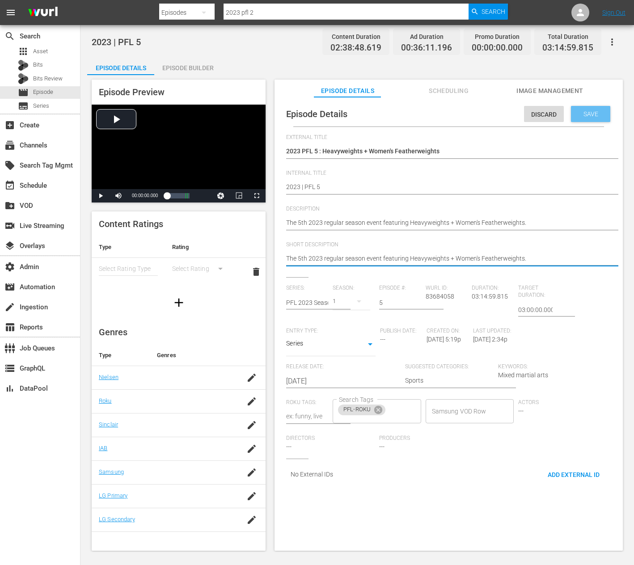
type textarea "The 5th 2023 regular season event featuring Heavyweights + Women's Featherweigh…"
click at [581, 119] on div "Save" at bounding box center [590, 114] width 39 height 16
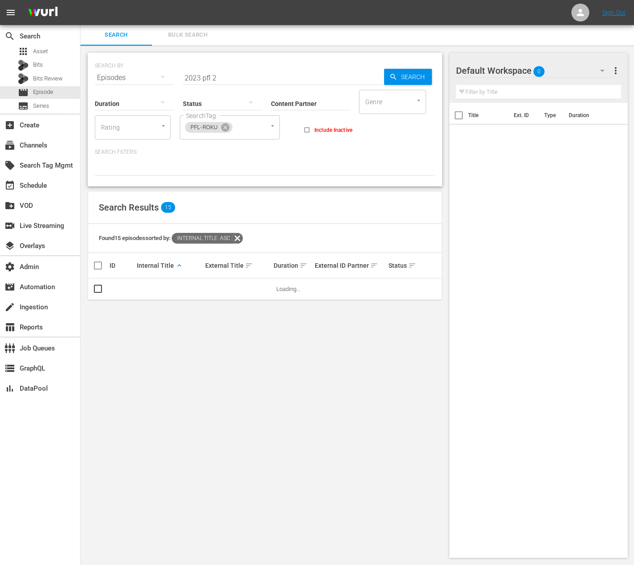
scroll to position [28, 0]
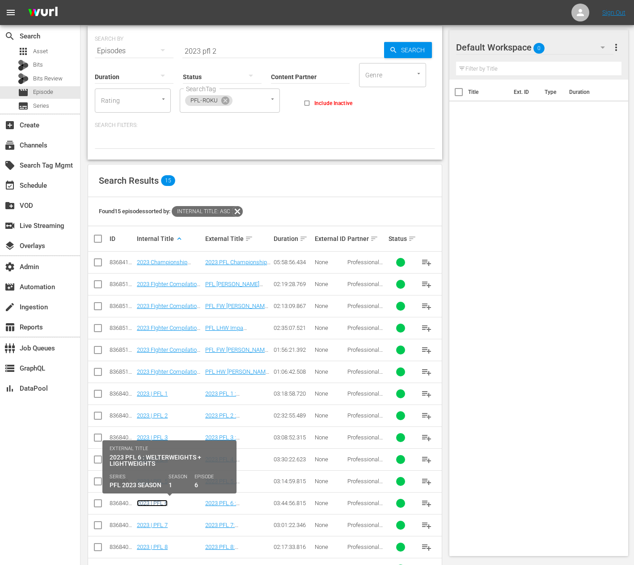
click at [156, 504] on link "2023 | PFL 6" at bounding box center [152, 503] width 31 height 7
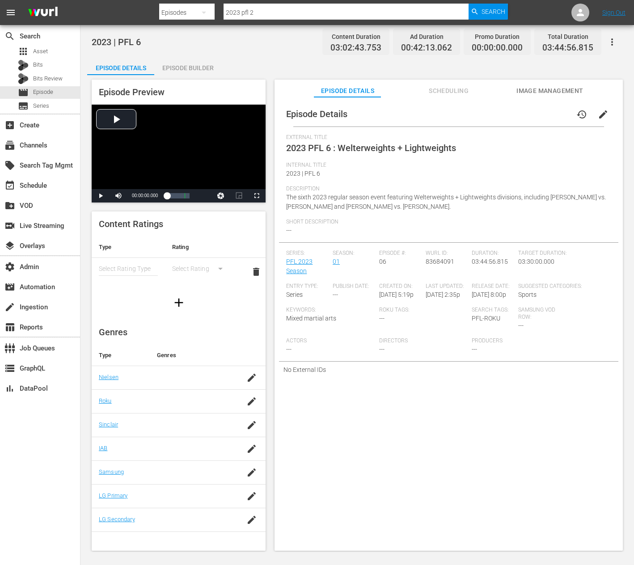
click at [599, 120] on button "edit" at bounding box center [603, 114] width 21 height 21
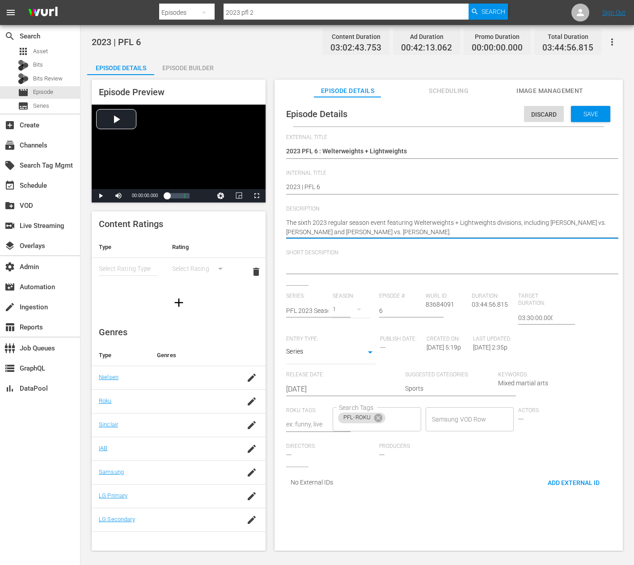
paste textarea "6th 2023 regular season event featuring Welterweights + Lightweights"
type textarea "The 6th 2023 regular season event featuring Welterweights + Lightweights"
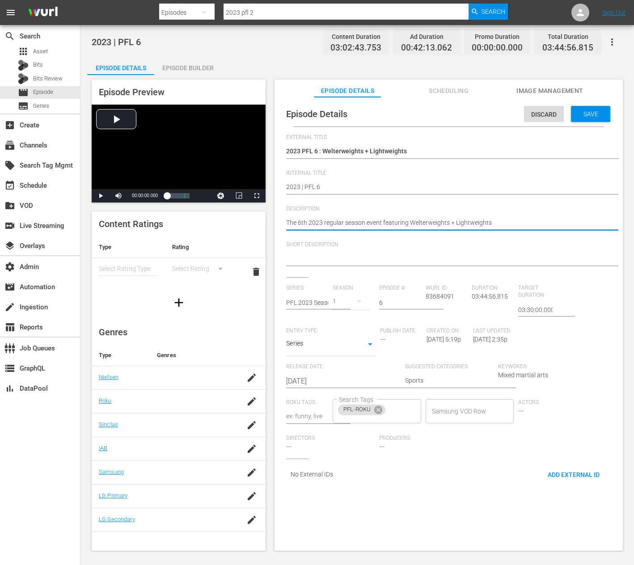
type textarea "The 6th 2023 regular season event featuring Welterweights + Lightweights"
click at [333, 256] on textarea at bounding box center [446, 259] width 321 height 11
paste textarea "The 6th 2023 regular season event featuring Welterweights + Lightweights"
type textarea "The 6th 2023 regular season event featuring Welterweights + Lightweights"
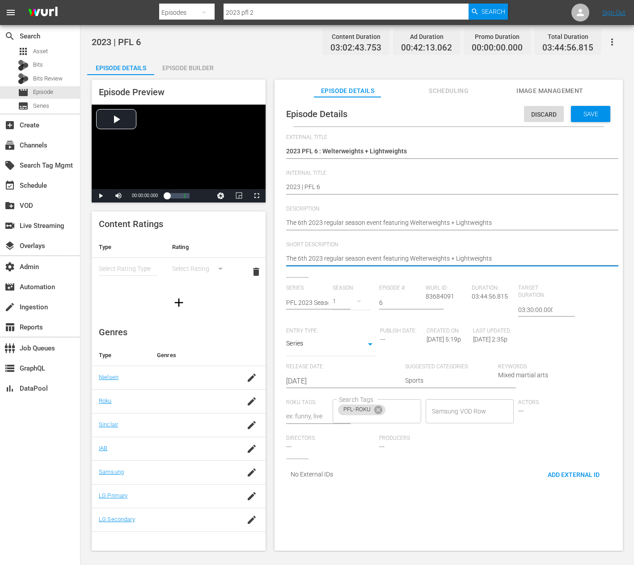
type textarea "The 6th 2023 regular season event featuring Welterweights + Lightweights"
click at [591, 106] on div "Save" at bounding box center [590, 114] width 39 height 16
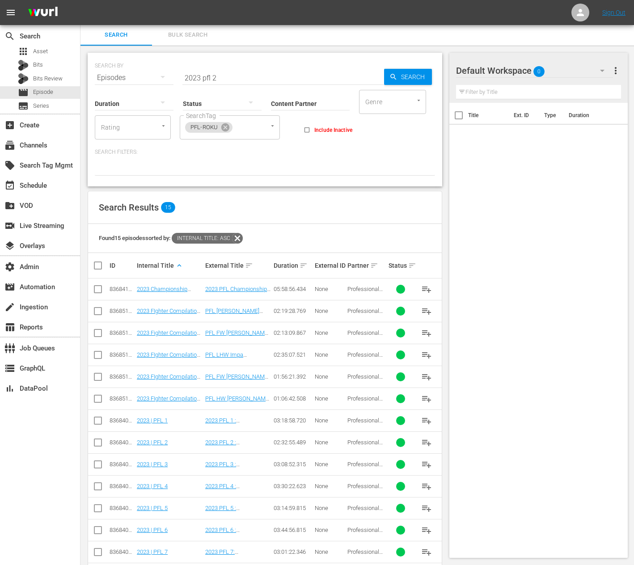
scroll to position [59, 0]
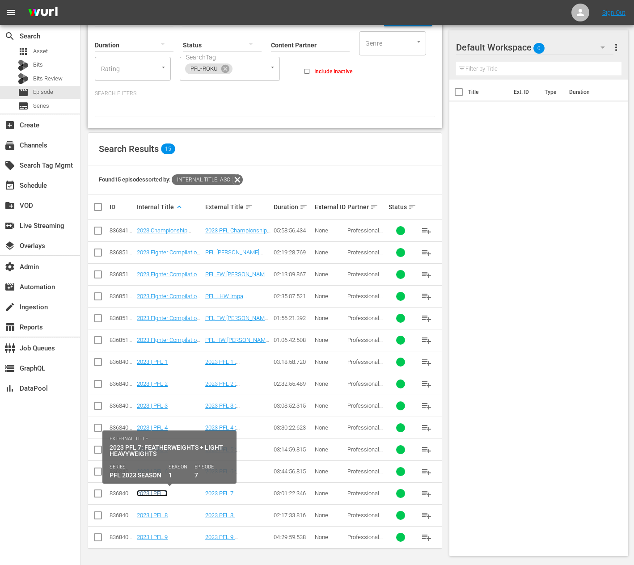
click at [156, 494] on link "2023 | PFL 7" at bounding box center [152, 493] width 31 height 7
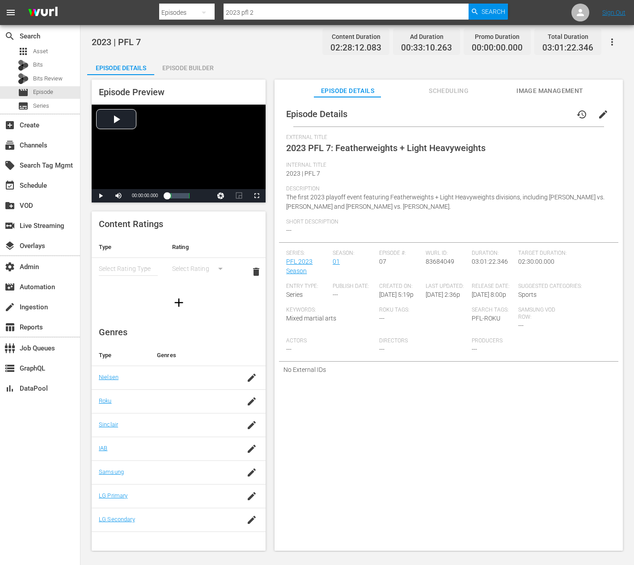
click at [600, 122] on button "edit" at bounding box center [603, 114] width 21 height 21
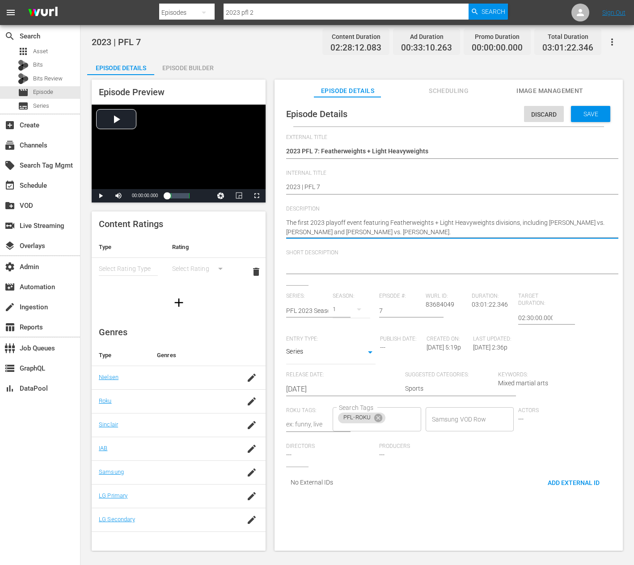
paste textarea "1st 2023 playoff event featuring Featherweights + Light Heavyweights"
type textarea "The 1st 2023 playoff event featuring Featherweights + Light Heavyweights"
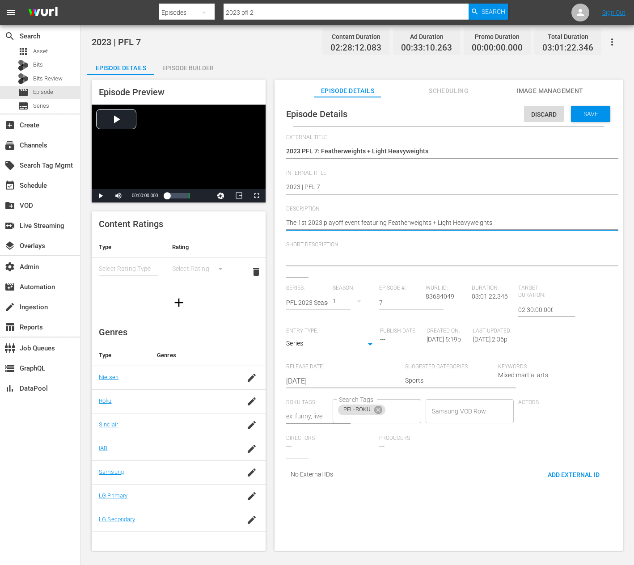
type textarea "The 1st 2023 playoff event featuring Featherweights + Light Heavyweights"
click at [339, 258] on textarea at bounding box center [446, 259] width 321 height 11
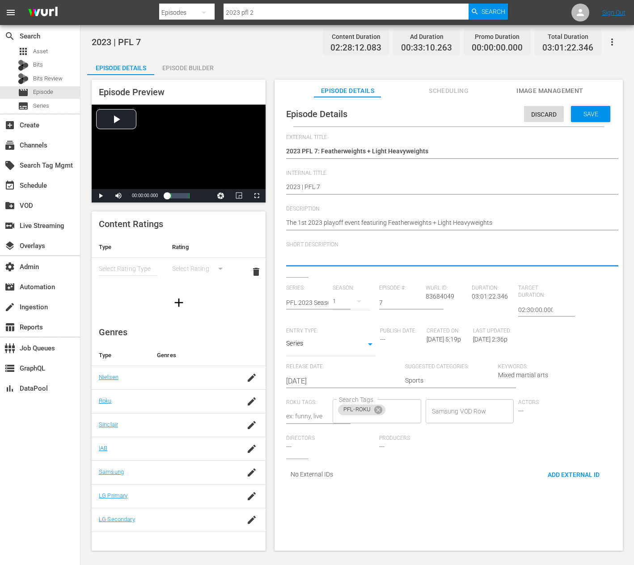
paste textarea "The 1st 2023 playoff event featuring Featherweights + Light Heavyweights"
type textarea "The 1st 2023 playoff event featuring Featherweights + Light Heavyweights"
click at [587, 116] on span "Save" at bounding box center [590, 113] width 29 height 7
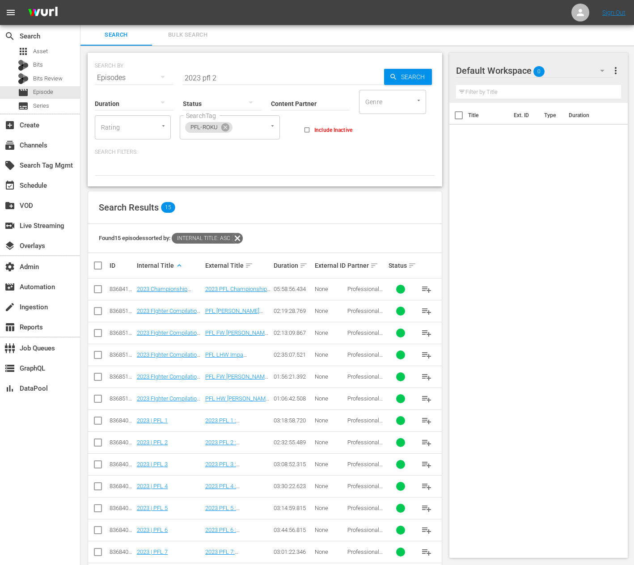
scroll to position [59, 0]
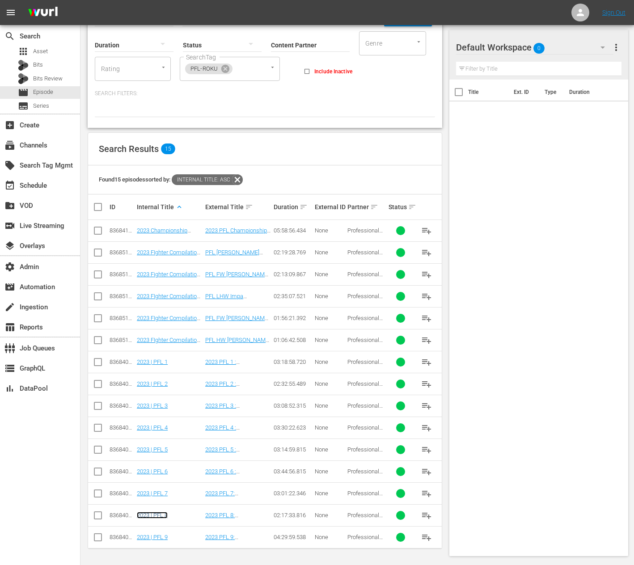
click at [157, 516] on link "2023 | PFL 8" at bounding box center [152, 515] width 31 height 7
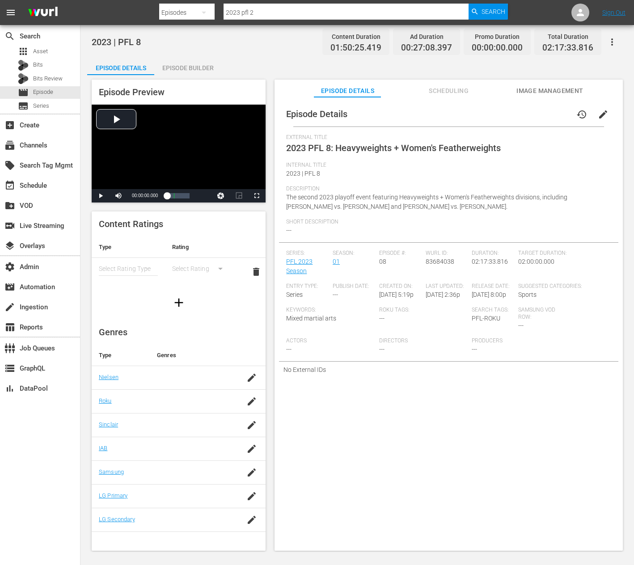
click at [598, 113] on span "edit" at bounding box center [603, 114] width 11 height 11
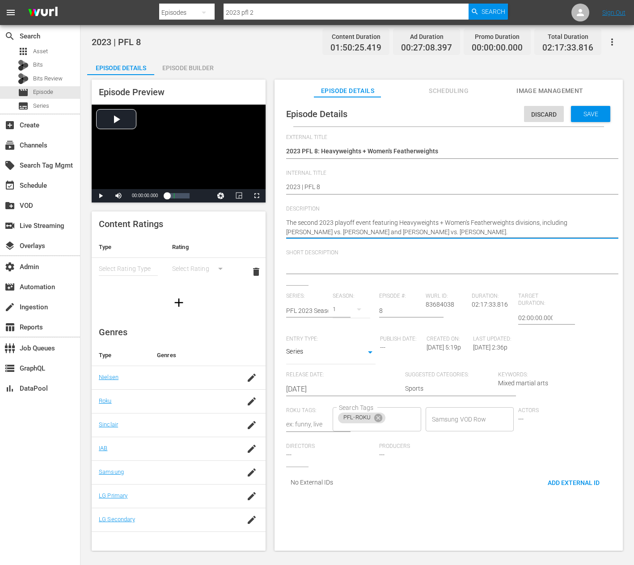
paste textarea "2nd 2023 playoff event featuring Heavyweights + Women's Featherweights"
type textarea "The 2nd 2023 playoff event featuring Heavyweights + Women's Featherweights"
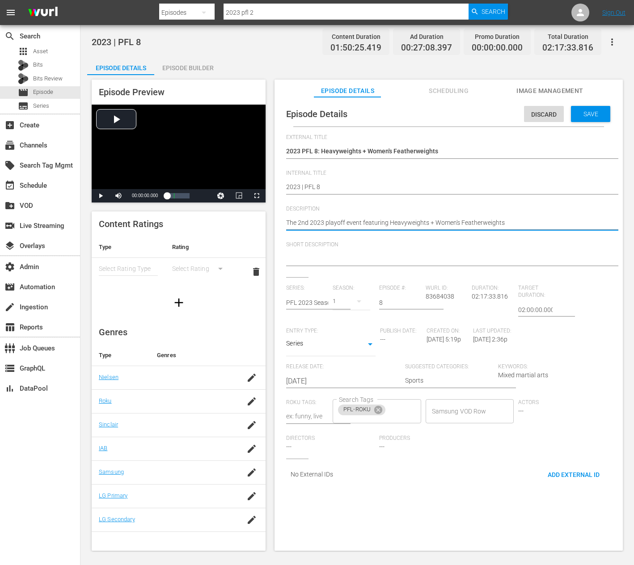
type textarea "The 2nd 2023 playoff event featuring Heavyweights + Women's Featherweights"
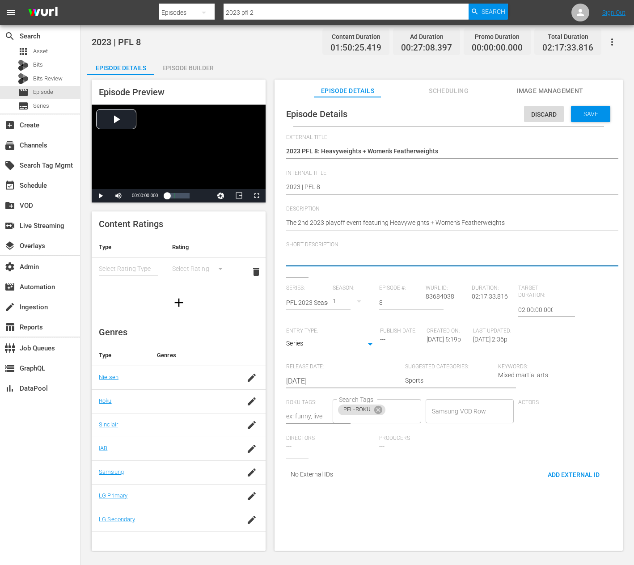
click at [335, 258] on textarea at bounding box center [446, 259] width 321 height 11
paste textarea "The 2nd 2023 playoff event featuring Heavyweights + Women's Featherweights"
type textarea "The 2nd 2023 playoff event featuring Heavyweights + Women's Featherweights"
click at [587, 112] on span "Save" at bounding box center [590, 113] width 29 height 7
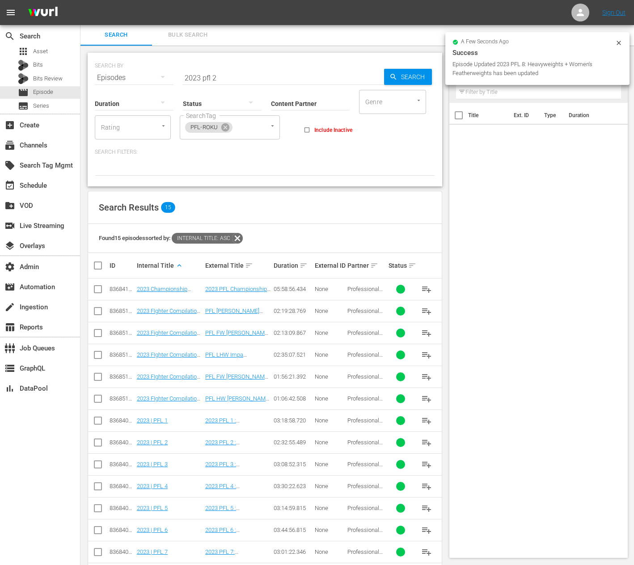
scroll to position [59, 0]
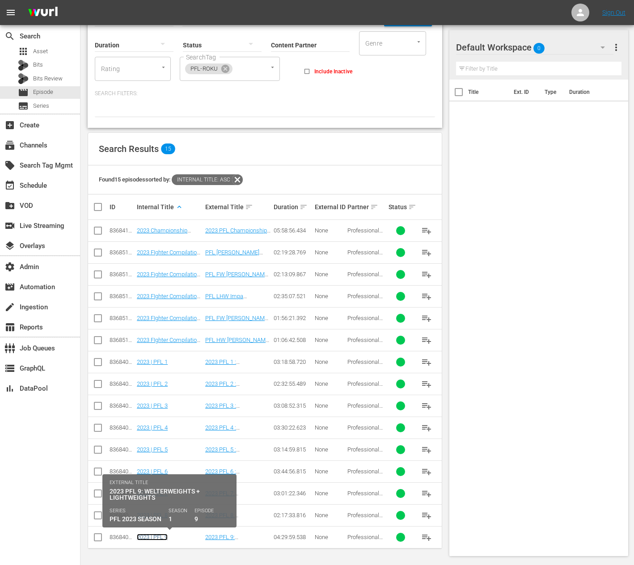
click at [148, 538] on link "2023 | PFL 9" at bounding box center [152, 537] width 31 height 7
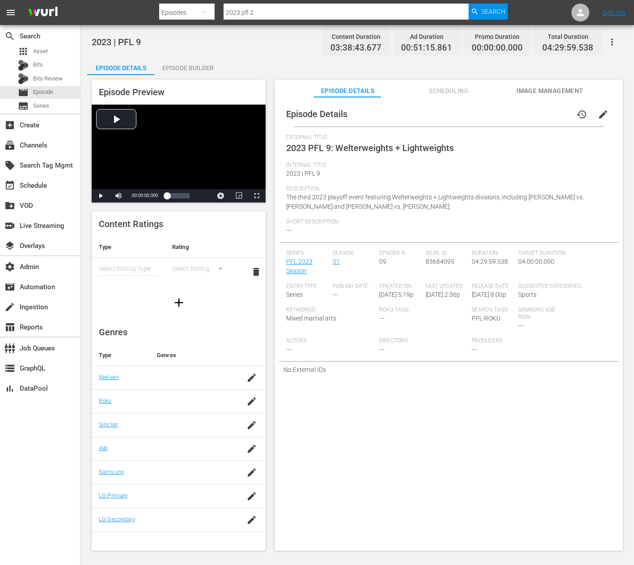
click at [602, 116] on span "edit" at bounding box center [603, 114] width 11 height 11
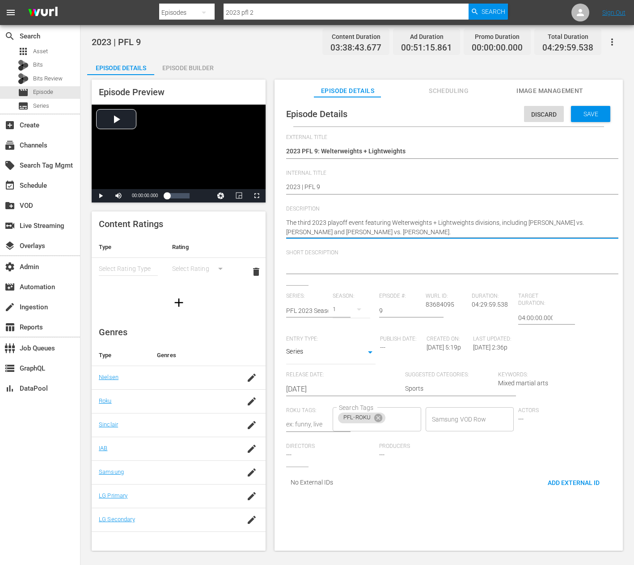
drag, startPoint x: 492, startPoint y: 232, endPoint x: 497, endPoint y: 226, distance: 7.3
type textarea "The third 2023 playoff event featuring Welterweights + Lightweights divisions"
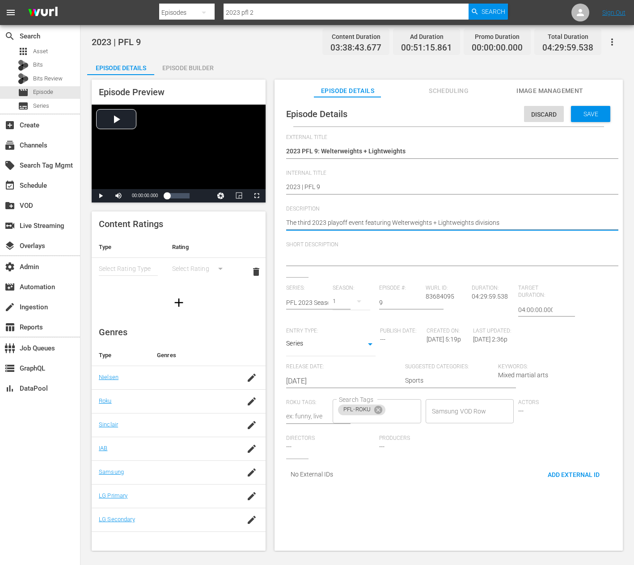
type textarea "The third 2023 playoff event featuring Welterweights + Lightweights divisions"
click at [409, 256] on textarea at bounding box center [446, 259] width 321 height 11
paste textarea "The third 2023 playoff event featuring Welterweights + Lightweights divisions"
type textarea "The third 2023 playoff event featuring Welterweights + Lightweights divisions"
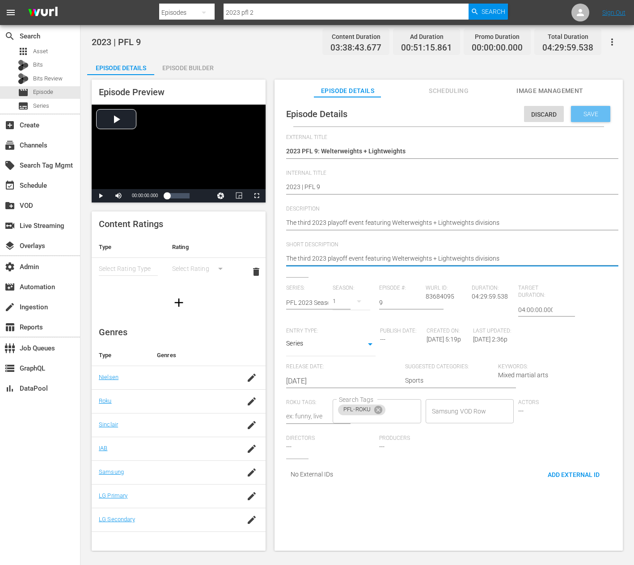
type textarea "The third 2023 playoff event featuring Welterweights + Lightweights divisions"
click at [589, 116] on span "Save" at bounding box center [590, 113] width 29 height 7
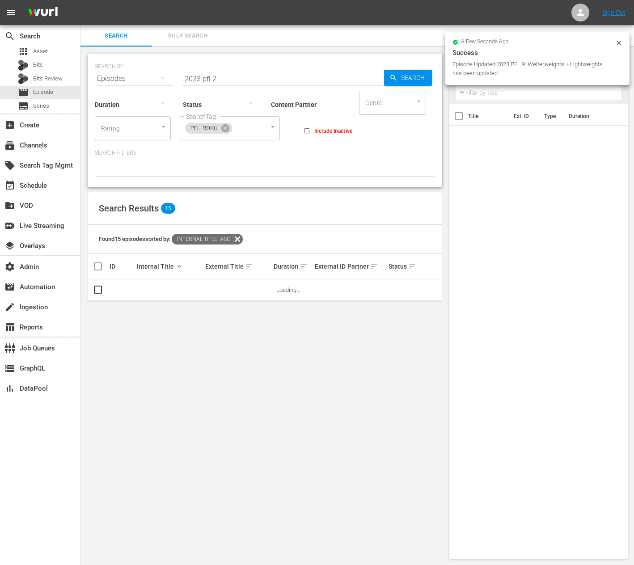
scroll to position [1, 0]
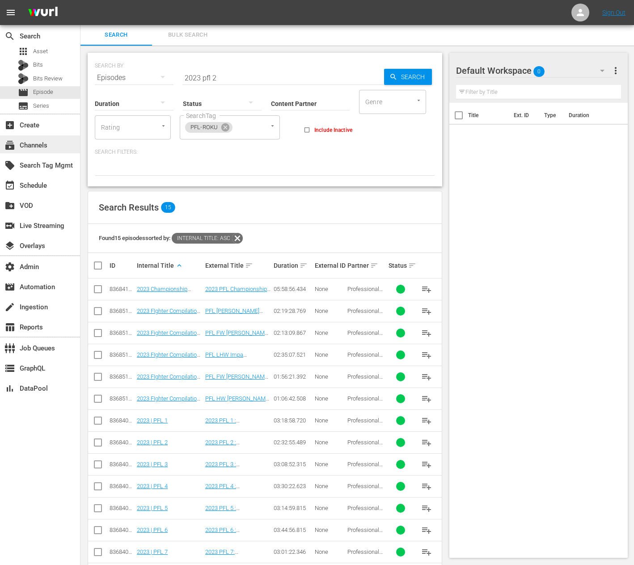
click at [40, 144] on div "subscriptions Channels" at bounding box center [25, 144] width 50 height 8
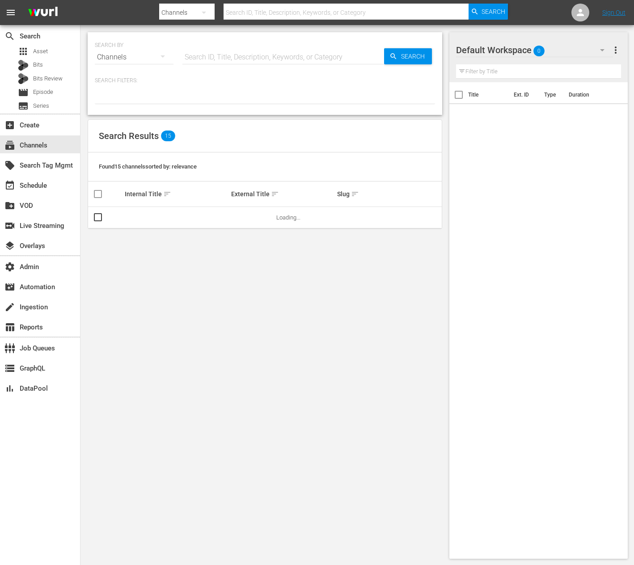
click at [212, 52] on input "text" at bounding box center [283, 57] width 202 height 21
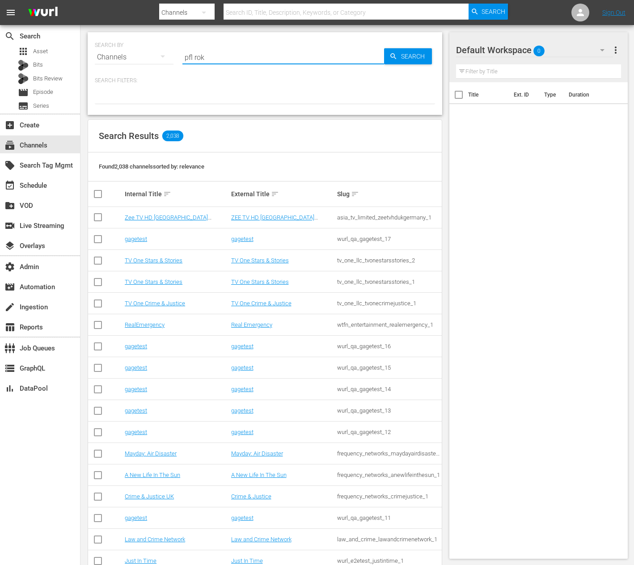
type input "pfl rok"
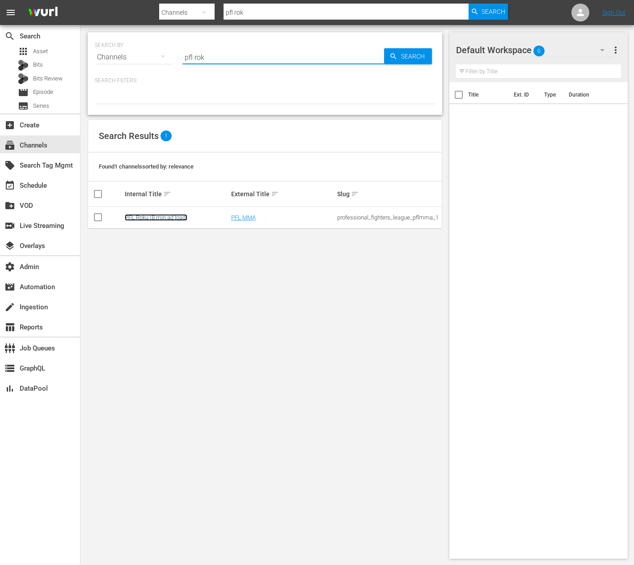
click at [159, 216] on link "PFL Roku (8 min ad load)" at bounding box center [156, 217] width 63 height 7
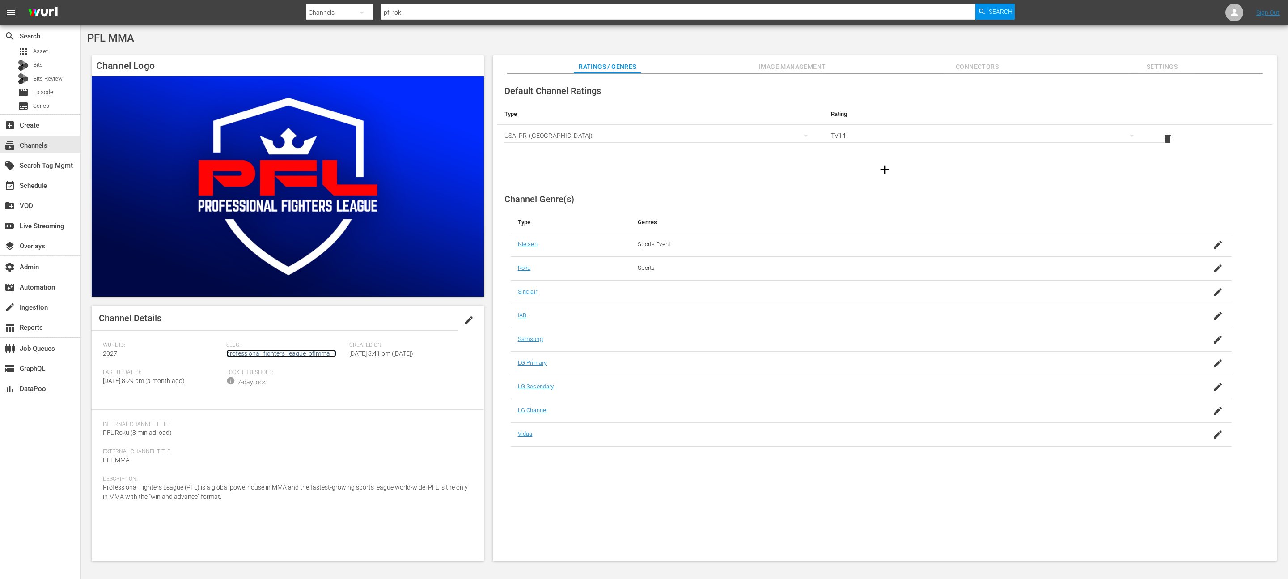
click at [317, 353] on link "professional_fighters_league_pflmma_1" at bounding box center [281, 353] width 110 height 7
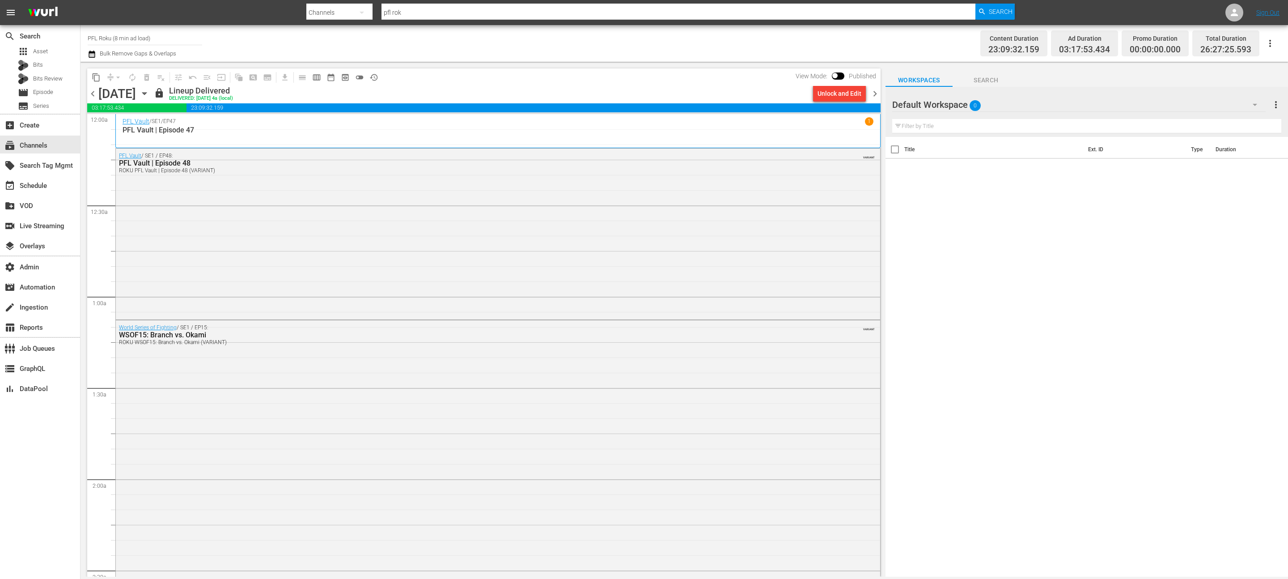
click at [634, 93] on div "Unlock and Edit" at bounding box center [840, 93] width 44 height 16
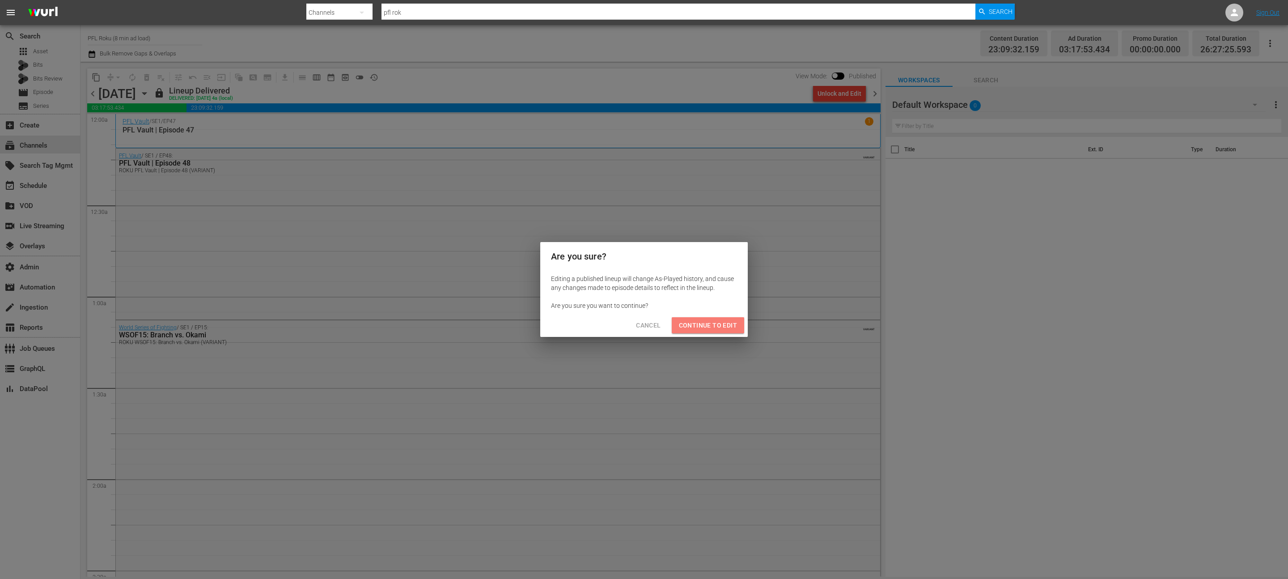
click at [634, 328] on span "Continue to Edit" at bounding box center [708, 325] width 58 height 11
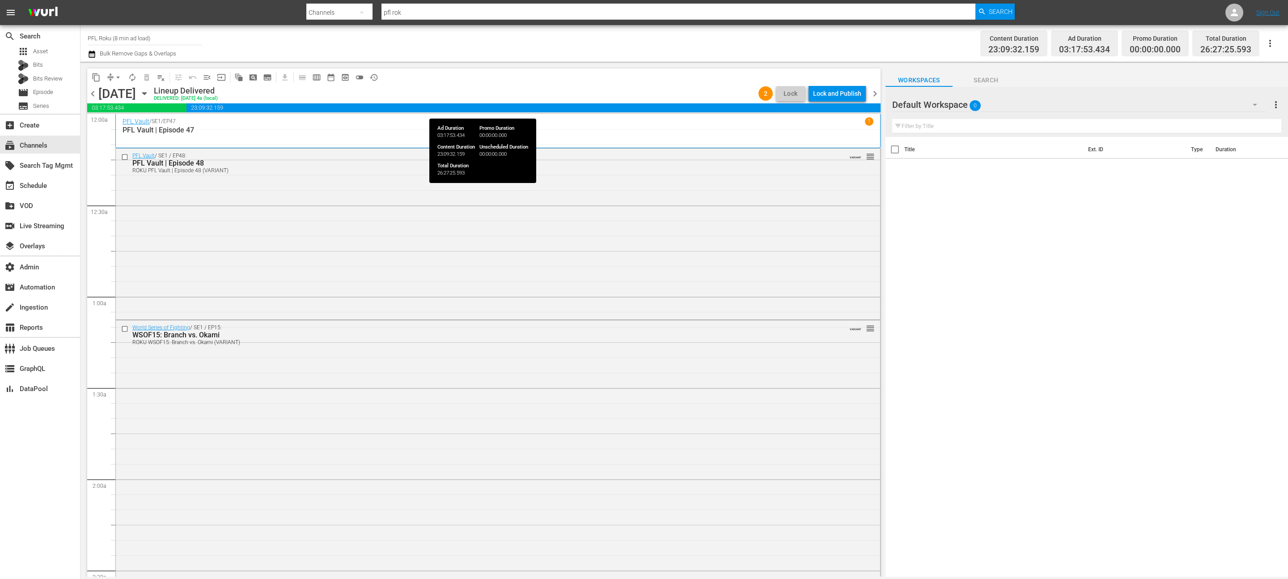
click at [634, 93] on div "Lock and Publish" at bounding box center [837, 93] width 48 height 16
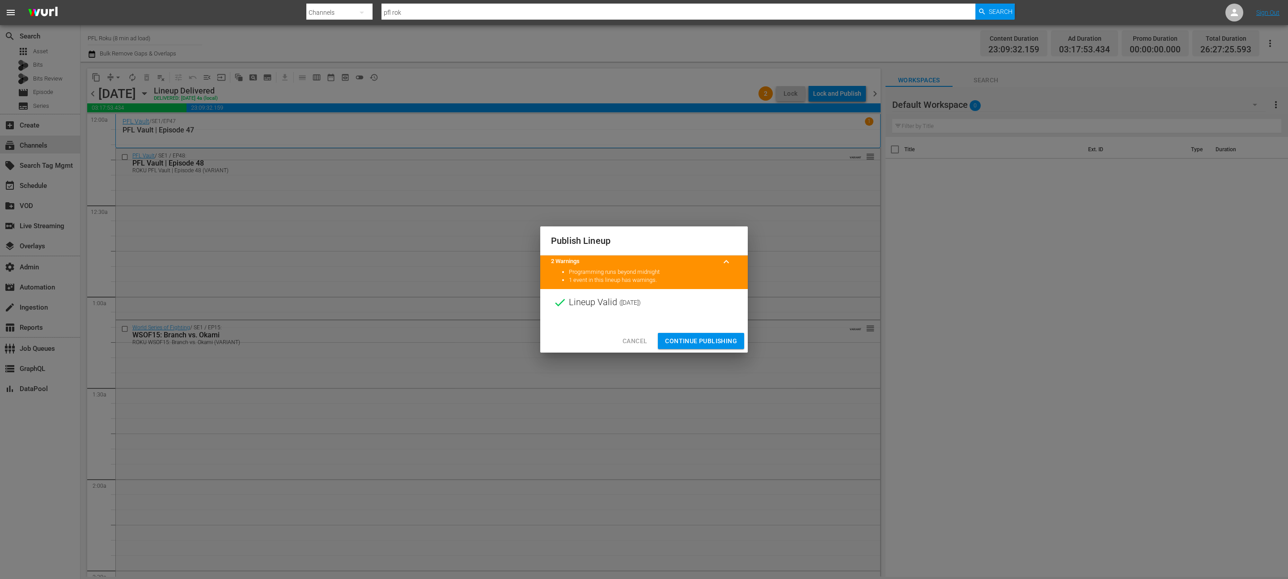
click at [634, 337] on span "Continue Publishing" at bounding box center [701, 340] width 72 height 11
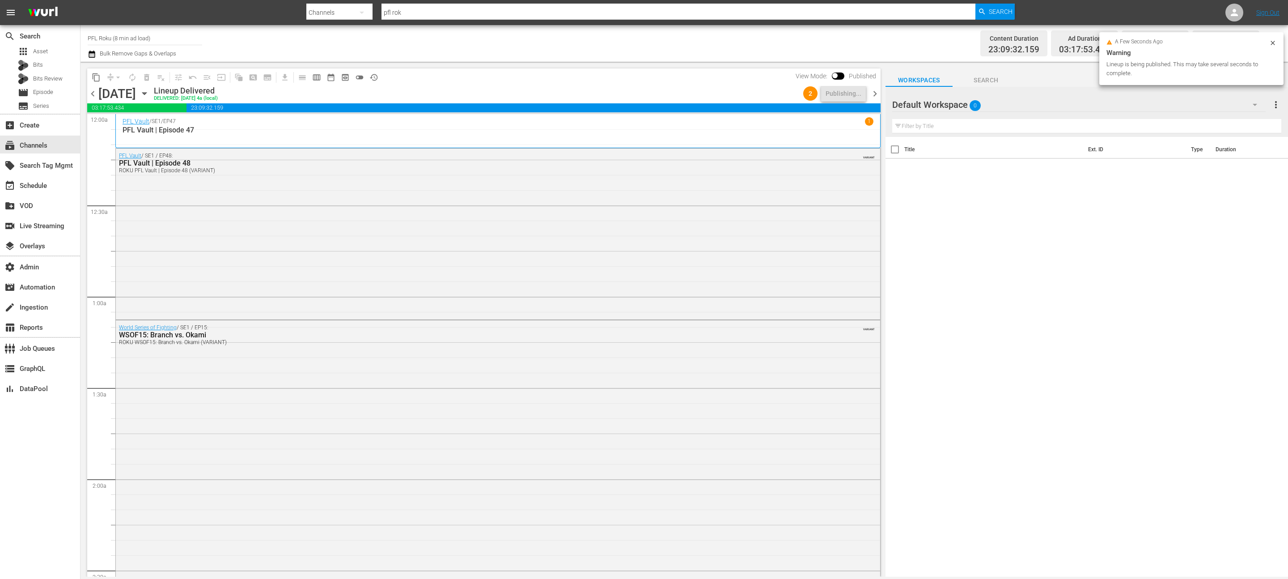
click at [634, 93] on span "chevron_right" at bounding box center [874, 93] width 11 height 11
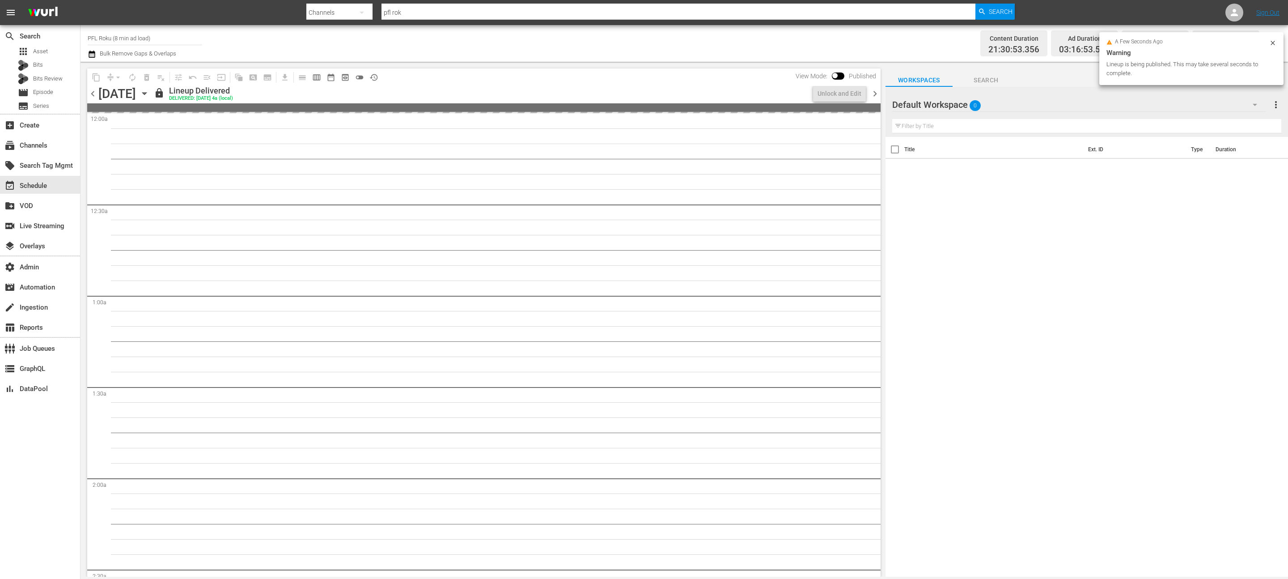
click at [88, 50] on icon "button" at bounding box center [92, 54] width 8 height 11
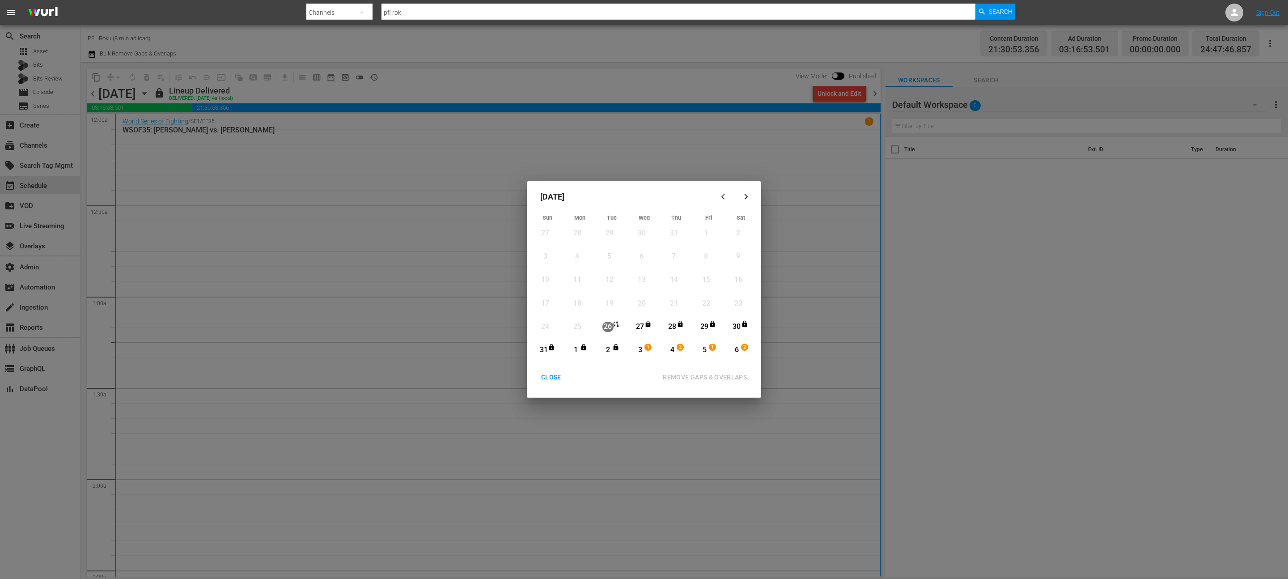
click at [634, 329] on div "27" at bounding box center [640, 327] width 11 height 10
click at [634, 352] on div "6" at bounding box center [736, 350] width 11 height 10
click at [634, 375] on div "REMOVE GAPS & OVERLAPS" at bounding box center [705, 377] width 98 height 11
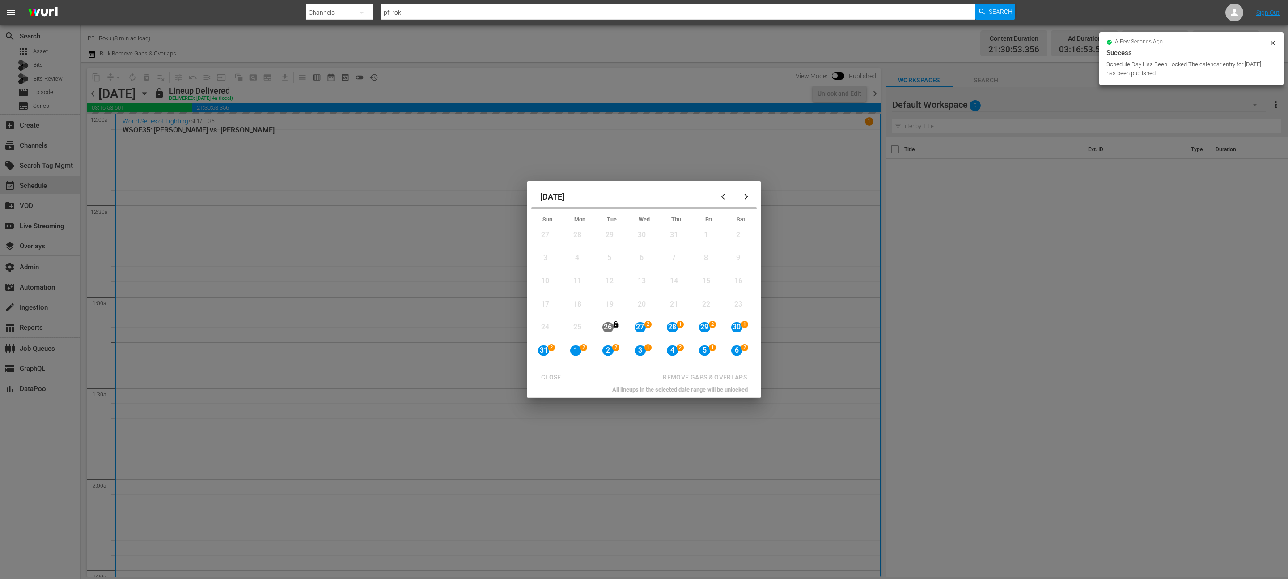
click at [634, 197] on icon "button" at bounding box center [746, 196] width 7 height 7
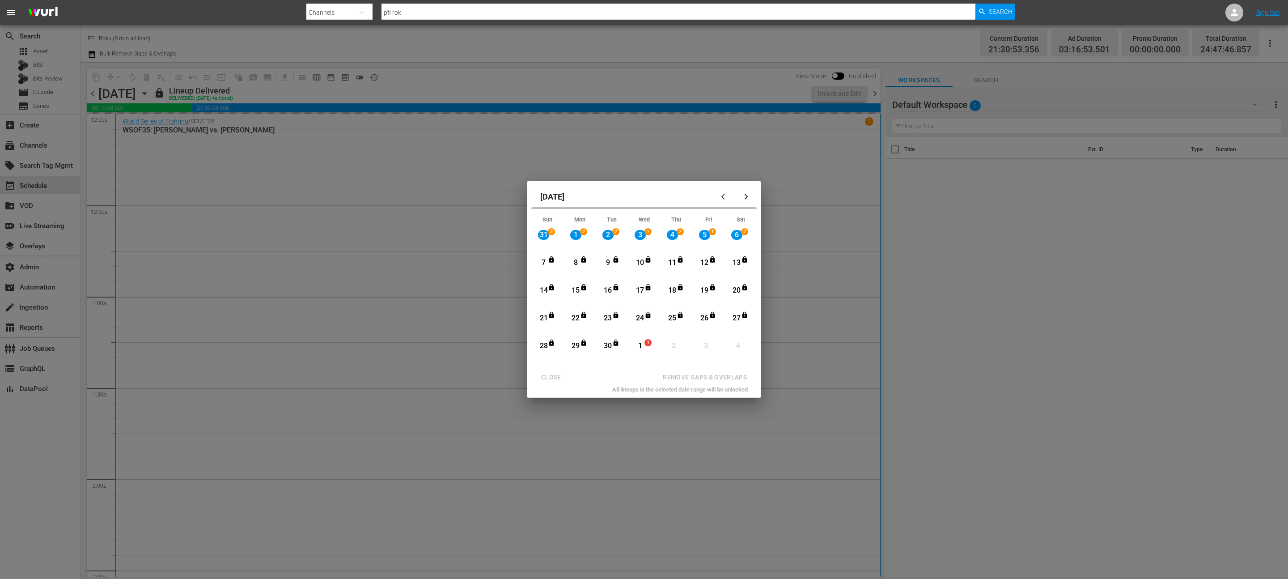
click at [542, 261] on div "7" at bounding box center [543, 263] width 11 height 10
click at [634, 345] on span "1" at bounding box center [648, 342] width 6 height 7
click at [634, 233] on div "6 2 View Lineup" at bounding box center [740, 235] width 27 height 16
click at [634, 240] on div "6" at bounding box center [736, 235] width 11 height 16
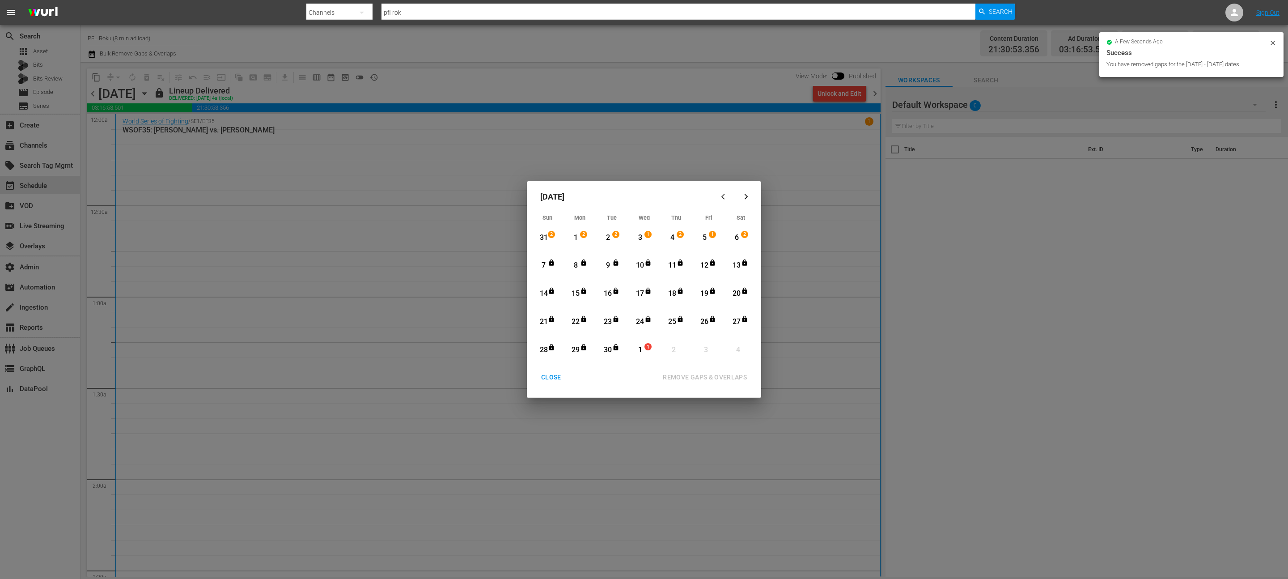
click at [634, 240] on div "6" at bounding box center [736, 238] width 11 height 10
click at [634, 347] on div "1" at bounding box center [640, 350] width 11 height 10
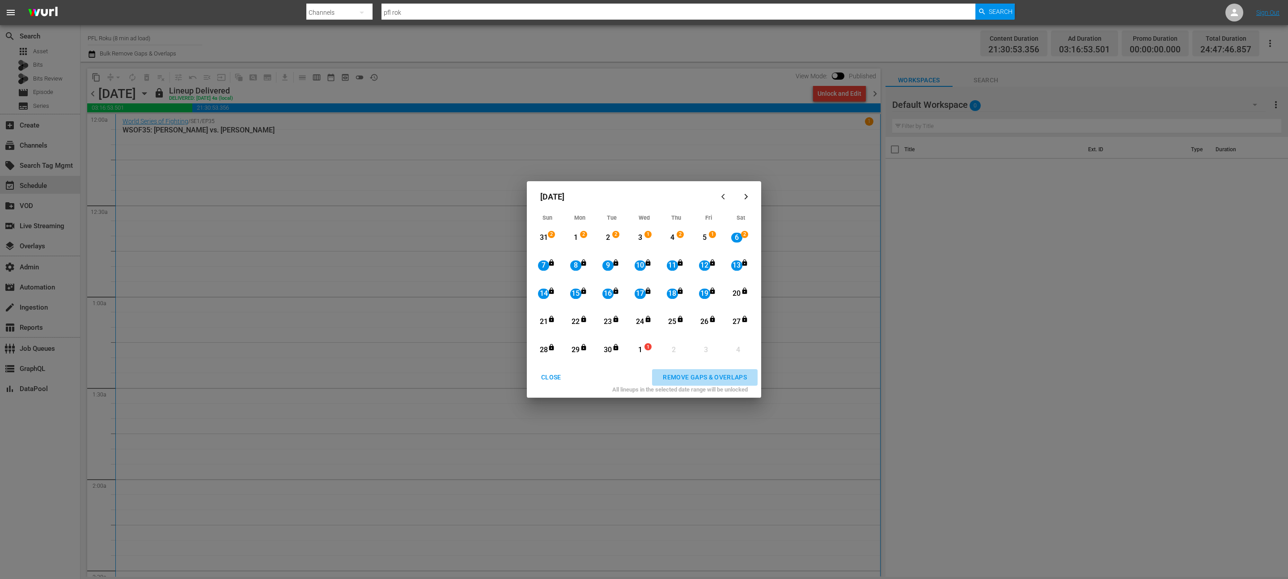
click at [634, 385] on button "REMOVE GAPS & OVERLAPS" at bounding box center [705, 377] width 106 height 17
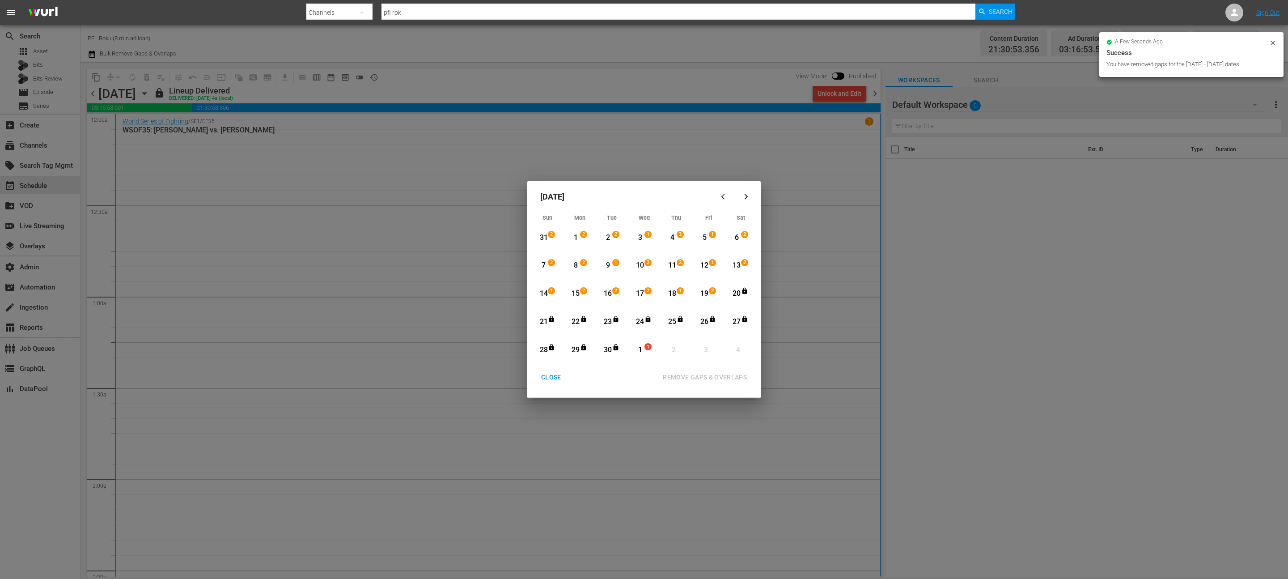
click at [634, 298] on div "2" at bounding box center [713, 293] width 7 height 9
click at [634, 346] on div "1" at bounding box center [640, 350] width 11 height 10
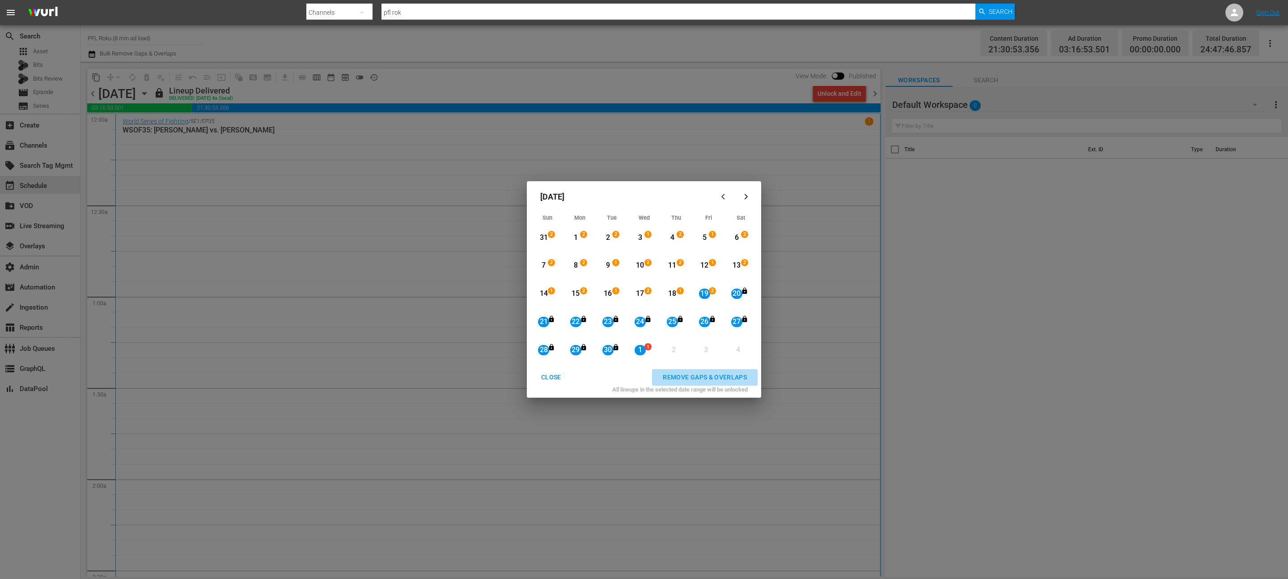
click at [634, 377] on div "REMOVE GAPS & OVERLAPS" at bounding box center [705, 377] width 98 height 11
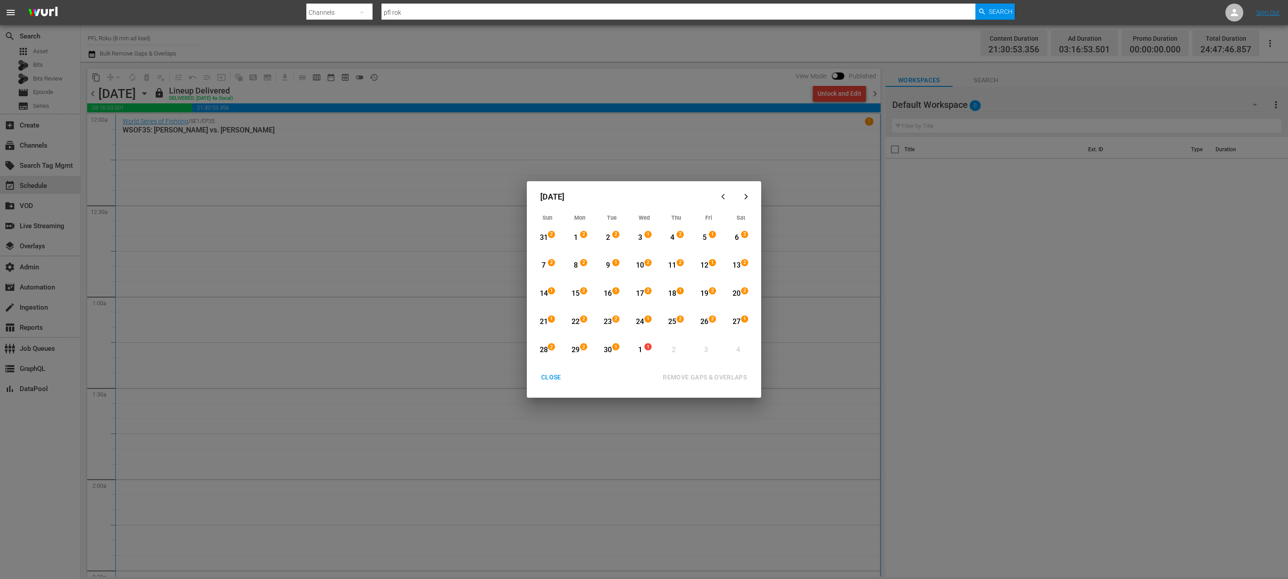
click at [542, 381] on div "CLOSE" at bounding box center [551, 377] width 34 height 11
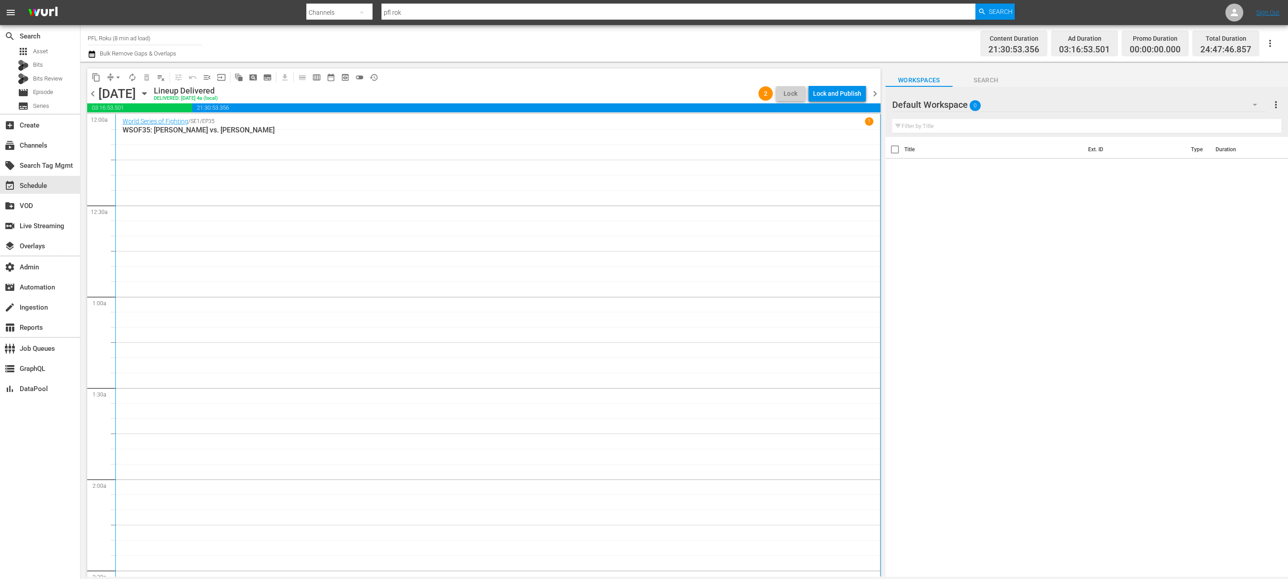
click at [815, 93] on div "Lock and Publish" at bounding box center [837, 93] width 48 height 16
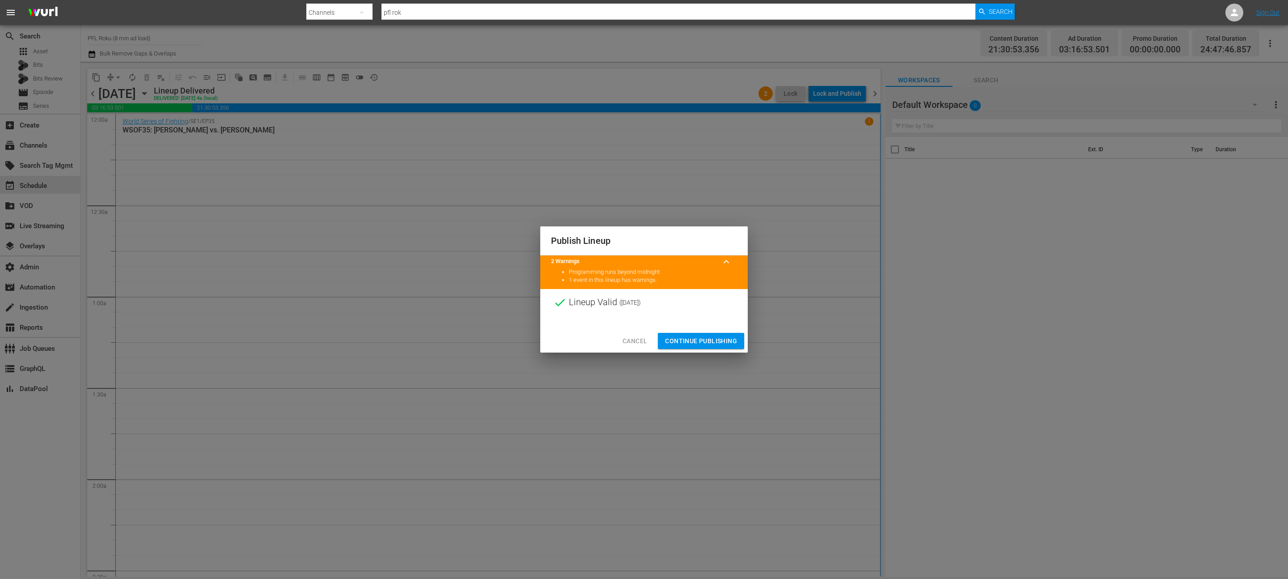
click at [701, 336] on span "Continue Publishing" at bounding box center [701, 340] width 72 height 11
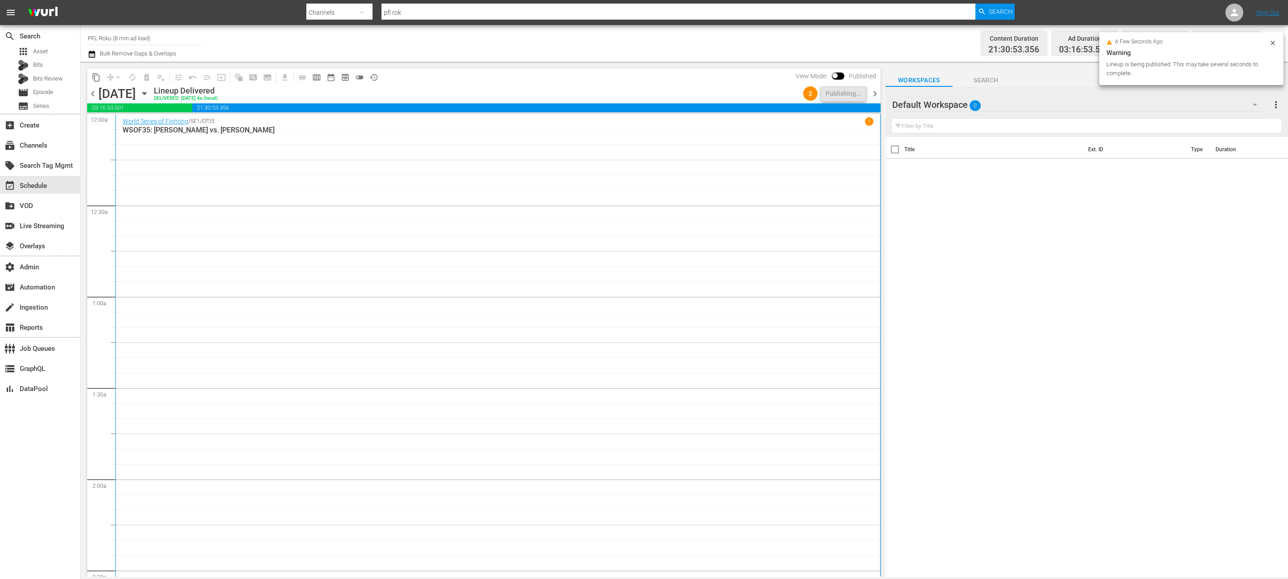
click at [877, 95] on span "chevron_right" at bounding box center [874, 93] width 11 height 11
click at [852, 91] on div "Lock and Publish" at bounding box center [837, 93] width 48 height 16
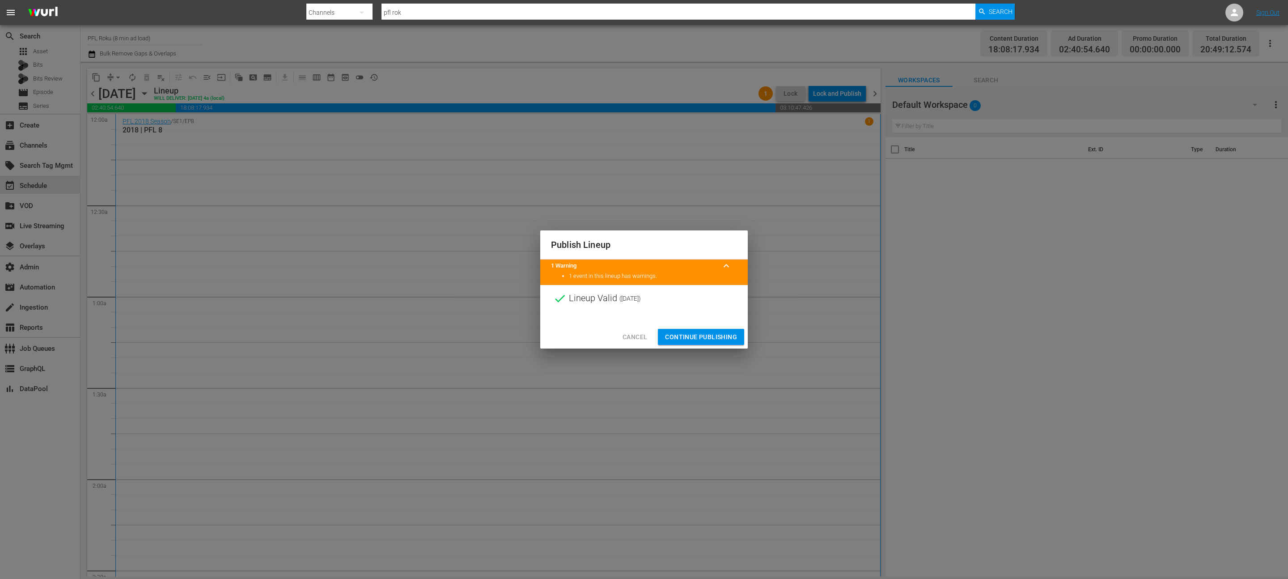
click at [721, 338] on span "Continue Publishing" at bounding box center [701, 336] width 72 height 11
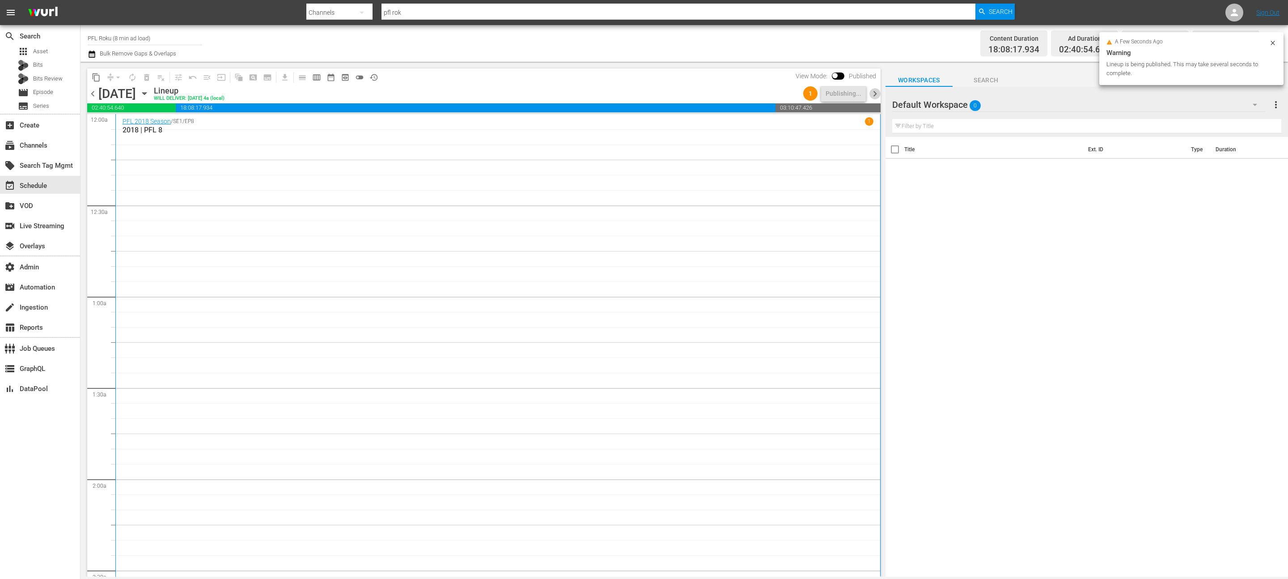
click at [877, 89] on span "chevron_right" at bounding box center [874, 93] width 11 height 11
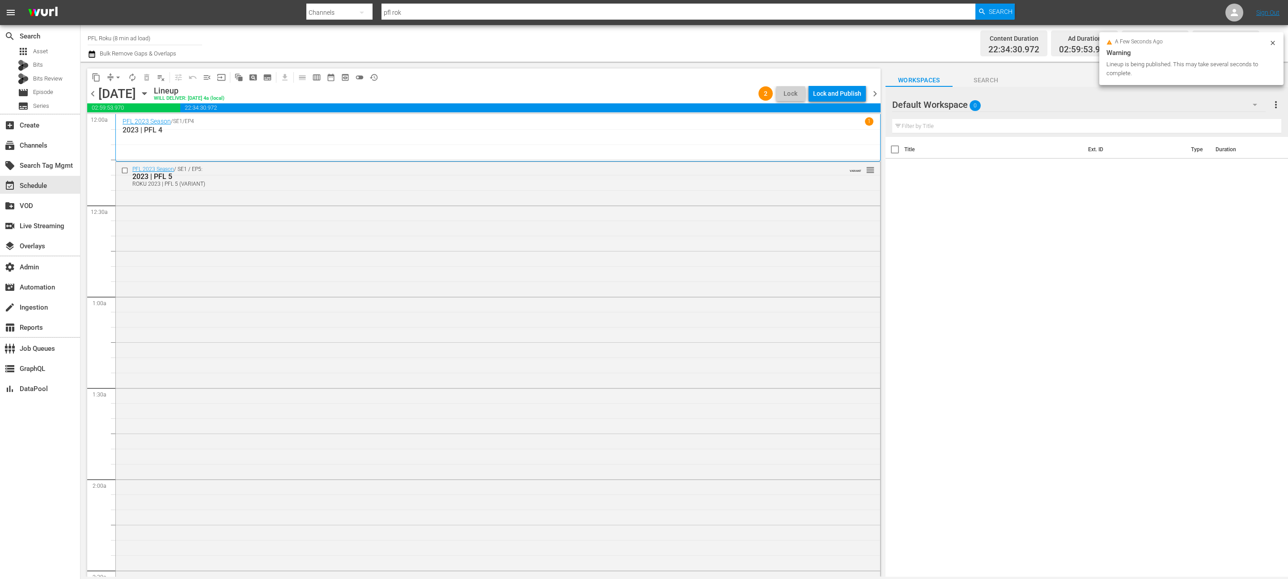
click at [843, 94] on div "Lock and Publish" at bounding box center [837, 93] width 48 height 16
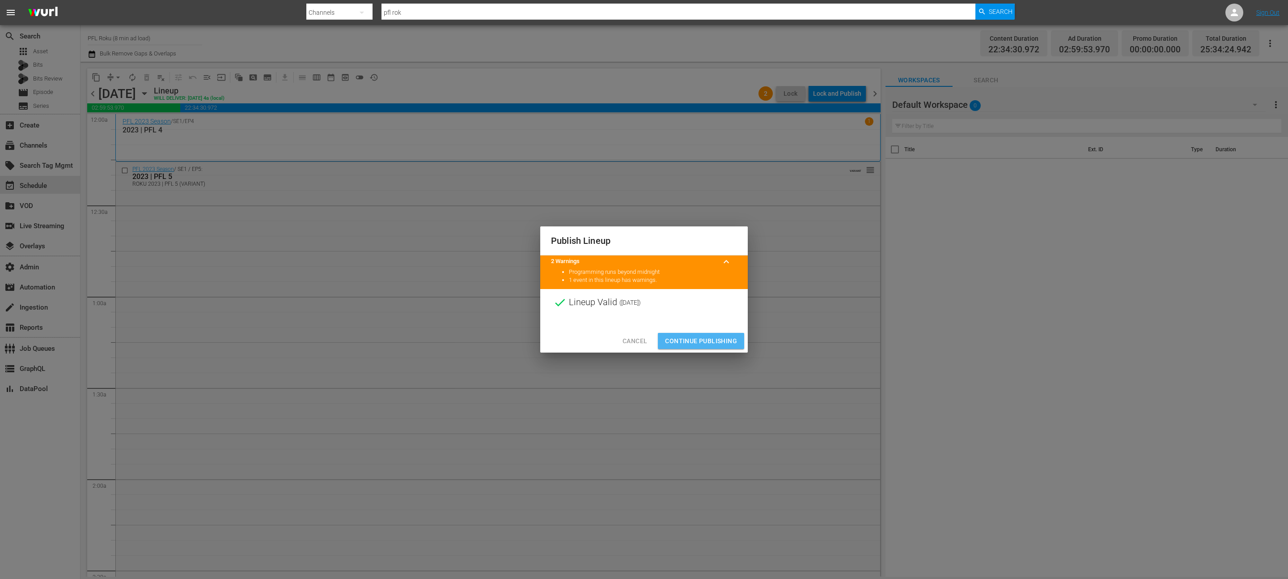
click at [727, 341] on span "Continue Publishing" at bounding box center [701, 340] width 72 height 11
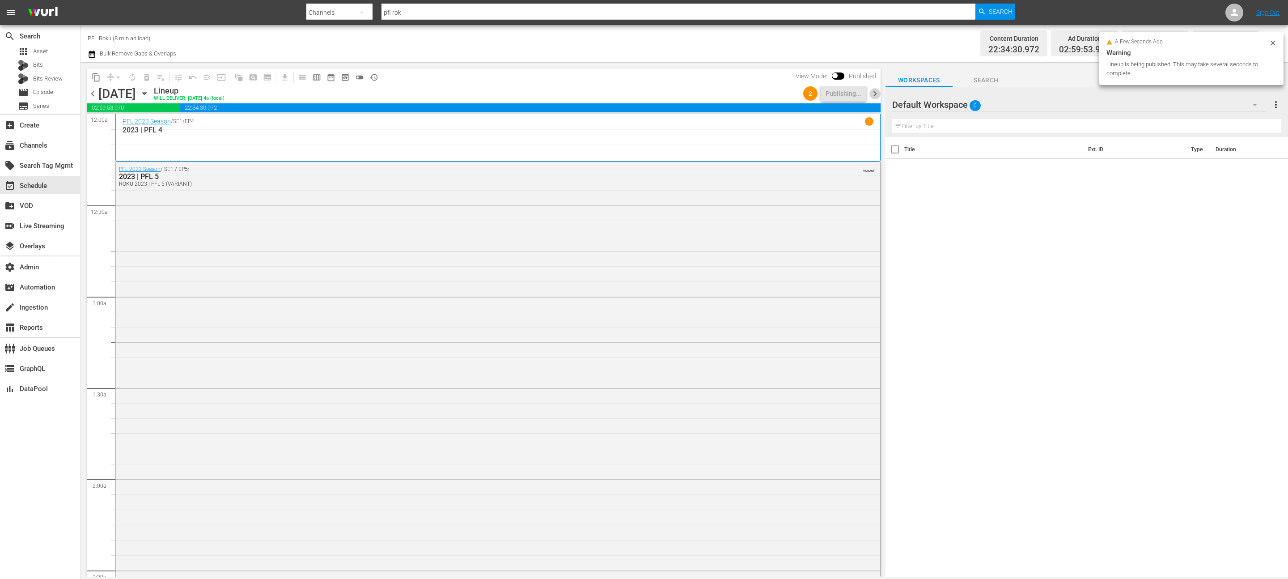
click at [873, 95] on span "chevron_right" at bounding box center [874, 93] width 11 height 11
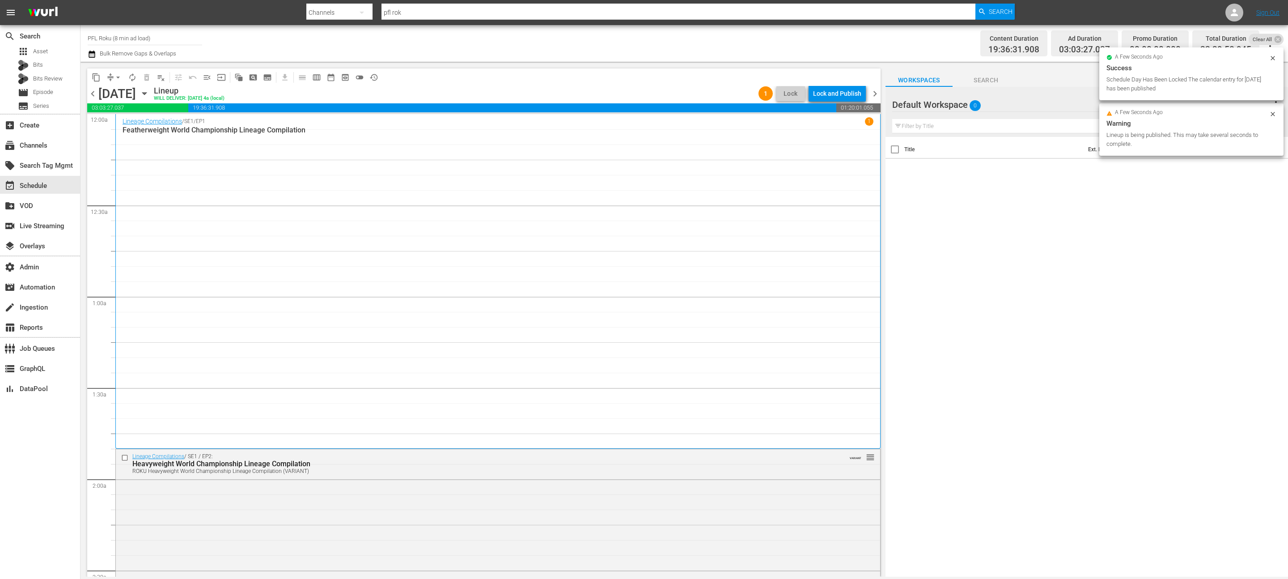
click at [839, 95] on div "Lock and Publish" at bounding box center [837, 93] width 48 height 16
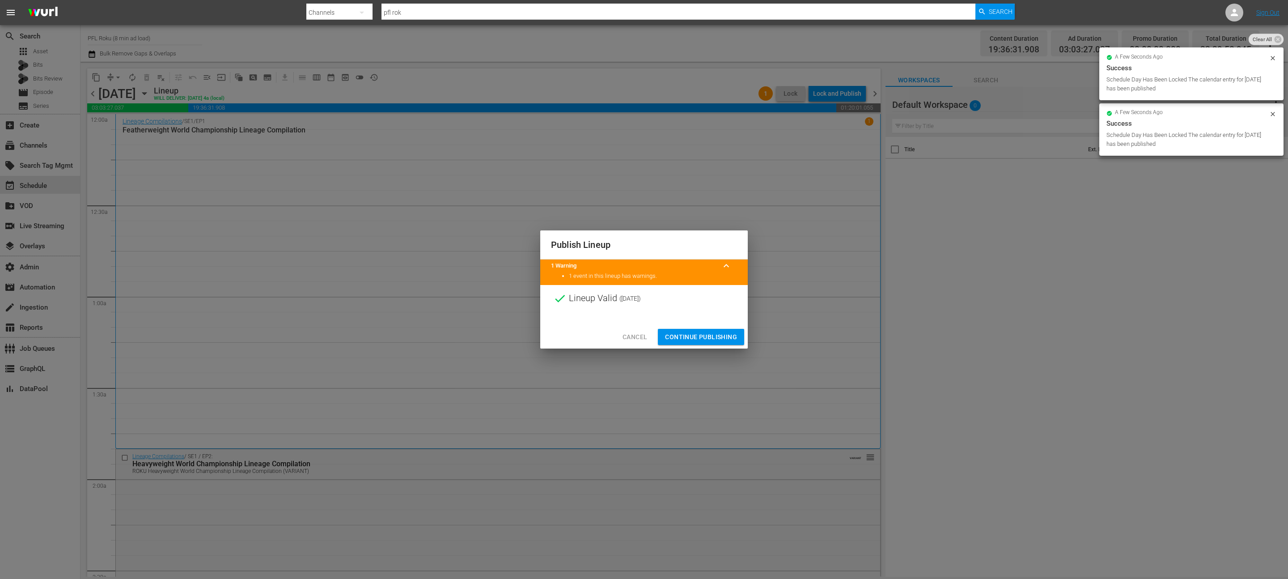
click at [697, 335] on span "Continue Publishing" at bounding box center [701, 336] width 72 height 11
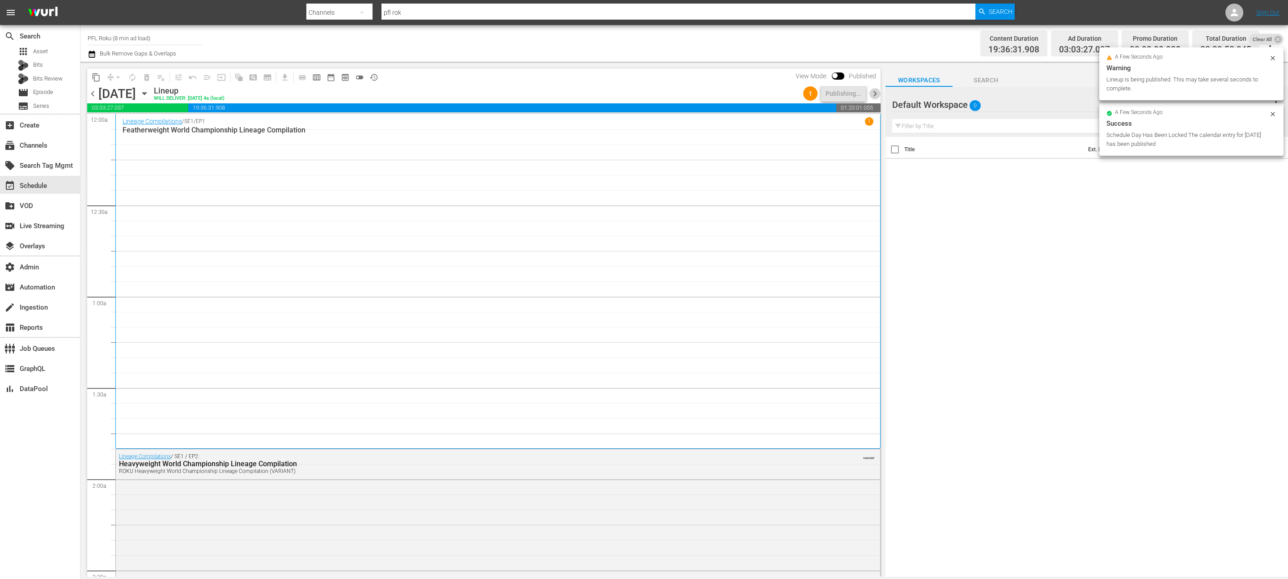
click at [874, 97] on span "chevron_right" at bounding box center [874, 93] width 11 height 11
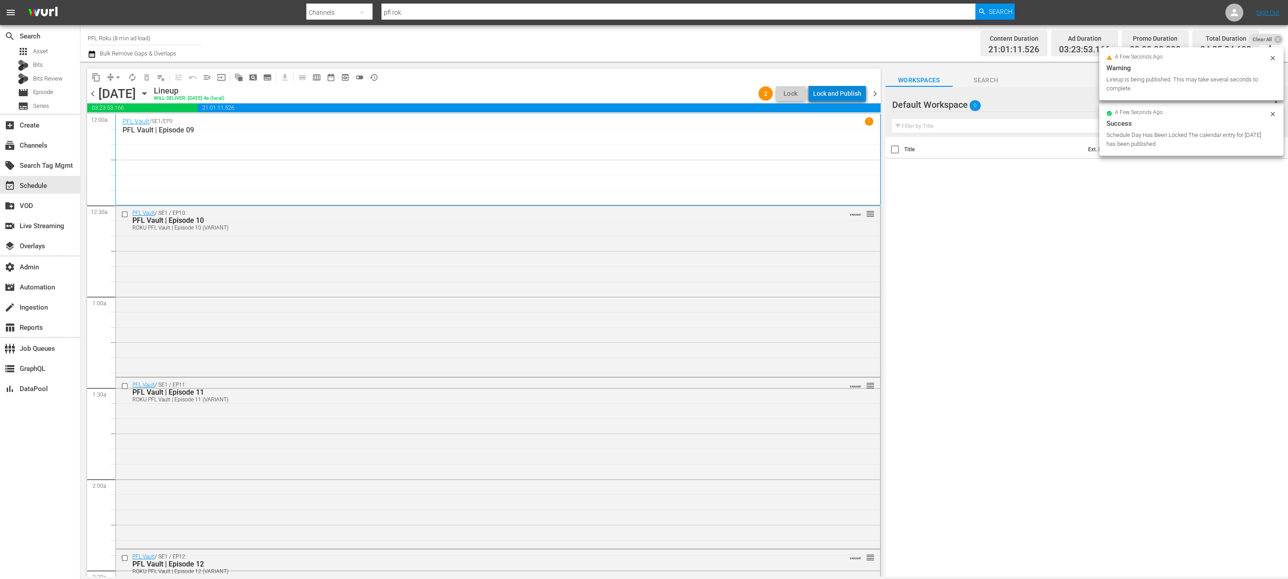
click at [847, 95] on div "Lock and Publish" at bounding box center [837, 93] width 48 height 16
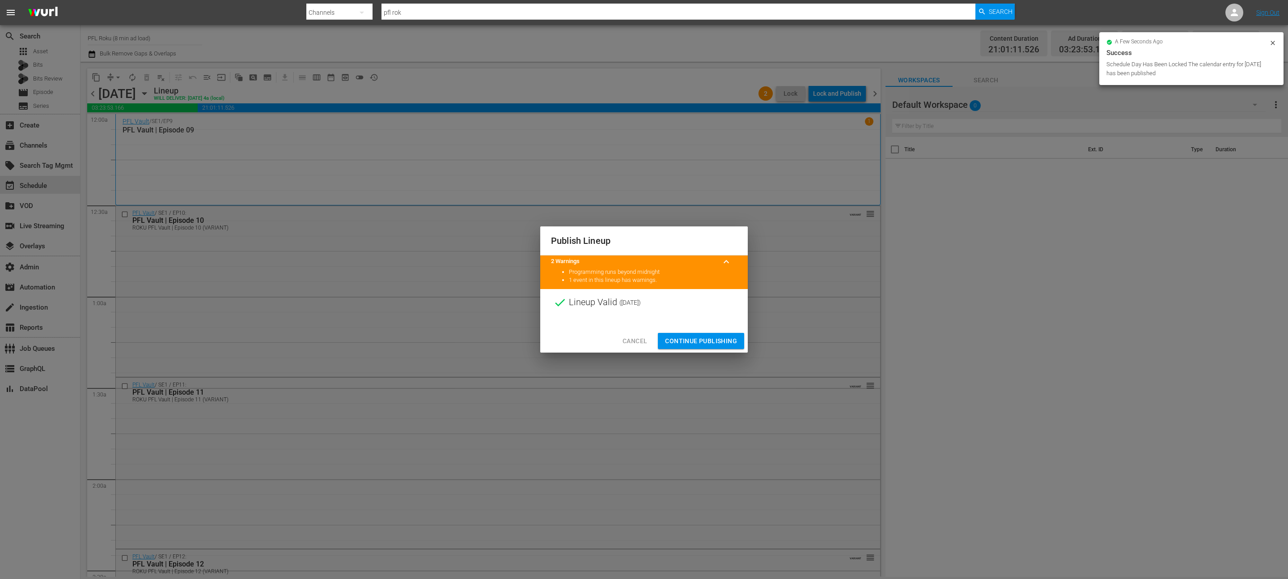
click at [712, 337] on span "Continue Publishing" at bounding box center [701, 340] width 72 height 11
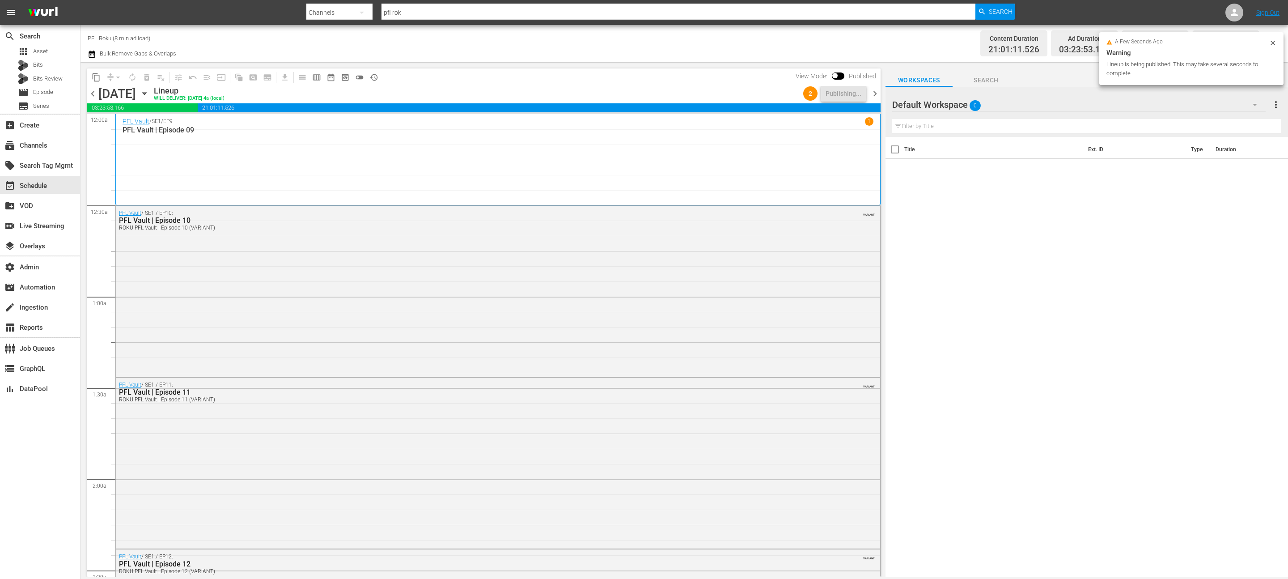
click at [878, 93] on span "chevron_right" at bounding box center [874, 93] width 11 height 11
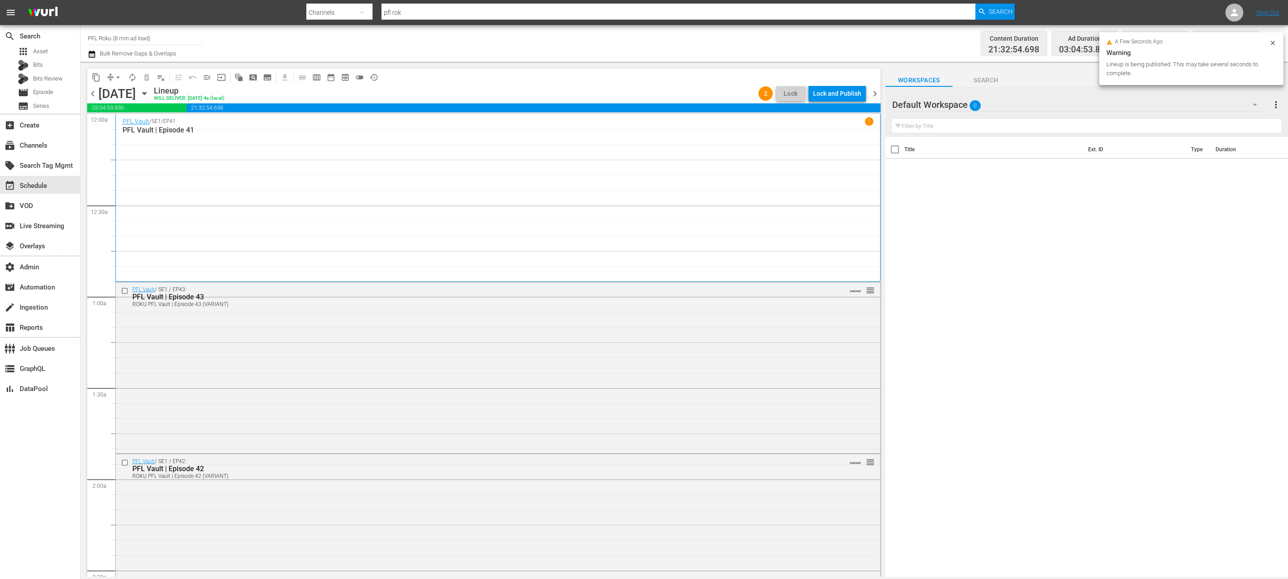
click at [839, 99] on div "Lock and Publish" at bounding box center [837, 93] width 48 height 16
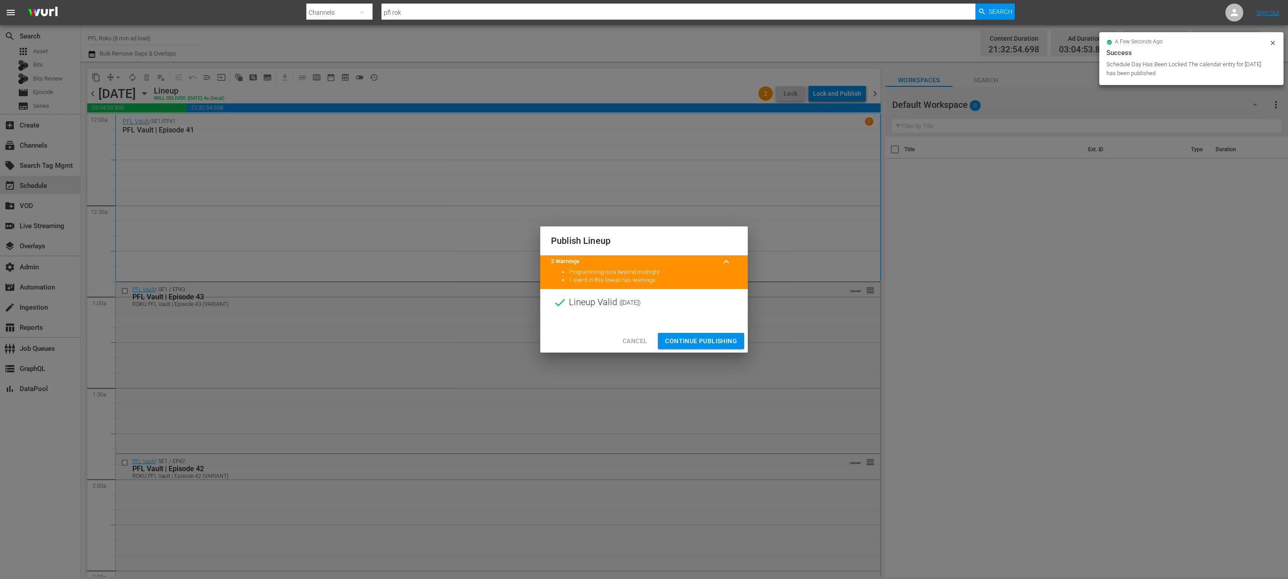
click at [722, 335] on button "Continue Publishing" at bounding box center [701, 341] width 86 height 17
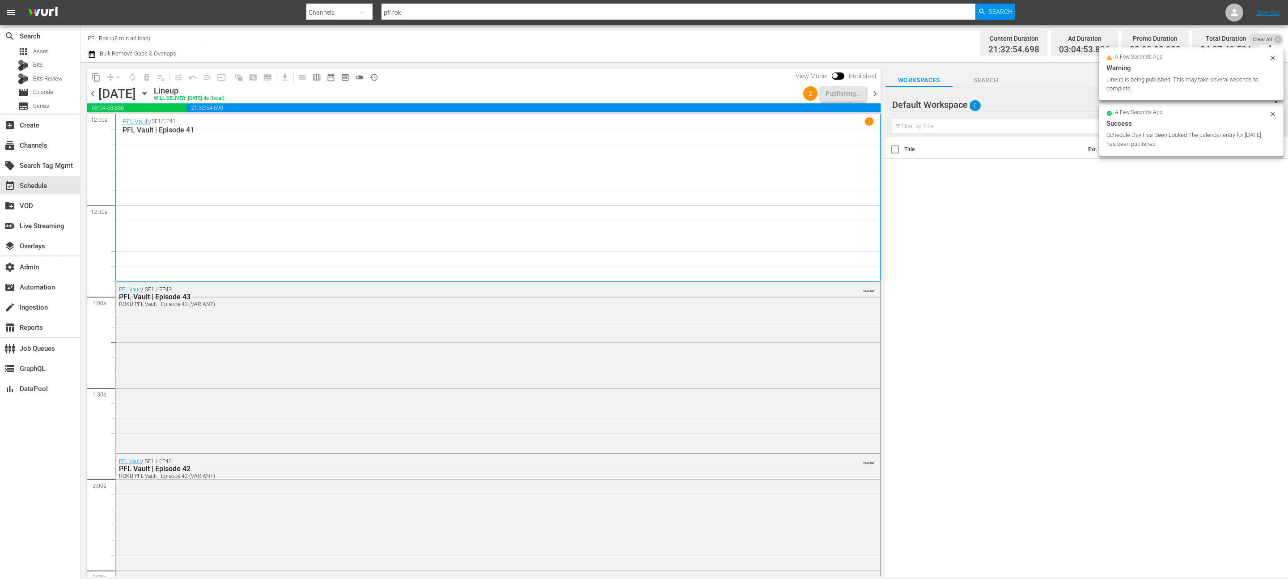
click at [881, 97] on div "content_copy compress arrow_drop_down autorenew_outlined delete_forever_outline…" at bounding box center [481, 319] width 802 height 515
click at [879, 97] on span "chevron_right" at bounding box center [874, 93] width 11 height 11
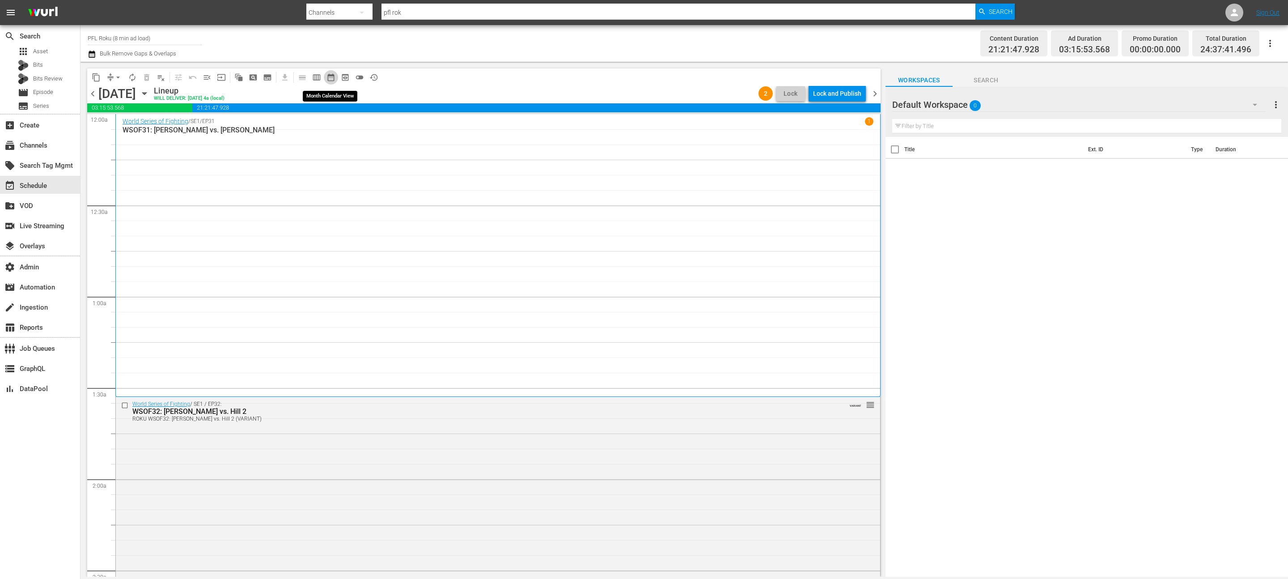
click at [332, 76] on span "date_range_outlined" at bounding box center [330, 77] width 9 height 9
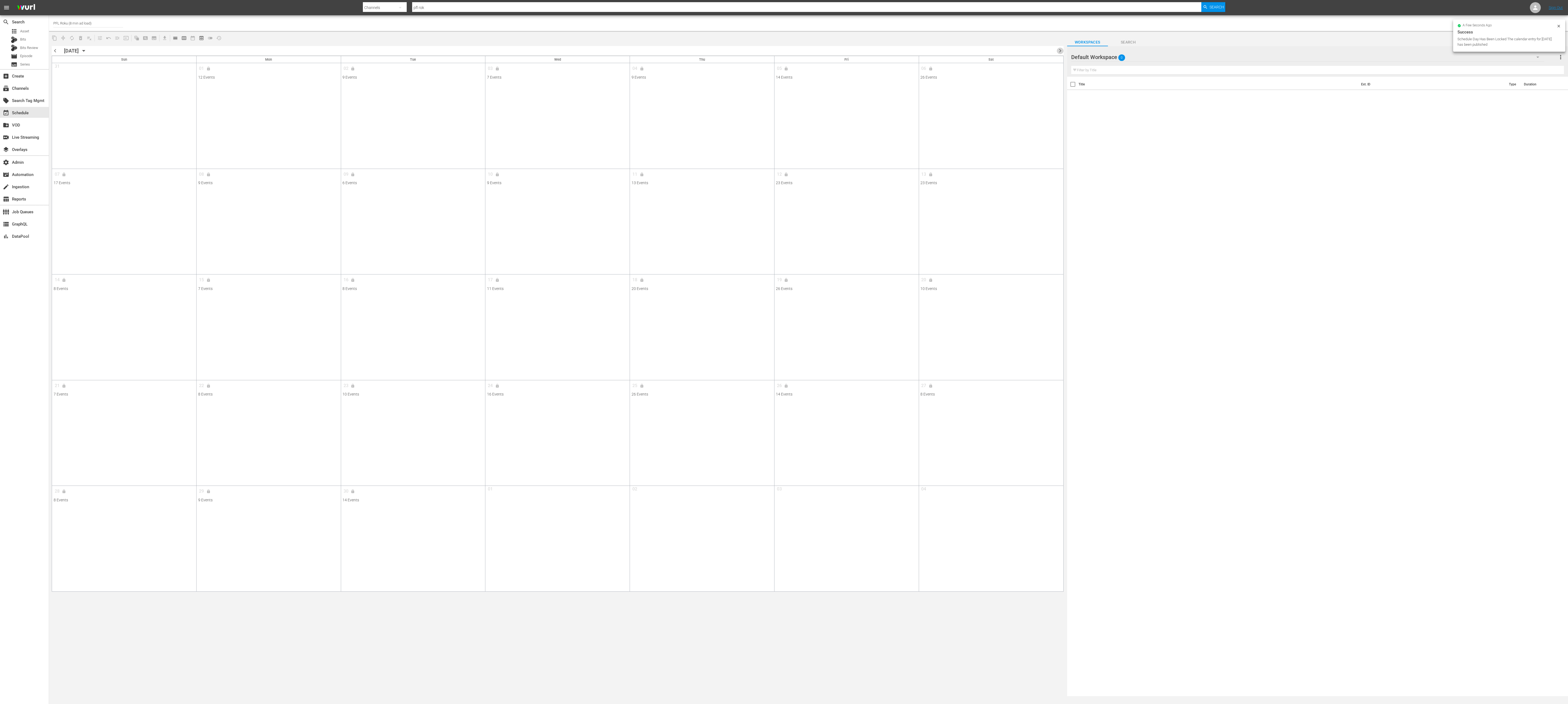
click at [784, 51] on span "chevron_right" at bounding box center [1060, 51] width 7 height 7
click at [55, 50] on span "chevron_left" at bounding box center [55, 51] width 7 height 7
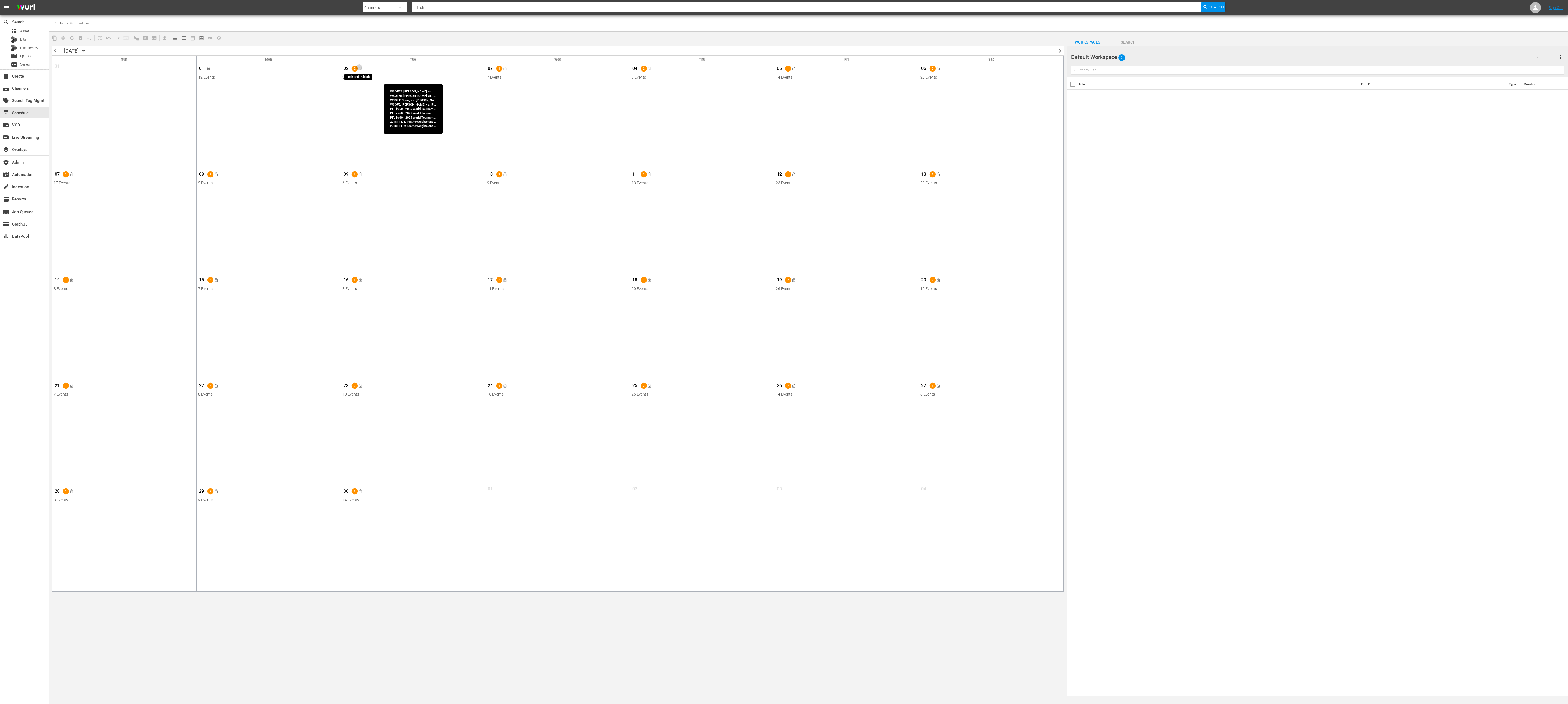
click at [363, 68] on button "lock_open" at bounding box center [360, 69] width 9 height 9
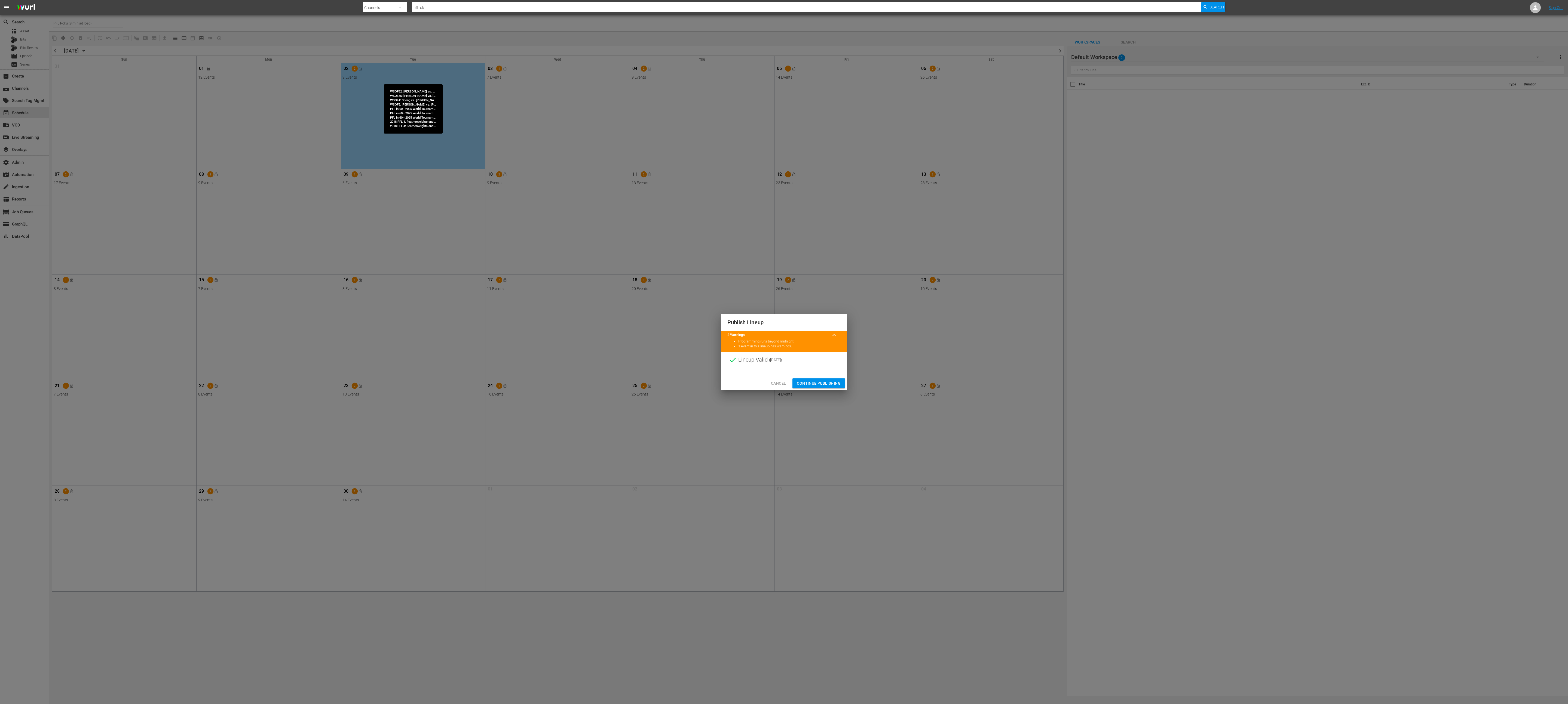
click at [784, 352] on span "Continue Publishing" at bounding box center [819, 383] width 44 height 7
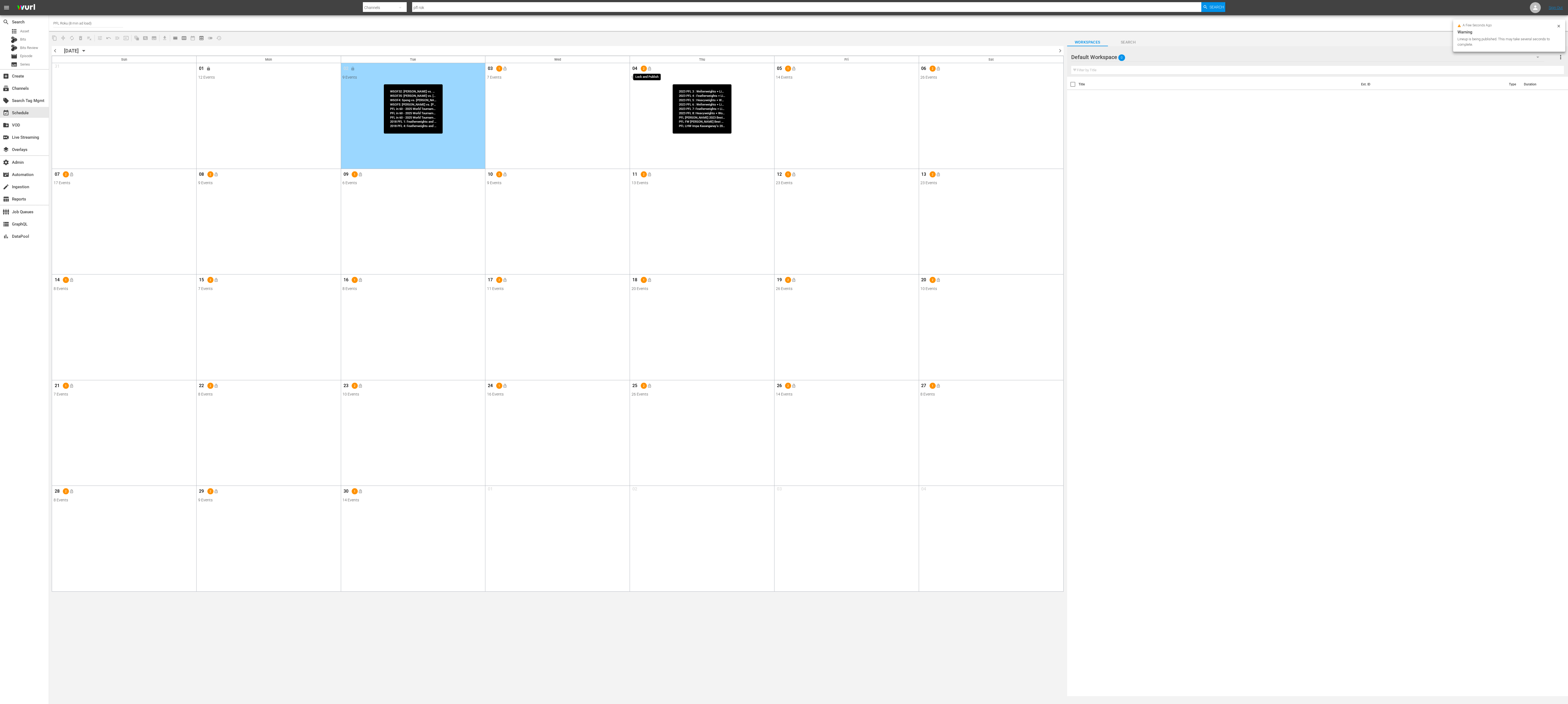
click at [649, 69] on span "lock_open" at bounding box center [649, 68] width 4 height 4
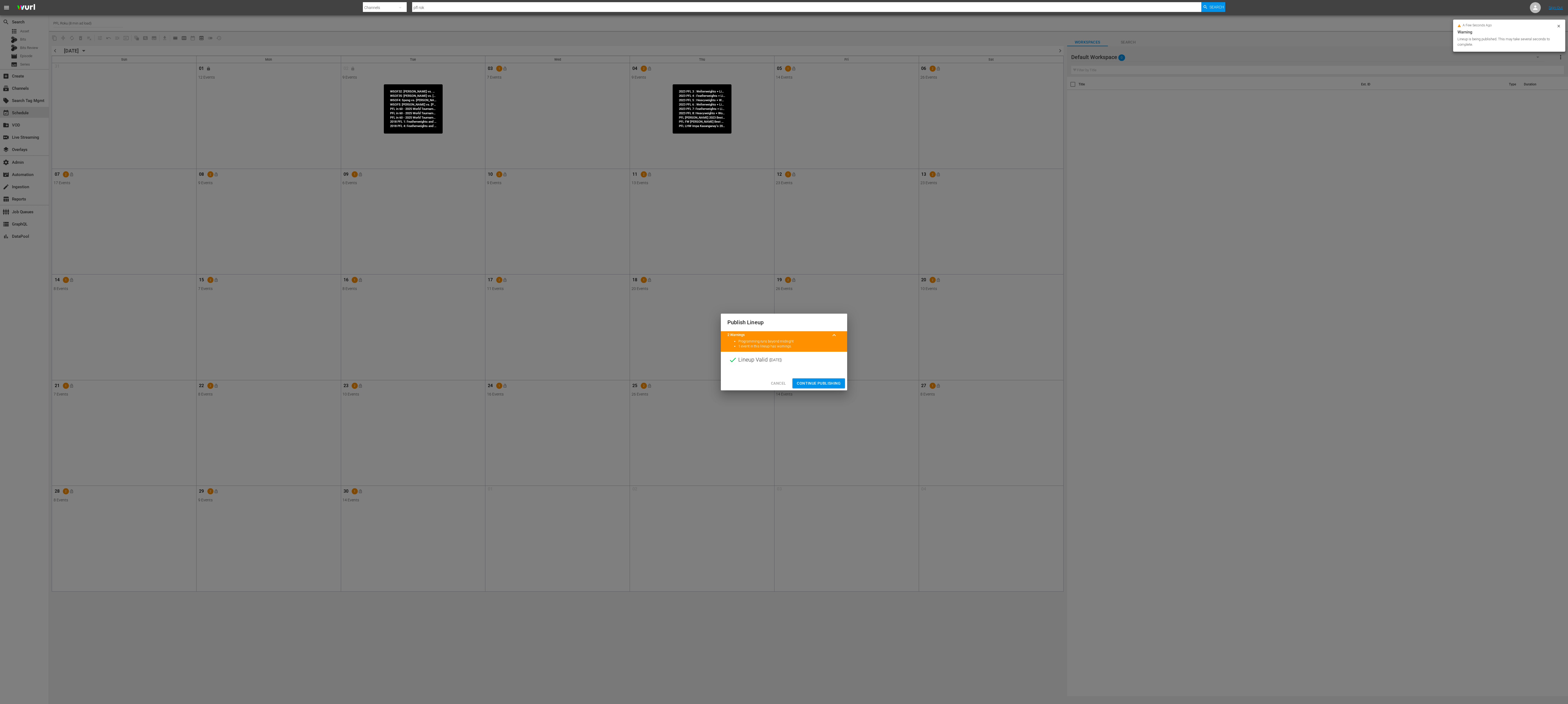
click at [784, 352] on span "Continue Publishing" at bounding box center [819, 383] width 44 height 7
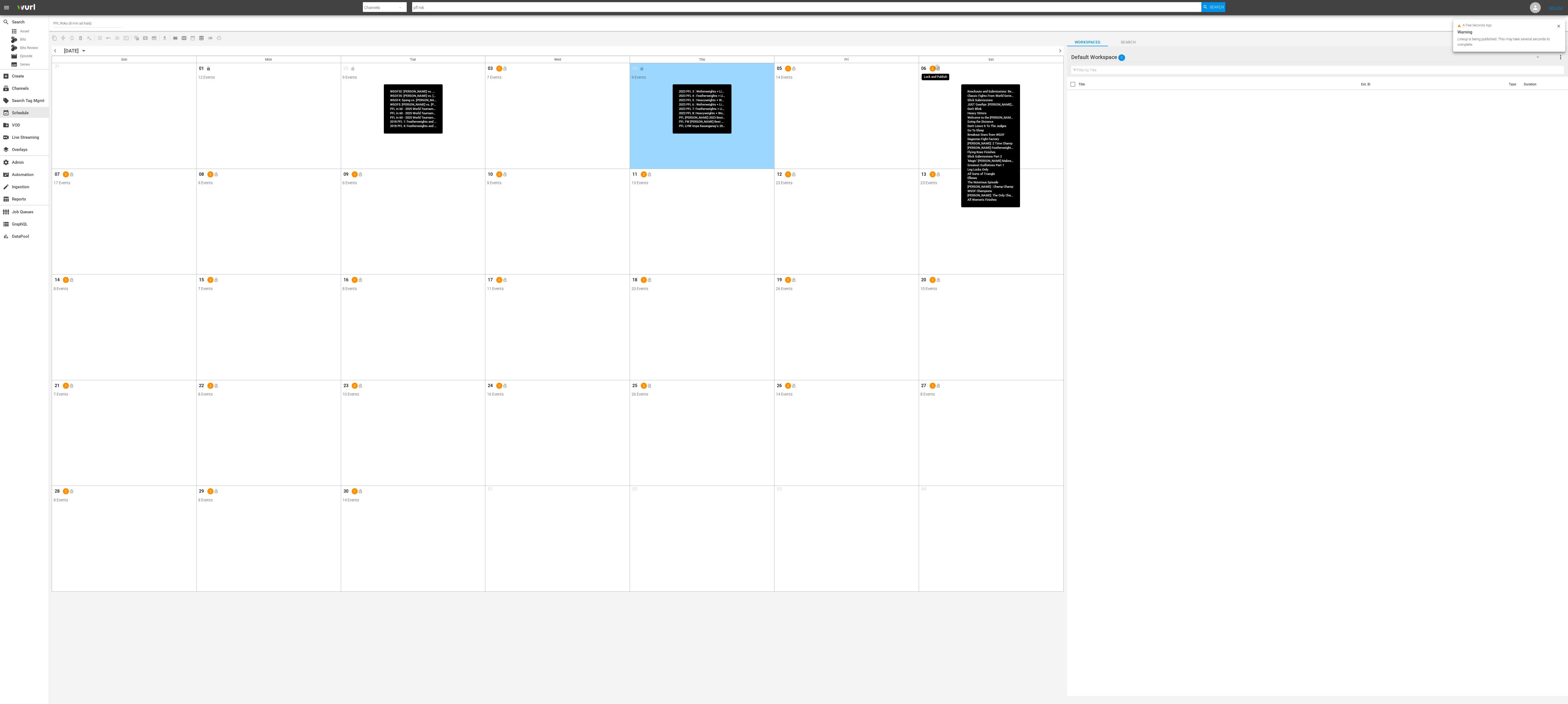
click at [784, 66] on button "lock_open" at bounding box center [938, 69] width 9 height 9
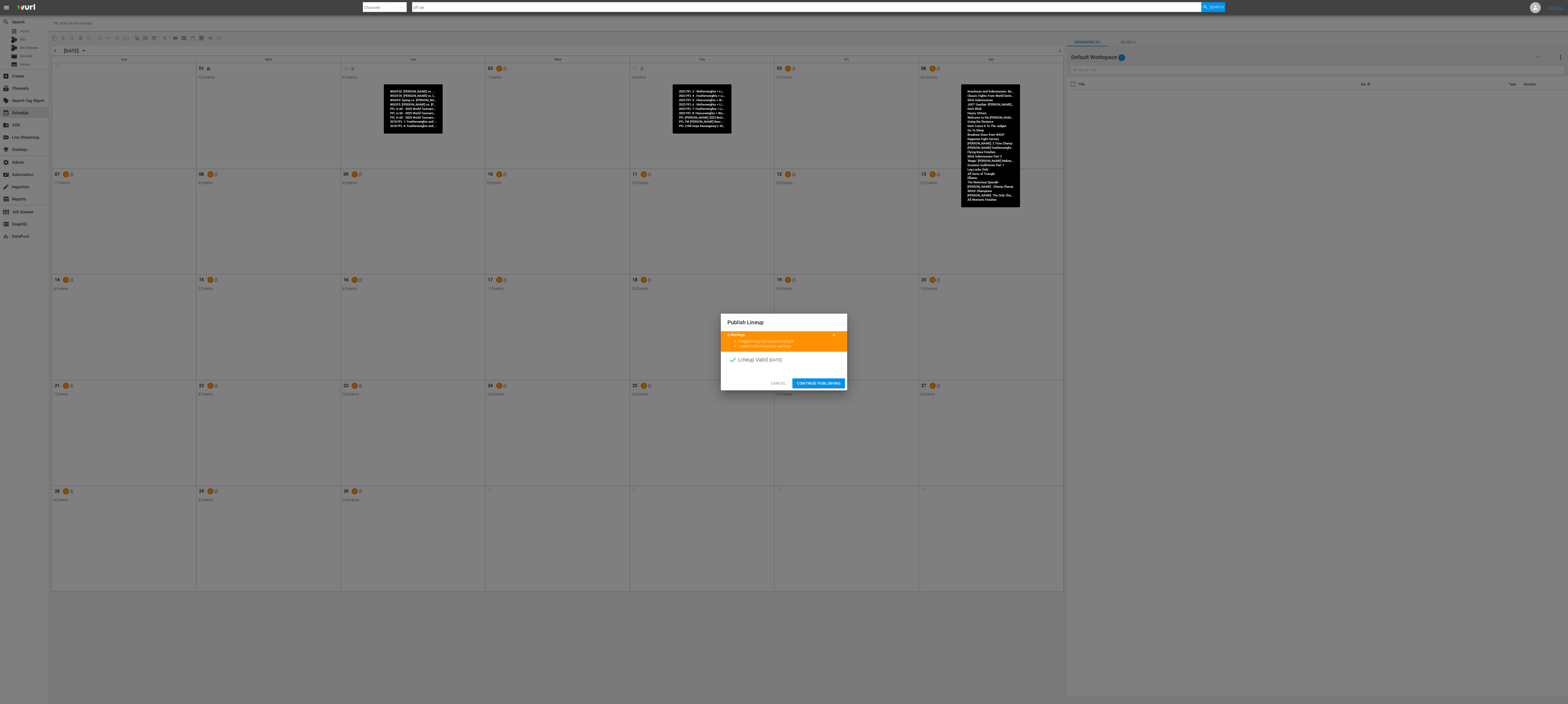
click at [784, 352] on span "Continue Publishing" at bounding box center [819, 383] width 44 height 7
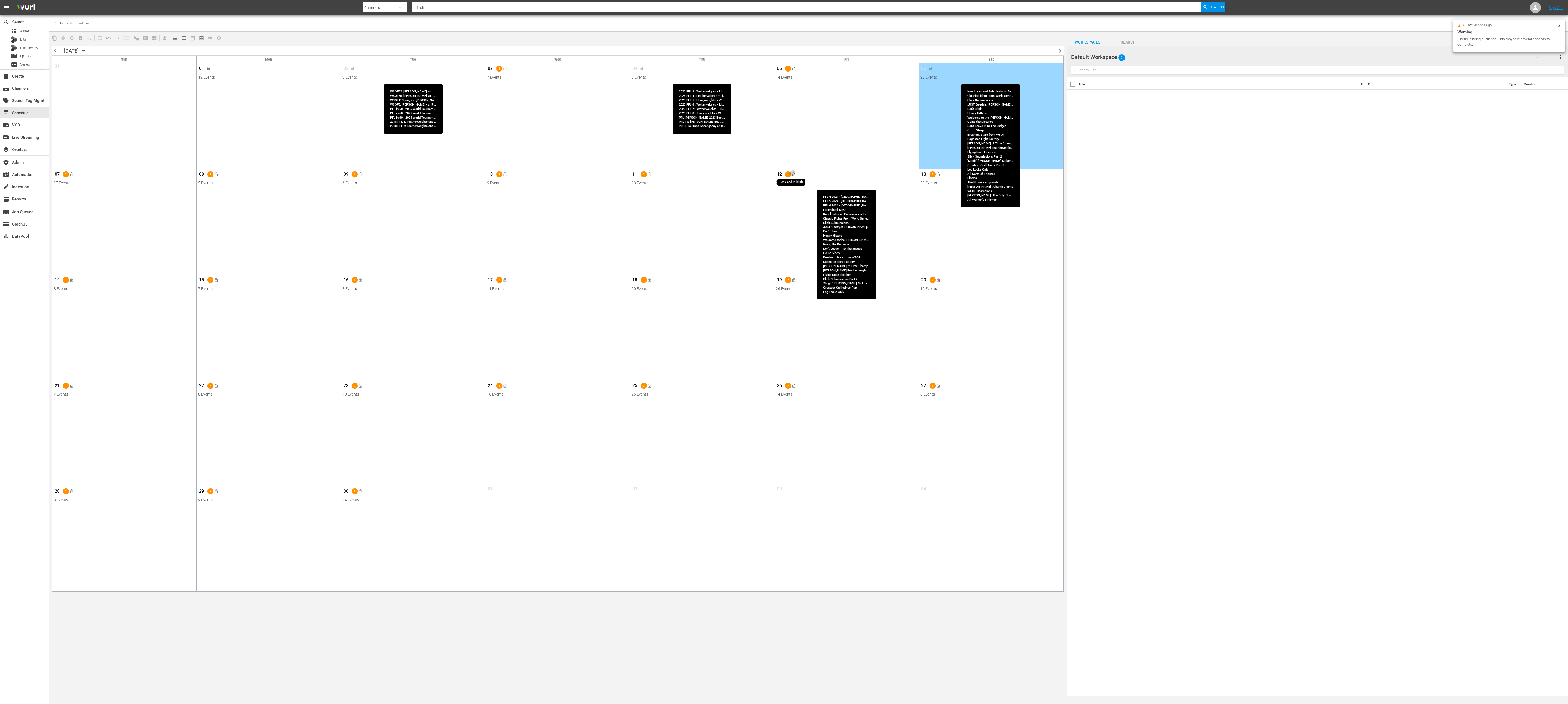
click at [784, 175] on button "lock_open" at bounding box center [793, 175] width 9 height 9
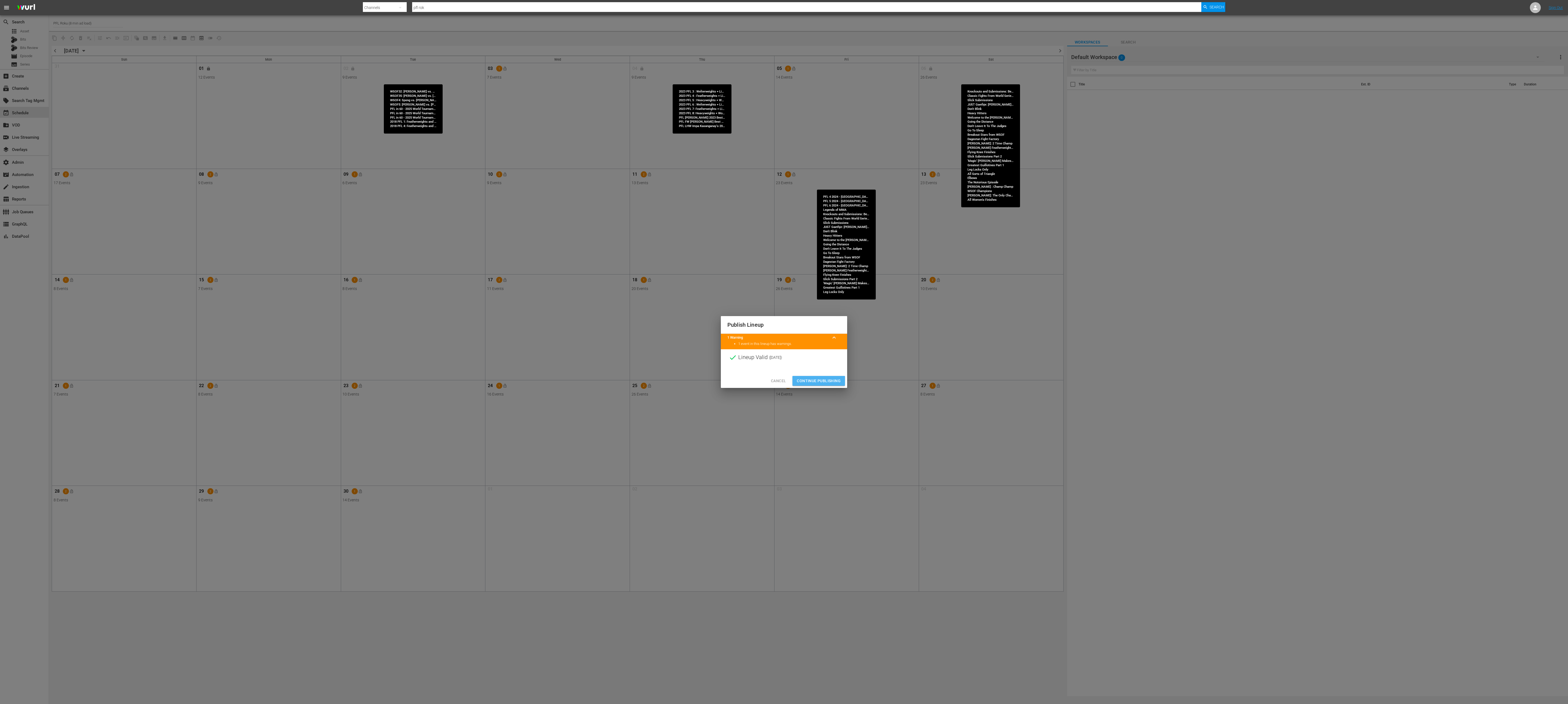
click at [784, 352] on span "Continue Publishing" at bounding box center [819, 381] width 44 height 7
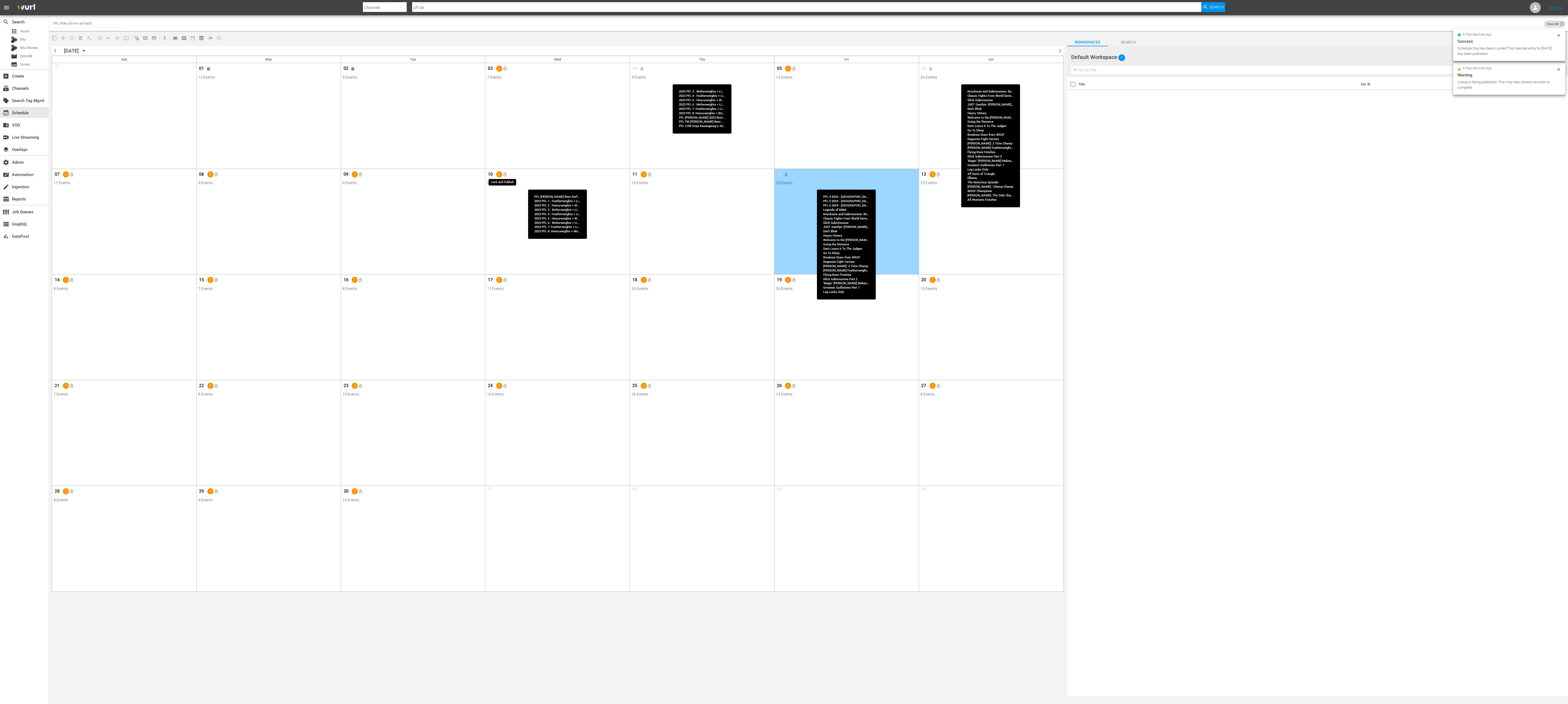
click at [508, 175] on button "lock_open" at bounding box center [505, 175] width 9 height 9
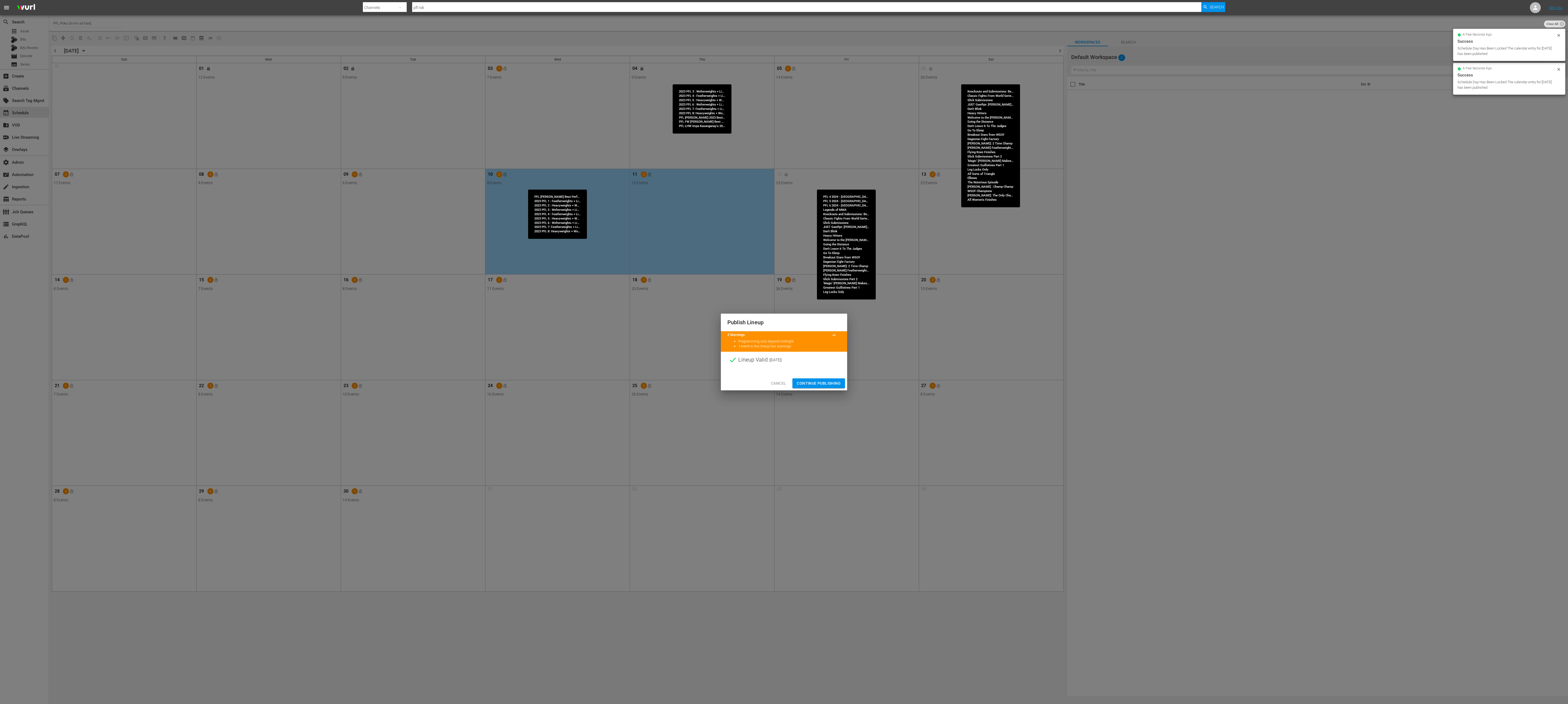
click at [784, 352] on span "Continue Publishing" at bounding box center [819, 383] width 44 height 7
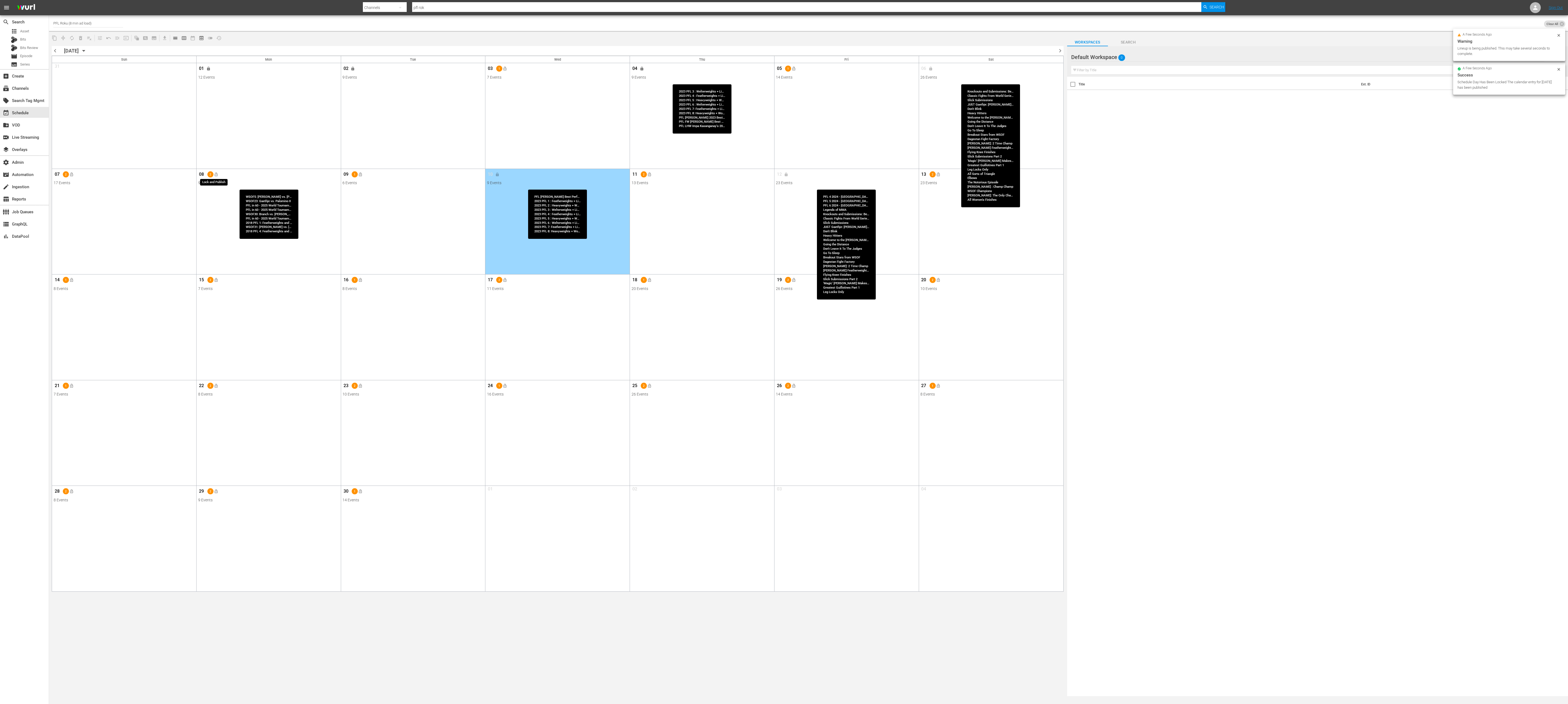
click at [217, 175] on span "lock_open" at bounding box center [215, 174] width 4 height 4
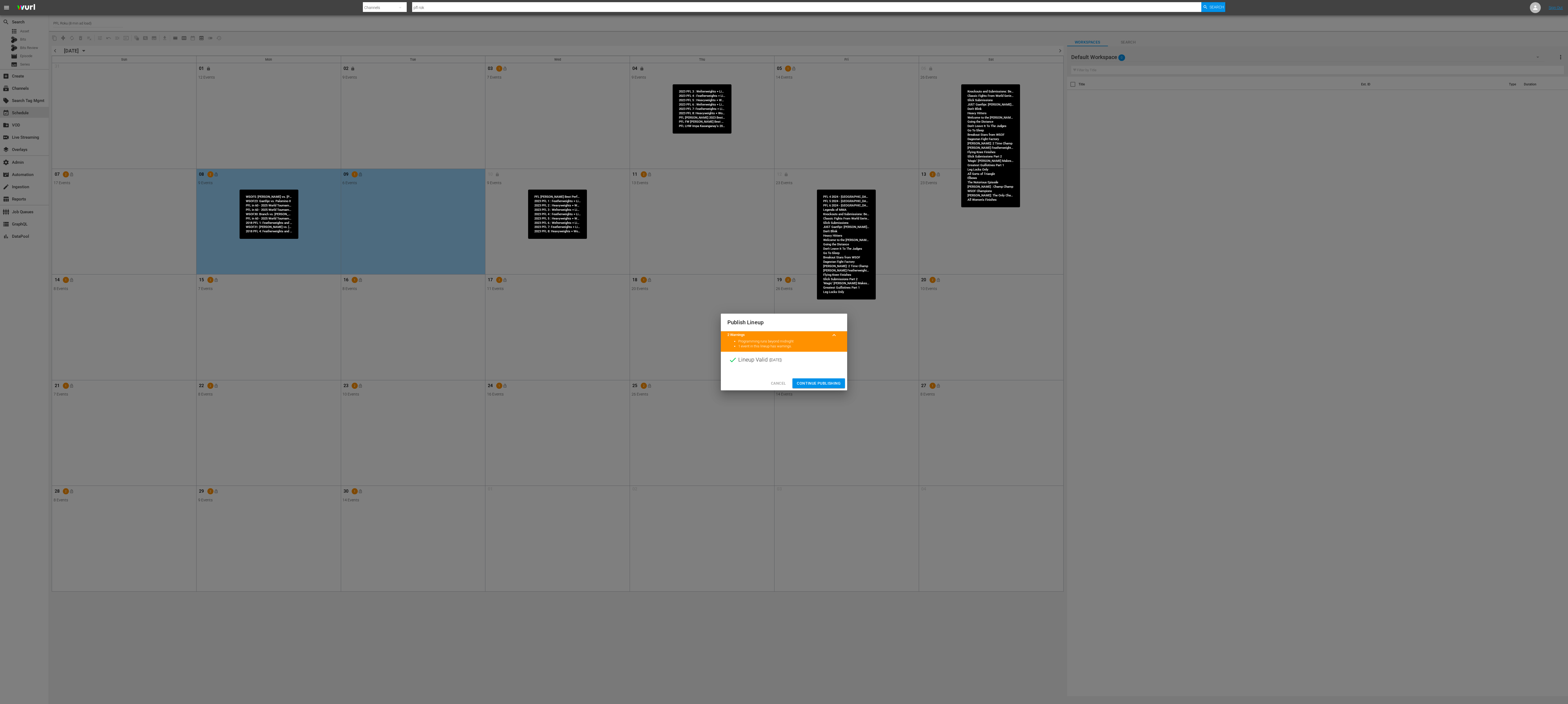
click at [784, 352] on span "Continue Publishing" at bounding box center [819, 383] width 44 height 7
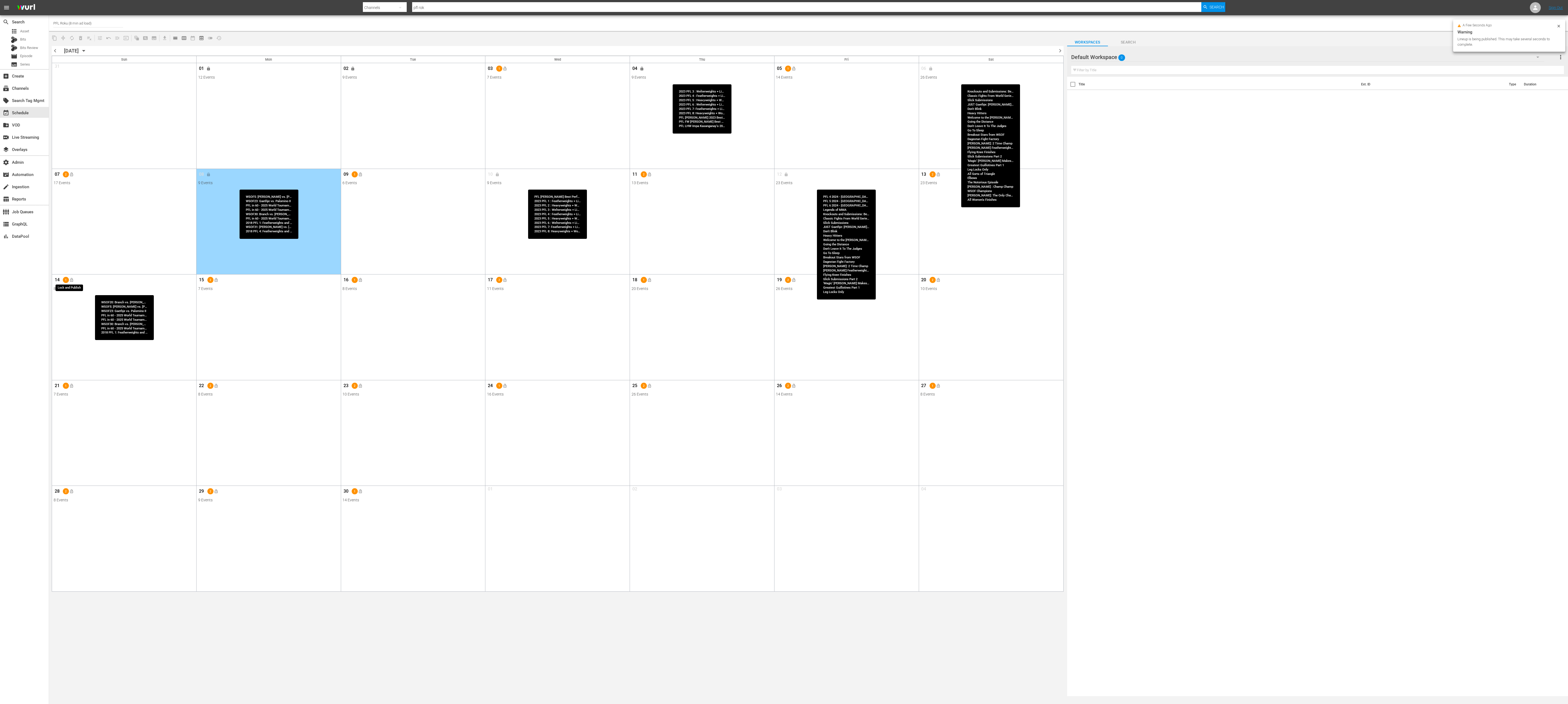
click at [75, 281] on button "lock_open" at bounding box center [71, 280] width 9 height 9
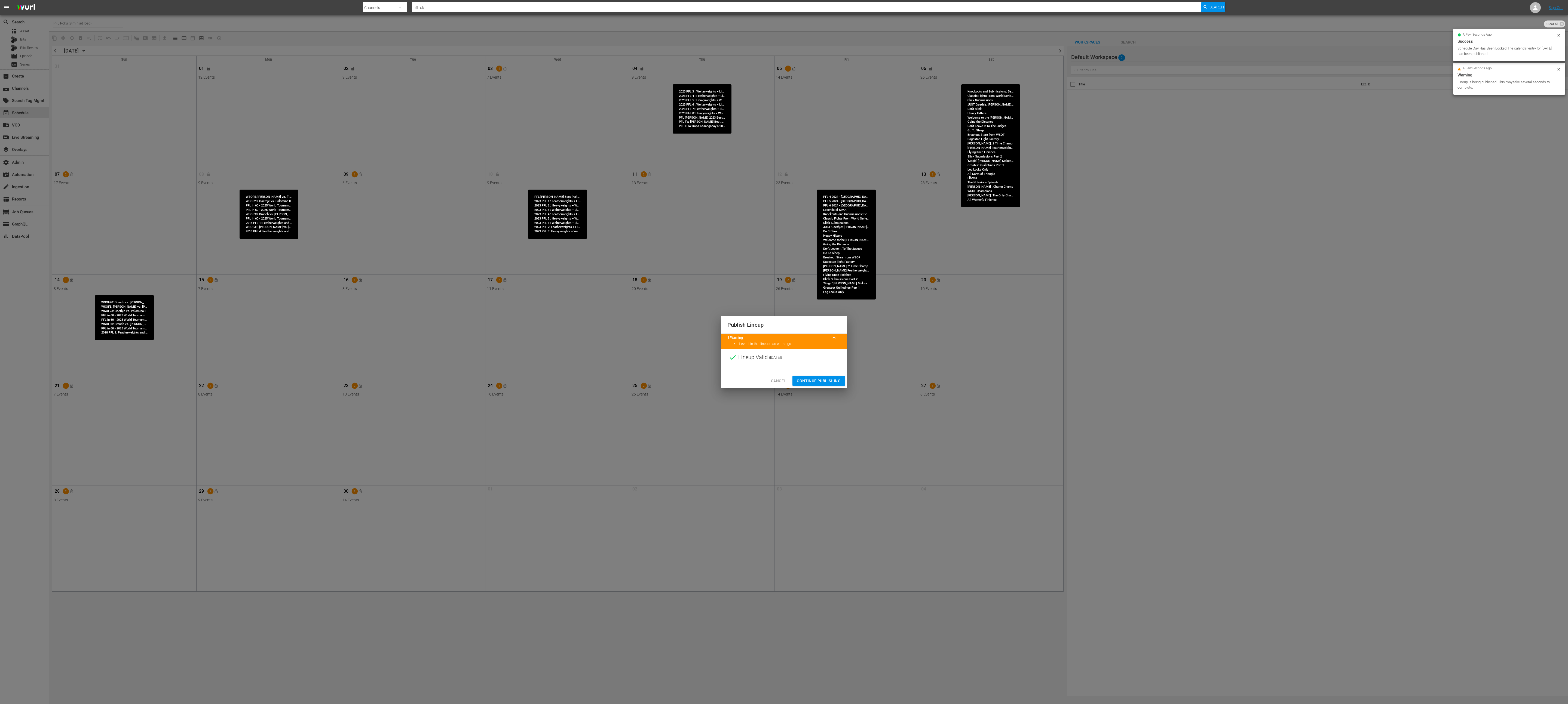
click at [784, 352] on span "Continue Publishing" at bounding box center [819, 381] width 44 height 7
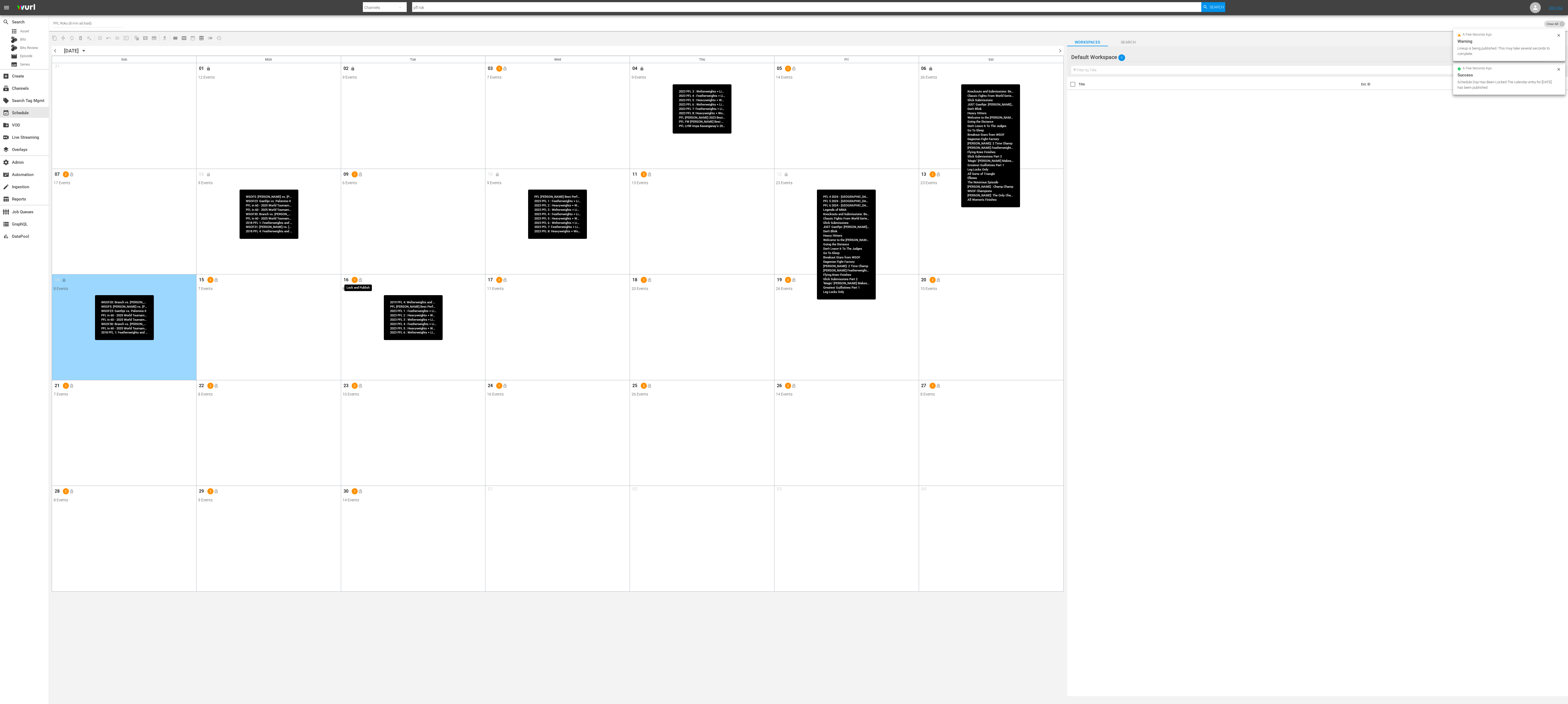
click at [362, 280] on span "lock_open" at bounding box center [360, 280] width 4 height 4
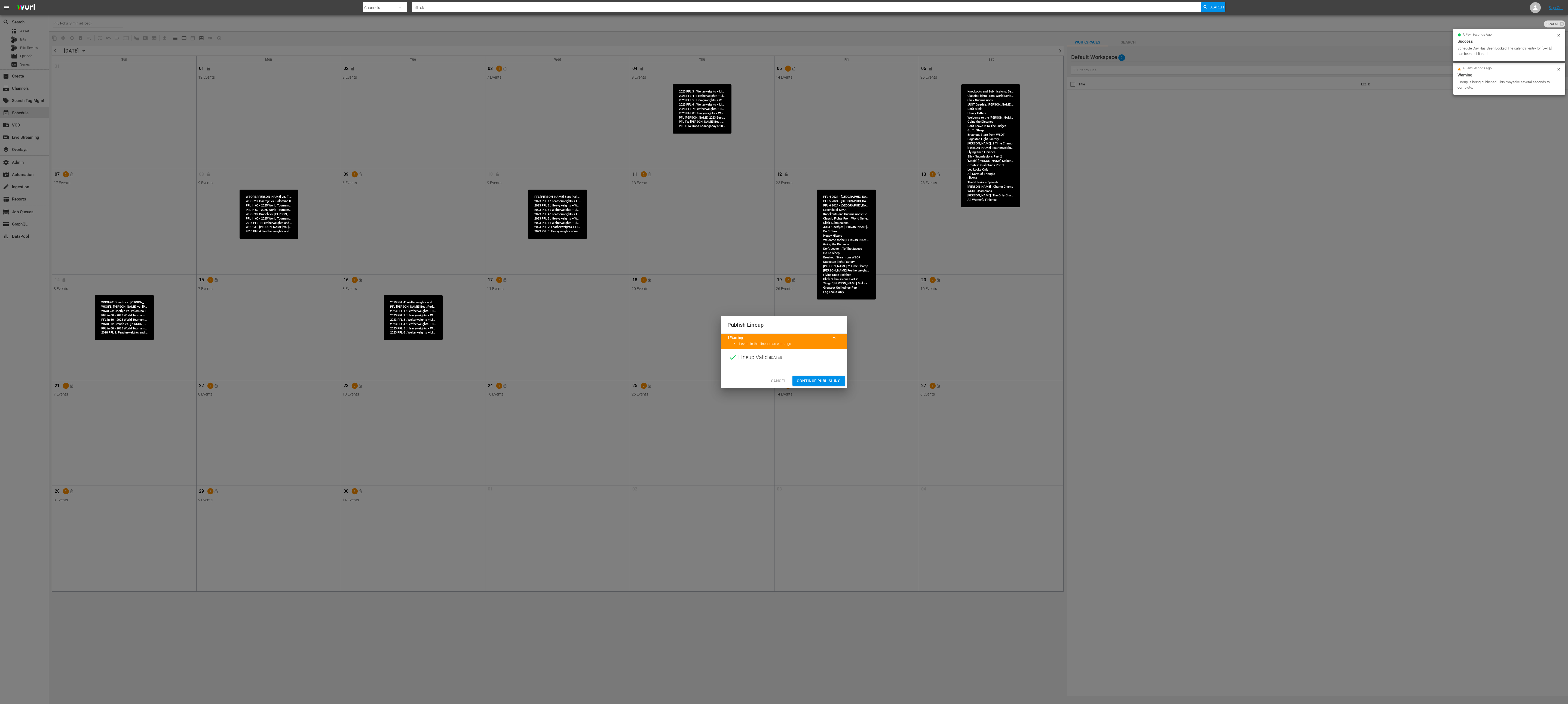
click at [784, 352] on span "Continue Publishing" at bounding box center [819, 381] width 44 height 7
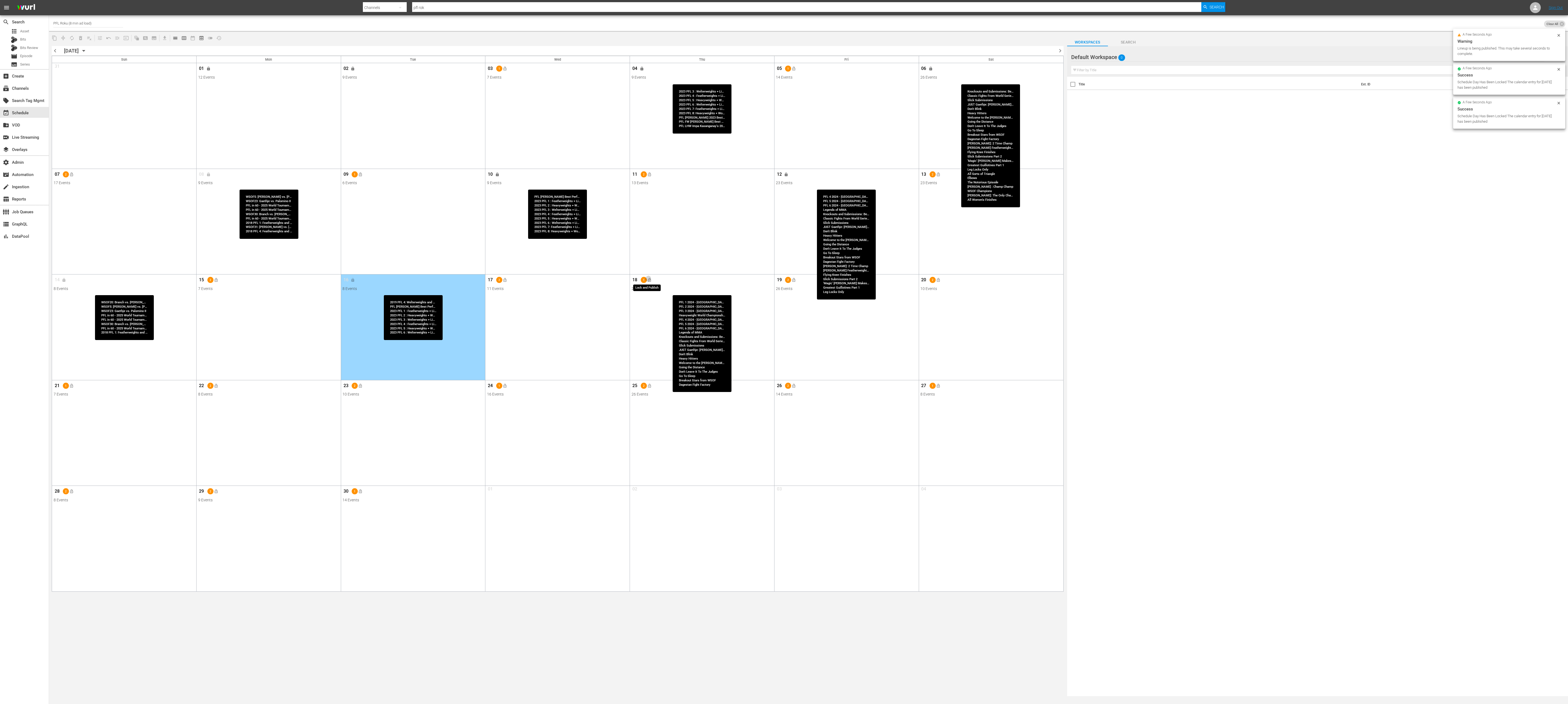
click at [650, 282] on span "lock_open" at bounding box center [649, 280] width 4 height 4
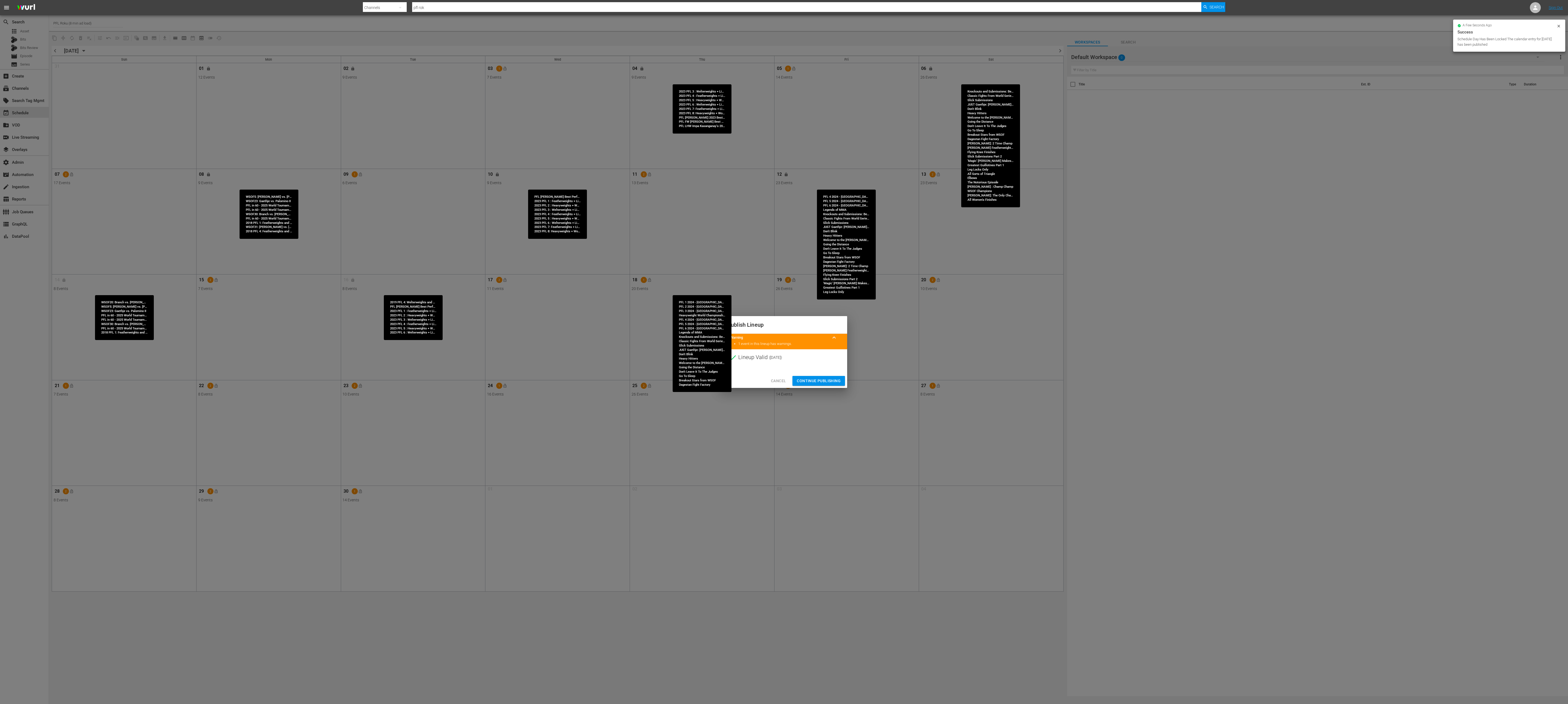
click at [784, 352] on span "Continue Publishing" at bounding box center [819, 381] width 44 height 7
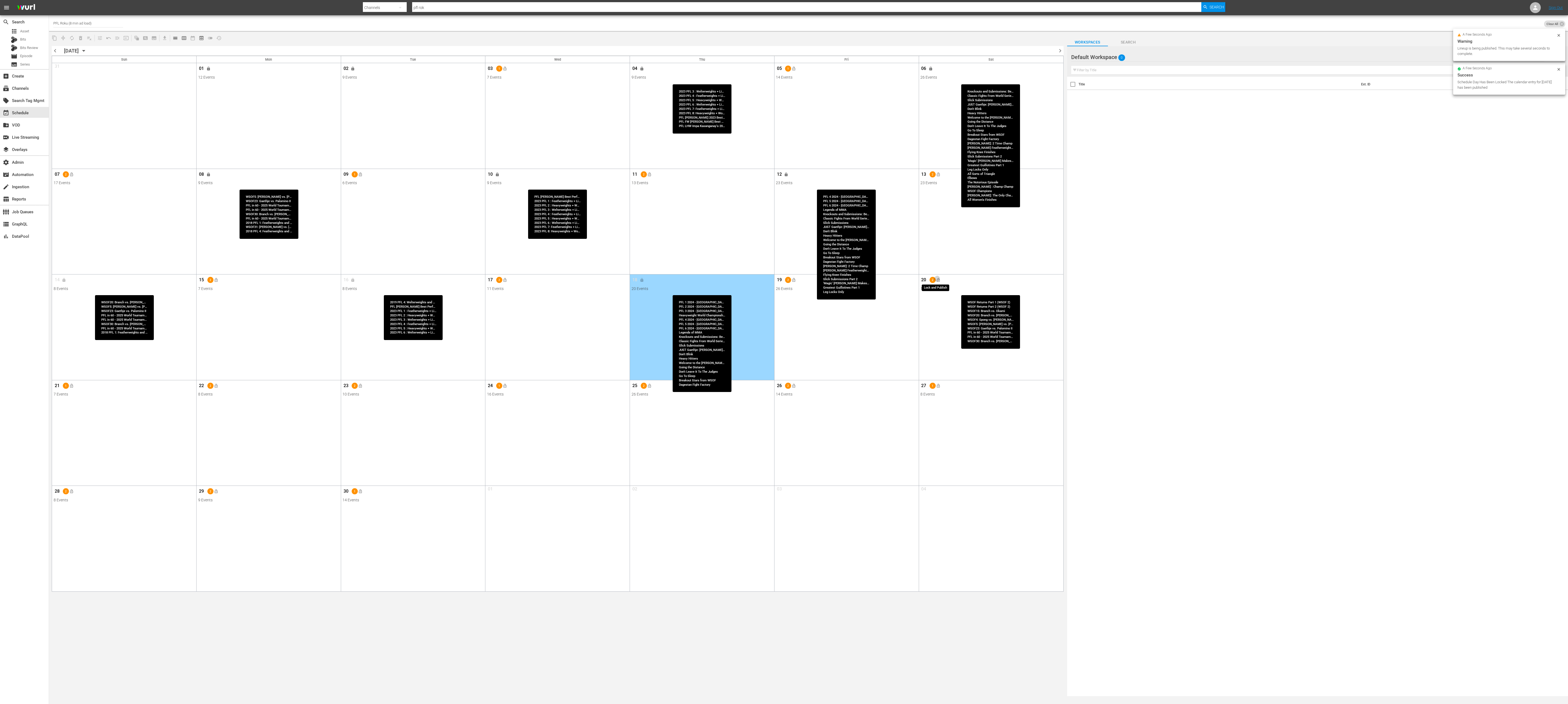
click at [784, 280] on span "lock_open" at bounding box center [938, 280] width 4 height 4
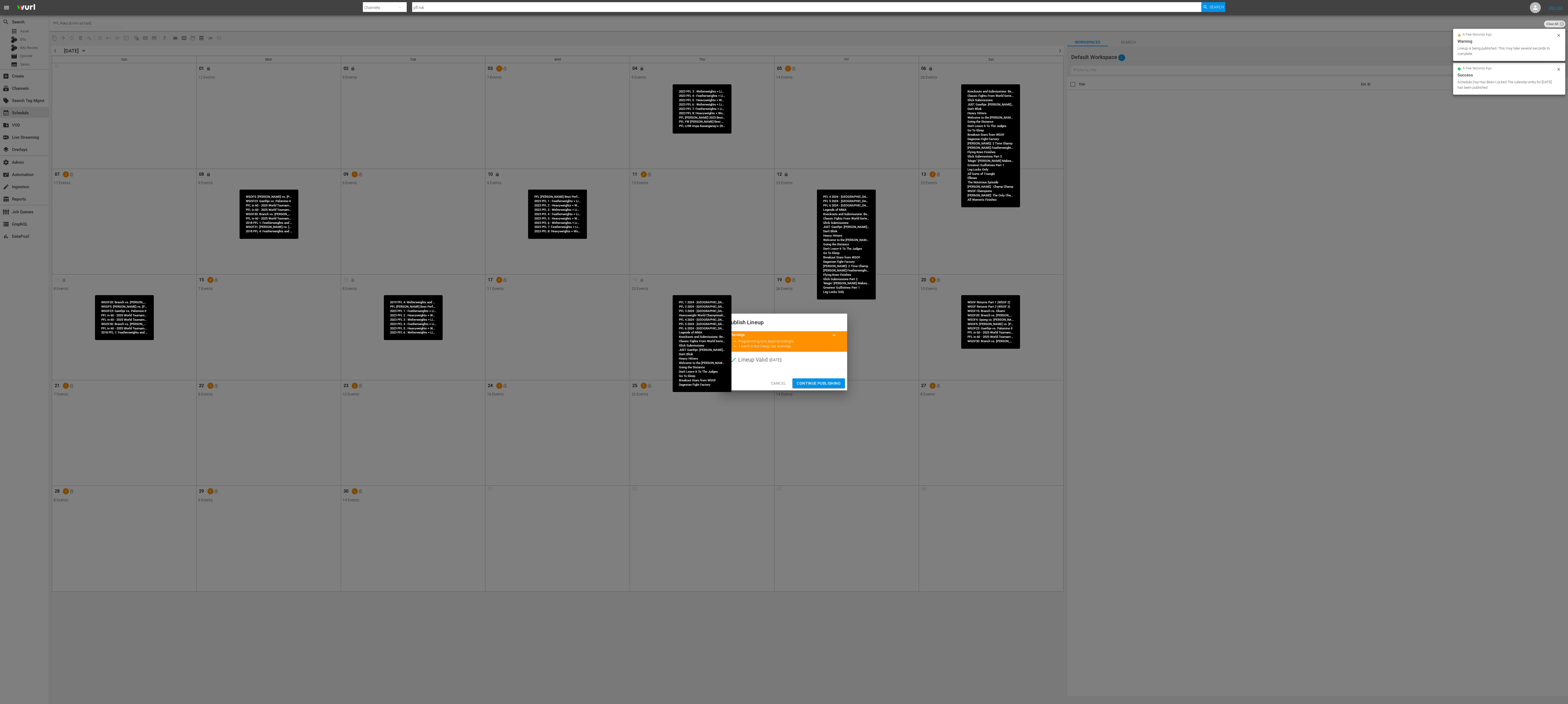
click at [784, 352] on div "Cancel Continue Publishing" at bounding box center [784, 384] width 127 height 15
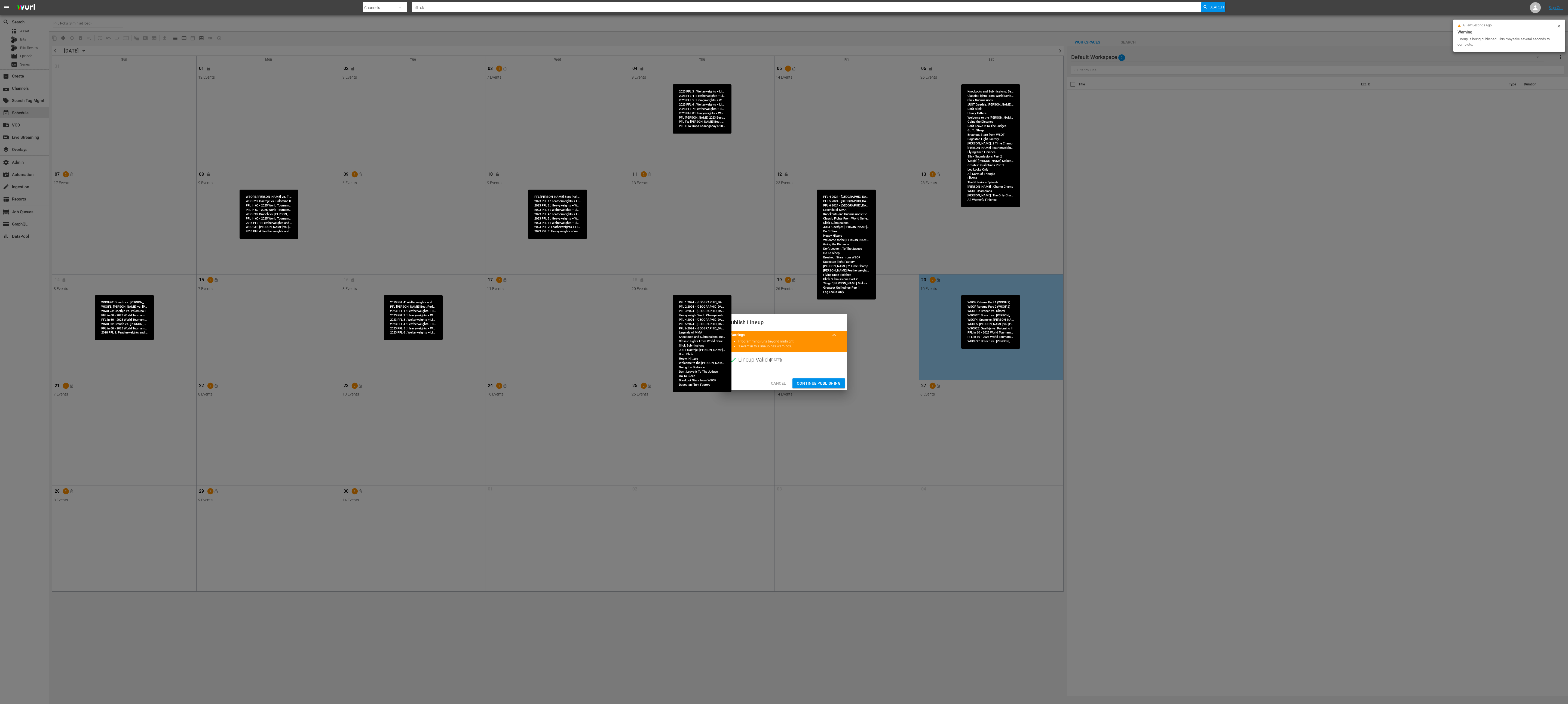
click at [784, 352] on span "Continue Publishing" at bounding box center [819, 383] width 44 height 7
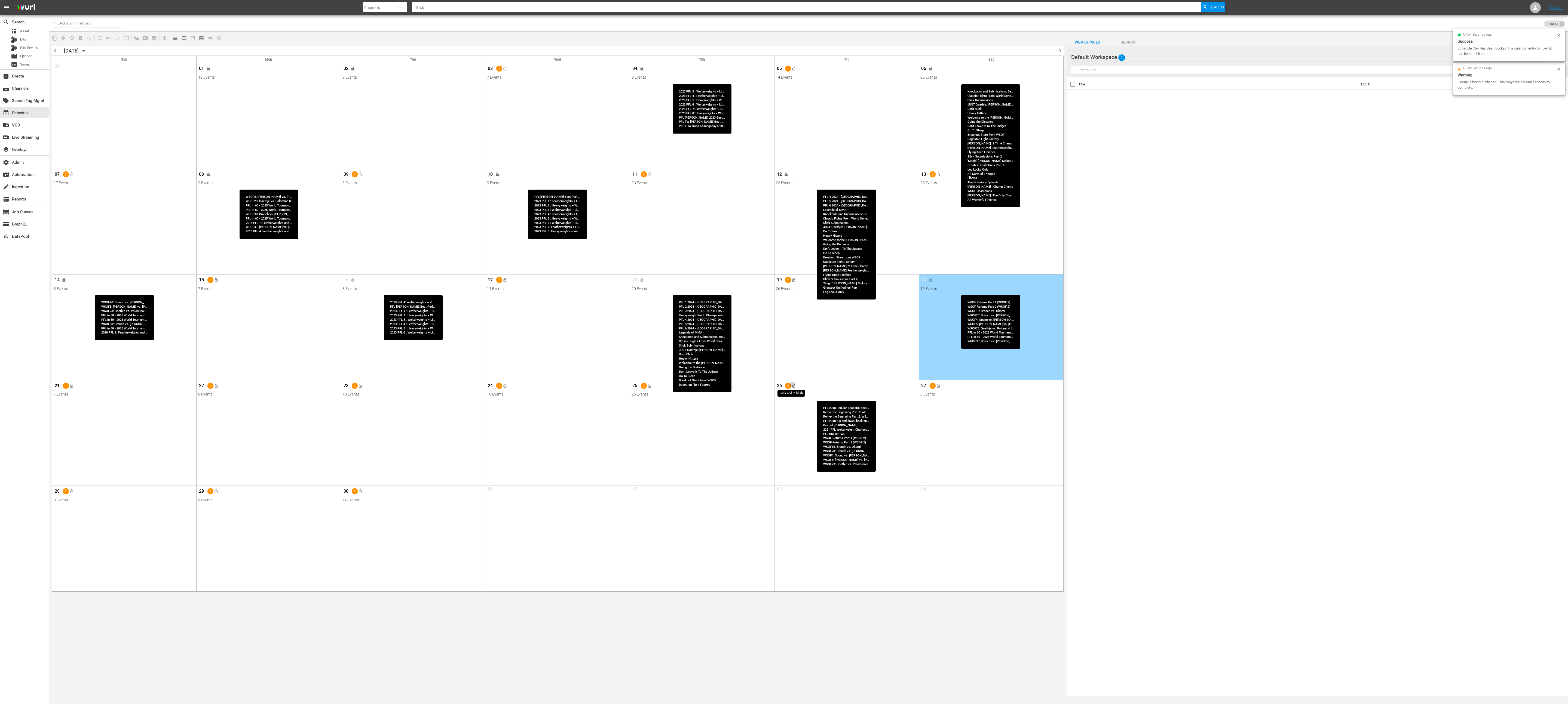
click at [784, 352] on span "lock_open" at bounding box center [794, 386] width 4 height 4
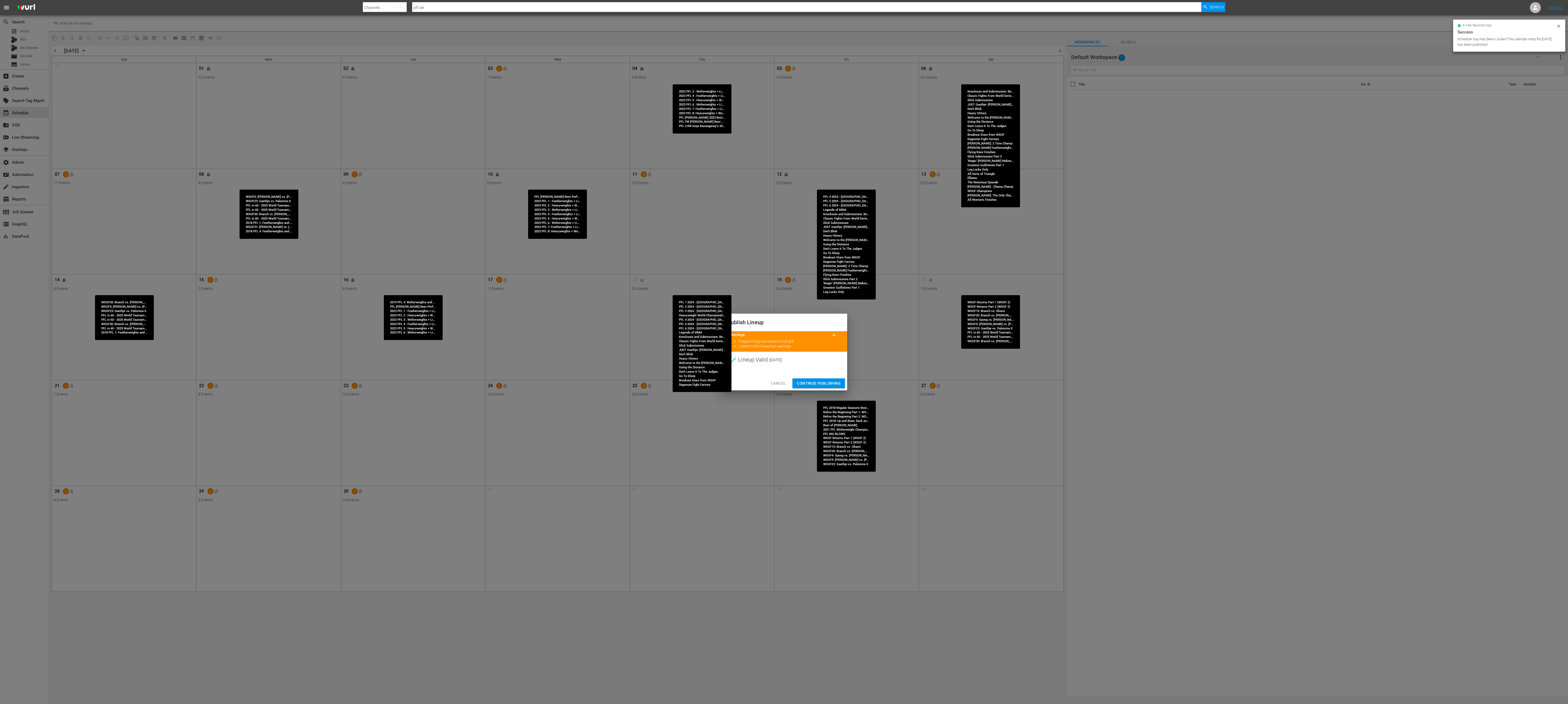
click at [784, 352] on button "Continue Publishing" at bounding box center [819, 383] width 52 height 10
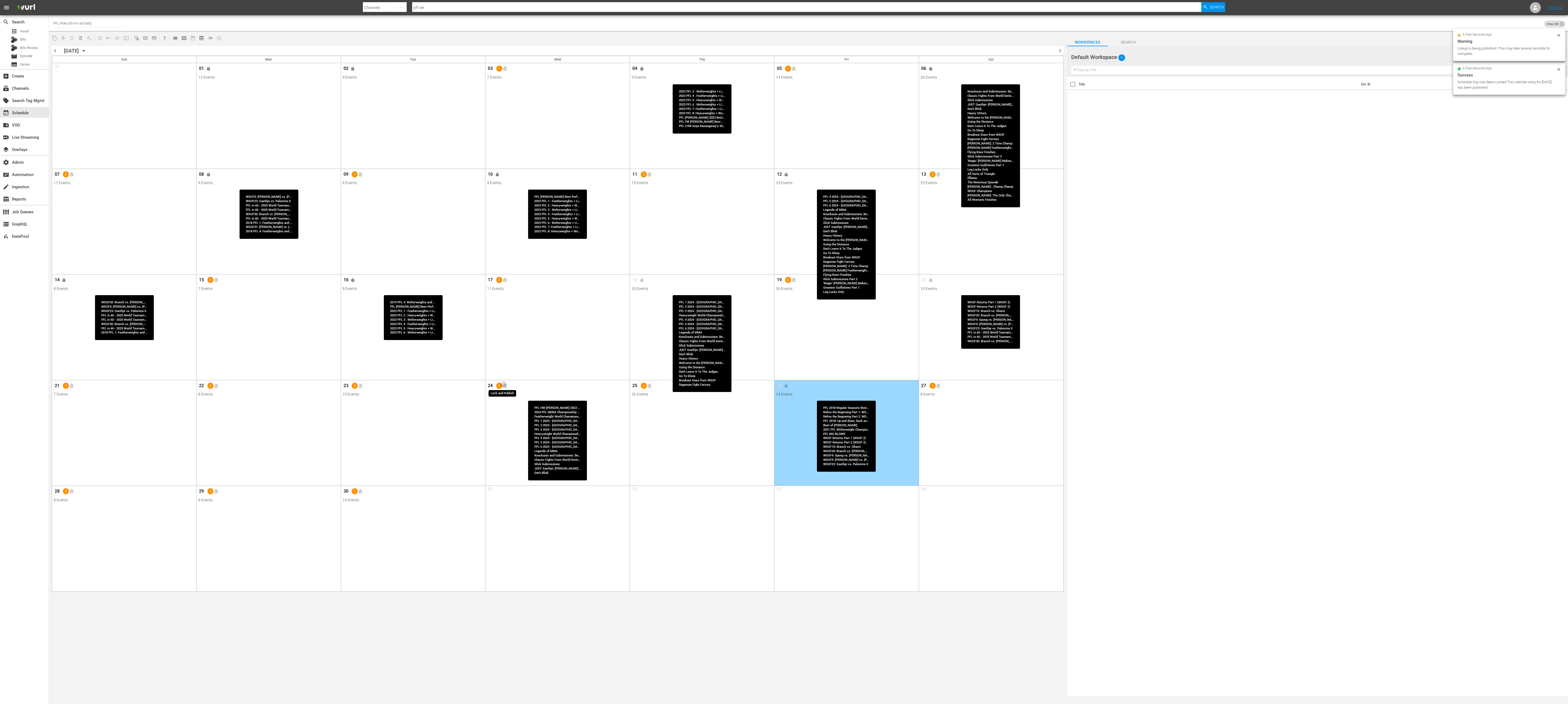
click at [505, 352] on span "lock_open" at bounding box center [505, 386] width 4 height 4
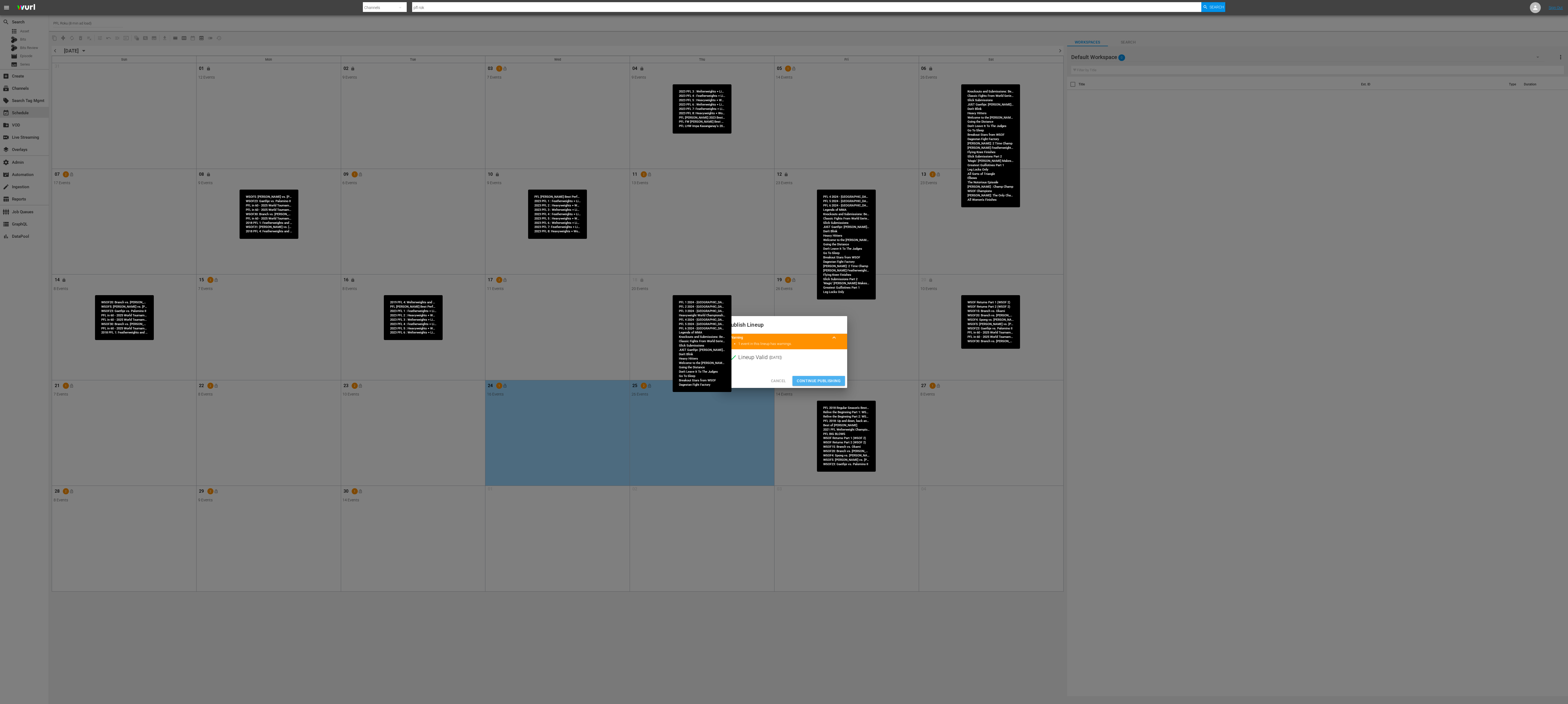
click at [784, 352] on span "Continue Publishing" at bounding box center [819, 381] width 44 height 7
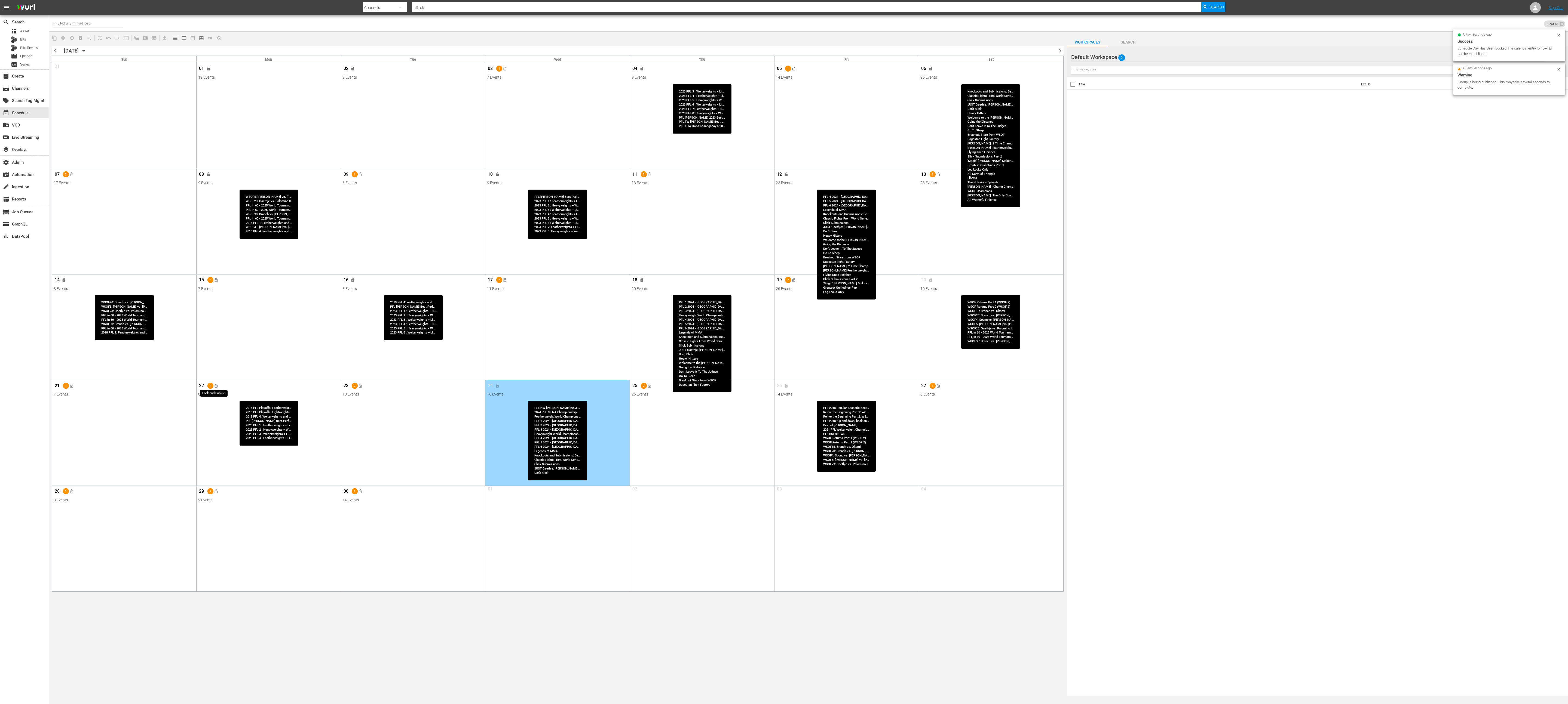
click at [218, 352] on span "lock_open" at bounding box center [215, 386] width 4 height 4
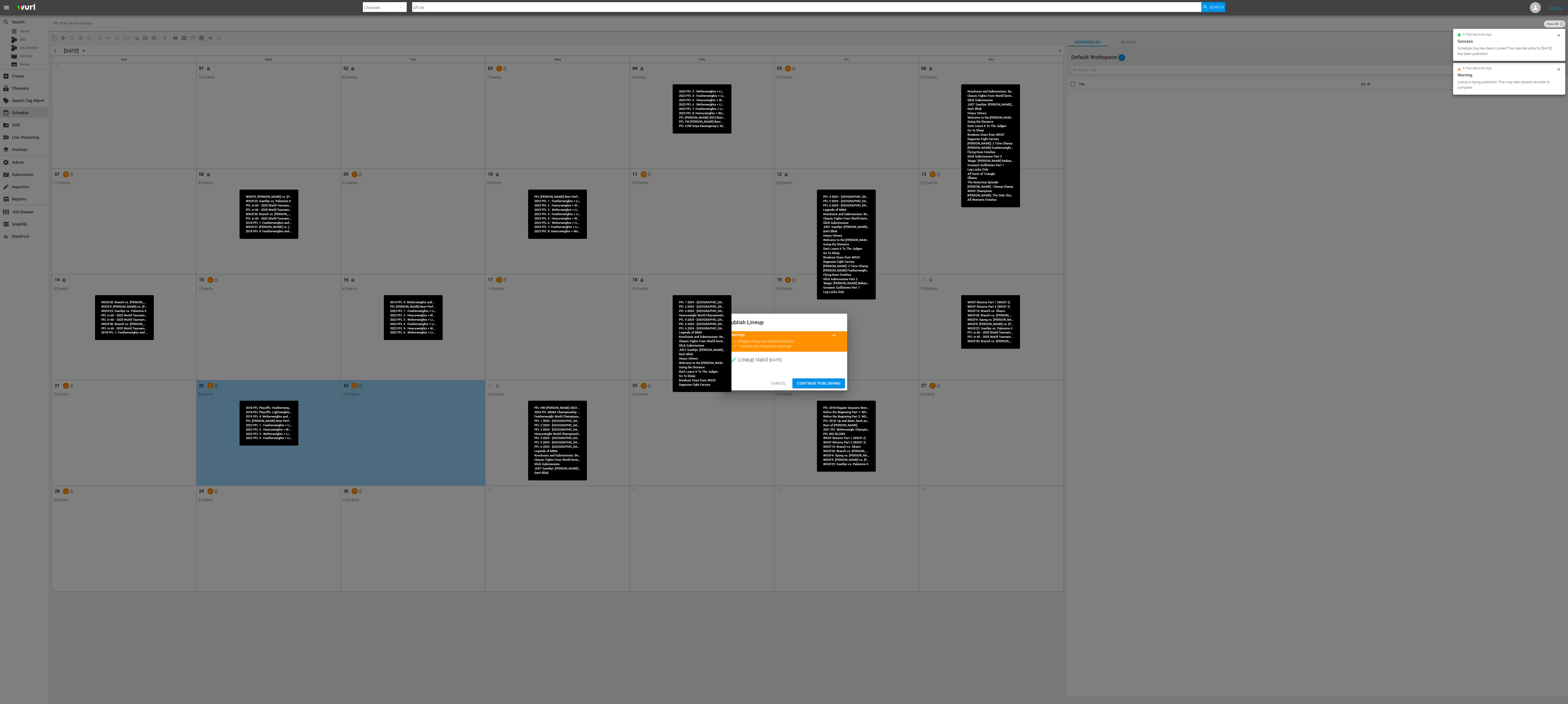
click at [784, 352] on span "Continue Publishing" at bounding box center [819, 383] width 44 height 7
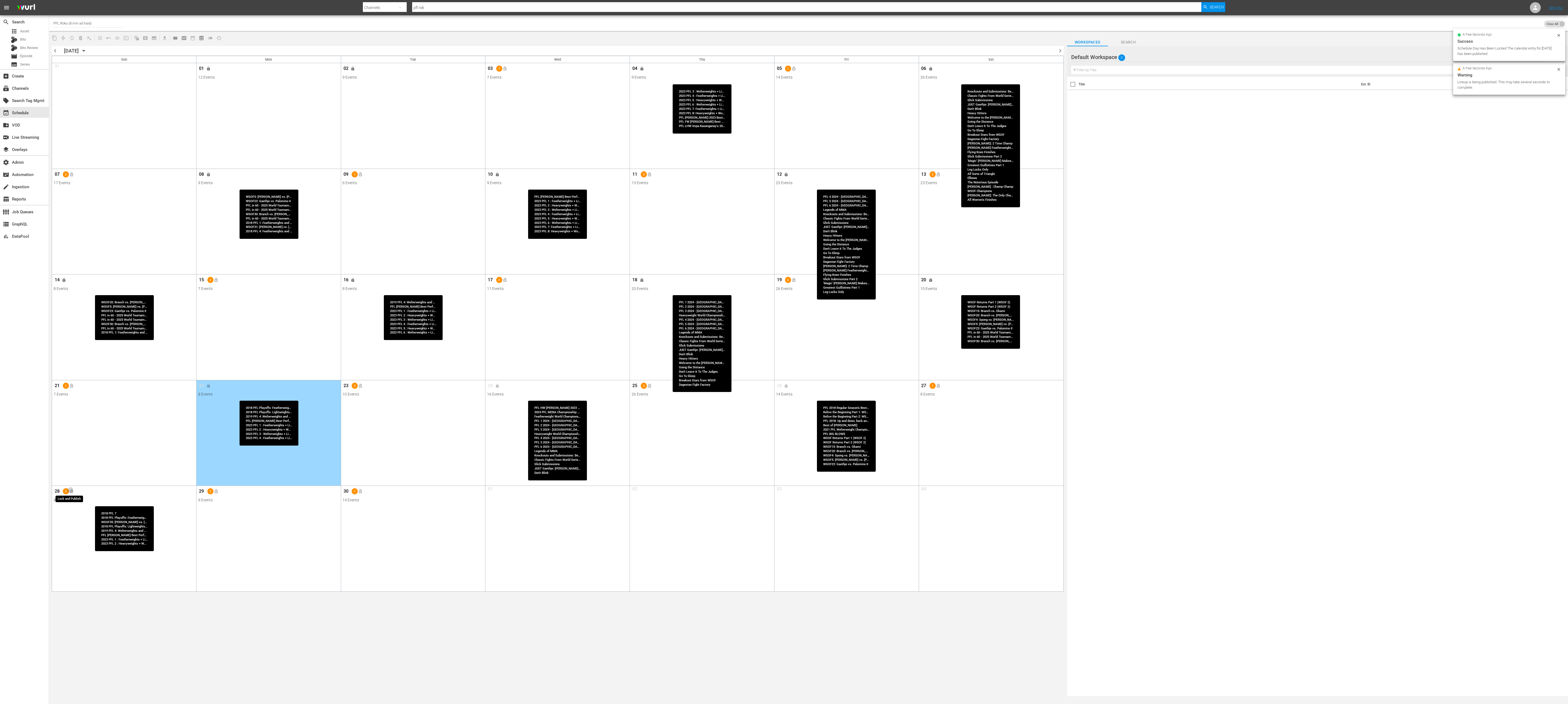
click at [74, 352] on button "lock_open" at bounding box center [71, 492] width 9 height 9
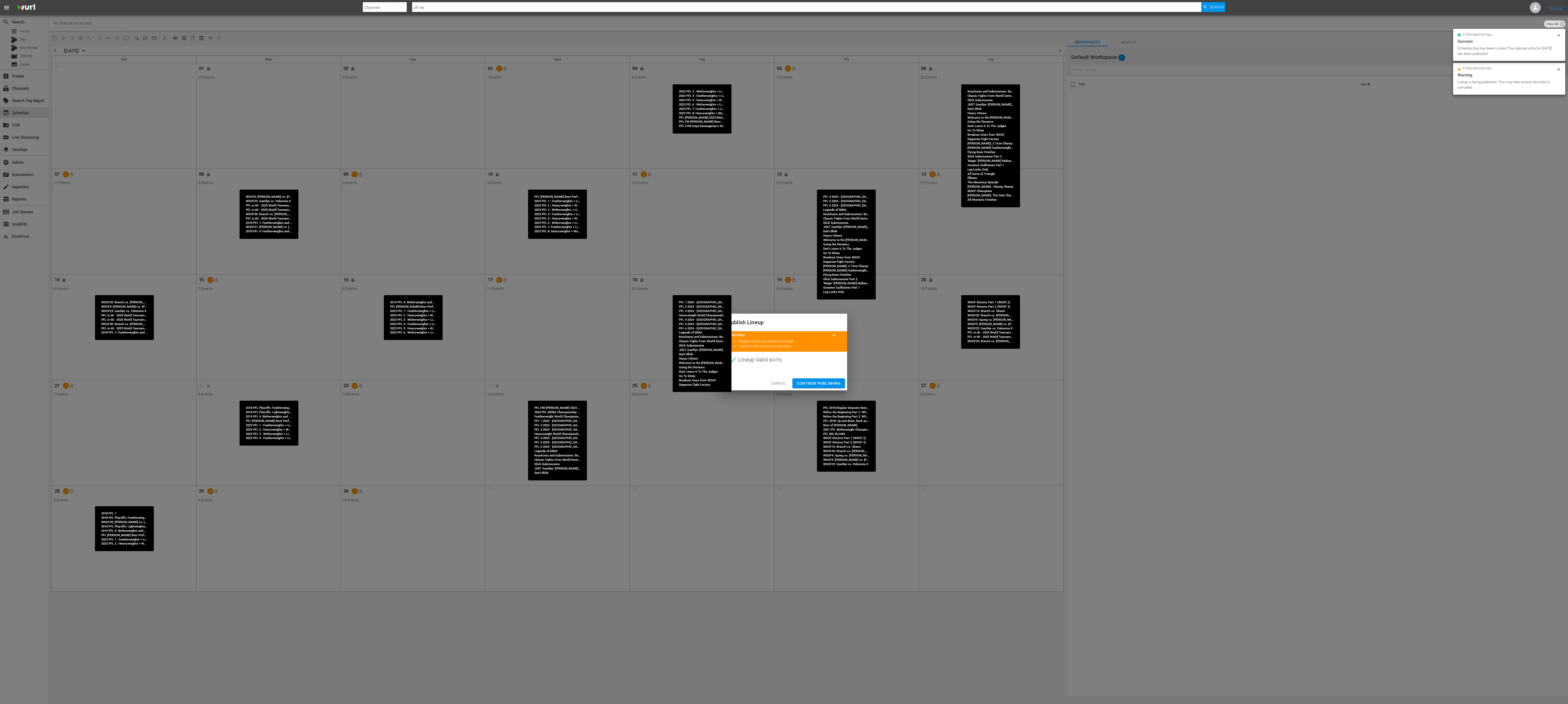
click at [784, 352] on span "Continue Publishing" at bounding box center [819, 383] width 44 height 7
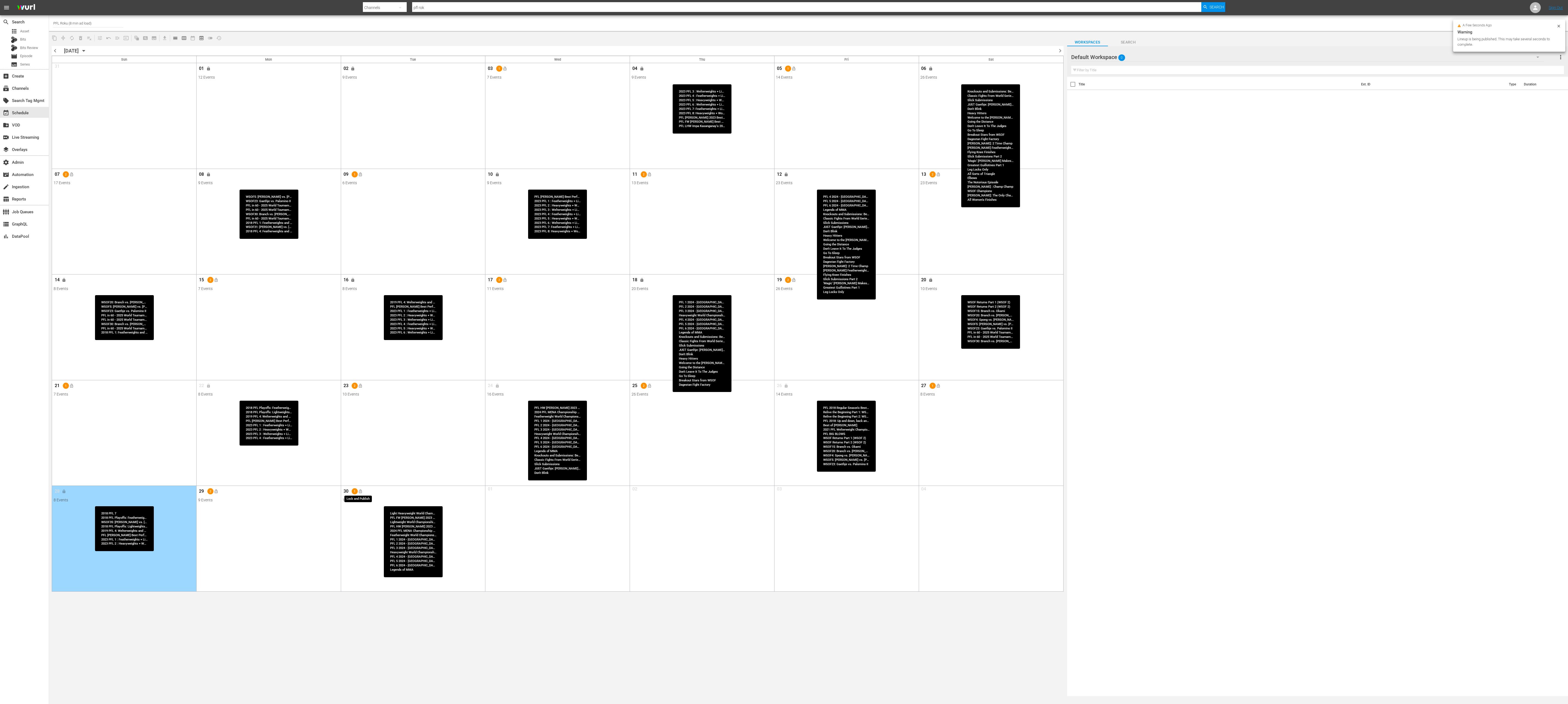
click at [361, 352] on span "lock_open" at bounding box center [360, 492] width 4 height 4
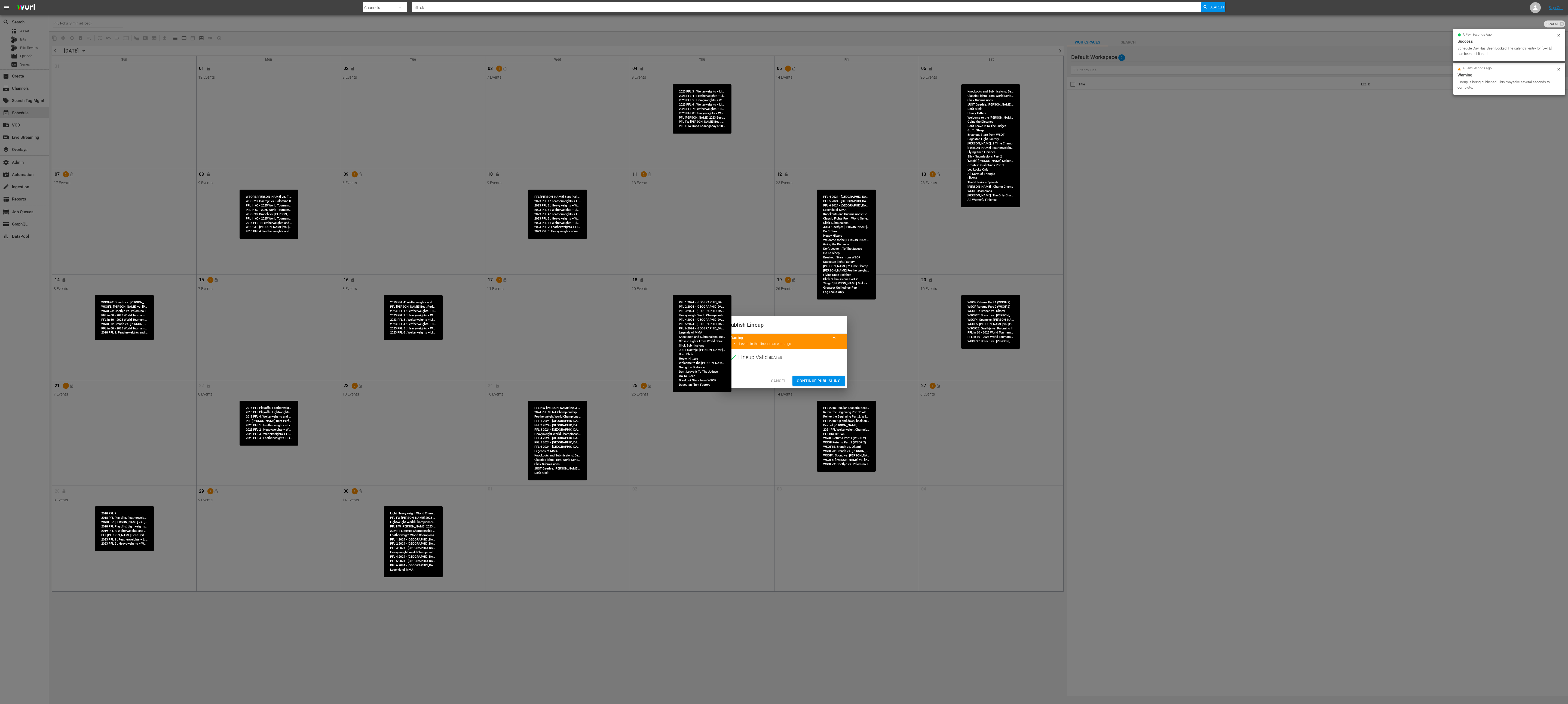
click at [784, 352] on div "Cancel Continue Publishing" at bounding box center [784, 381] width 127 height 15
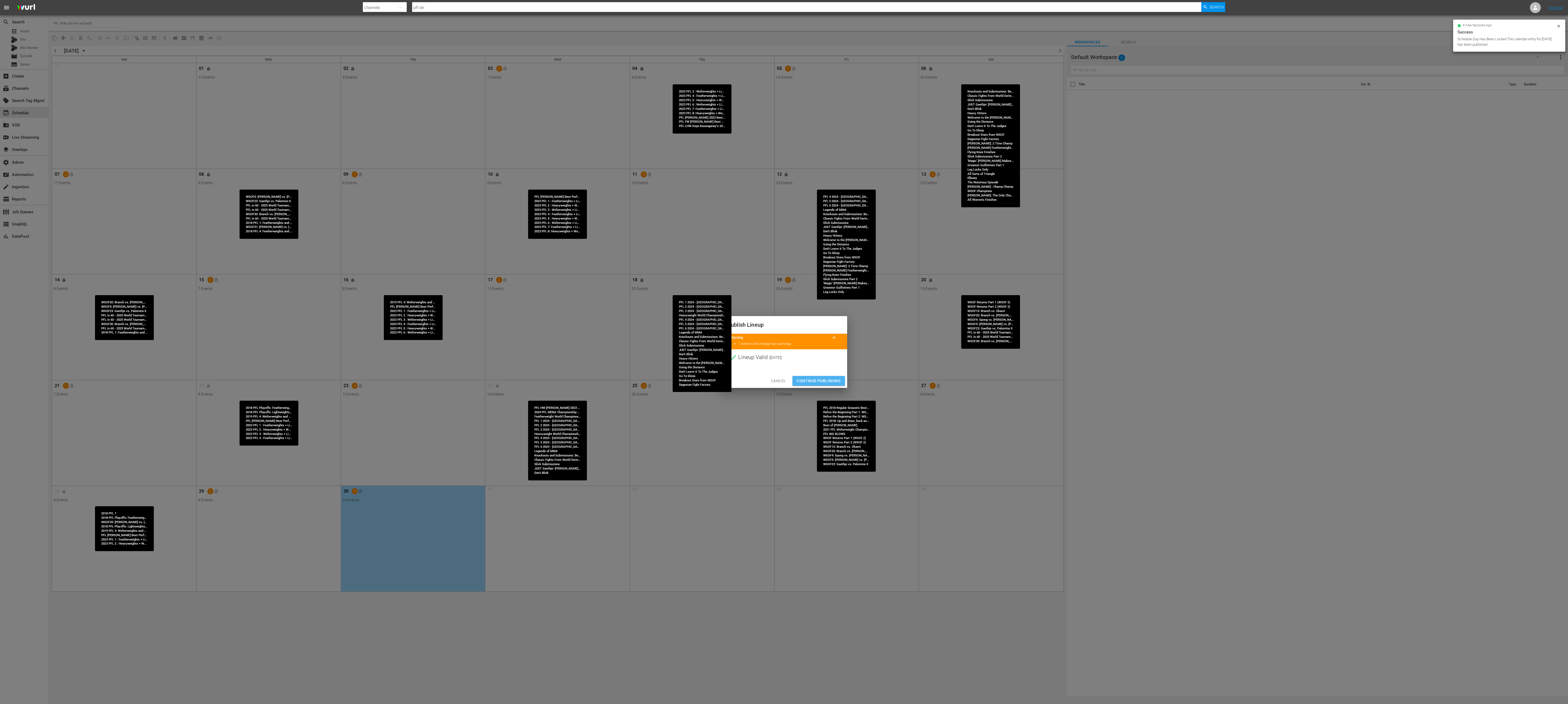
click at [784, 352] on button "Continue Publishing" at bounding box center [819, 381] width 52 height 10
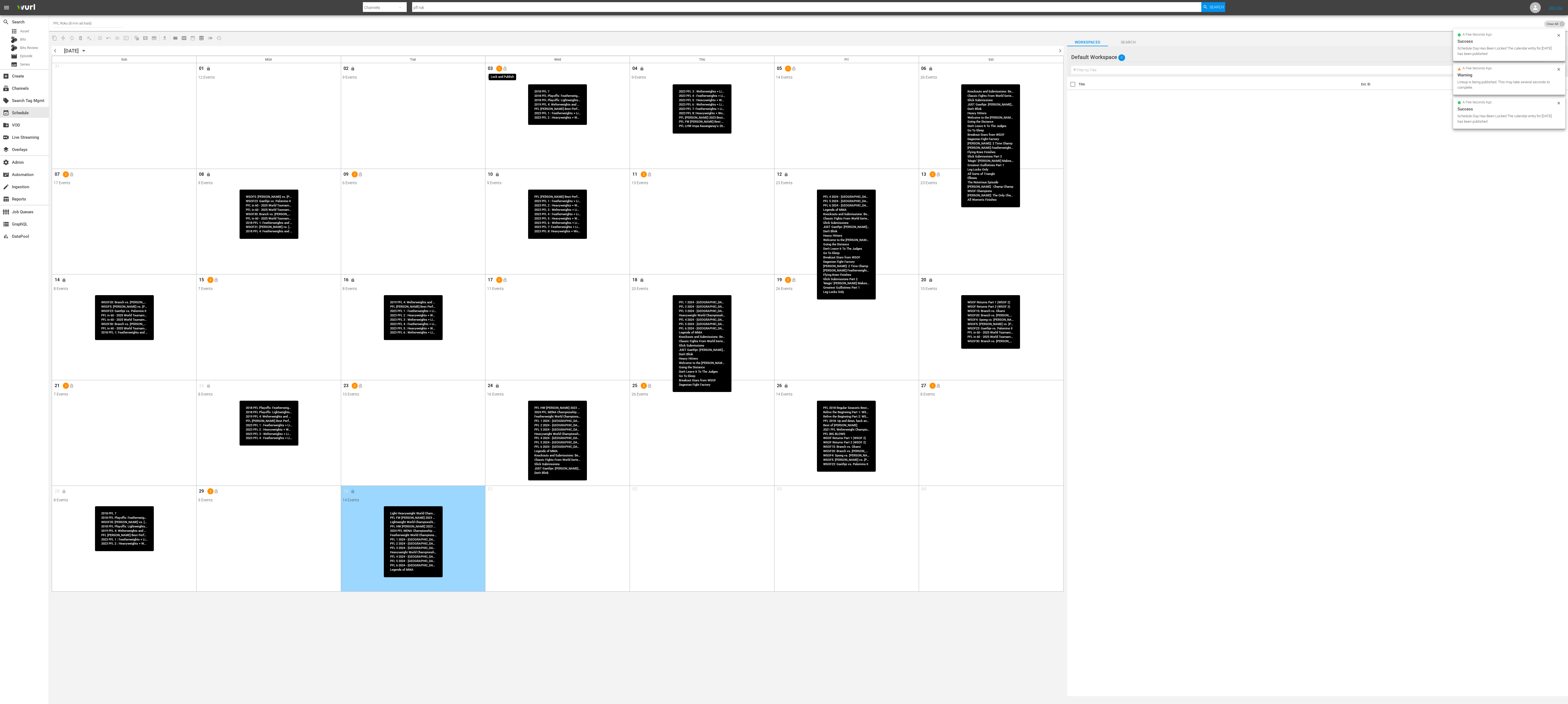
click at [508, 71] on button "lock_open" at bounding box center [505, 69] width 9 height 9
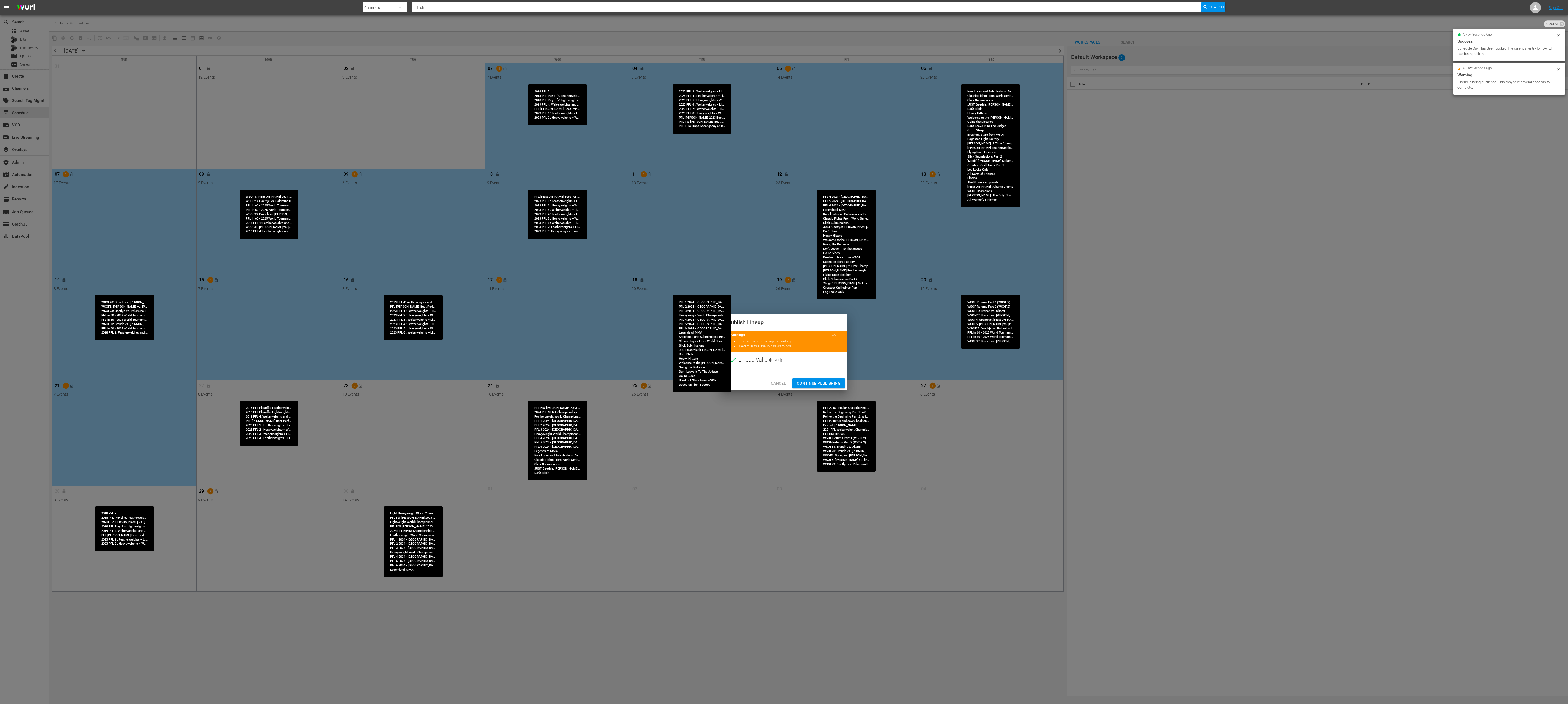
click at [784, 352] on span "Continue Publishing" at bounding box center [819, 383] width 44 height 7
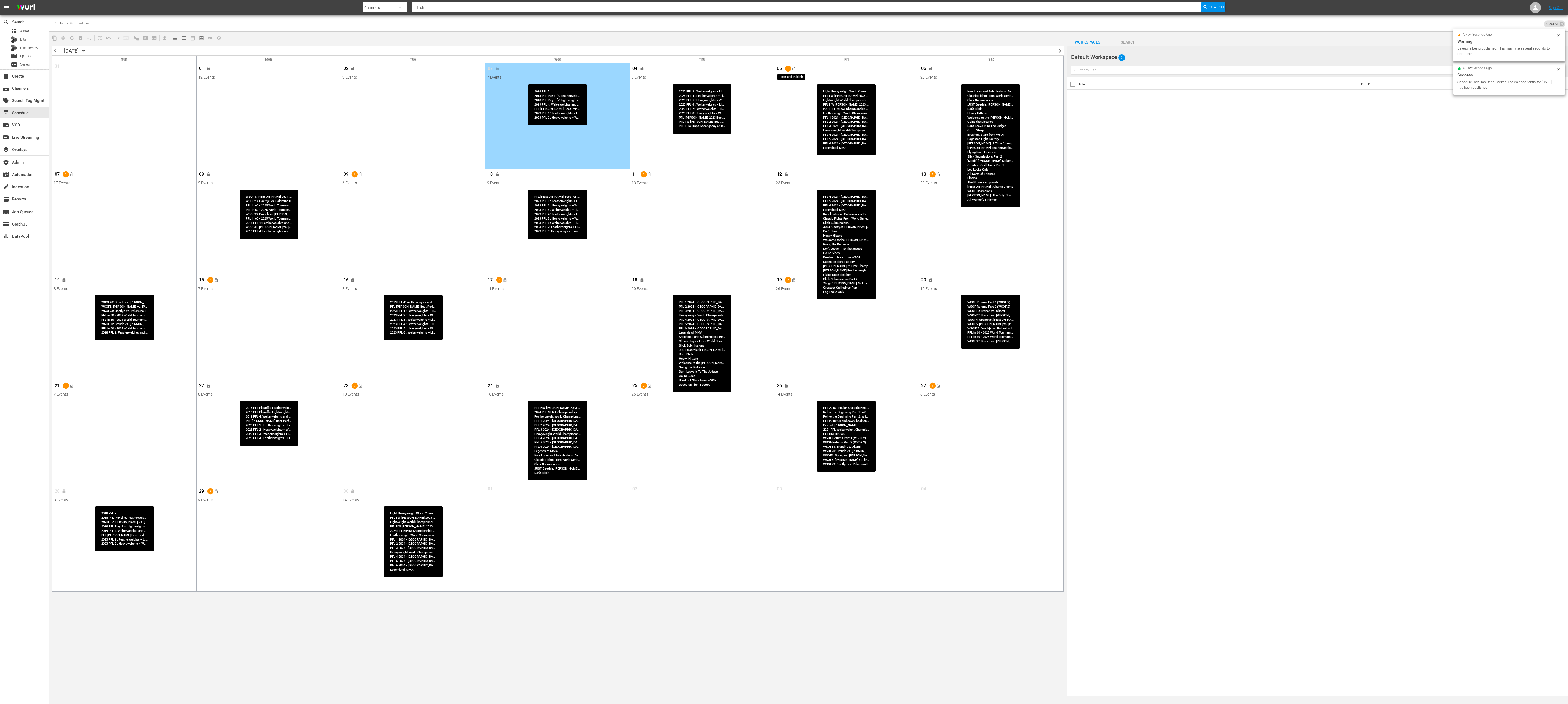
click at [784, 69] on span "lock_open" at bounding box center [794, 68] width 4 height 4
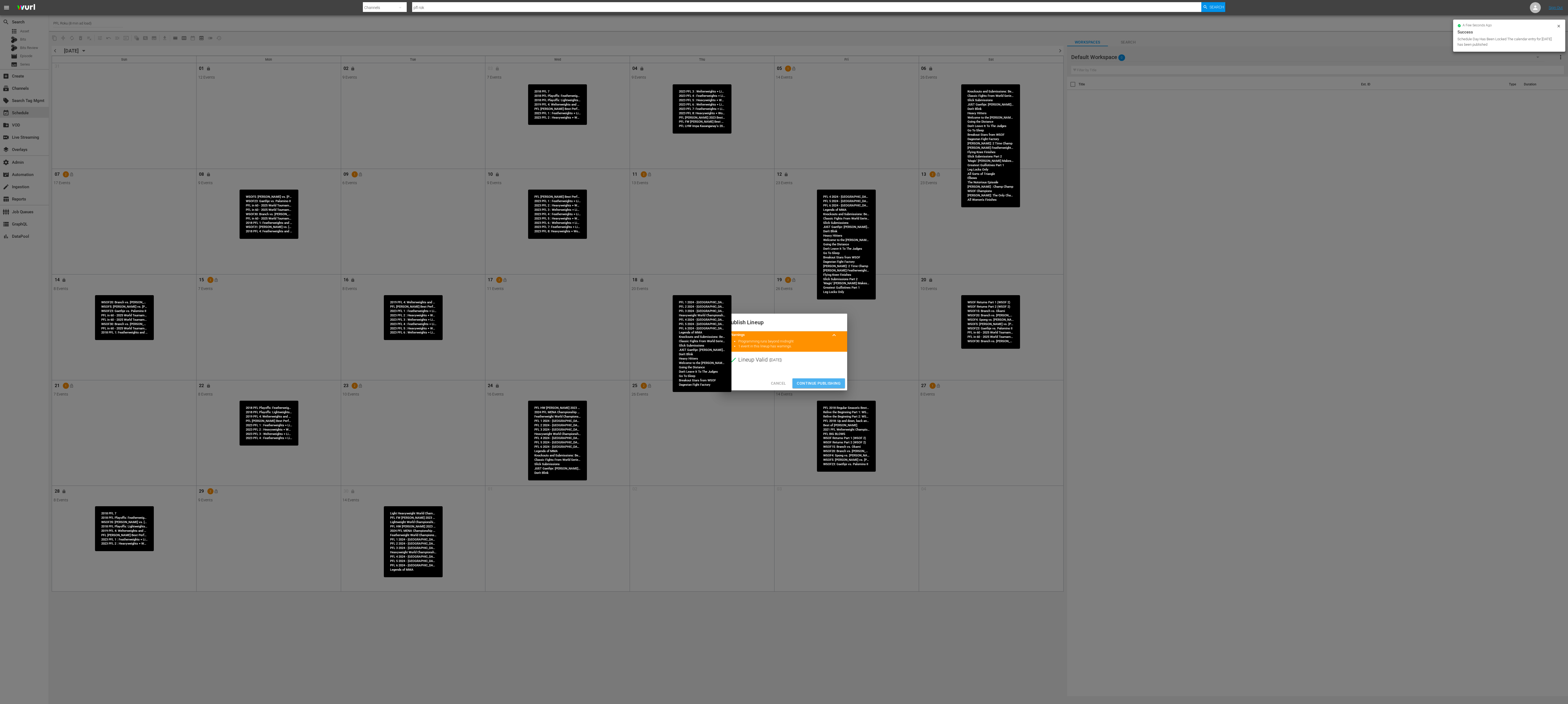
click at [784, 352] on span "Continue Publishing" at bounding box center [819, 383] width 44 height 7
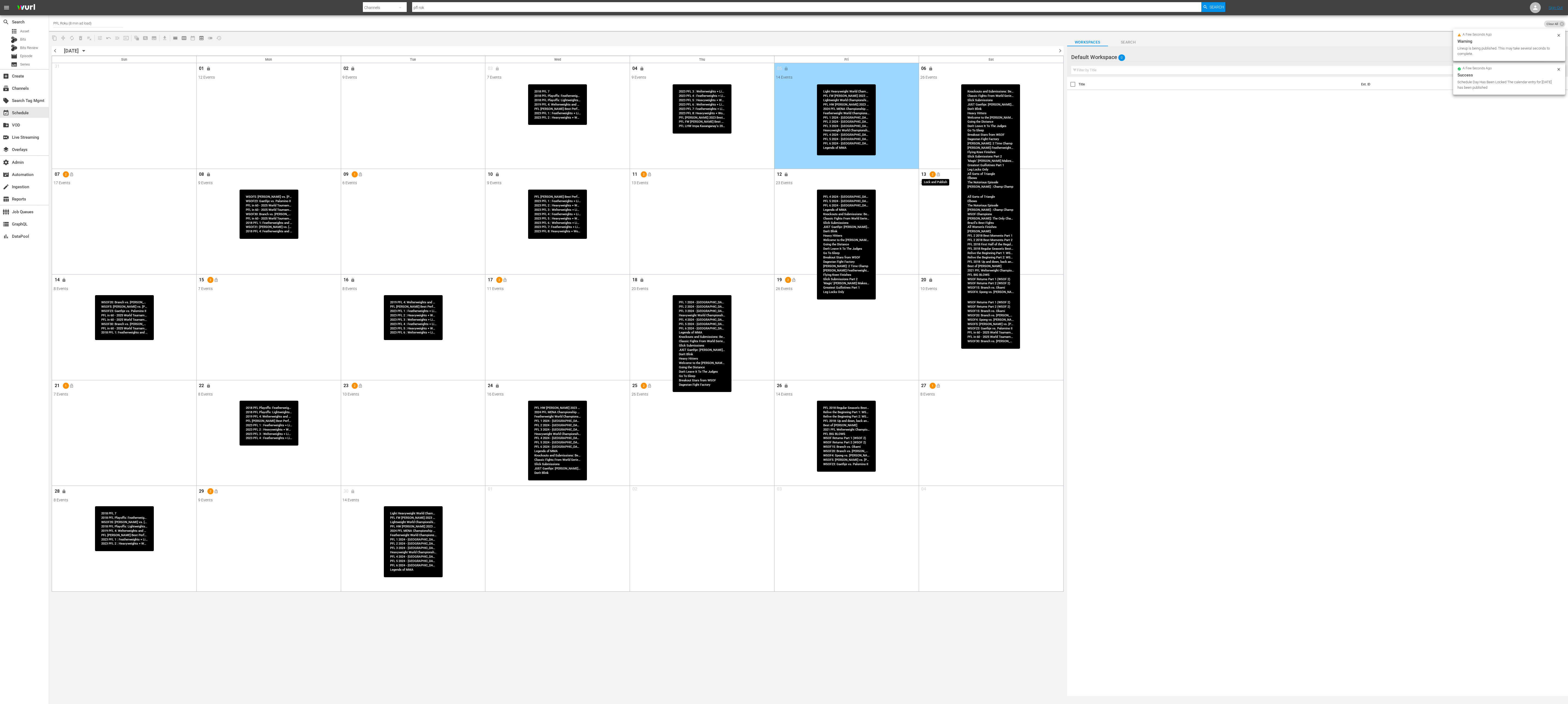
click at [784, 175] on span "lock_open" at bounding box center [938, 174] width 4 height 4
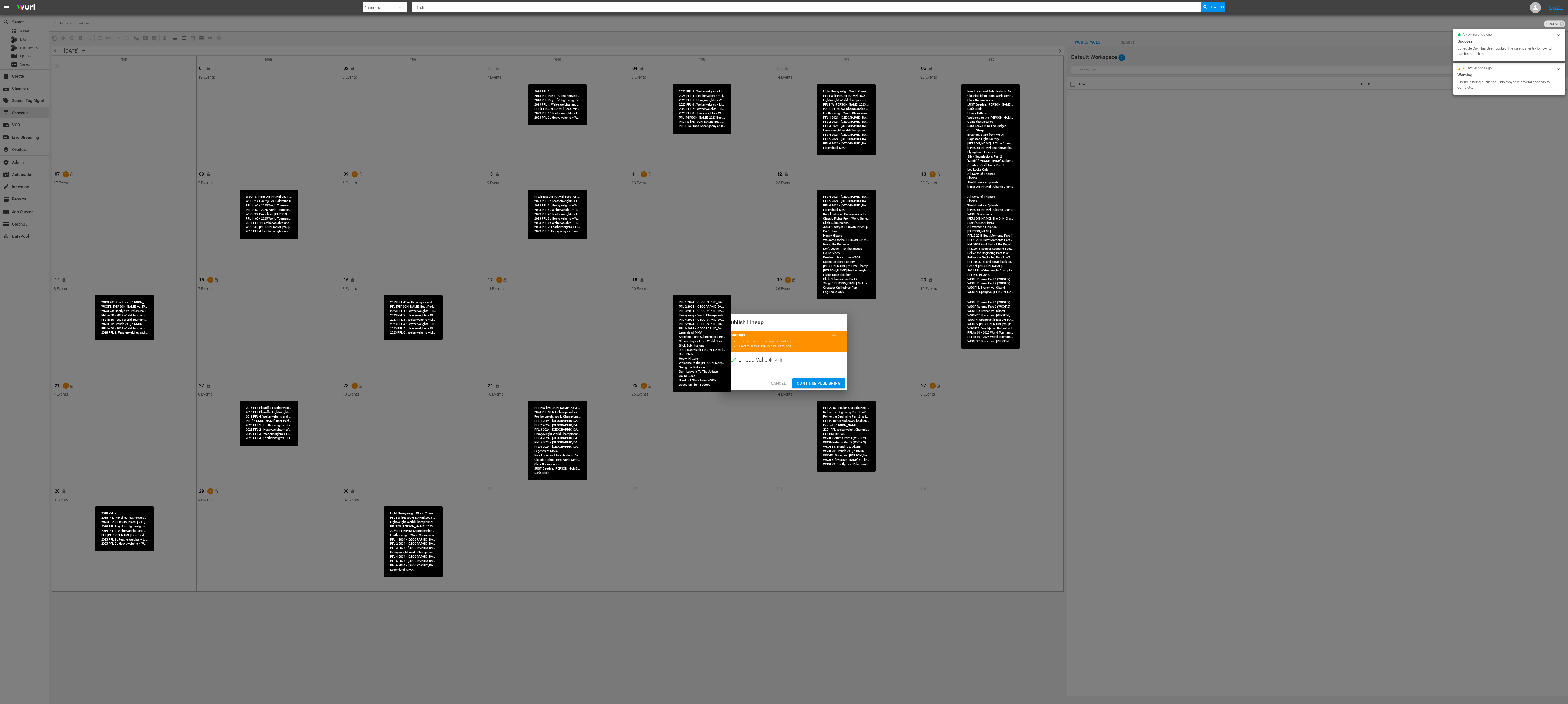
click at [784, 352] on span "Continue Publishing" at bounding box center [819, 383] width 44 height 7
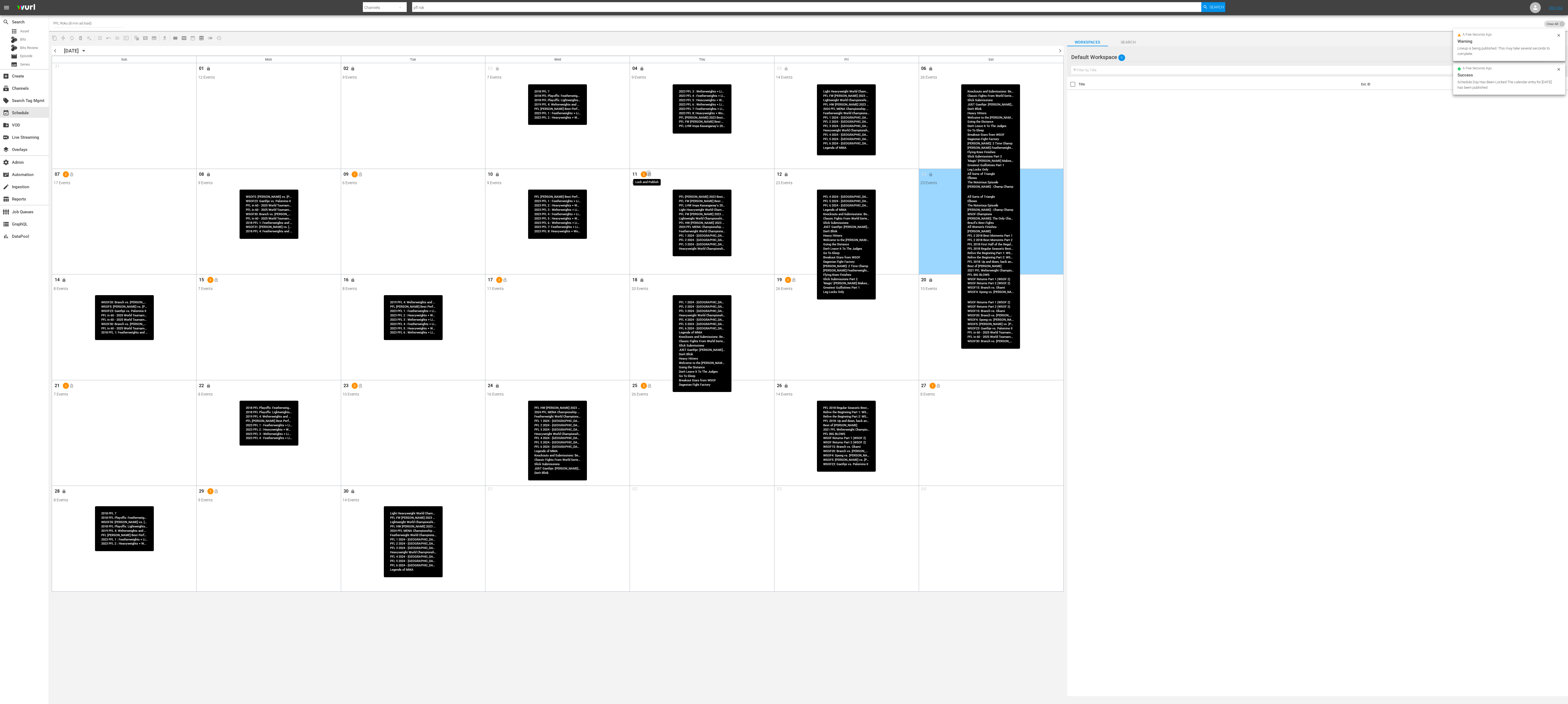
click at [651, 176] on span "lock_open" at bounding box center [649, 174] width 4 height 4
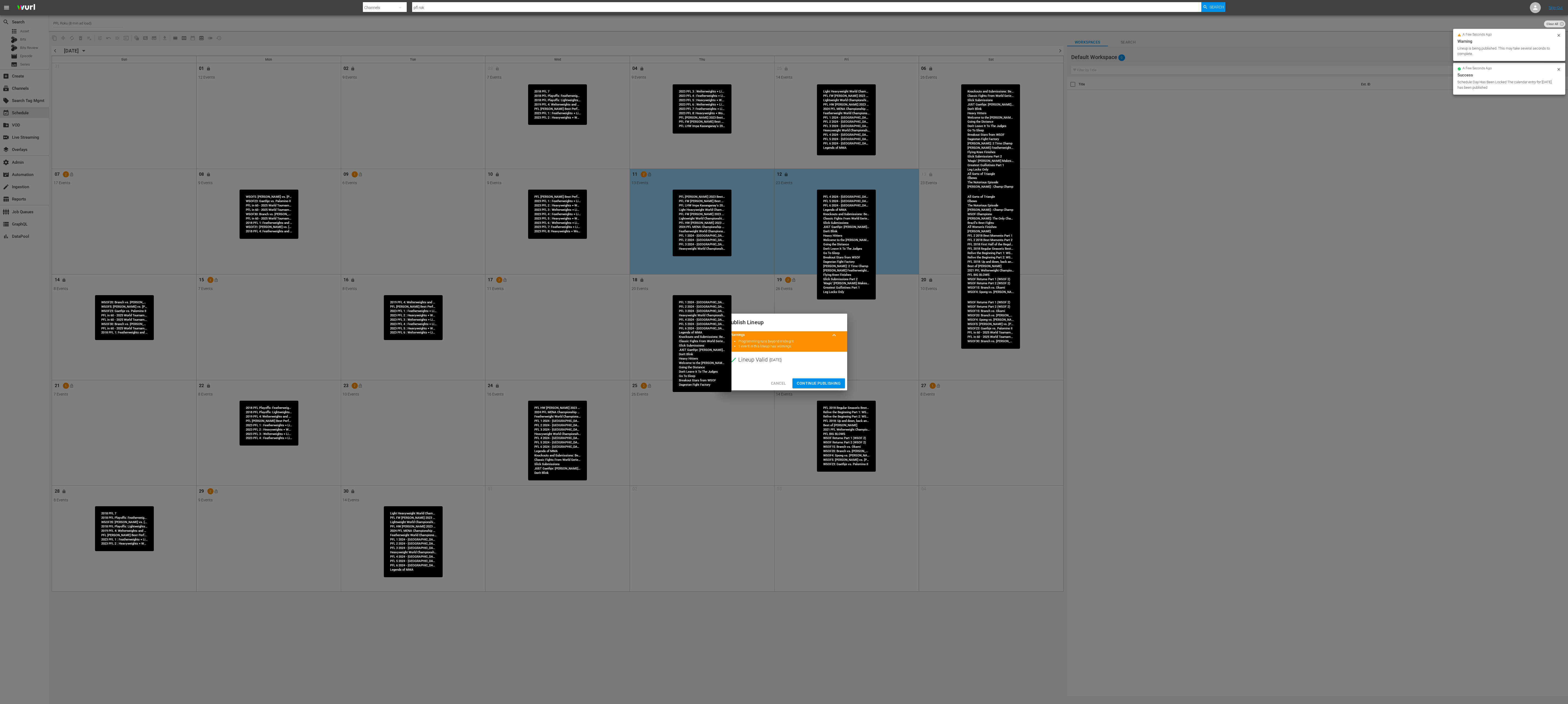
click at [784, 352] on span "Continue Publishing" at bounding box center [819, 383] width 44 height 7
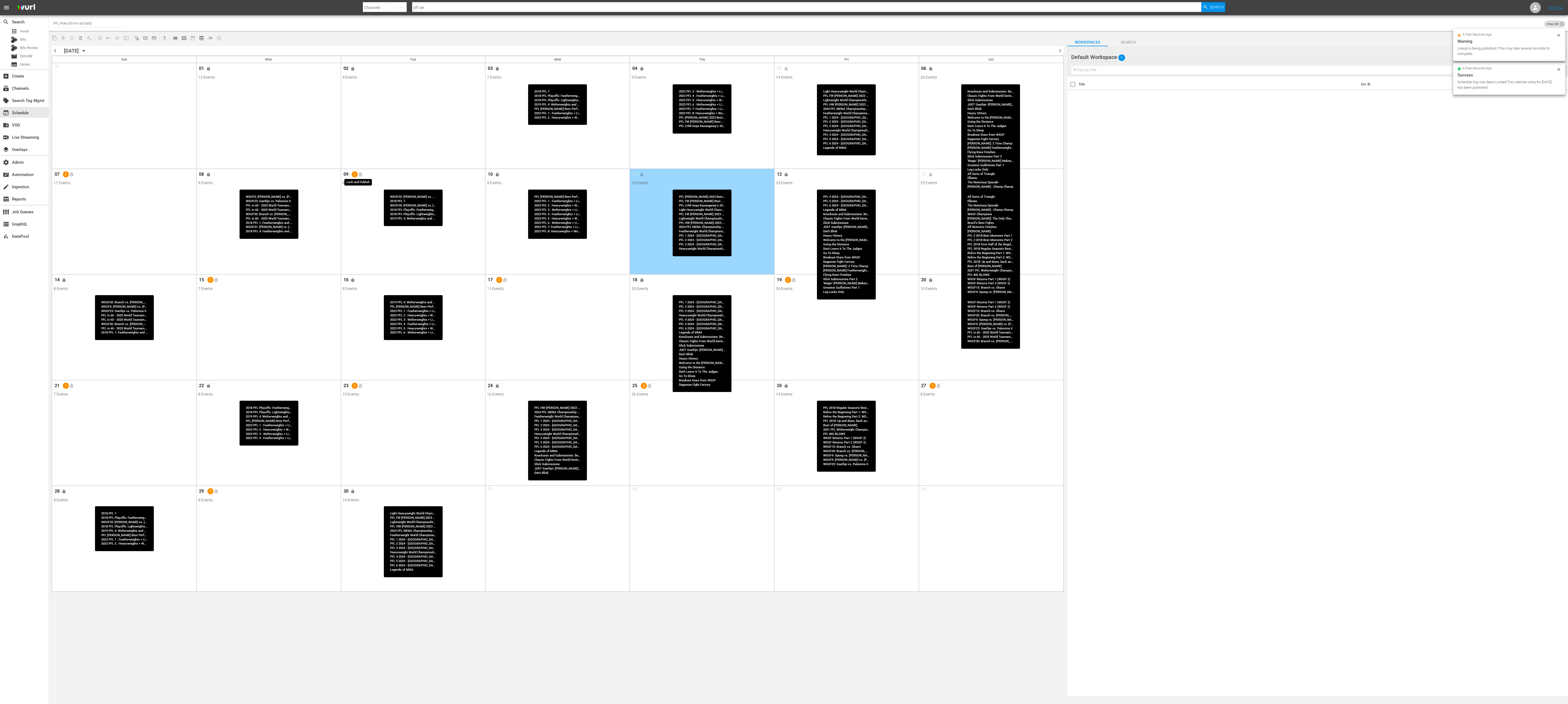
click at [362, 173] on span "lock_open" at bounding box center [360, 174] width 4 height 4
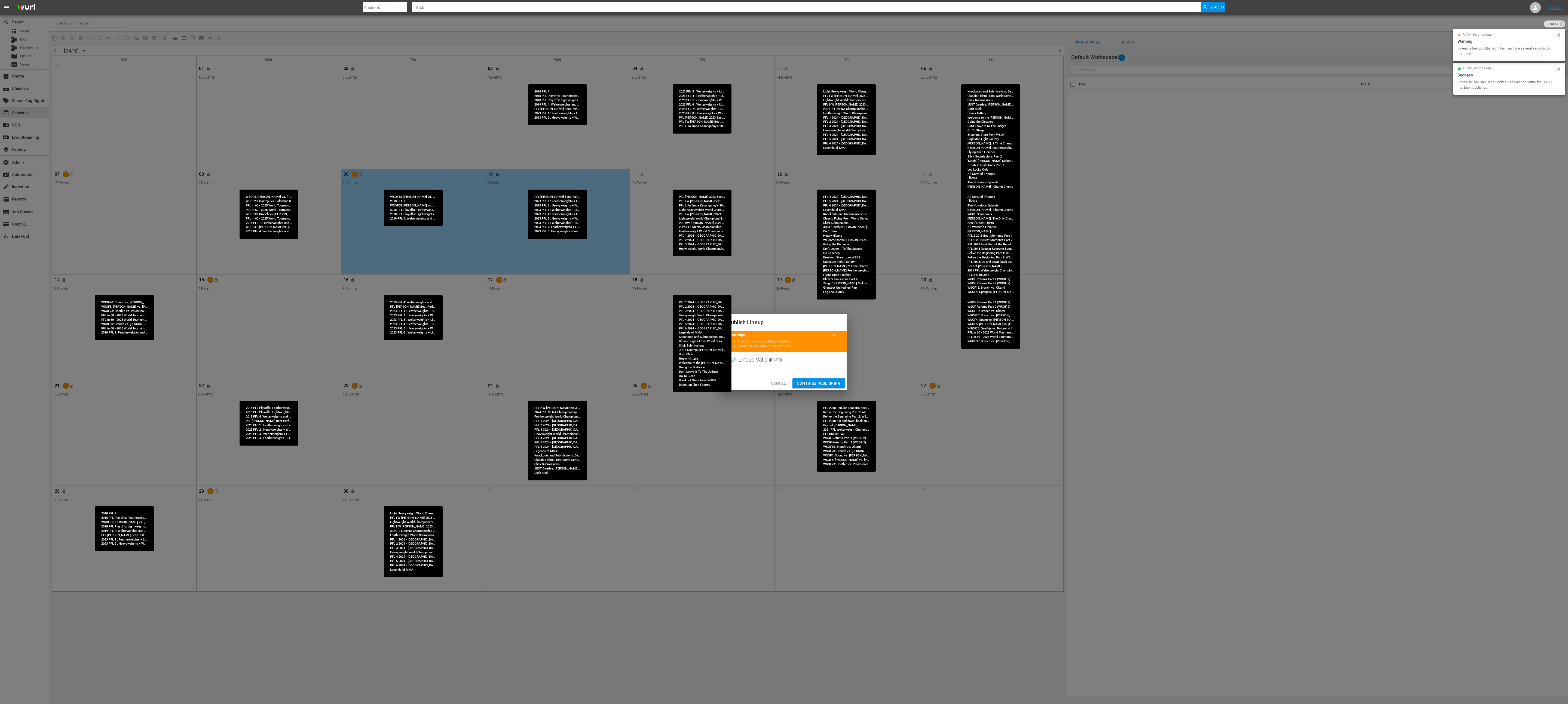
click at [784, 352] on button "Continue Publishing" at bounding box center [819, 383] width 52 height 10
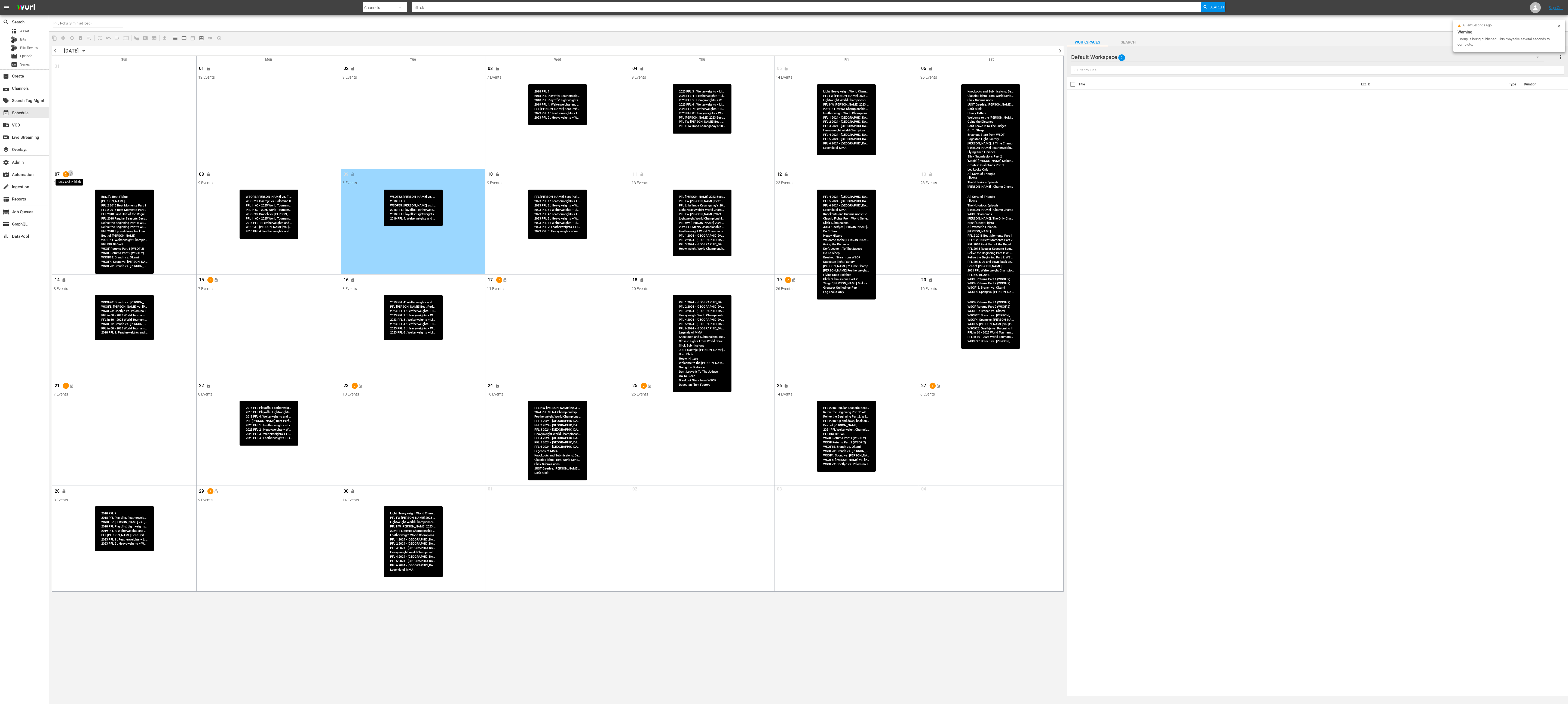
click at [75, 177] on button "lock_open" at bounding box center [71, 175] width 9 height 9
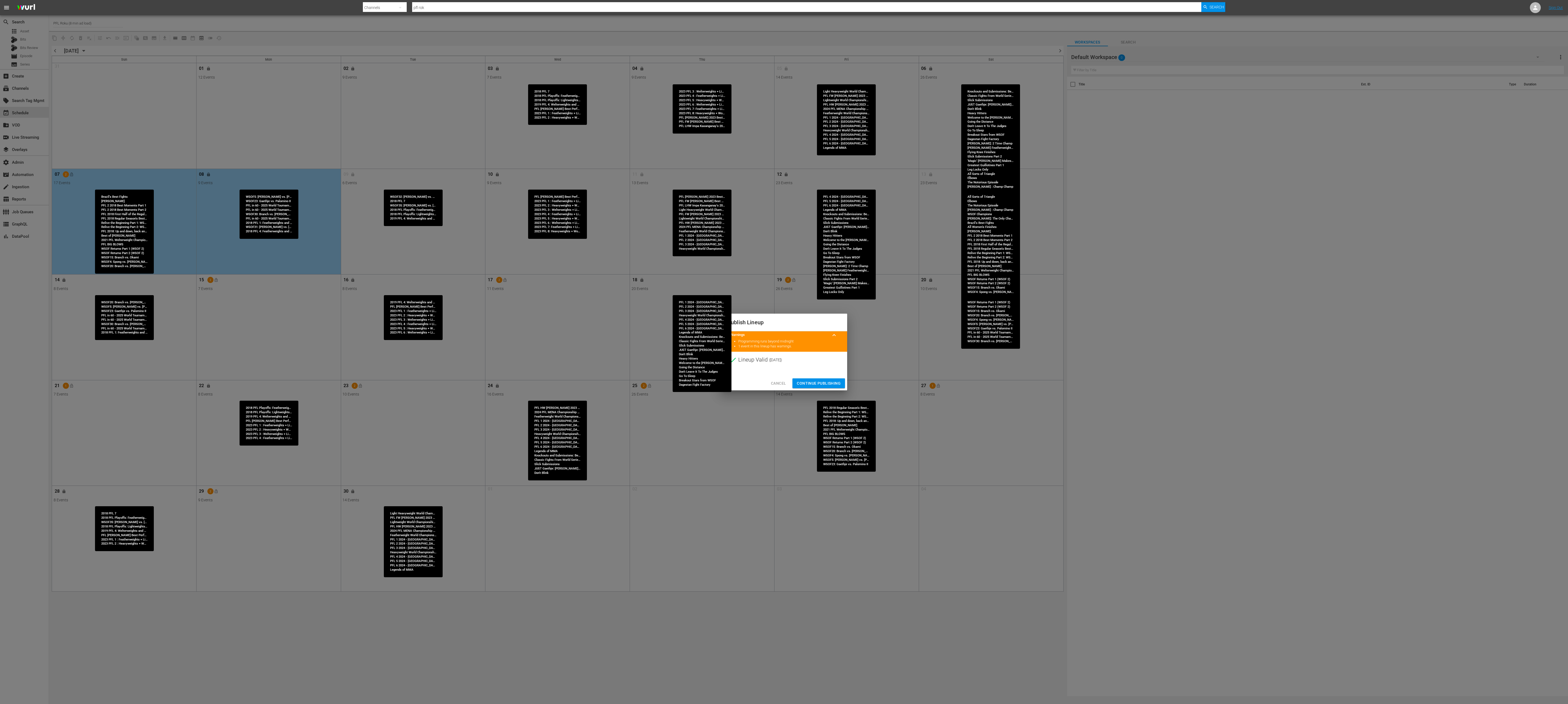
click at [784, 352] on span "Continue Publishing" at bounding box center [819, 383] width 44 height 7
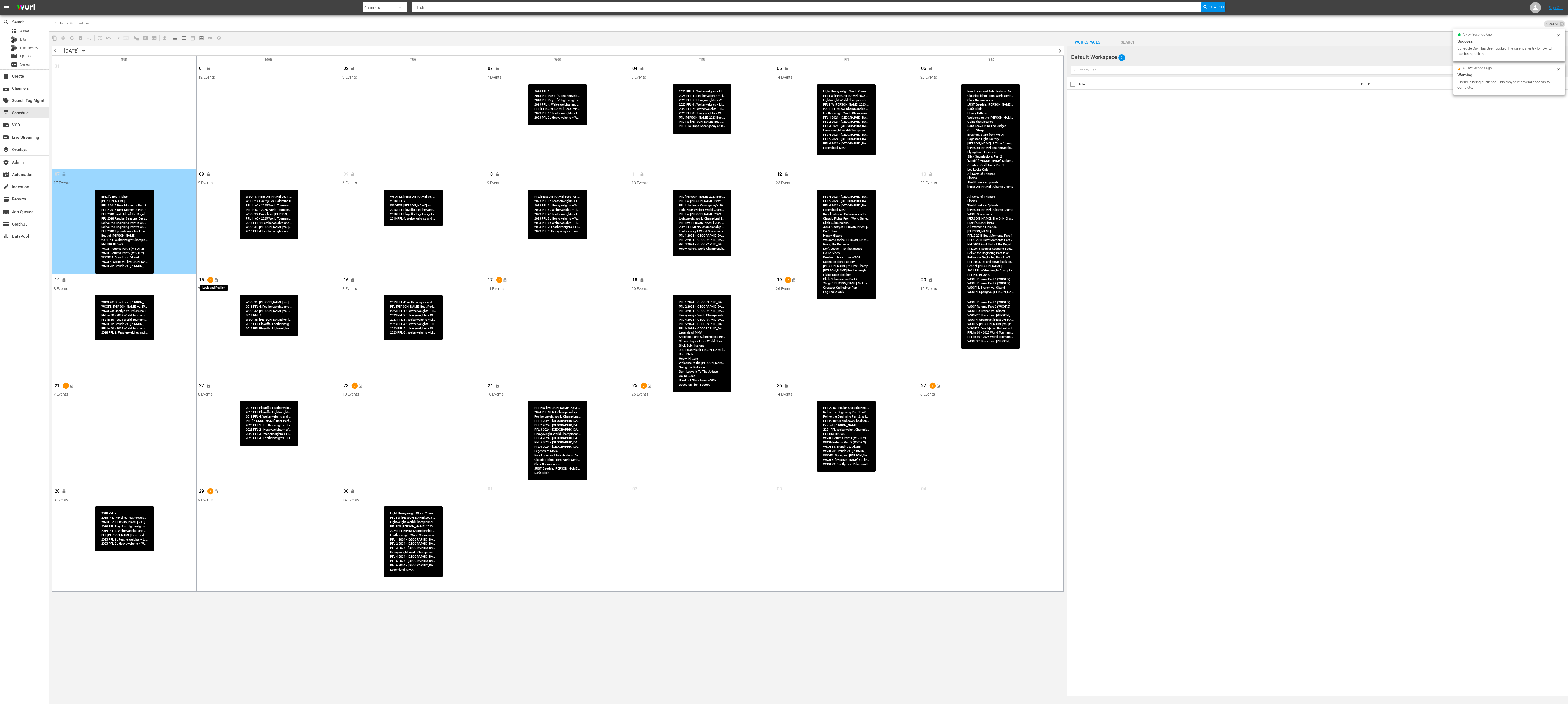
click at [218, 281] on span "lock_open" at bounding box center [215, 280] width 4 height 4
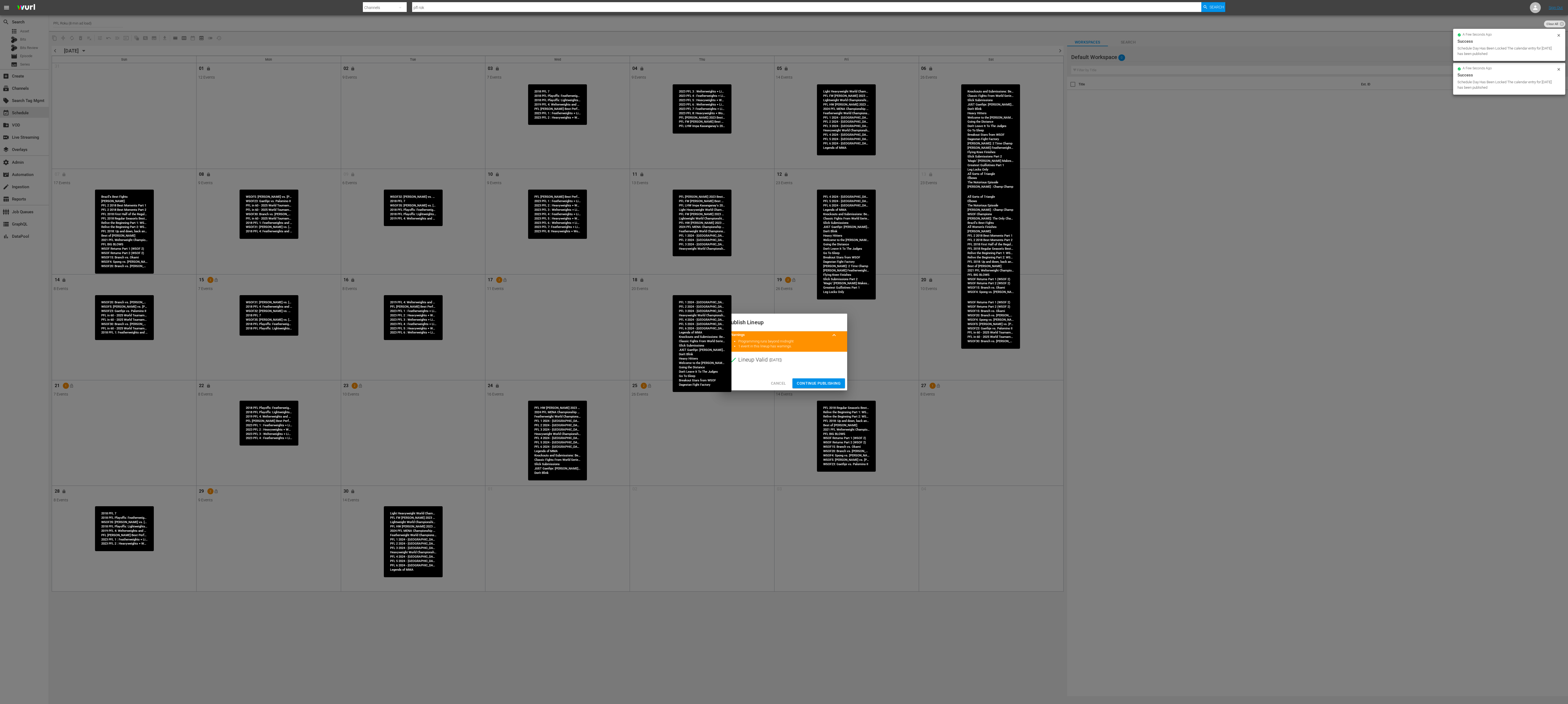
click at [784, 352] on span "Continue Publishing" at bounding box center [819, 383] width 44 height 7
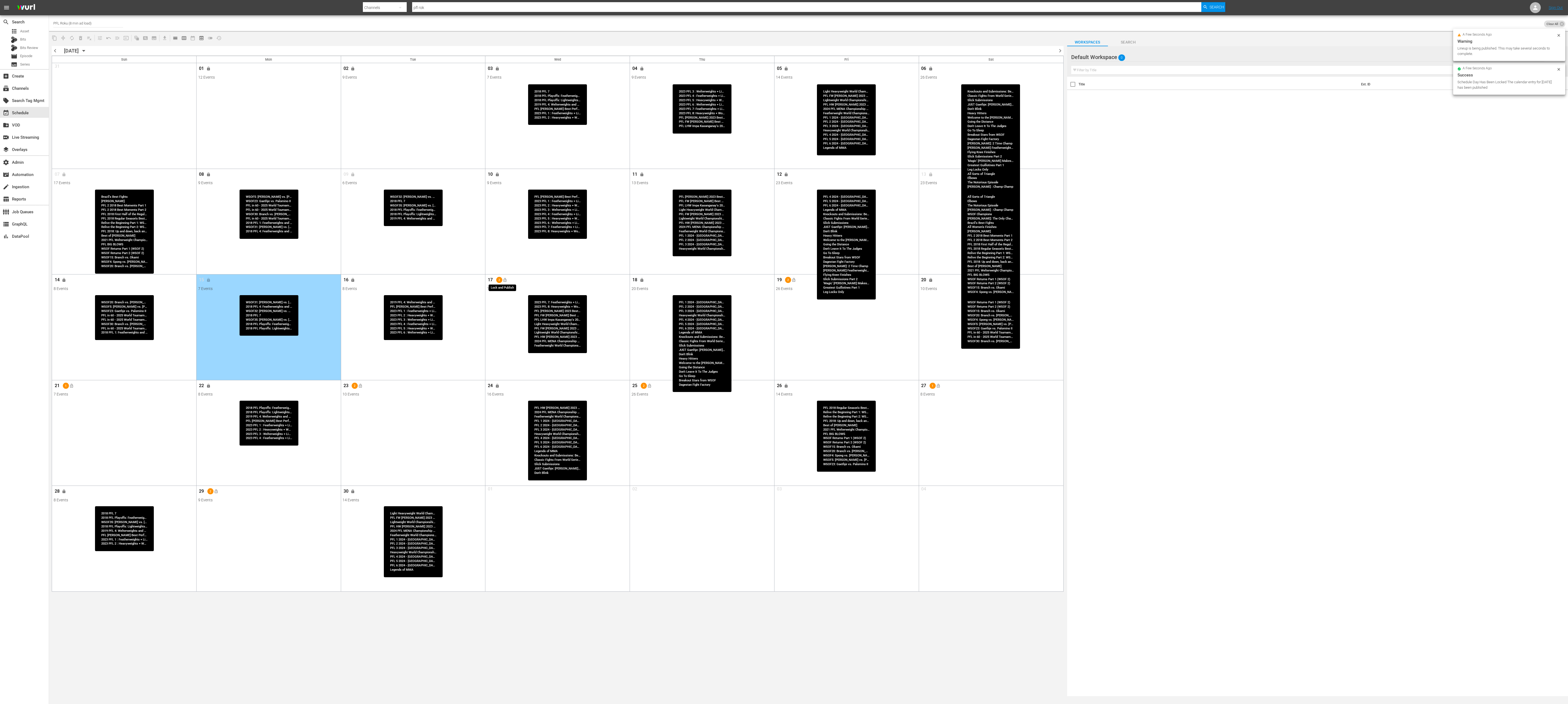
click at [507, 281] on button "lock_open" at bounding box center [505, 280] width 9 height 9
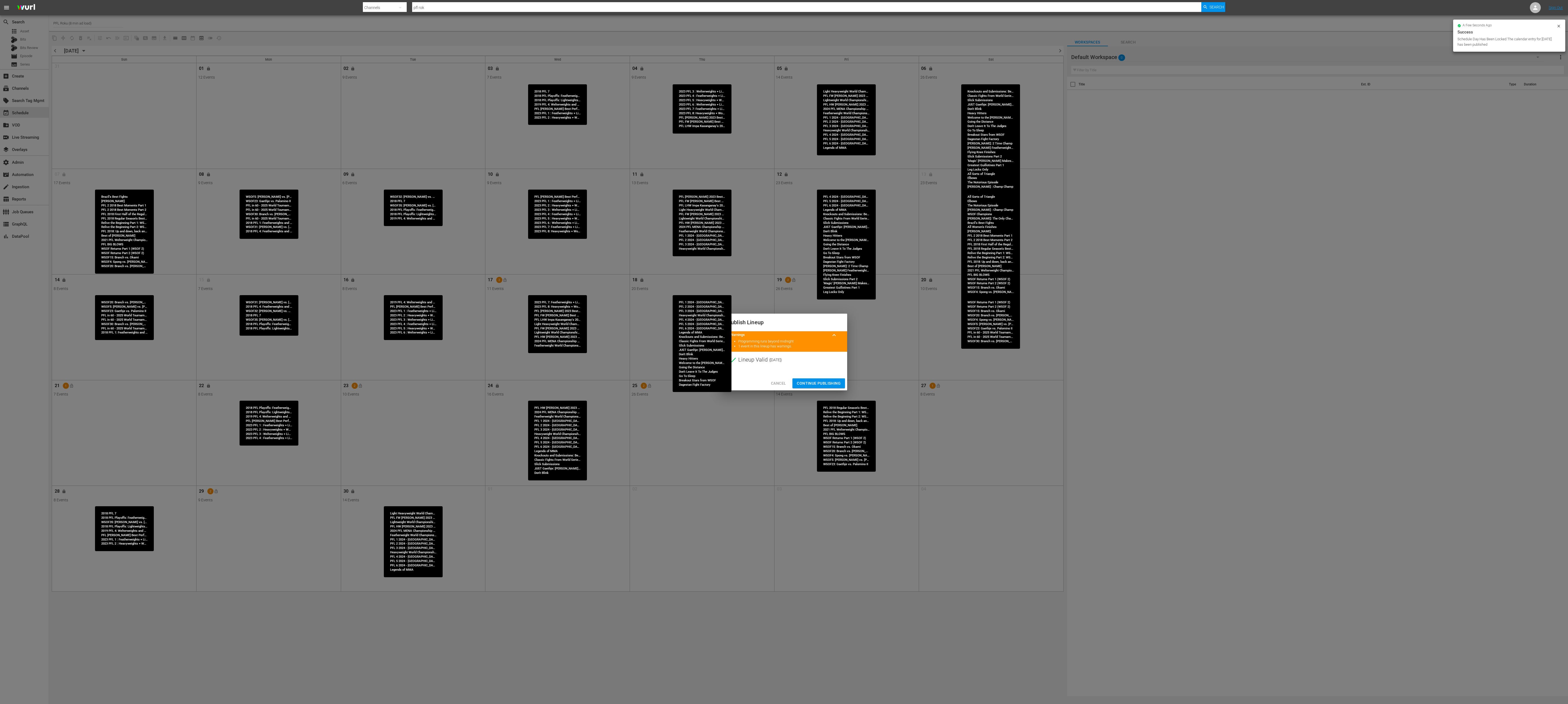
click at [784, 352] on span "Continue Publishing" at bounding box center [819, 383] width 44 height 7
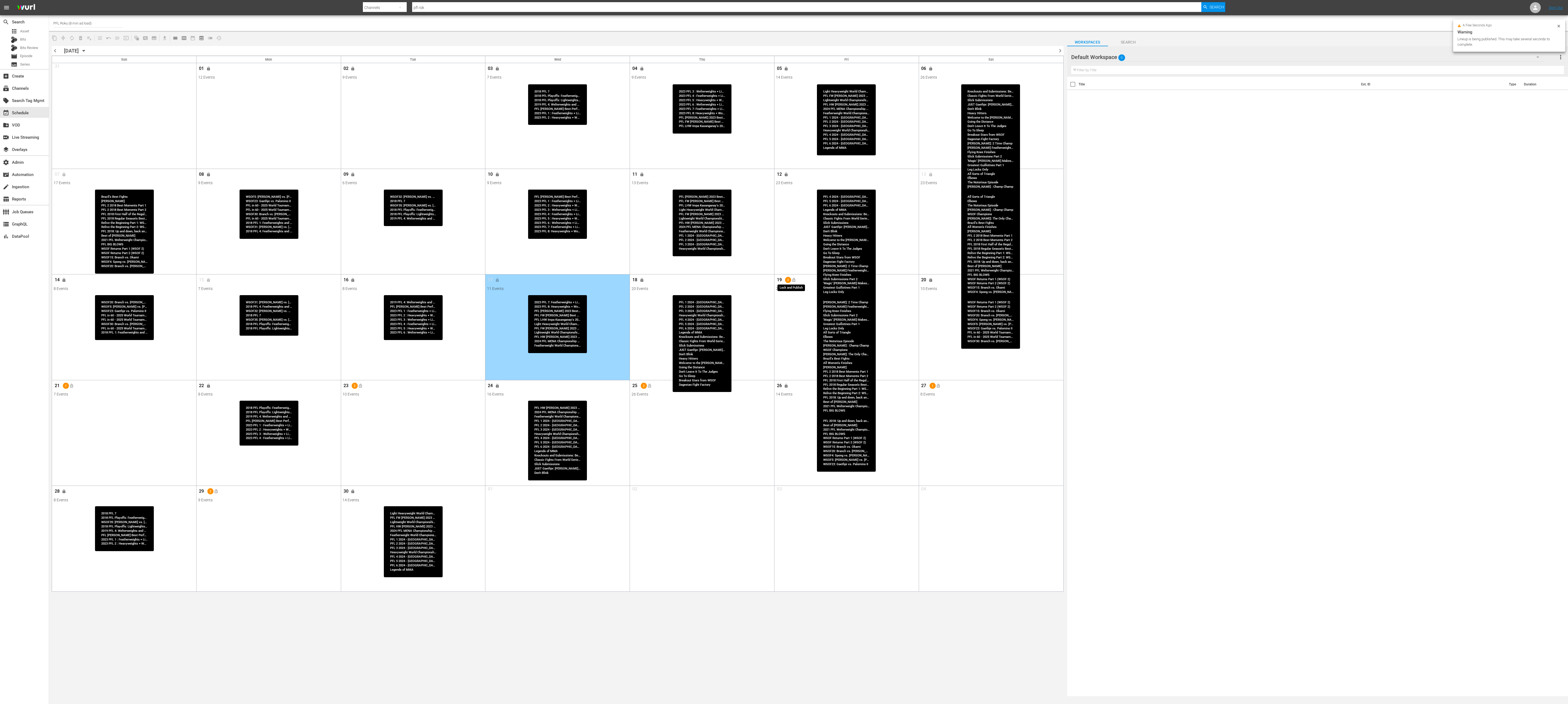
click at [784, 281] on span "lock_open" at bounding box center [794, 280] width 4 height 4
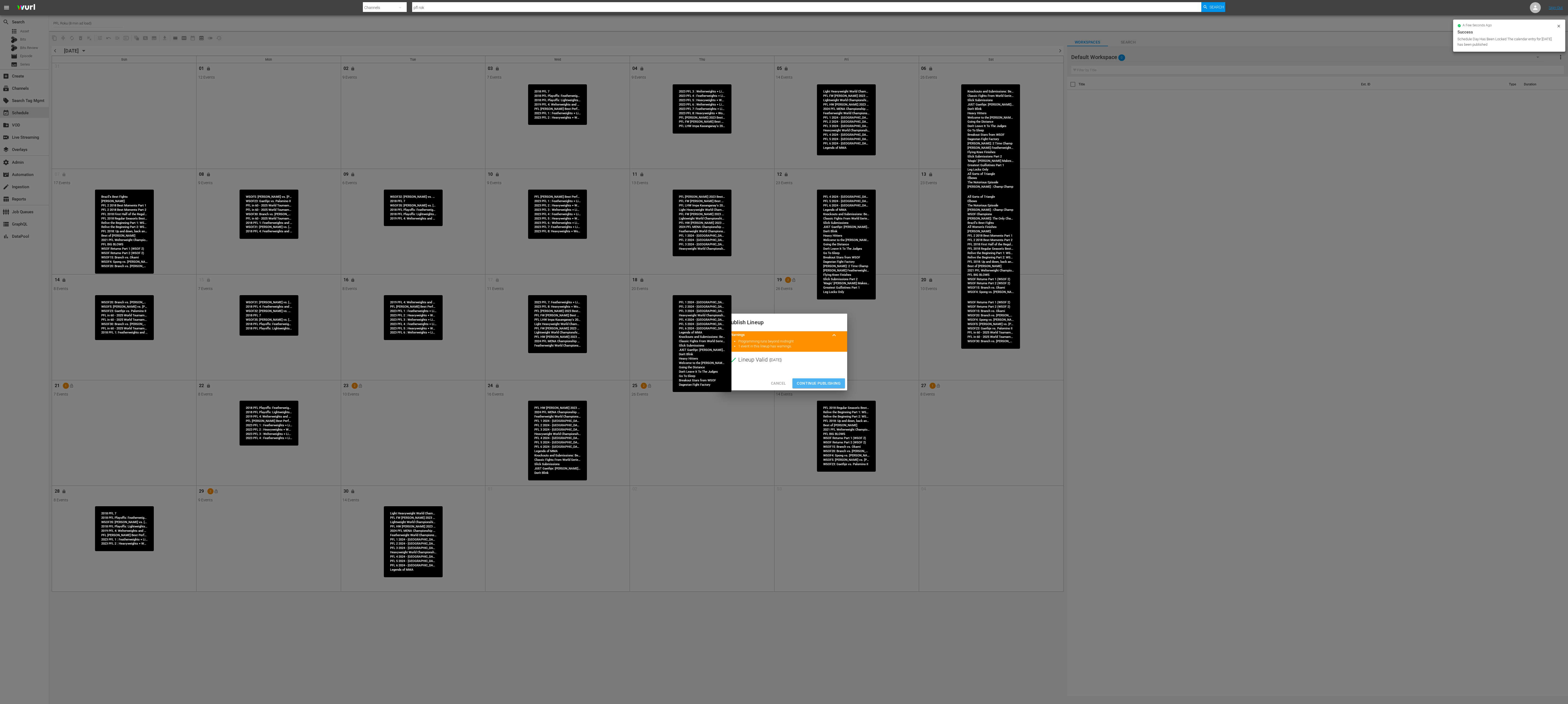
click at [784, 352] on span "Continue Publishing" at bounding box center [819, 383] width 44 height 7
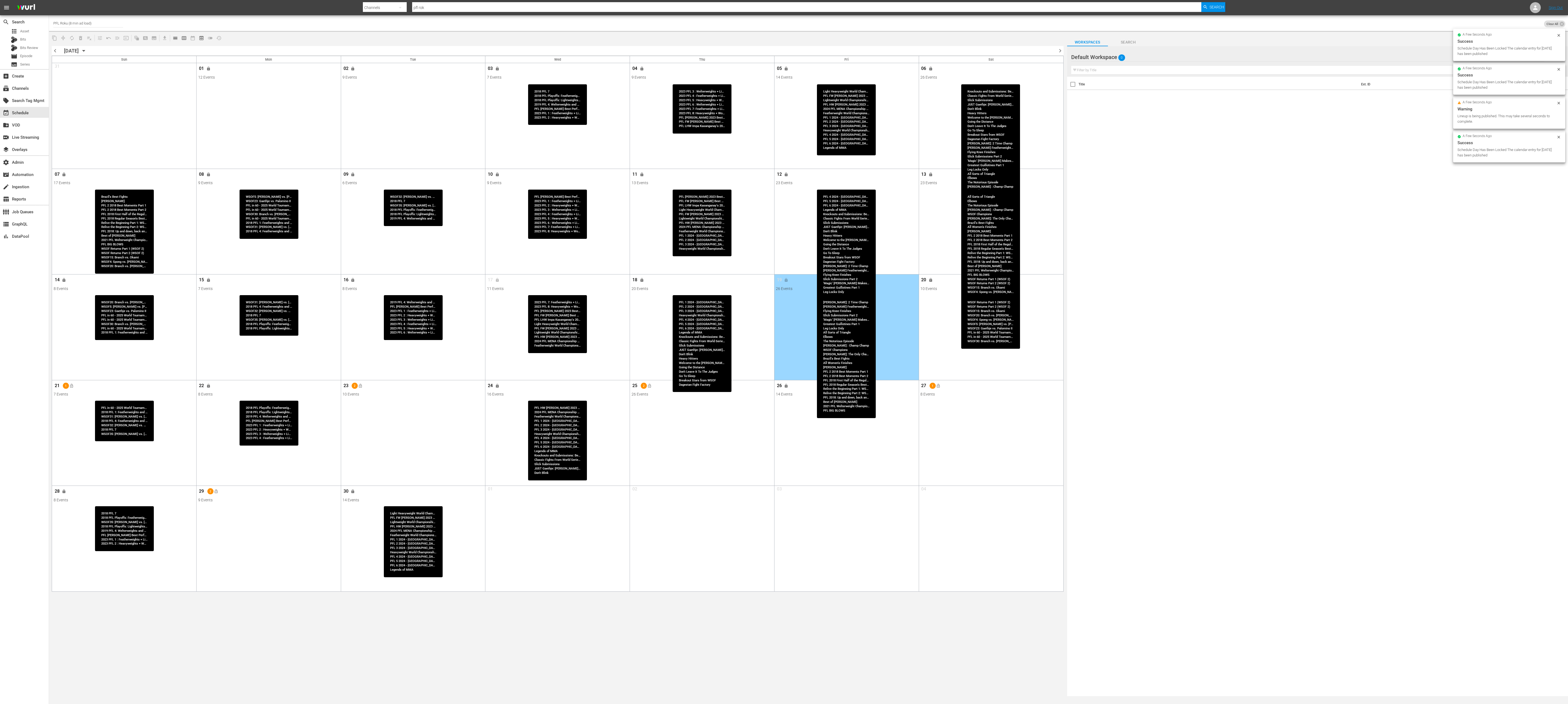
click at [76, 352] on div "21 1 lock_open" at bounding box center [124, 386] width 141 height 12
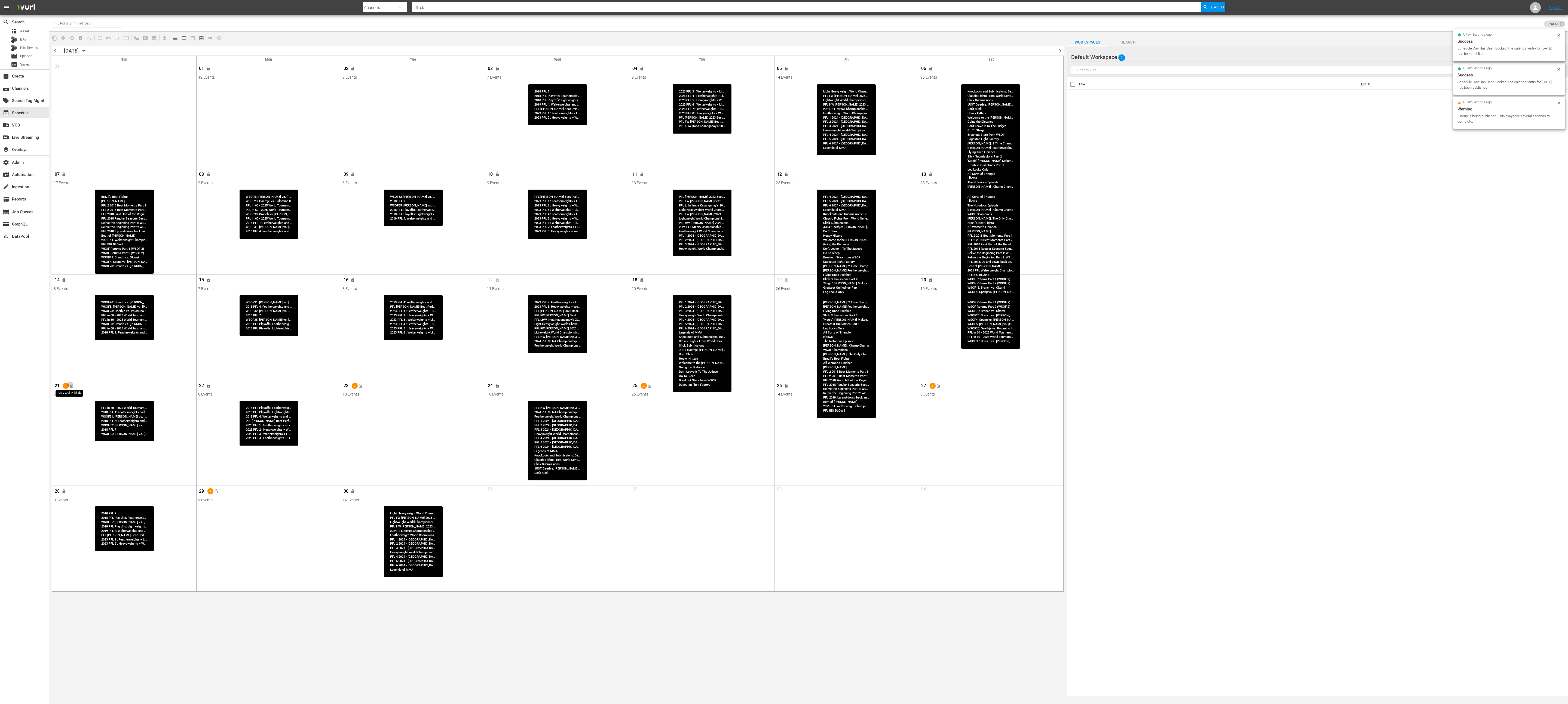
click at [75, 352] on button "lock_open" at bounding box center [71, 386] width 9 height 9
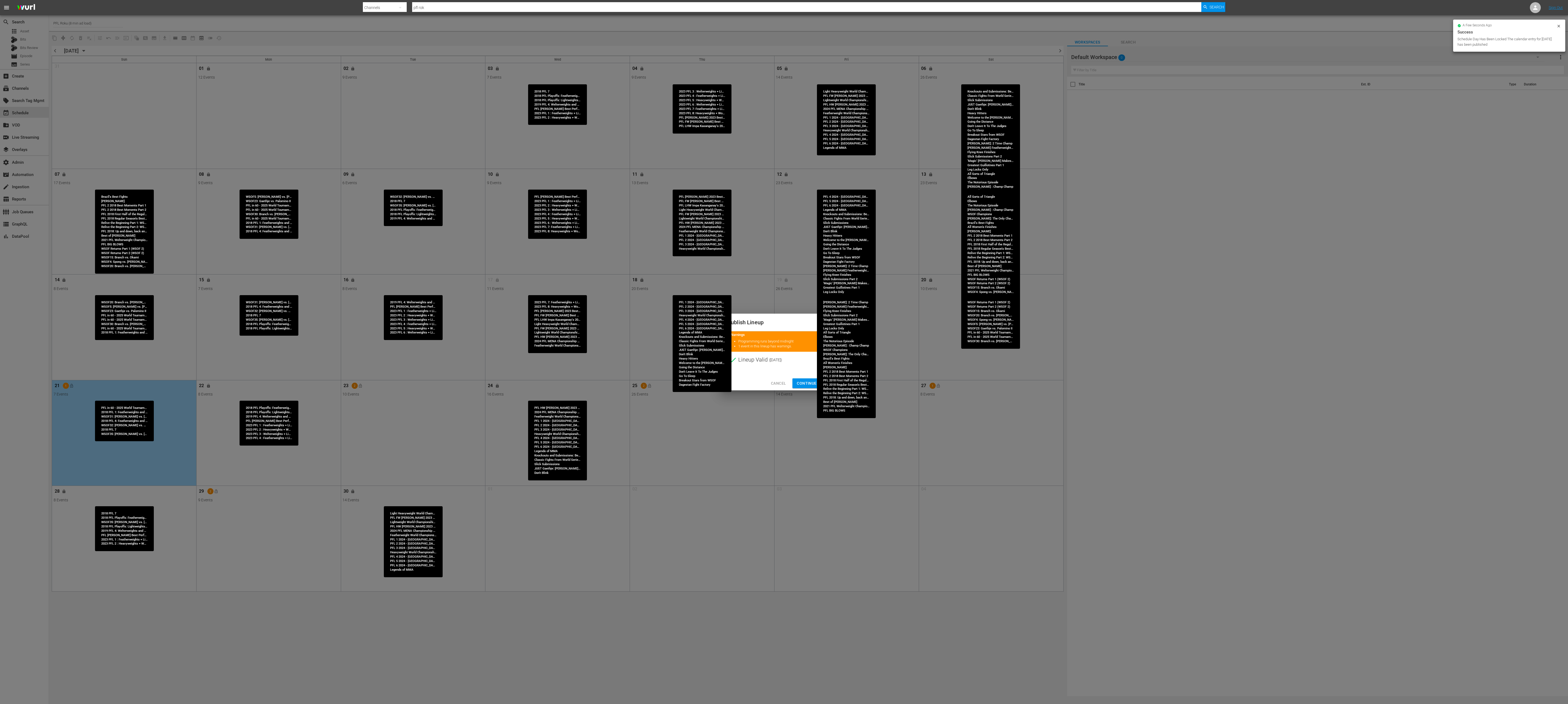
click at [784, 352] on span "Continue Publishing" at bounding box center [819, 383] width 44 height 7
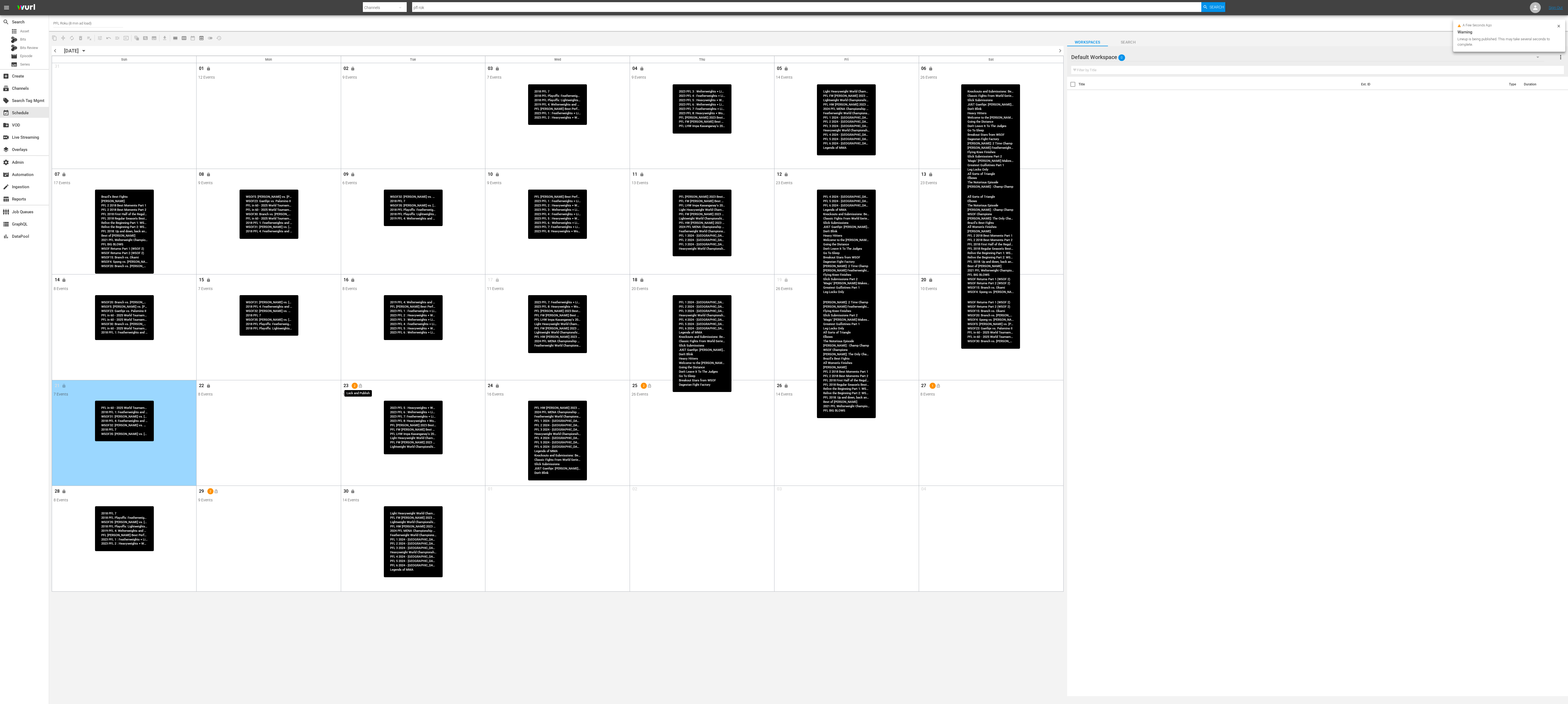
click at [362, 352] on span "lock_open" at bounding box center [360, 386] width 4 height 4
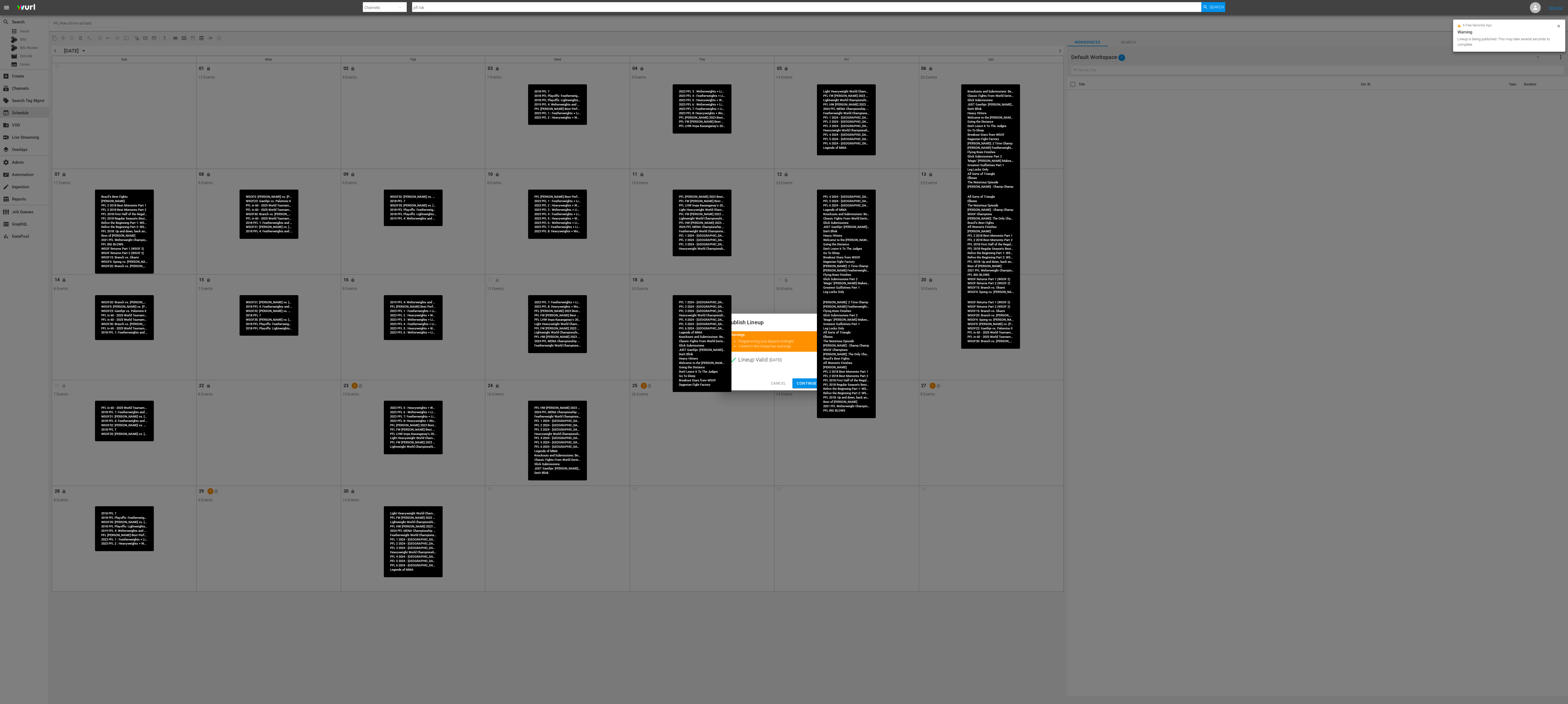
click at [784, 352] on span "Continue Publishing" at bounding box center [819, 383] width 44 height 7
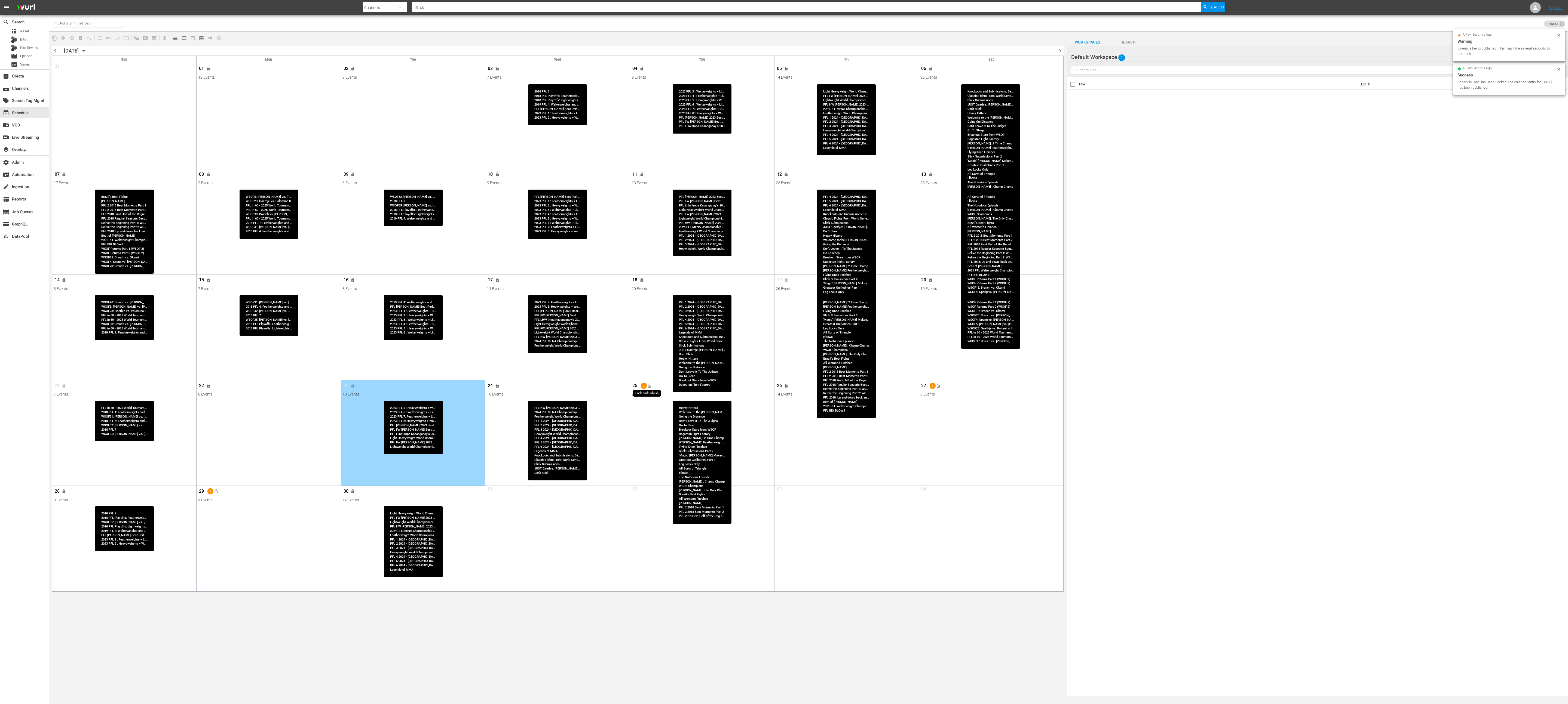
click at [648, 352] on span "lock_open" at bounding box center [649, 386] width 4 height 4
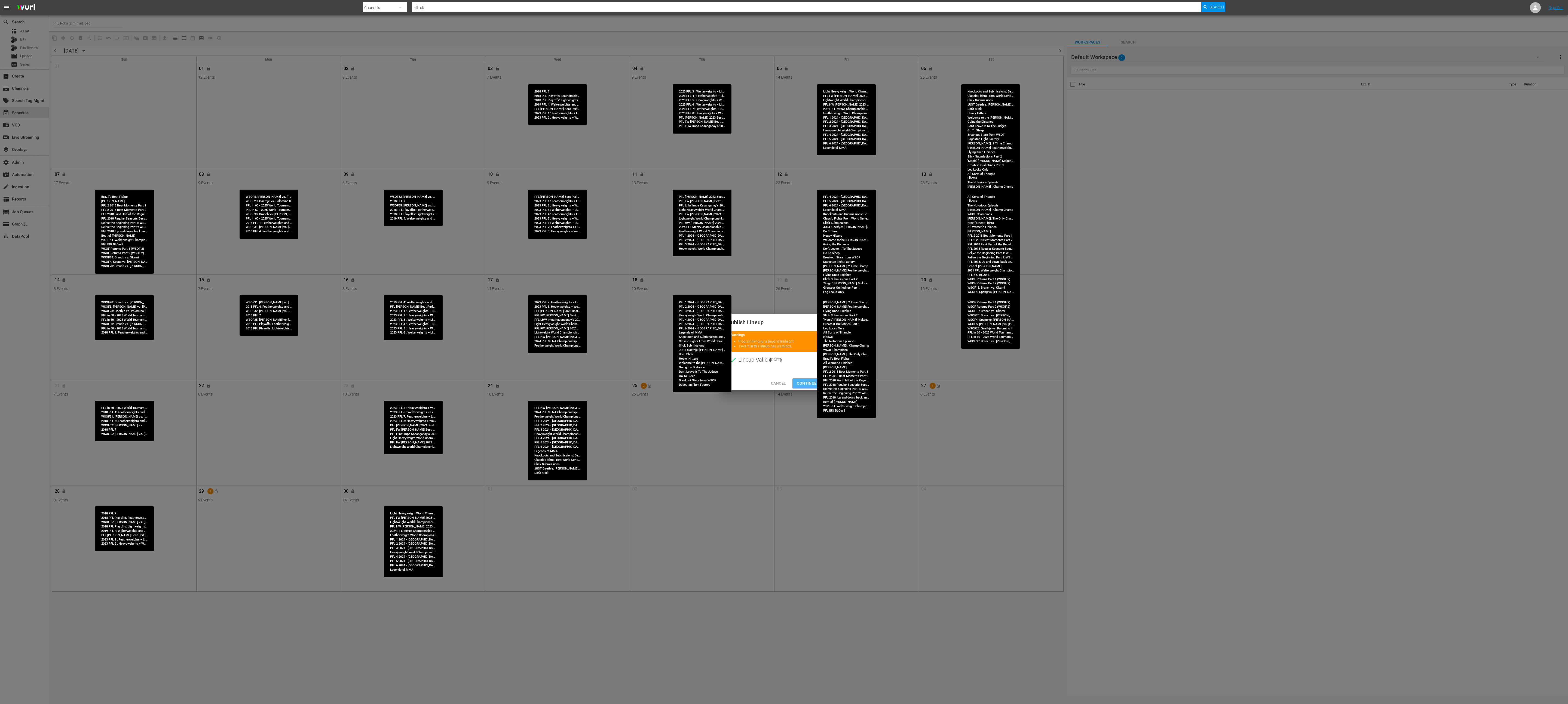
click at [784, 352] on span "Continue Publishing" at bounding box center [819, 383] width 44 height 7
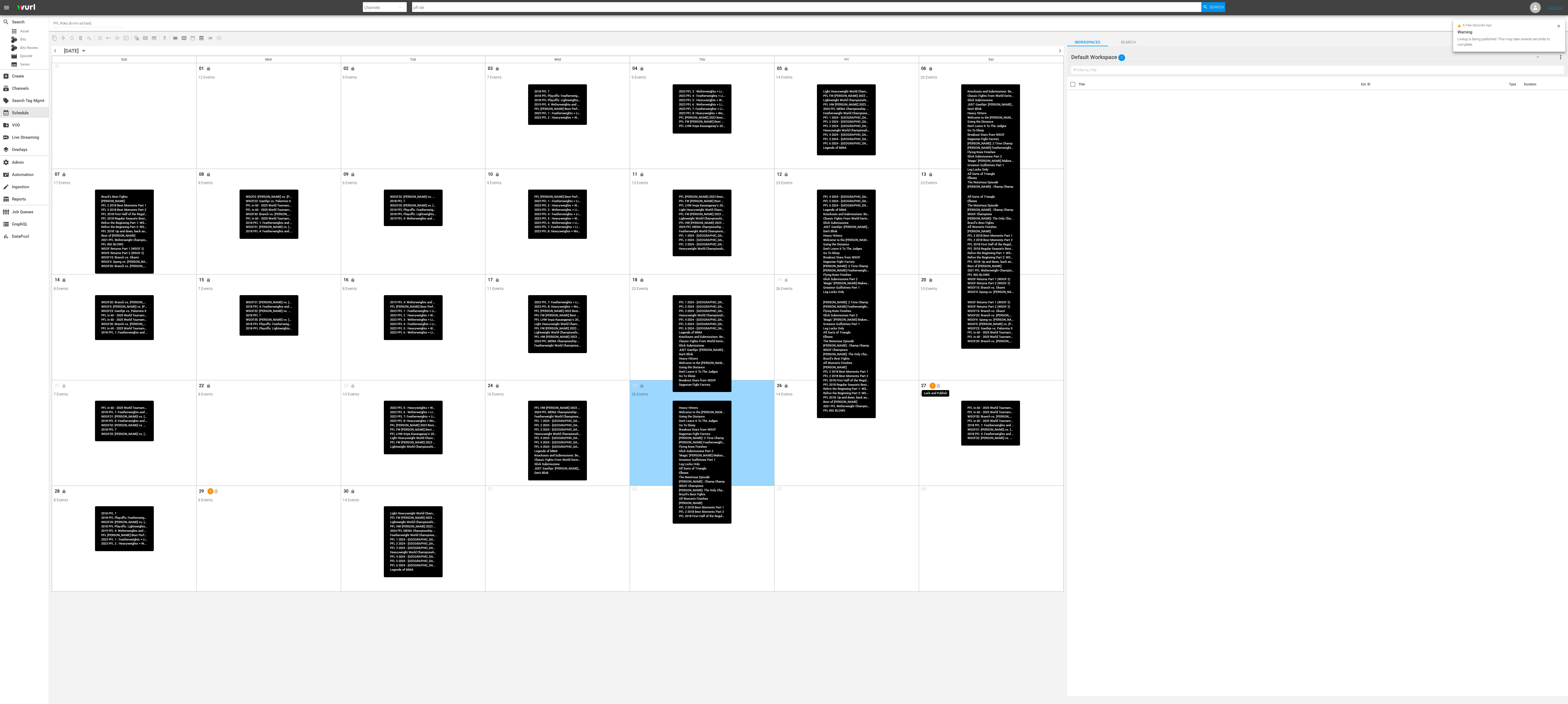
click at [784, 352] on span "lock_open" at bounding box center [938, 386] width 4 height 4
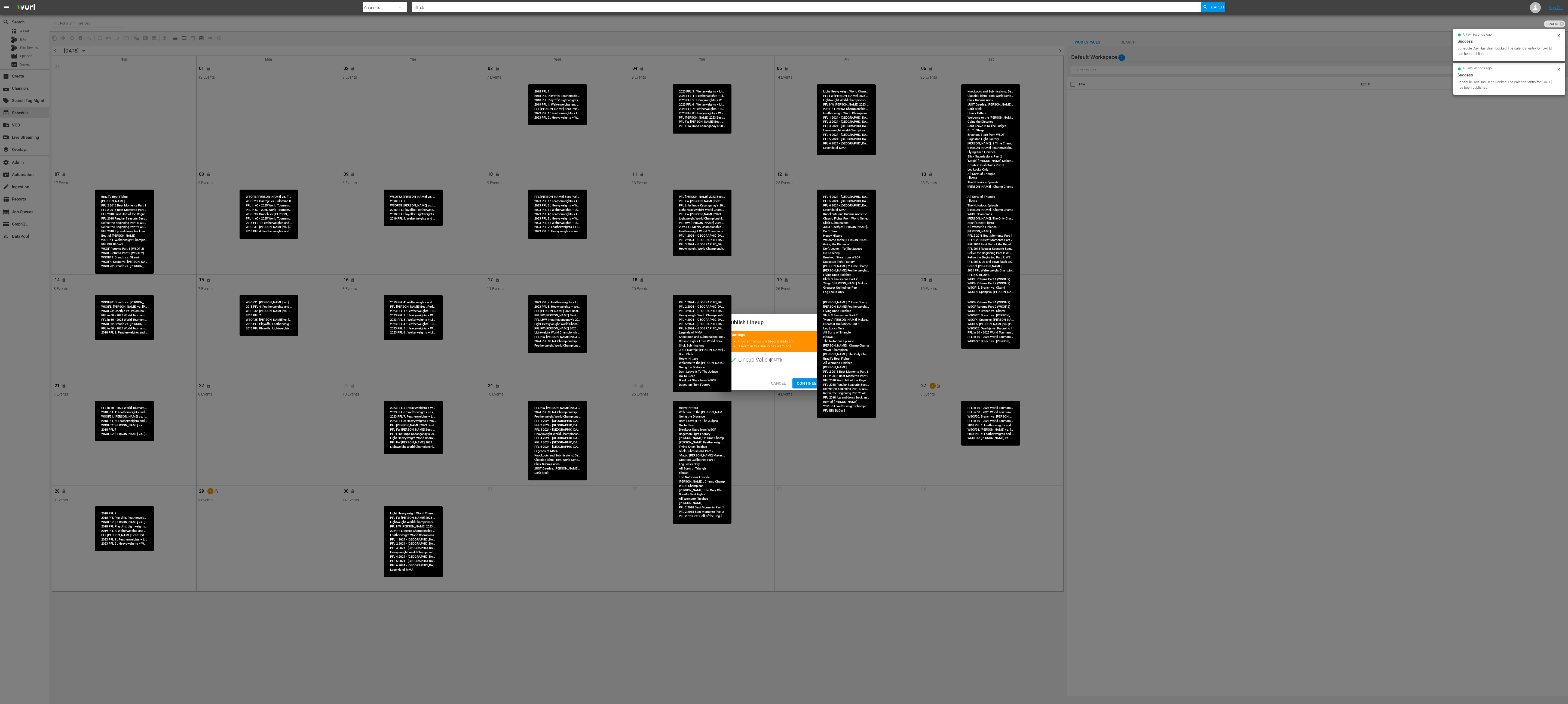
click at [784, 352] on span "Continue Publishing" at bounding box center [819, 383] width 44 height 7
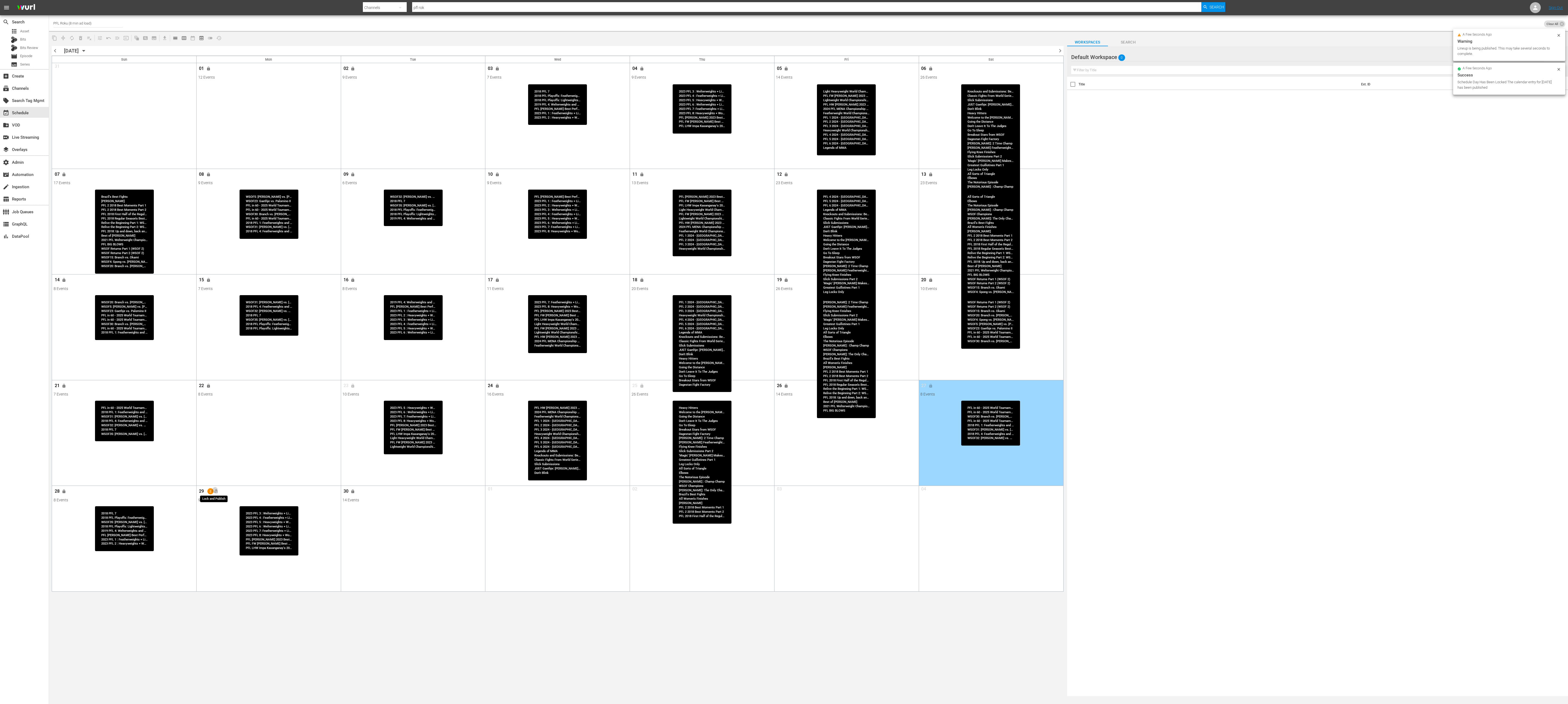
click at [219, 352] on button "lock_open" at bounding box center [215, 492] width 9 height 9
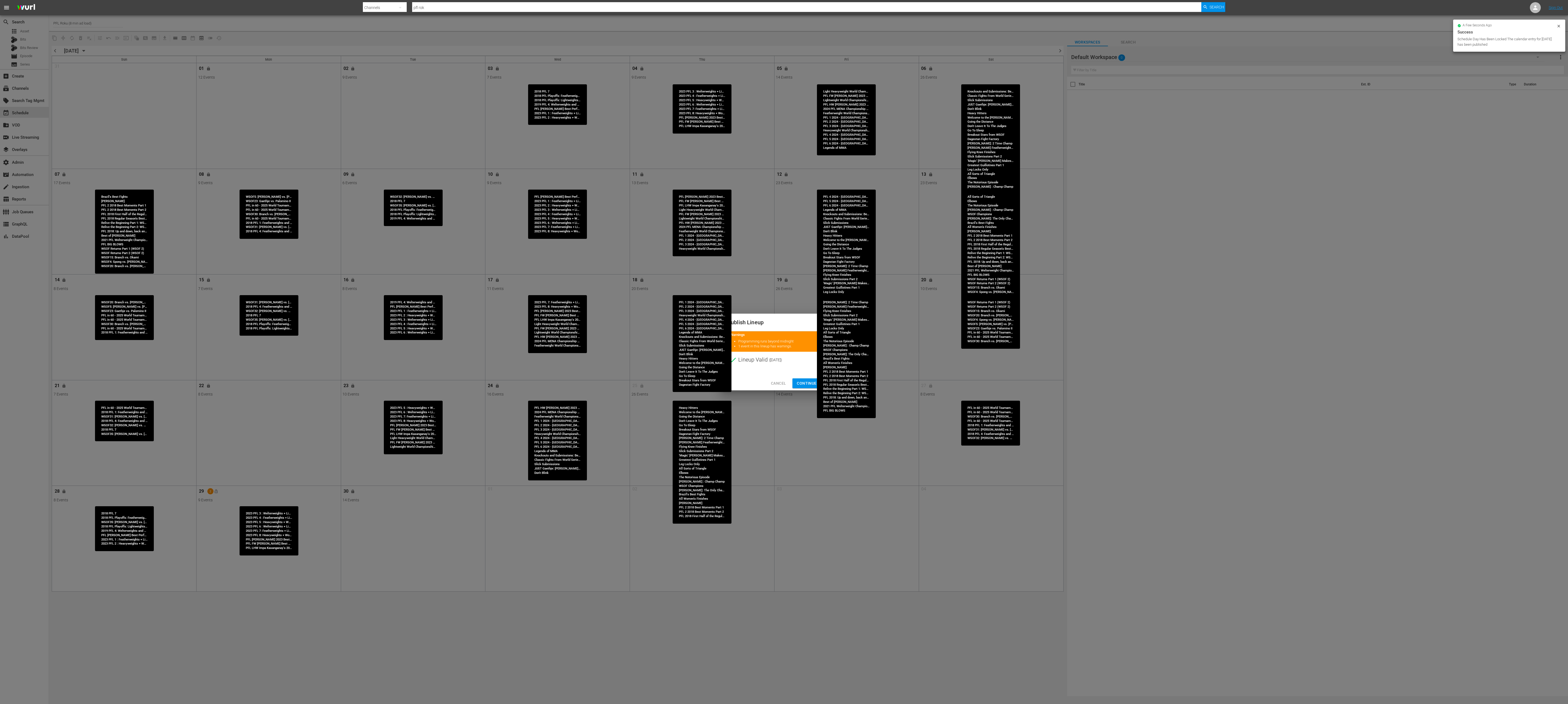
click at [784, 352] on span "Continue Publishing" at bounding box center [819, 383] width 44 height 7
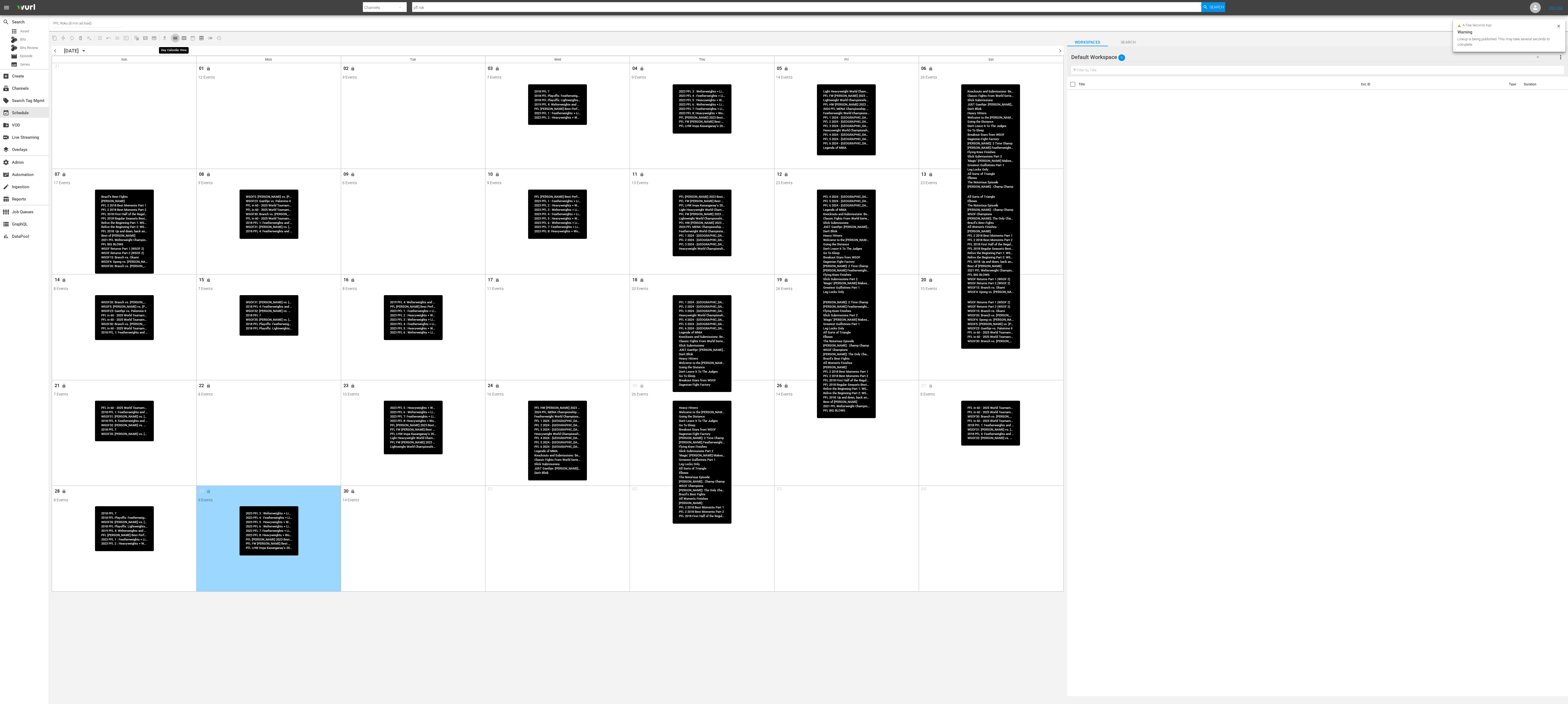
click at [174, 38] on span "calendar_view_day_outlined" at bounding box center [175, 38] width 5 height 5
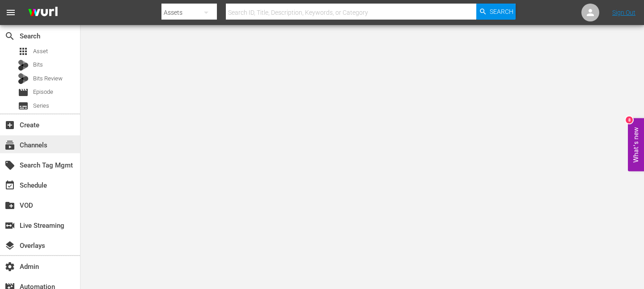
click at [29, 143] on div "subscriptions Channels" at bounding box center [25, 144] width 50 height 8
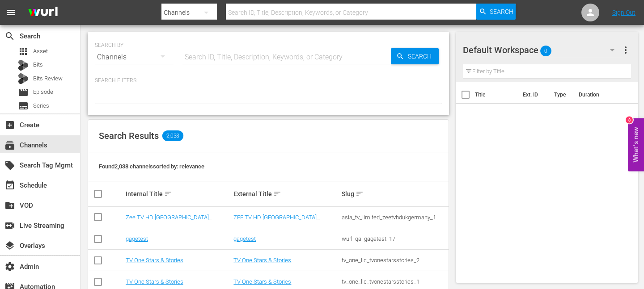
click at [199, 57] on input "text" at bounding box center [286, 57] width 208 height 21
type input "pfl"
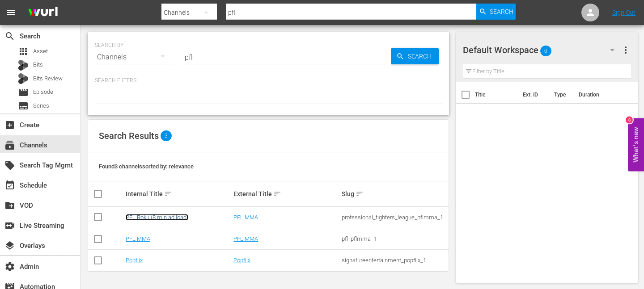
click at [146, 218] on link "PFL Roku (8 min ad load)" at bounding box center [157, 217] width 63 height 7
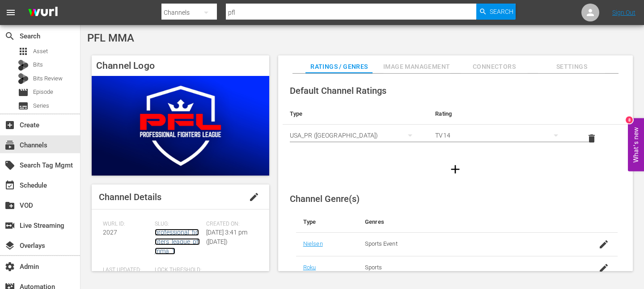
click at [183, 229] on link "professional_fighters_league_pflmma_1" at bounding box center [177, 242] width 45 height 26
